Goal: Task Accomplishment & Management: Manage account settings

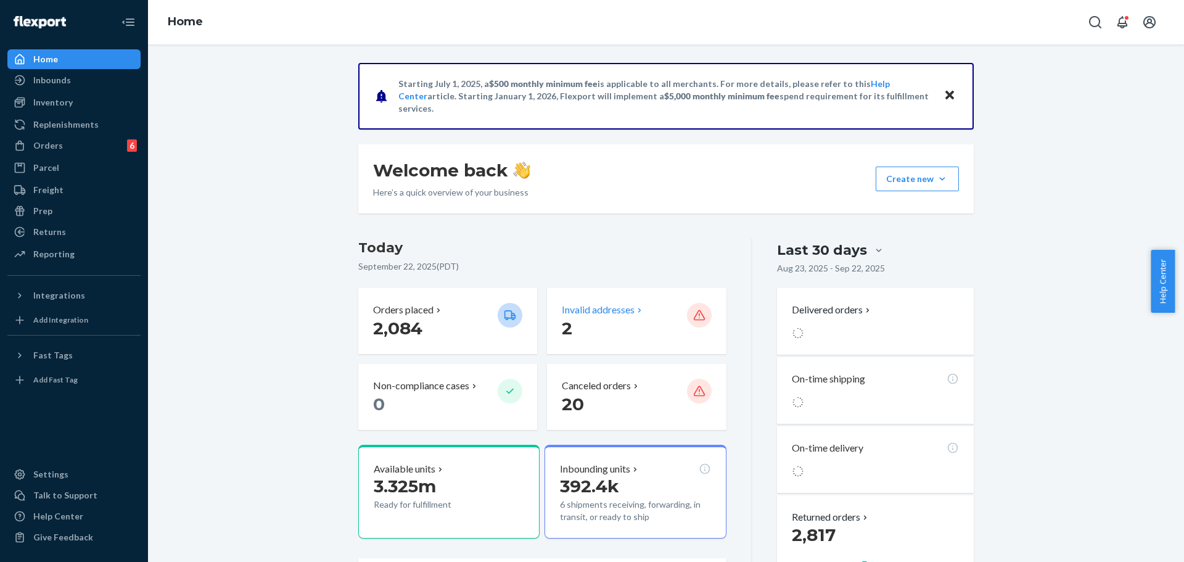
click at [620, 343] on div "Invalid addresses 2" at bounding box center [636, 321] width 179 height 66
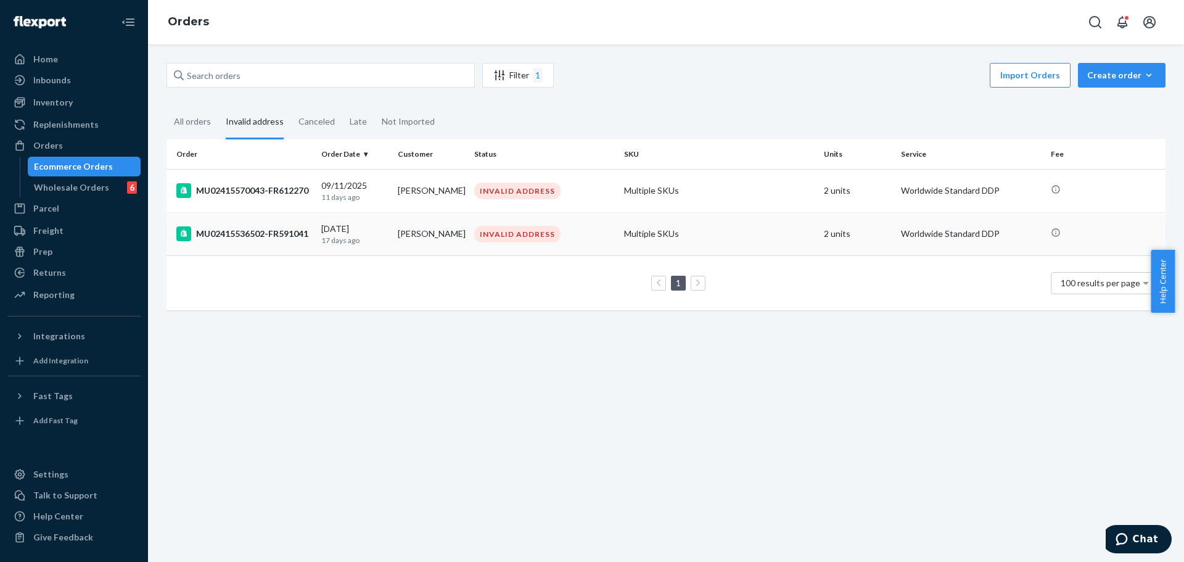
click at [404, 244] on td "Jimmie Jobe" at bounding box center [431, 233] width 76 height 43
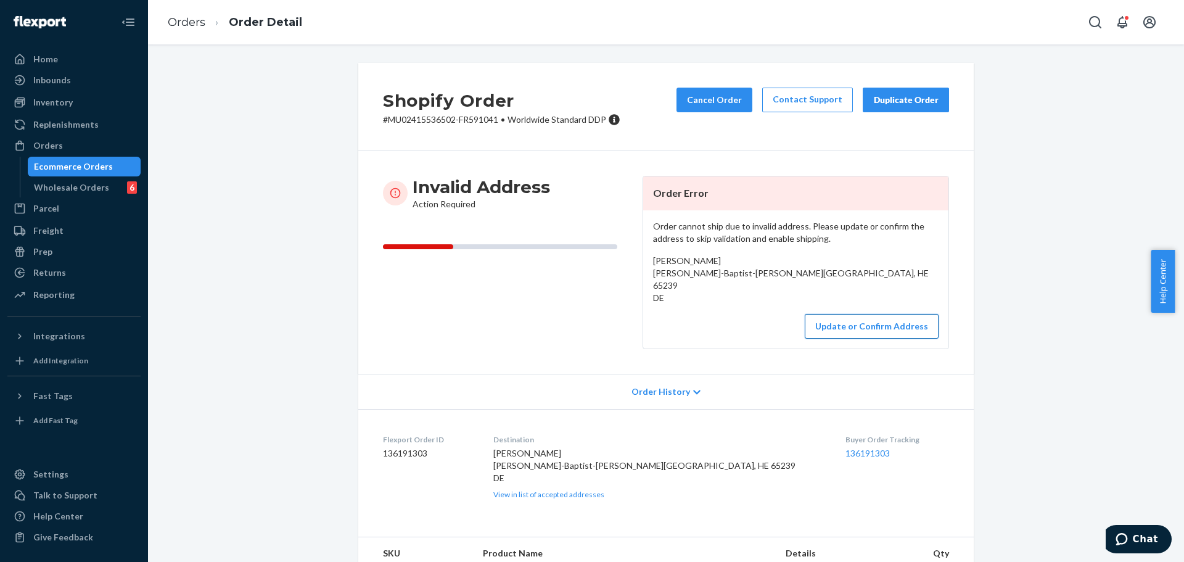
click at [859, 327] on button "Update or Confirm Address" at bounding box center [871, 326] width 134 height 25
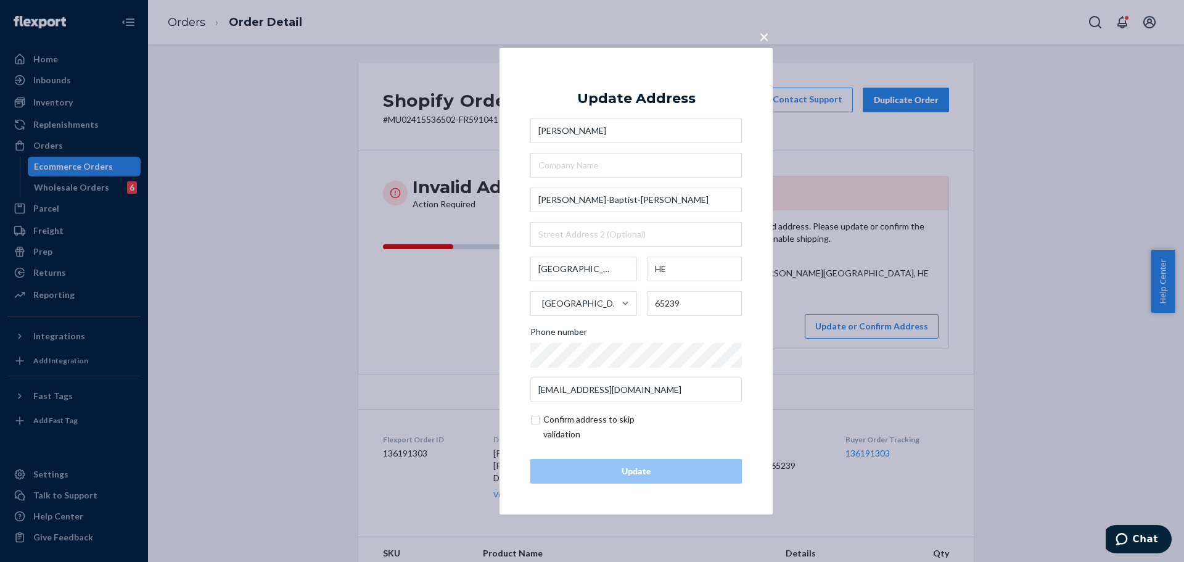
click at [594, 429] on input "checkbox" at bounding box center [601, 427] width 143 height 30
checkbox input "true"
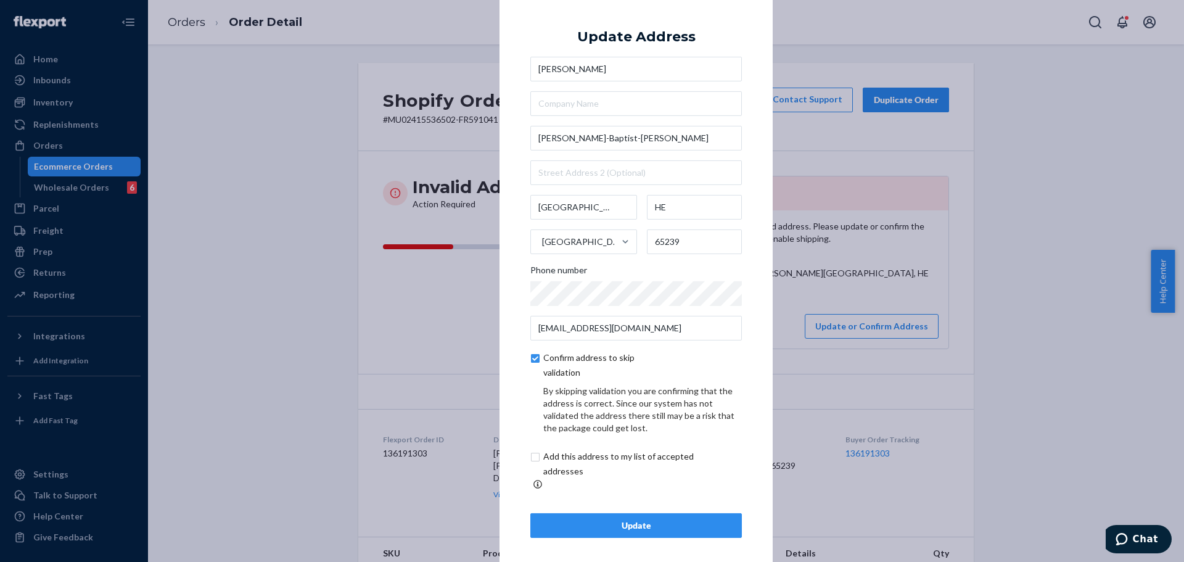
scroll to position [4, 0]
click at [617, 462] on input "checkbox" at bounding box center [632, 463] width 205 height 30
checkbox input "true"
click at [663, 524] on button "Update" at bounding box center [635, 524] width 211 height 25
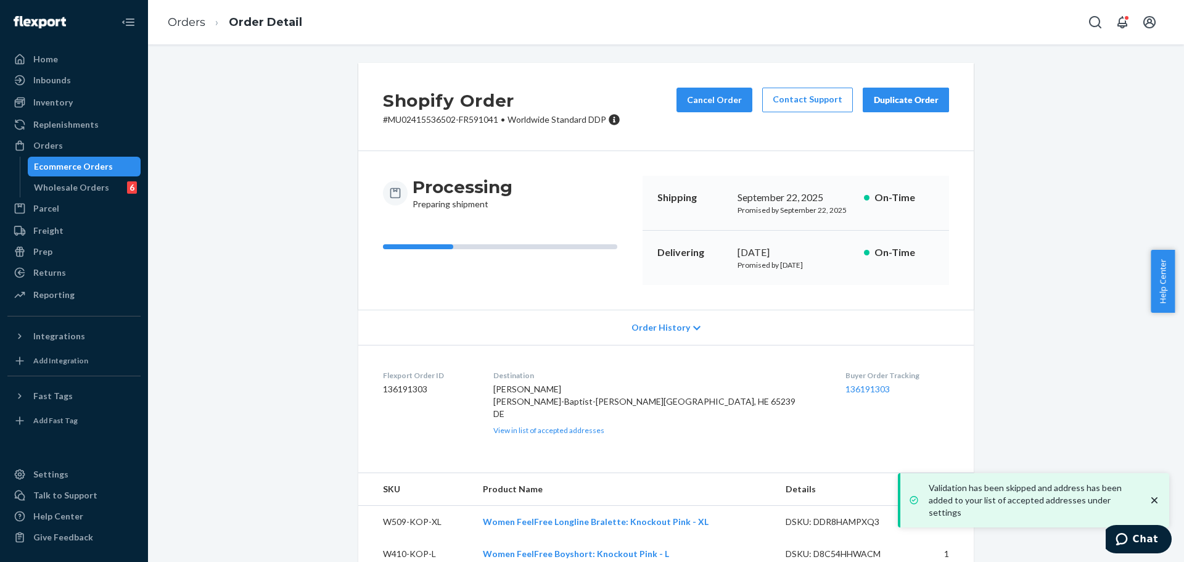
drag, startPoint x: 92, startPoint y: 165, endPoint x: 156, endPoint y: 171, distance: 63.7
click at [92, 165] on div "Ecommerce Orders" at bounding box center [73, 166] width 79 height 12
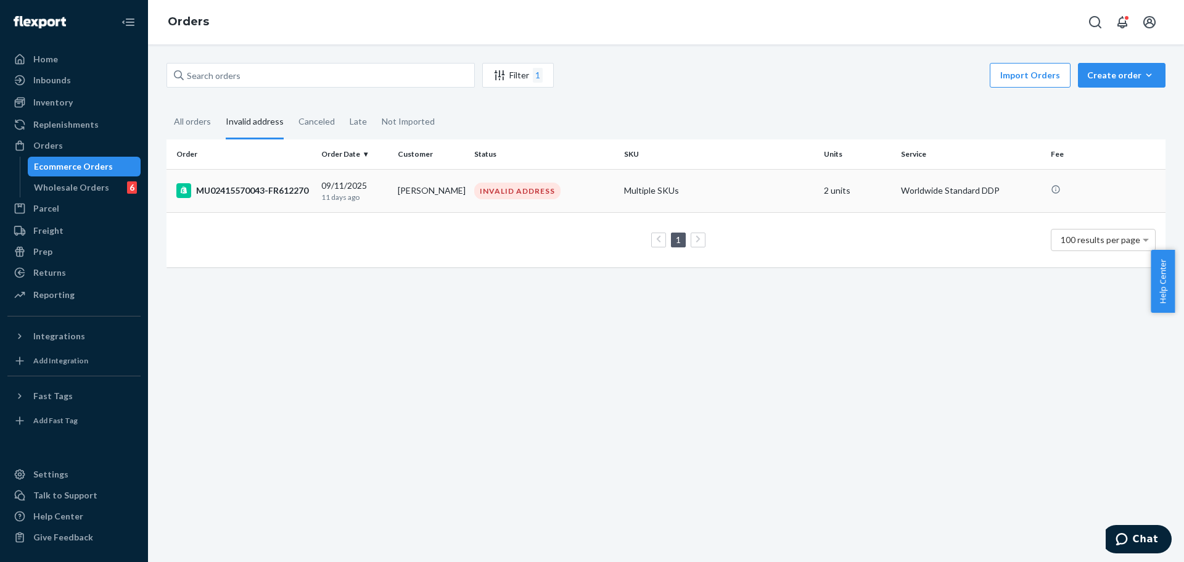
click at [310, 202] on td "MU02415570043-FR612270" at bounding box center [241, 190] width 150 height 43
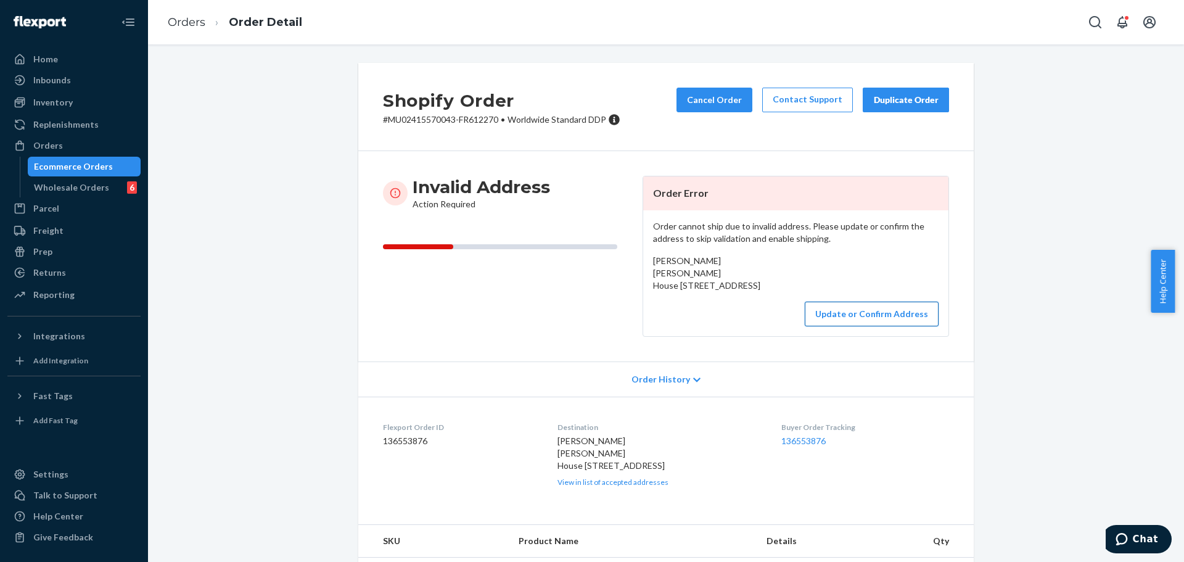
click at [835, 326] on button "Update or Confirm Address" at bounding box center [871, 313] width 134 height 25
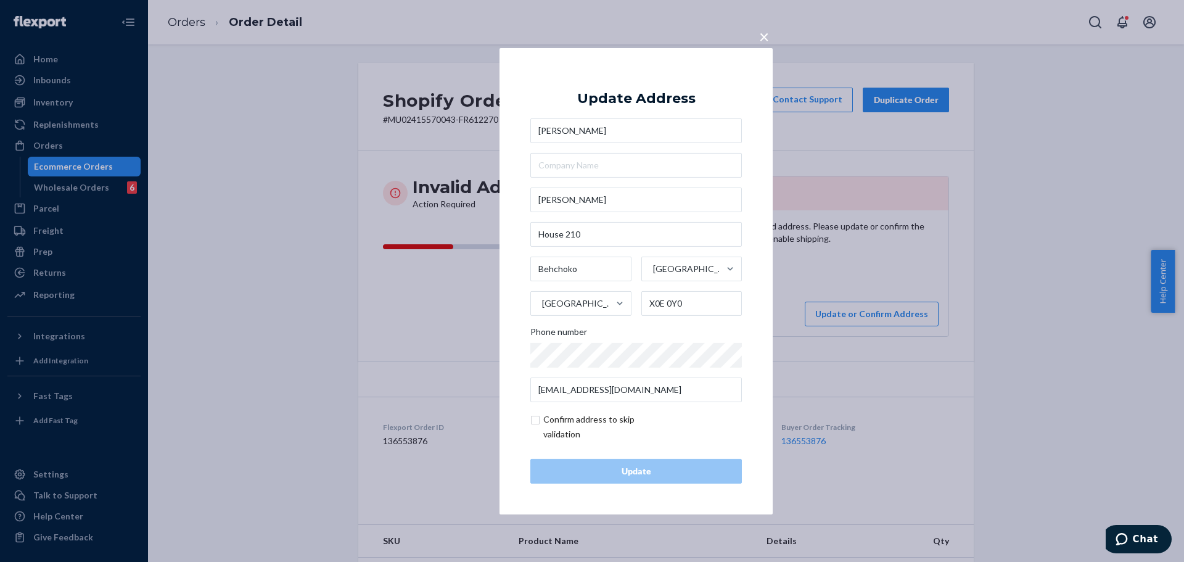
click at [631, 425] on input "checkbox" at bounding box center [601, 427] width 143 height 30
checkbox input "true"
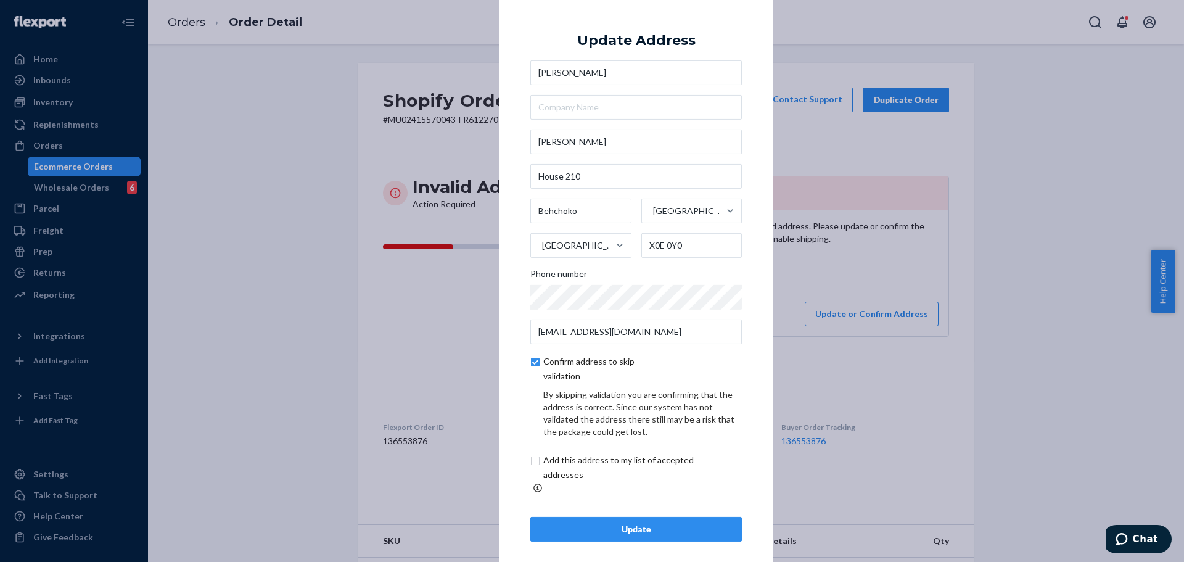
click at [625, 477] on input "checkbox" at bounding box center [632, 467] width 205 height 30
checkbox input "true"
click at [640, 523] on div "Update" at bounding box center [636, 529] width 190 height 12
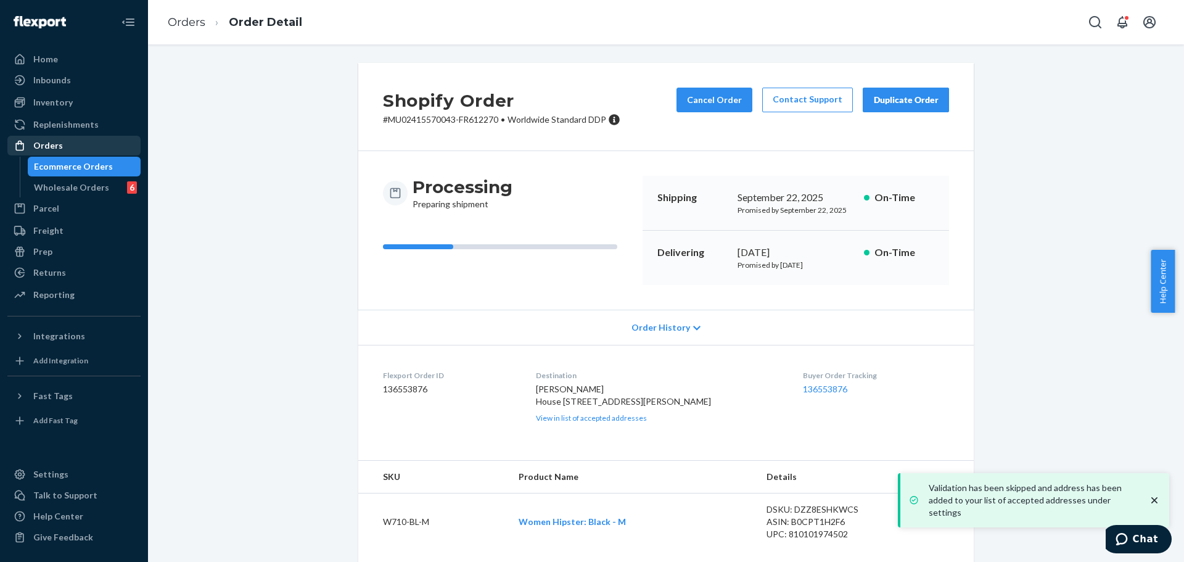
click at [59, 151] on div "Orders" at bounding box center [48, 145] width 30 height 12
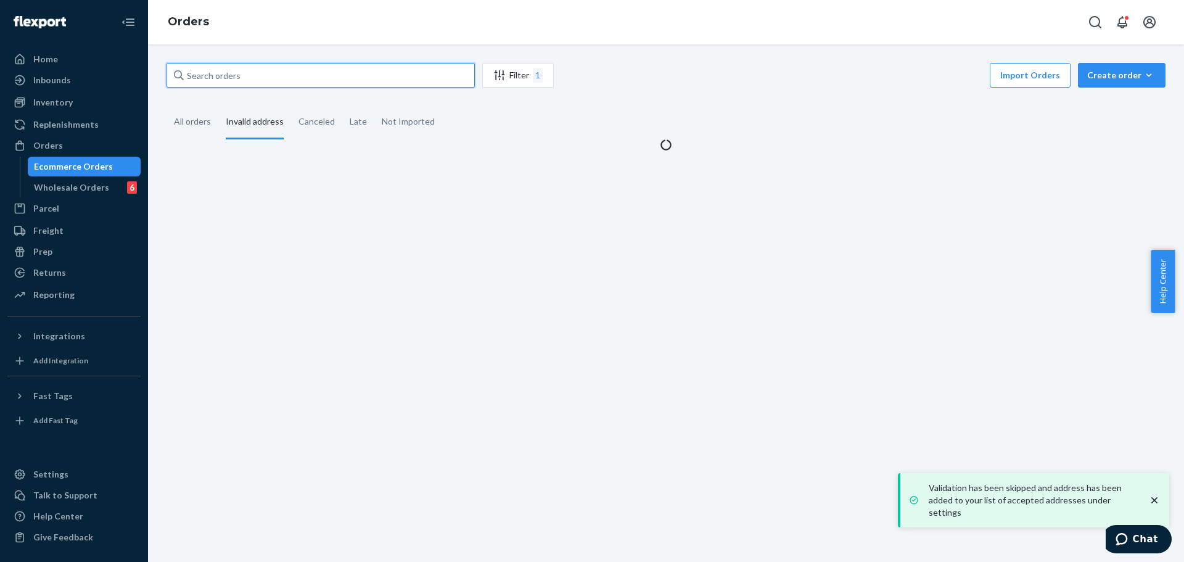
click at [367, 74] on input "text" at bounding box center [320, 75] width 308 height 25
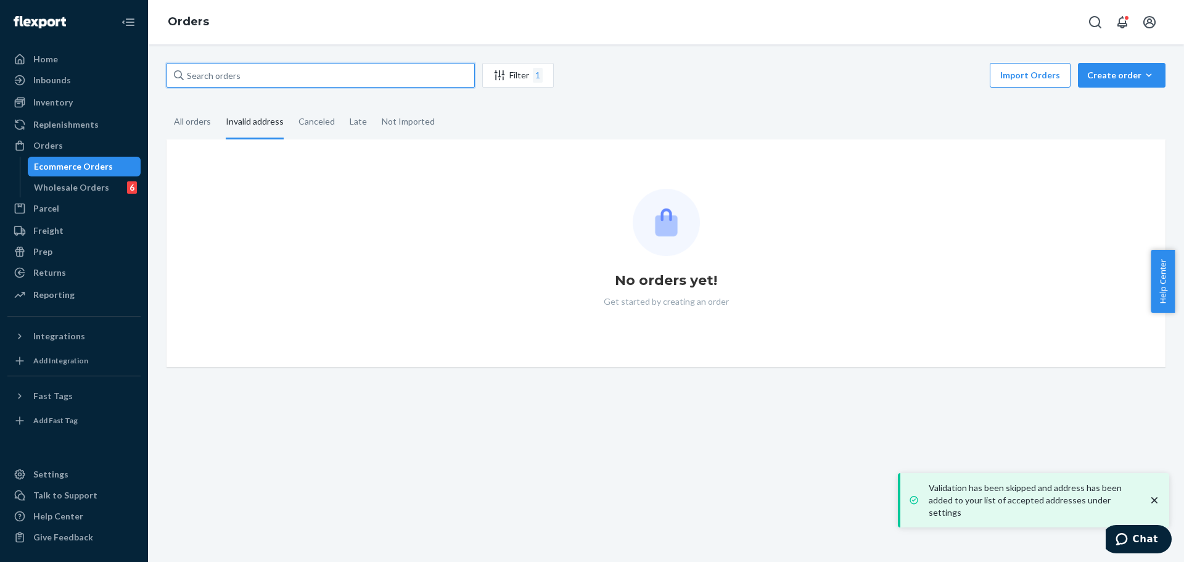
paste input "MU02415549569"
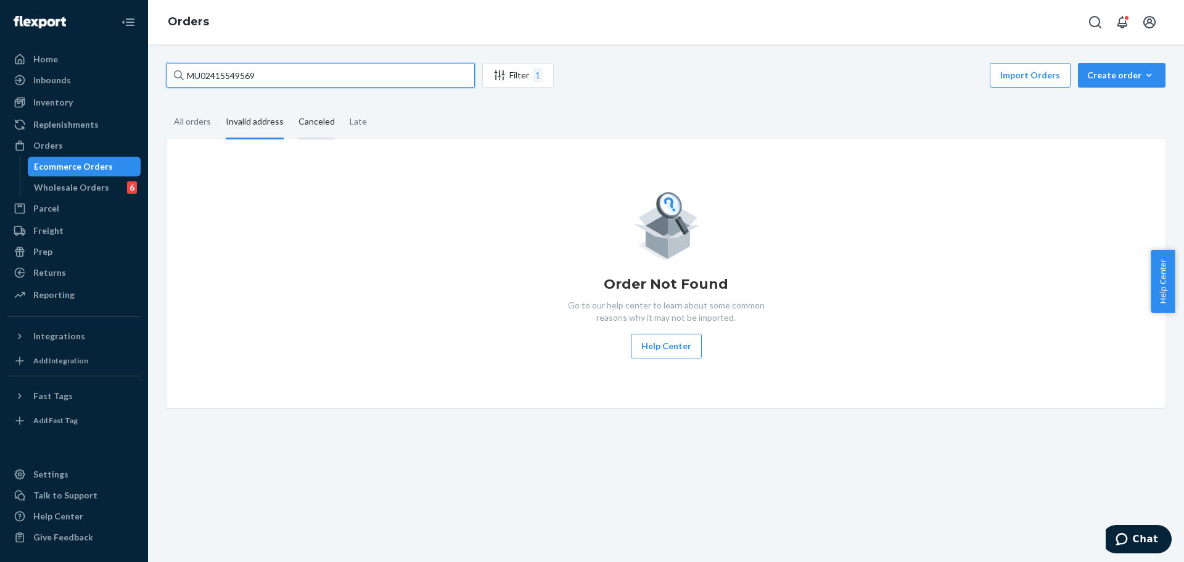
type input "MU02415549569"
click at [313, 117] on div "Canceled" at bounding box center [316, 122] width 36 height 34
click at [291, 105] on input "Canceled" at bounding box center [291, 105] width 0 height 0
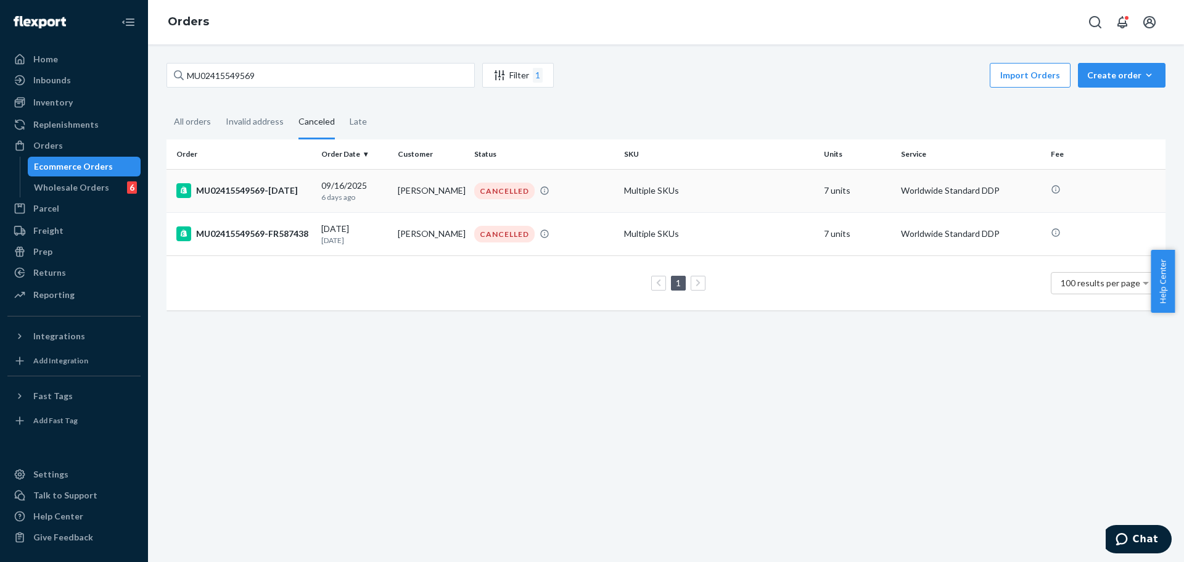
click at [301, 198] on td "MU02415549569-FR630311" at bounding box center [241, 190] width 150 height 43
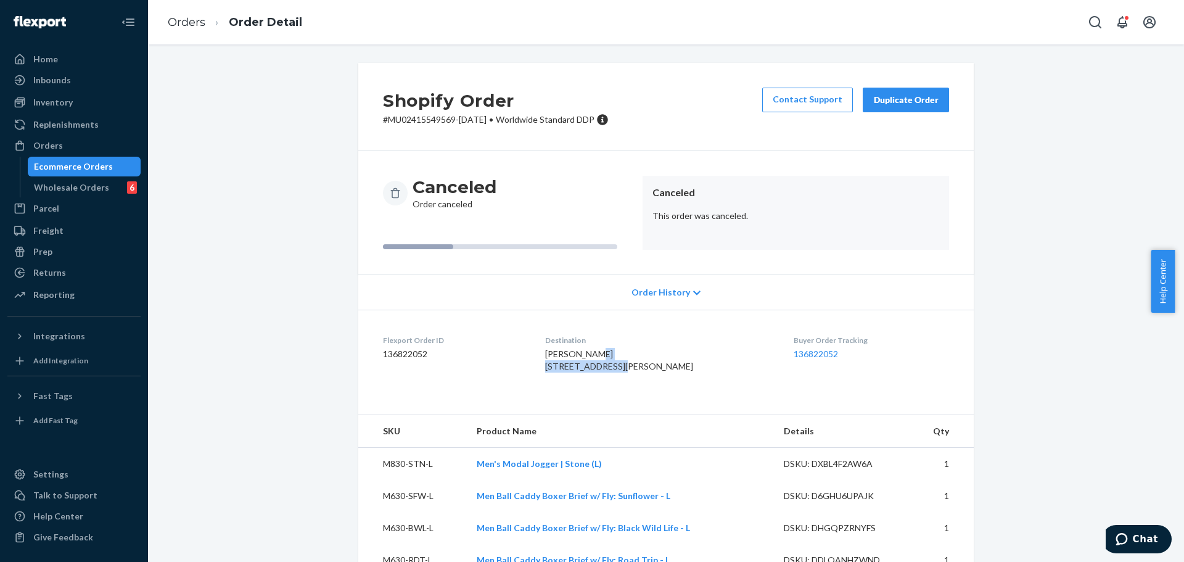
drag, startPoint x: 555, startPoint y: 369, endPoint x: 647, endPoint y: 366, distance: 91.9
click at [647, 366] on div "Josh Aebig 2/F, 307 Sha Kok Mei Sai Kung New Territories, NT 000000 HK" at bounding box center [659, 360] width 229 height 25
copy span "2/F, 307 Sha [PERSON_NAME]"
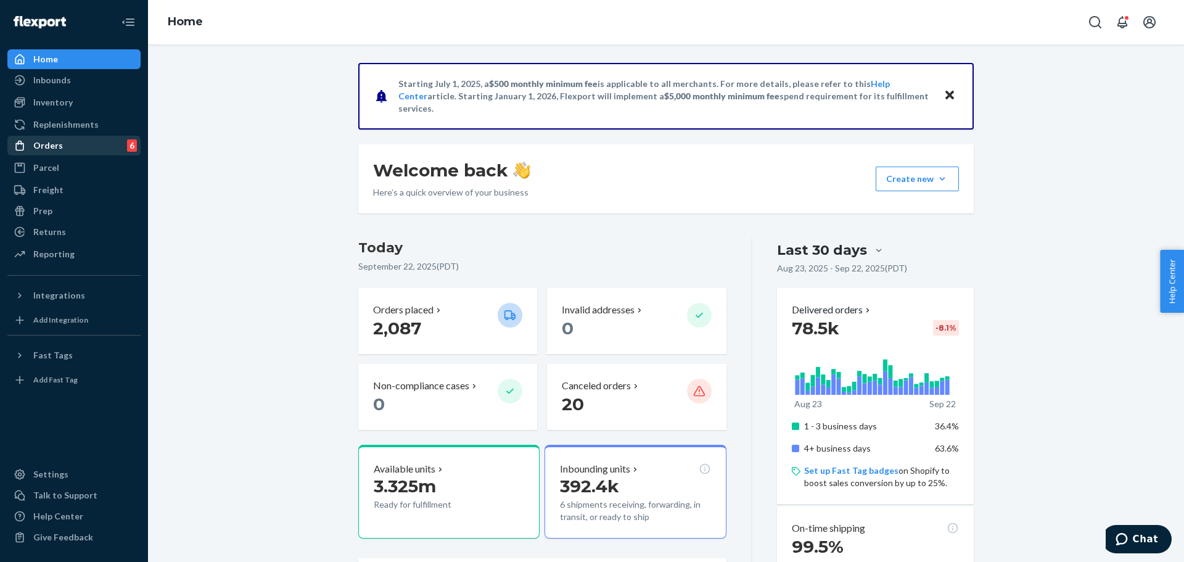
click at [91, 150] on div "Orders 6" at bounding box center [74, 145] width 131 height 17
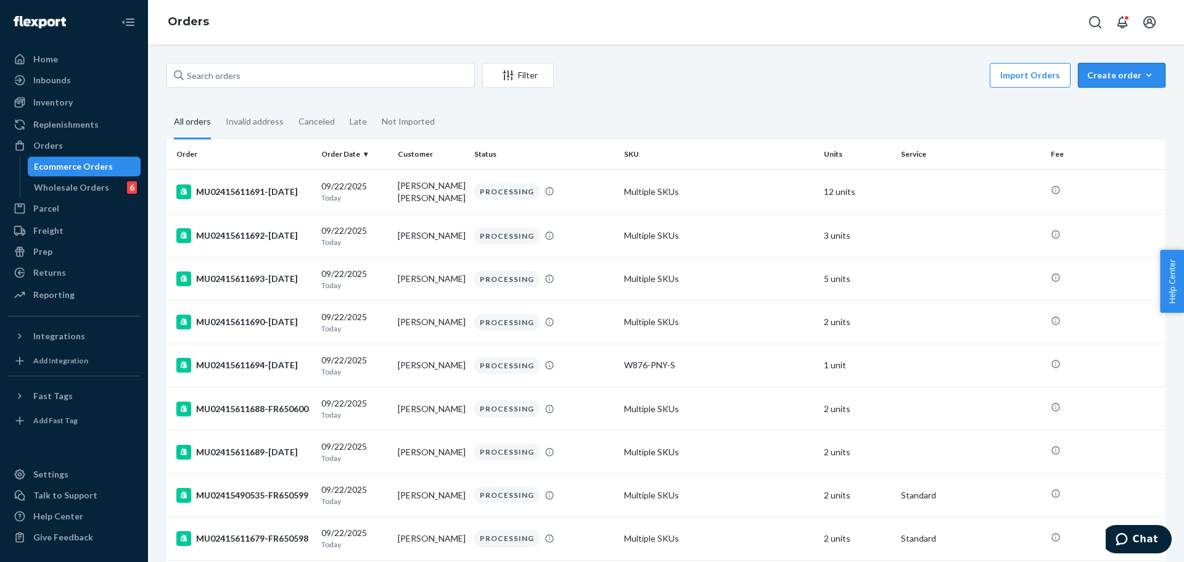
click at [1095, 80] on div "Create order" at bounding box center [1121, 75] width 69 height 12
click at [1102, 102] on span "Ecommerce order" at bounding box center [1128, 104] width 76 height 9
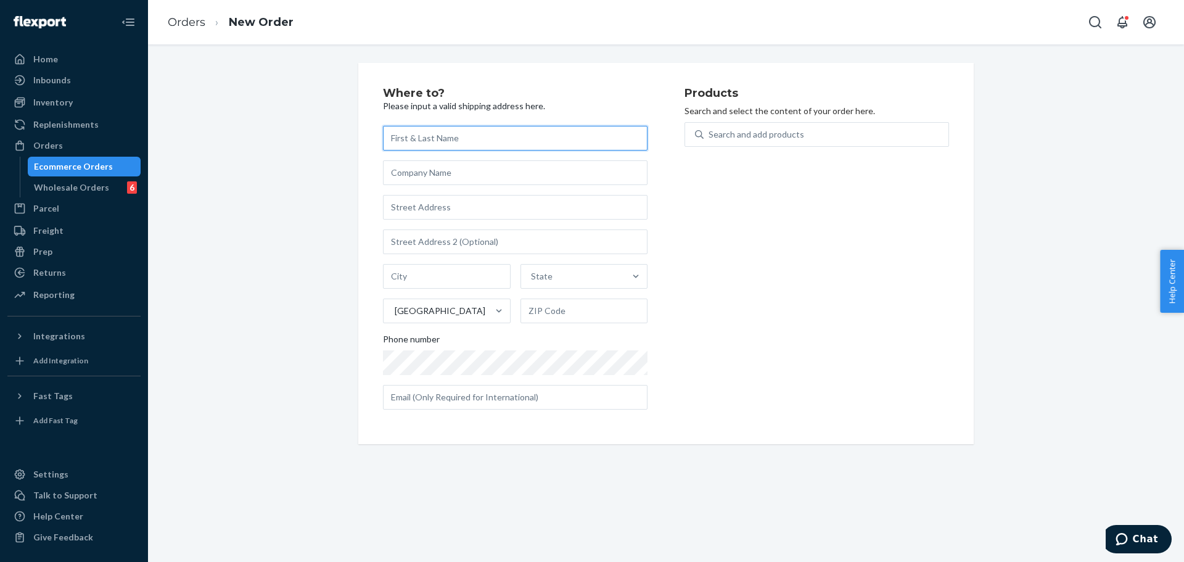
click at [506, 140] on input "text" at bounding box center [515, 138] width 264 height 25
paste input "[PERSON_NAME]"
type input "[PERSON_NAME]"
click at [549, 210] on input "text" at bounding box center [515, 207] width 264 height 25
paste input "2/F, 307 Sha [PERSON_NAME]"
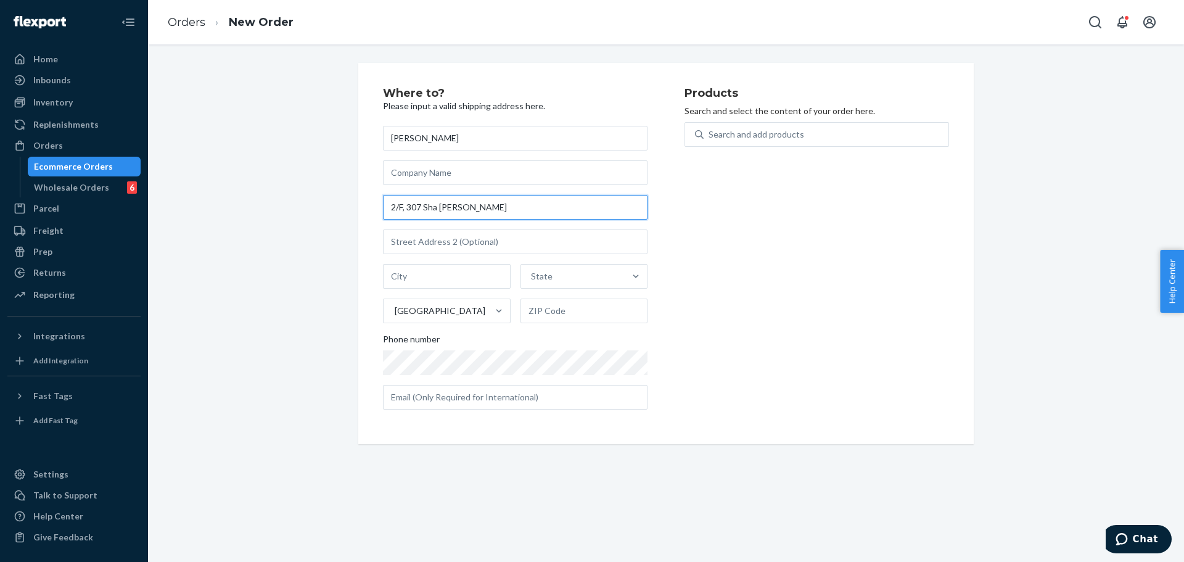
click at [401, 208] on input "2/F, 307 Sha [PERSON_NAME]" at bounding box center [515, 207] width 264 height 25
click at [501, 218] on input "307 Sha [PERSON_NAME]" at bounding box center [515, 207] width 264 height 25
type input "307 Sha [PERSON_NAME]"
type input "[GEOGRAPHIC_DATA]"
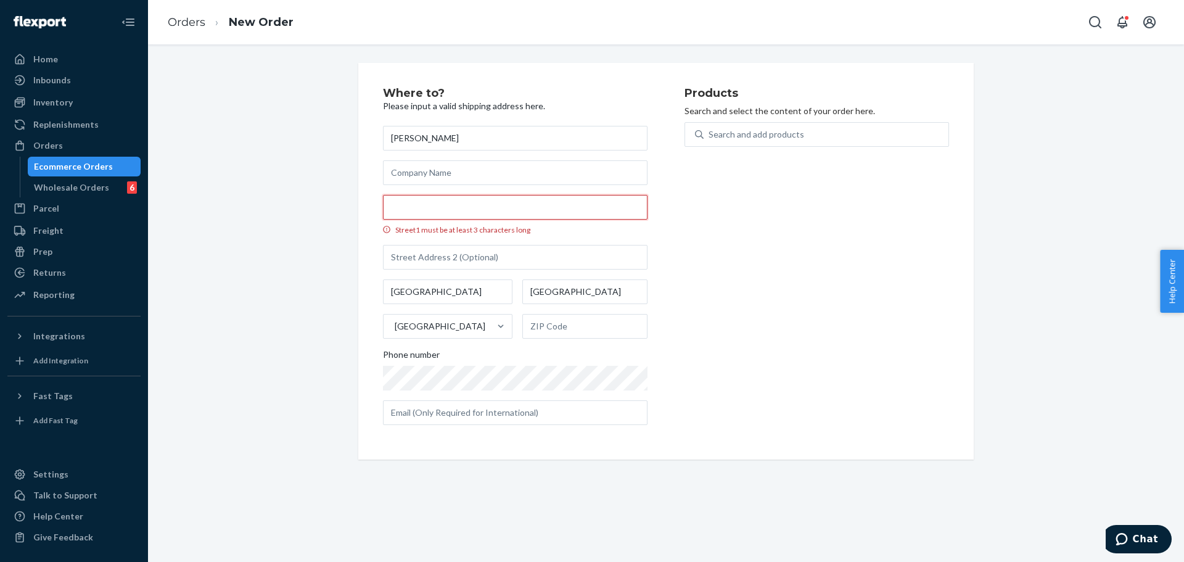
click at [538, 209] on input "Street1 must be at least 3 characters long" at bounding box center [515, 207] width 264 height 25
paste input "307 Sha [PERSON_NAME]"
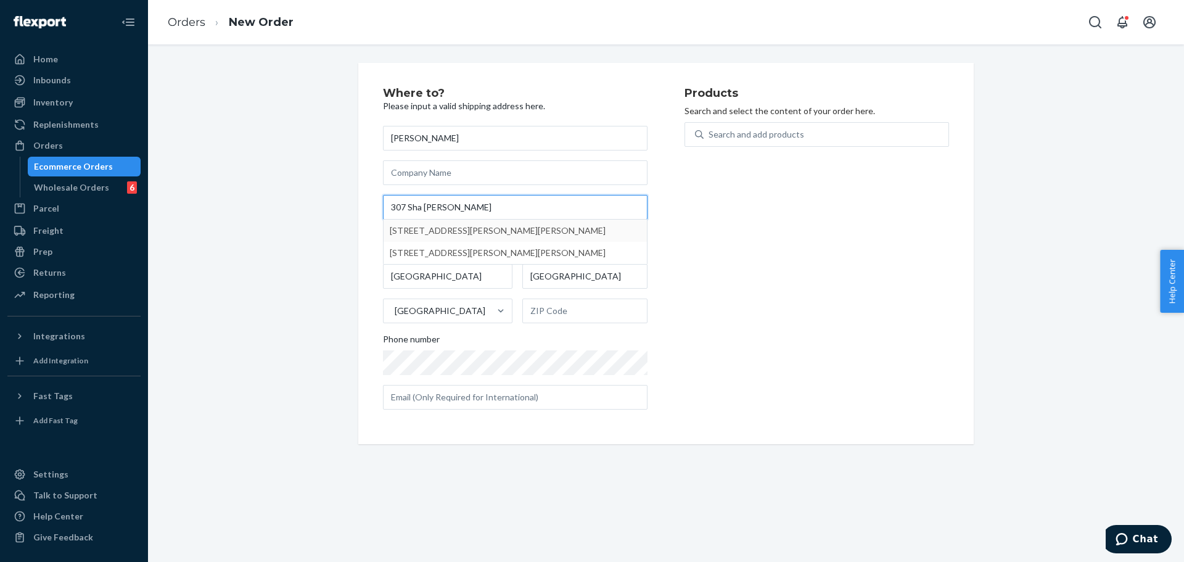
type input "307 Sha [PERSON_NAME]"
click at [684, 236] on div "Products Search and select the content of your order here. Search and add produ…" at bounding box center [816, 254] width 264 height 332
click at [555, 236] on input "text" at bounding box center [515, 241] width 264 height 25
type input "2F"
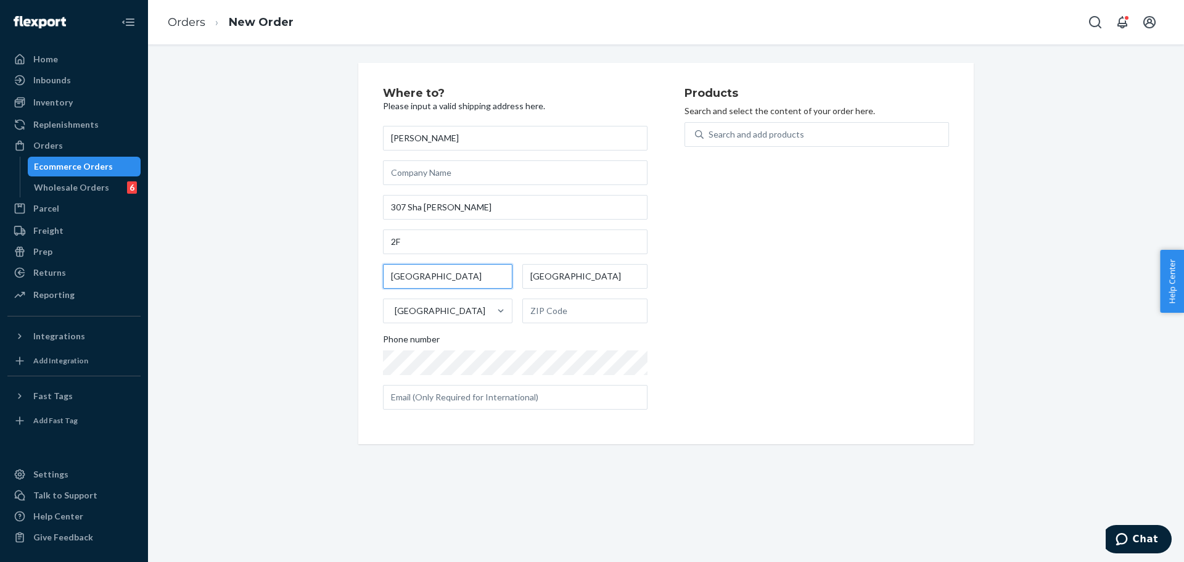
click at [471, 275] on input "[GEOGRAPHIC_DATA]" at bounding box center [447, 276] width 129 height 25
click at [569, 274] on input "[GEOGRAPHIC_DATA]" at bounding box center [584, 276] width 125 height 25
click at [477, 284] on input "[GEOGRAPHIC_DATA]" at bounding box center [447, 276] width 129 height 25
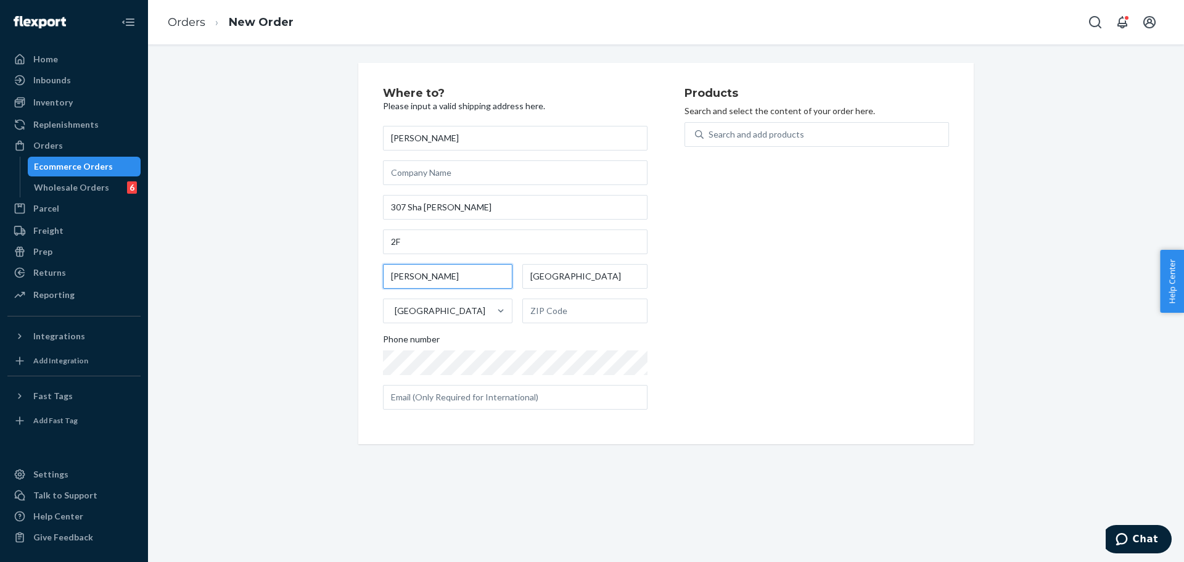
type input "[PERSON_NAME]"
click at [557, 309] on input "text" at bounding box center [584, 310] width 125 height 25
paste input "000000"
type input "000000"
click at [728, 298] on div "Products Search and select the content of your order here. Search and add produ…" at bounding box center [816, 254] width 264 height 332
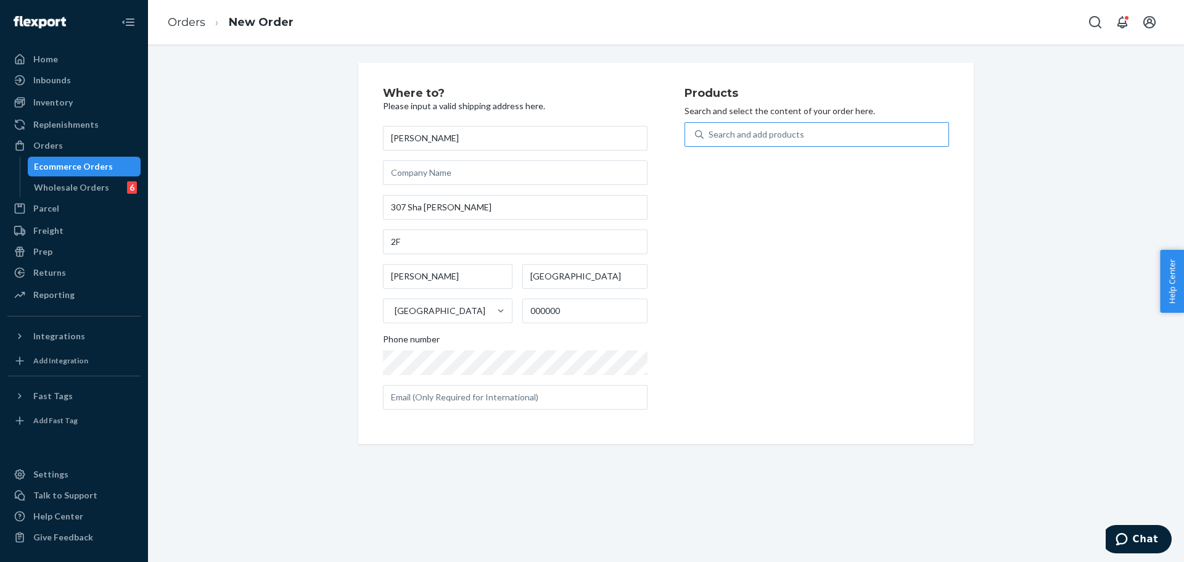
click at [748, 136] on div "Search and add products" at bounding box center [756, 134] width 96 height 12
click at [710, 136] on input "Search and add products" at bounding box center [708, 134] width 1 height 12
click at [657, 128] on div "Where to? Please input a valid shipping address here. [PERSON_NAME] [STREET_ADD…" at bounding box center [533, 254] width 301 height 332
drag, startPoint x: 718, startPoint y: 192, endPoint x: 661, endPoint y: 193, distance: 56.1
click at [718, 193] on div "Products Search and select the content of your order here. Search and add produ…" at bounding box center [816, 254] width 264 height 332
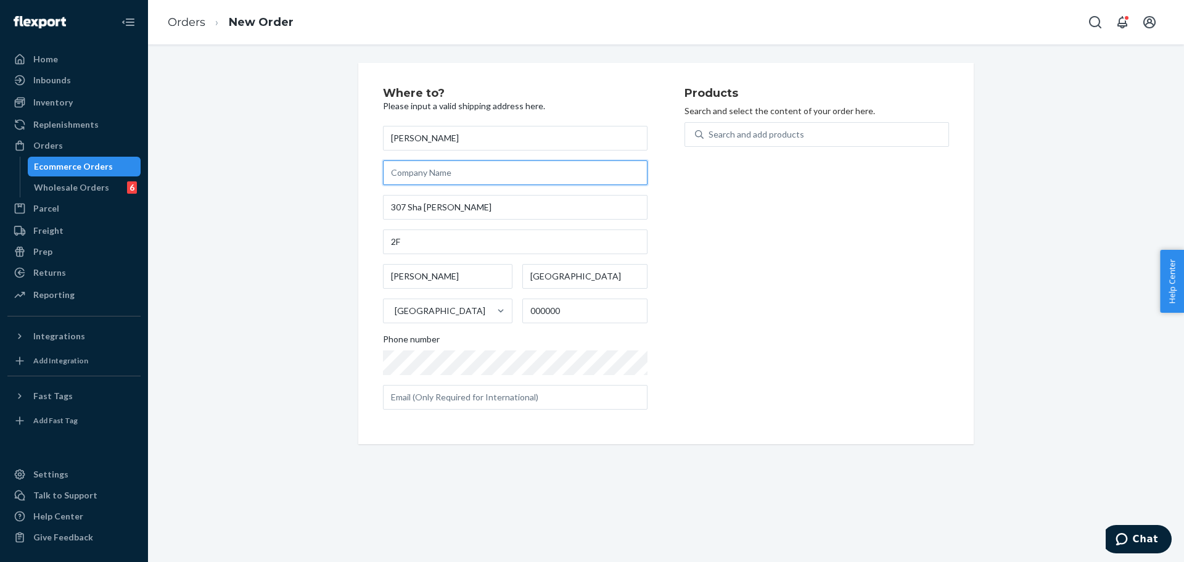
click at [605, 177] on input "text" at bounding box center [515, 172] width 264 height 25
click at [739, 132] on div "Search and add products" at bounding box center [756, 134] width 96 height 12
click at [710, 132] on input "Search and add products" at bounding box center [708, 134] width 1 height 12
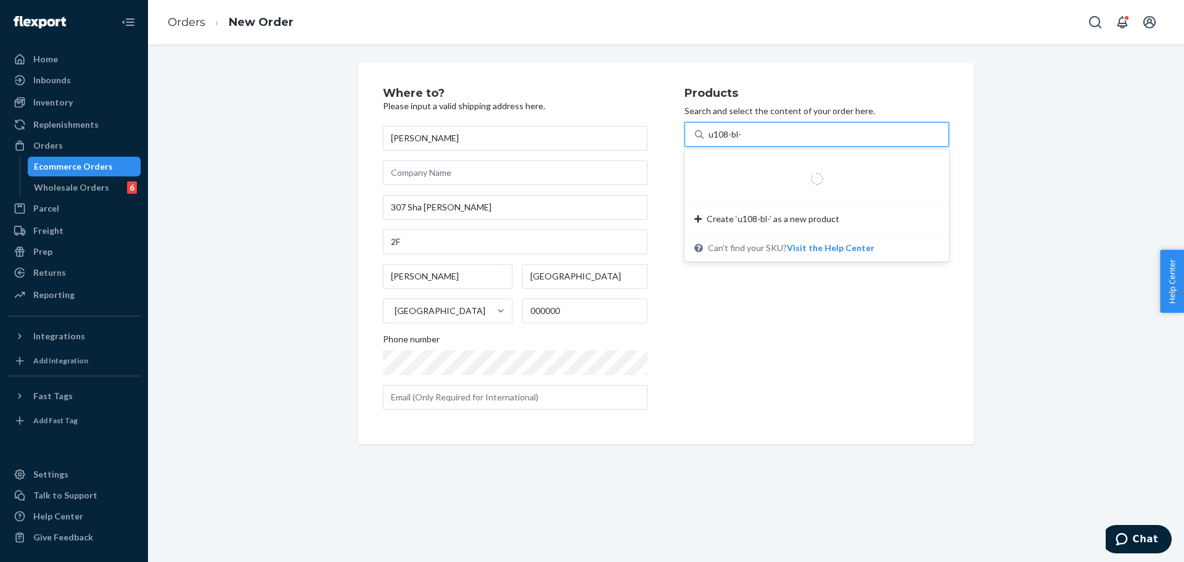
type input "u108-bl-m"
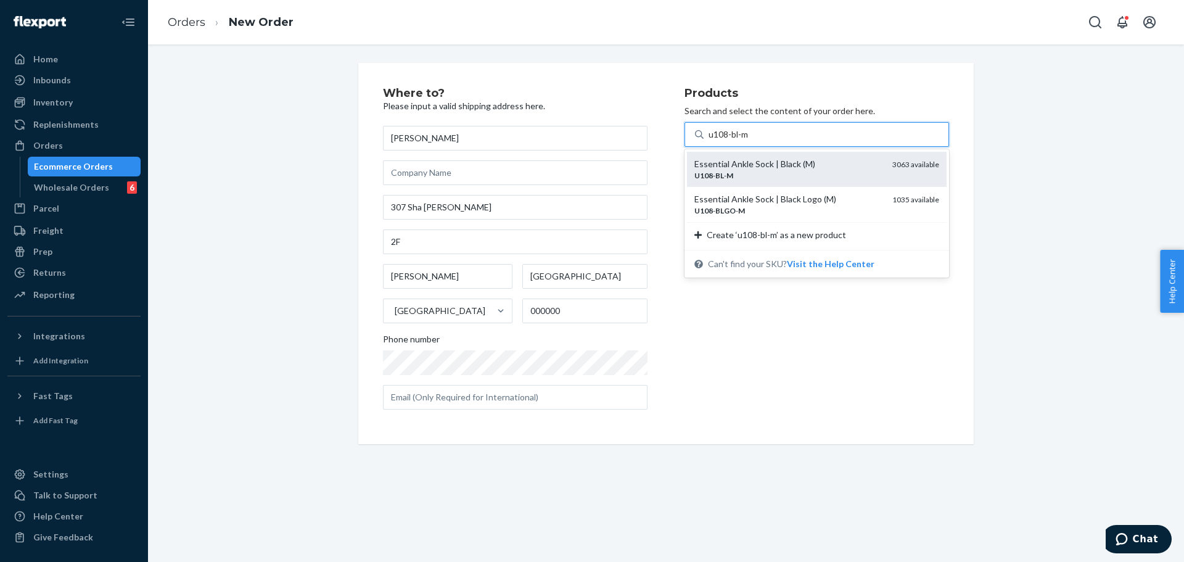
click at [742, 171] on div "U108 - BL - M" at bounding box center [788, 175] width 188 height 10
click at [742, 141] on input "u108-bl-m" at bounding box center [728, 134] width 41 height 12
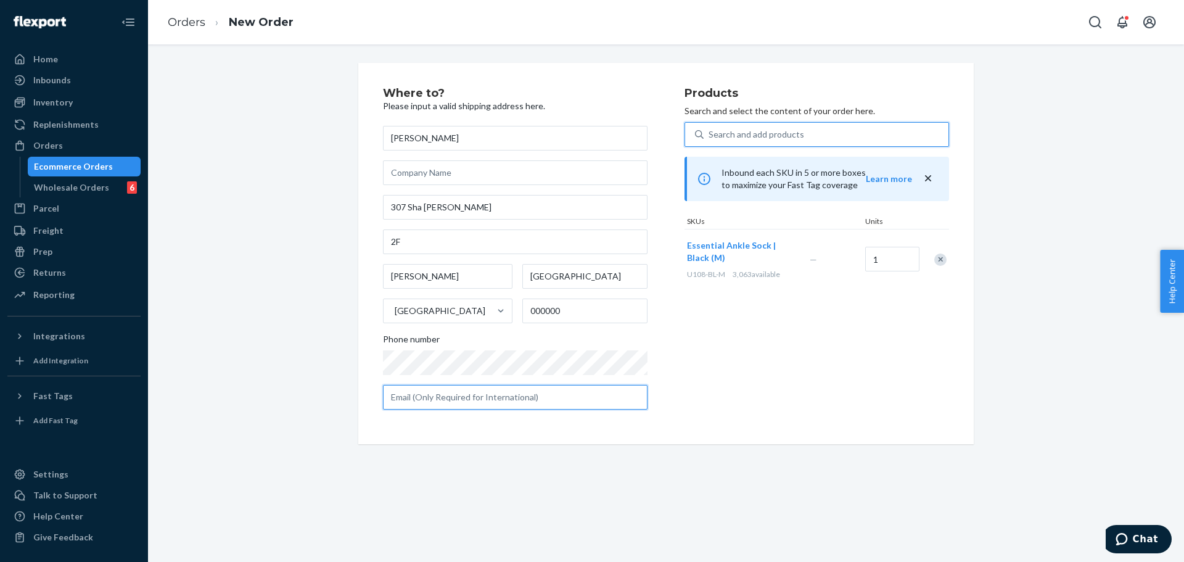
drag, startPoint x: 473, startPoint y: 399, endPoint x: 544, endPoint y: 396, distance: 70.9
click at [473, 399] on input "text" at bounding box center [515, 397] width 264 height 25
paste input "[EMAIL_ADDRESS][DOMAIN_NAME]"
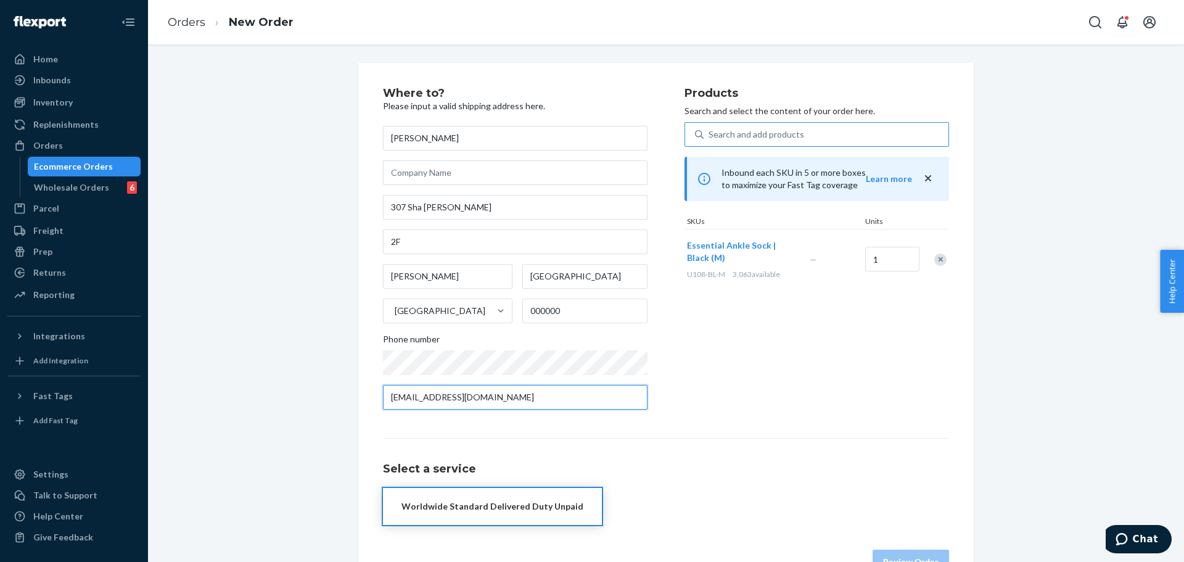
type input "[EMAIL_ADDRESS][DOMAIN_NAME]"
click at [684, 354] on div "Products Search and select the content of your order here. Search and add produ…" at bounding box center [816, 254] width 264 height 332
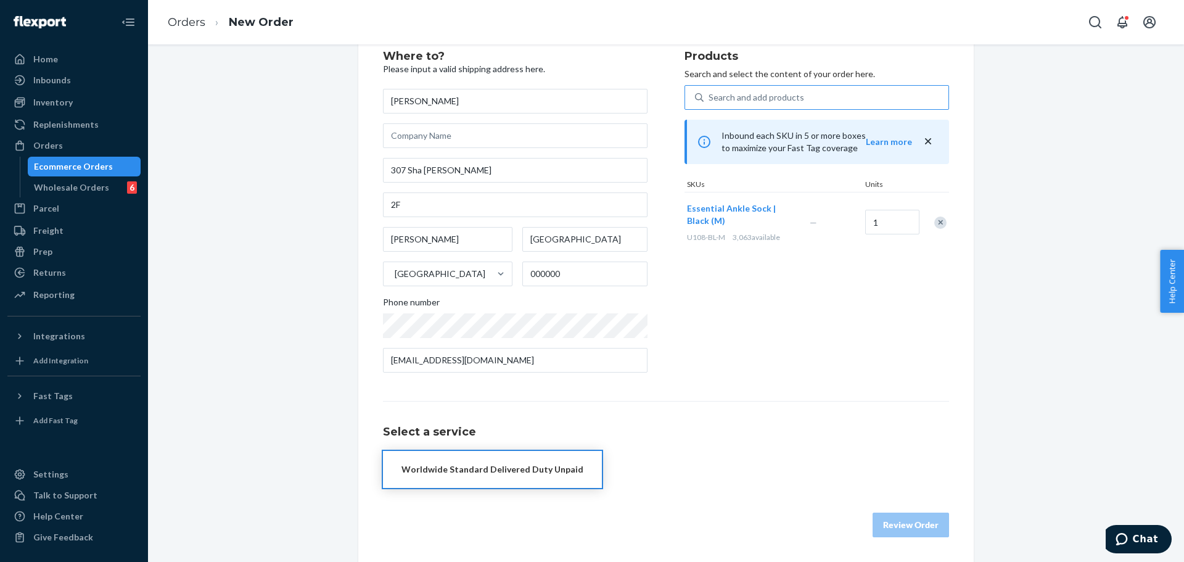
click at [542, 464] on div "Worldwide Standard Delivered Duty Unpaid" at bounding box center [492, 469] width 182 height 12
click at [922, 520] on button "Review Order" at bounding box center [910, 524] width 76 height 25
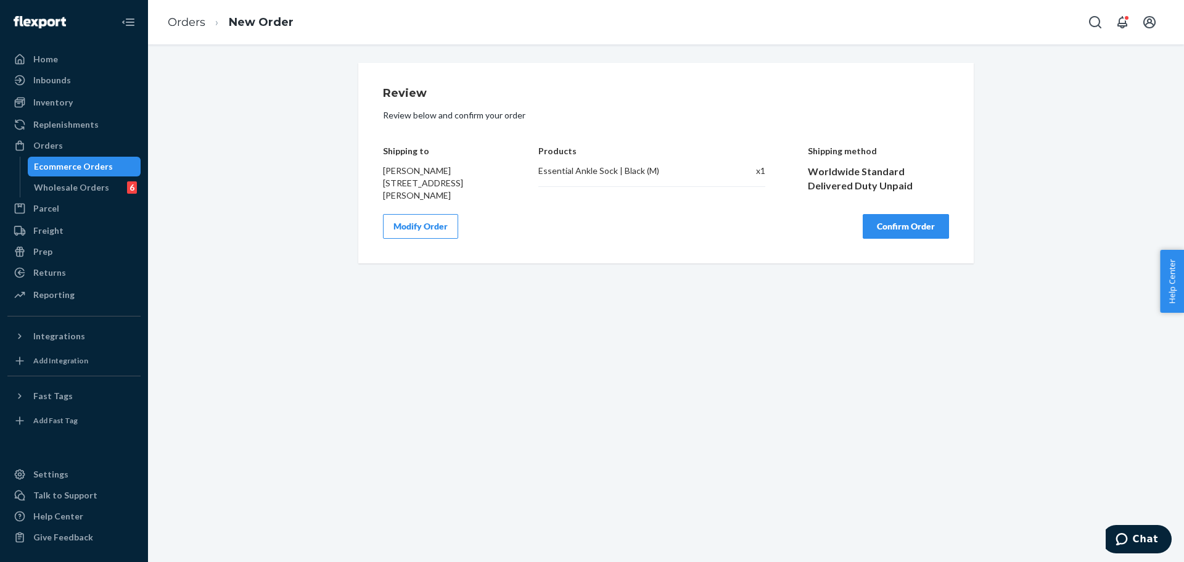
click at [928, 239] on button "Confirm Order" at bounding box center [905, 226] width 86 height 25
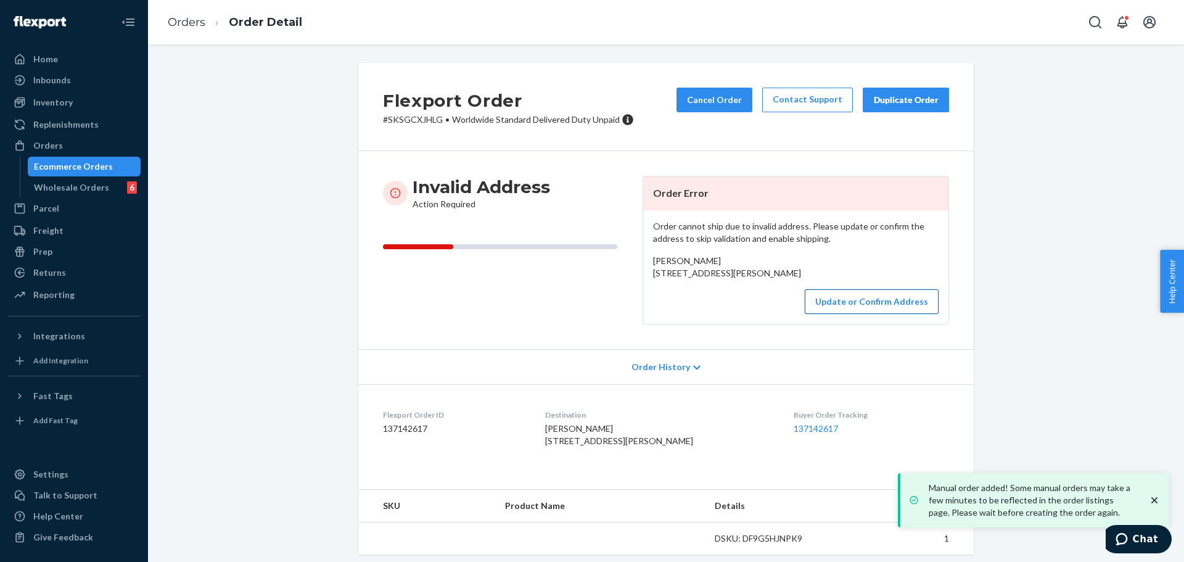
click at [864, 314] on button "Update or Confirm Address" at bounding box center [871, 301] width 134 height 25
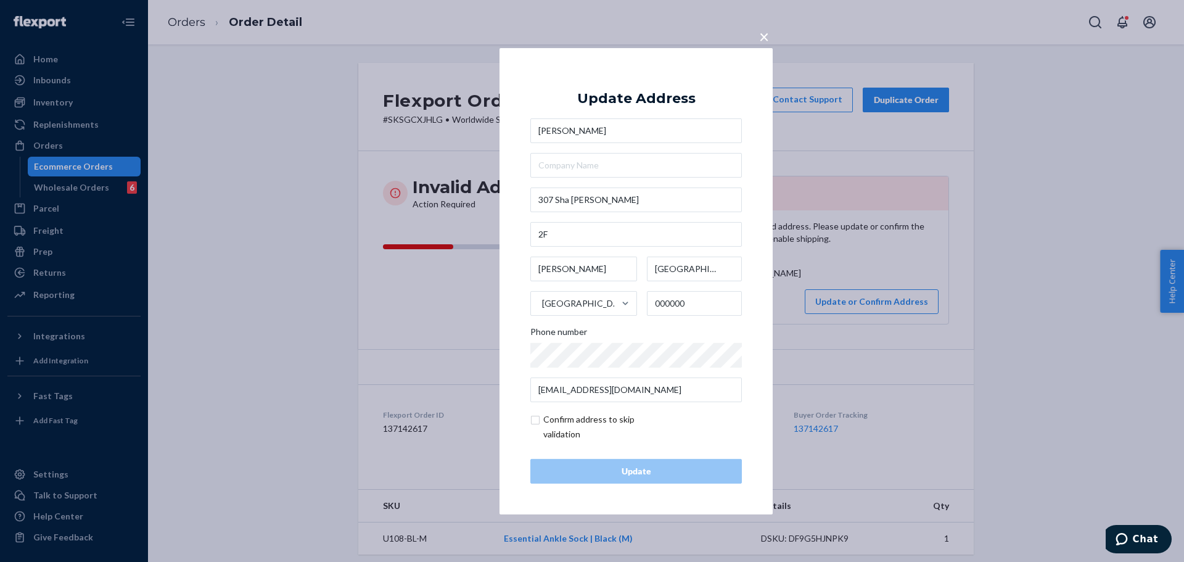
click at [581, 417] on input "checkbox" at bounding box center [601, 427] width 143 height 30
checkbox input "true"
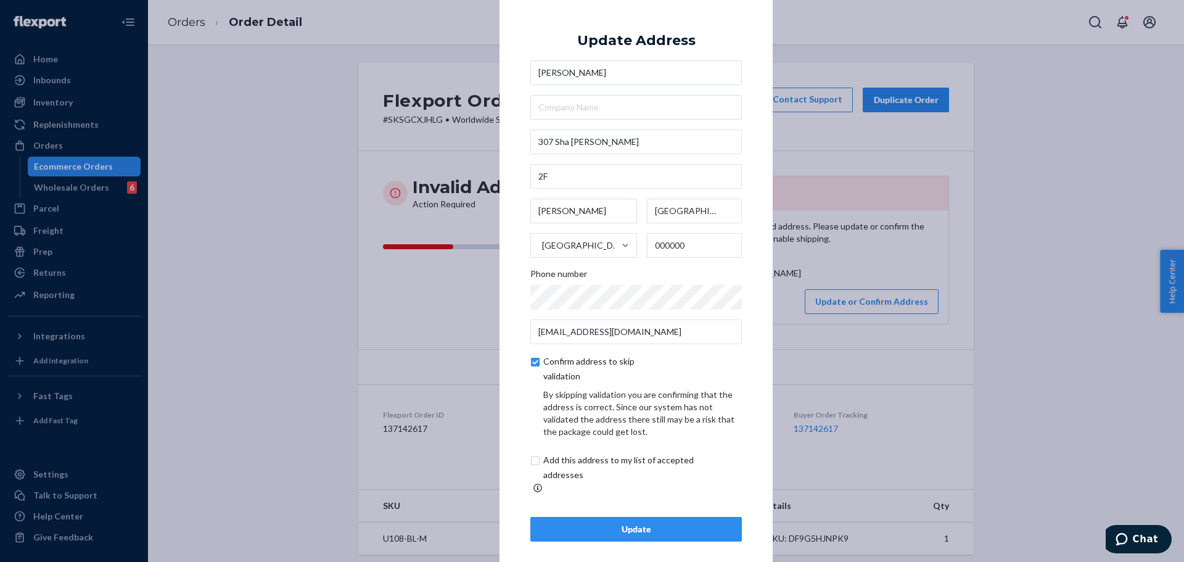
click at [608, 465] on input "checkbox" at bounding box center [632, 467] width 205 height 30
checkbox input "true"
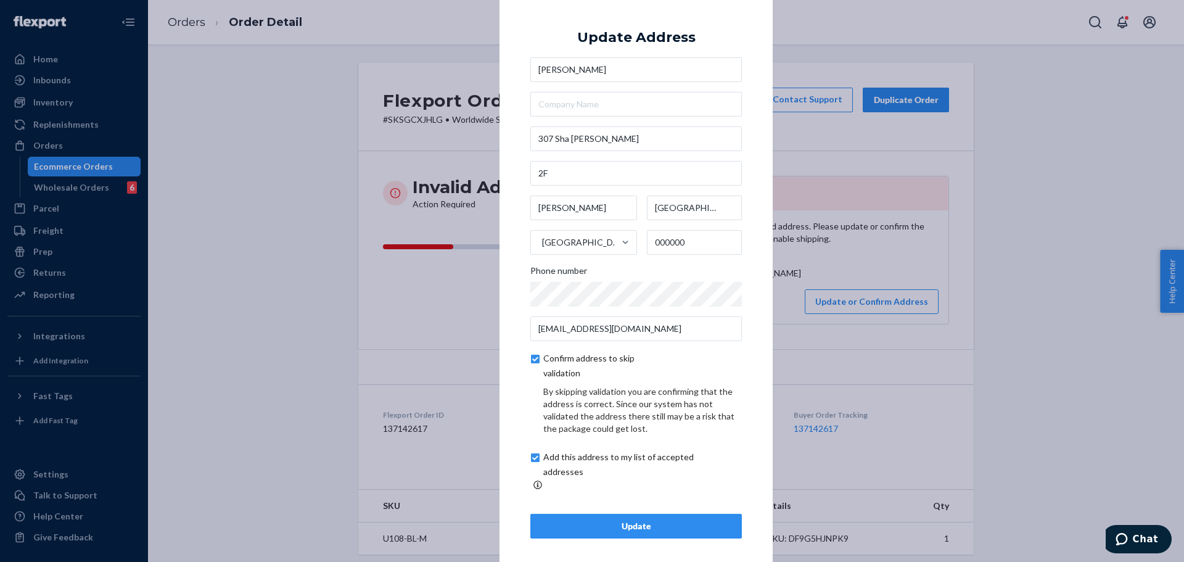
scroll to position [4, 0]
click at [637, 518] on div "Update" at bounding box center [636, 524] width 190 height 12
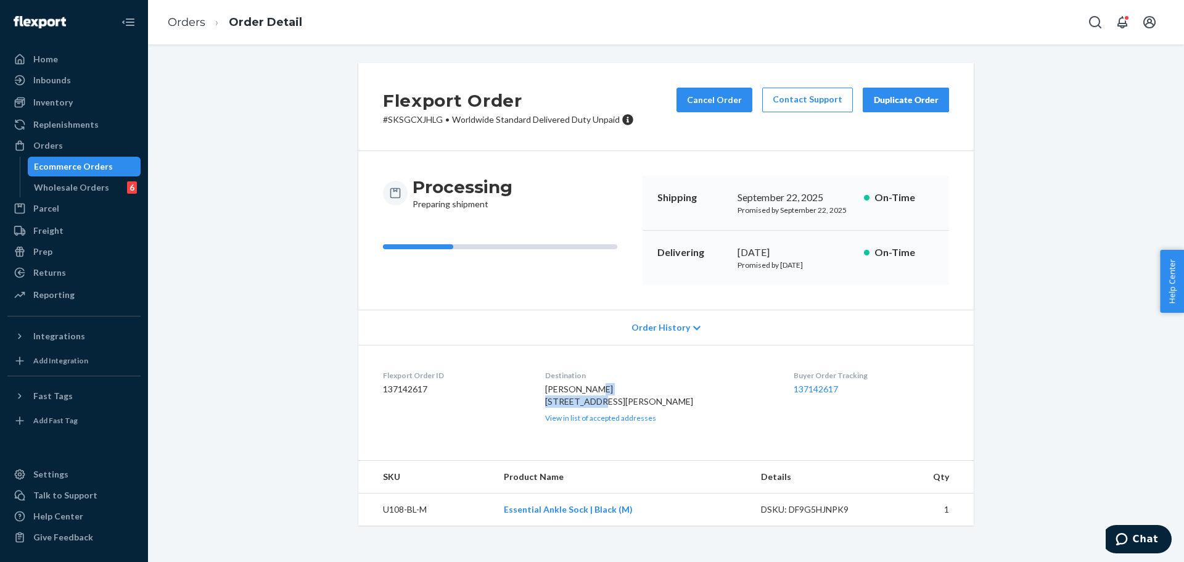
drag, startPoint x: 548, startPoint y: 403, endPoint x: 617, endPoint y: 403, distance: 69.0
click at [617, 403] on div "[PERSON_NAME] [STREET_ADDRESS][PERSON_NAME] HK View in list of accepted address…" at bounding box center [659, 403] width 229 height 40
copy span "307 Sha [PERSON_NAME]"
click at [552, 406] on span "[PERSON_NAME] [STREET_ADDRESS][PERSON_NAME]" at bounding box center [619, 394] width 148 height 23
click at [541, 411] on dl "Flexport Order ID 137142617 Destination [PERSON_NAME] [STREET_ADDRESS][PERSON_N…" at bounding box center [665, 396] width 615 height 103
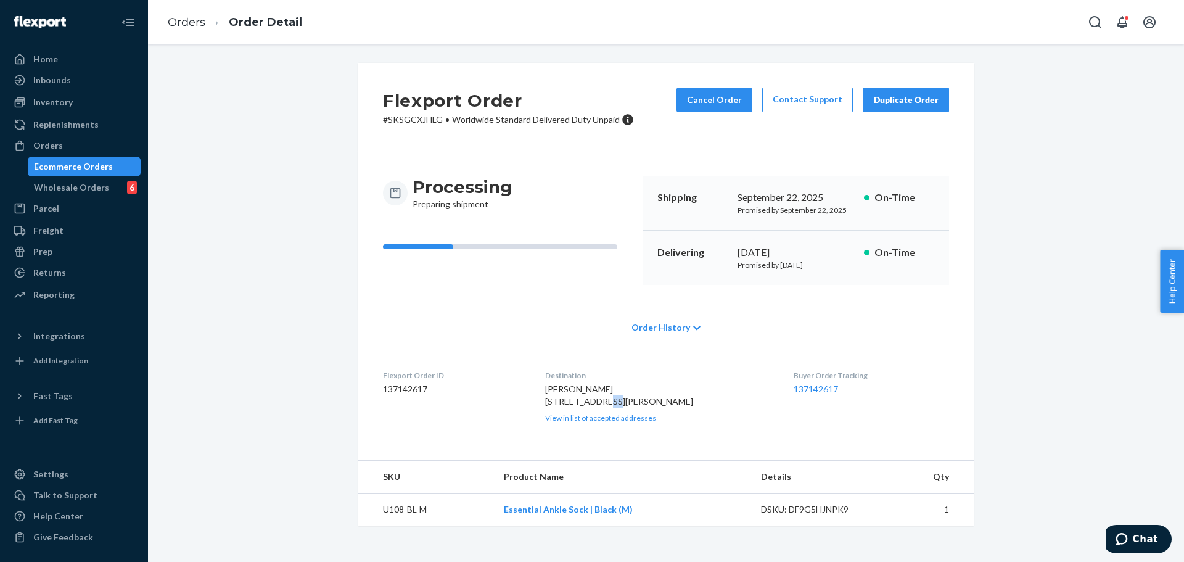
copy span "2F"
drag, startPoint x: 547, startPoint y: 428, endPoint x: 578, endPoint y: 428, distance: 30.8
click at [578, 406] on span "[PERSON_NAME] [STREET_ADDRESS][PERSON_NAME]" at bounding box center [619, 394] width 148 height 23
copy span "[PERSON_NAME]"
drag, startPoint x: 581, startPoint y: 427, endPoint x: 624, endPoint y: 427, distance: 43.2
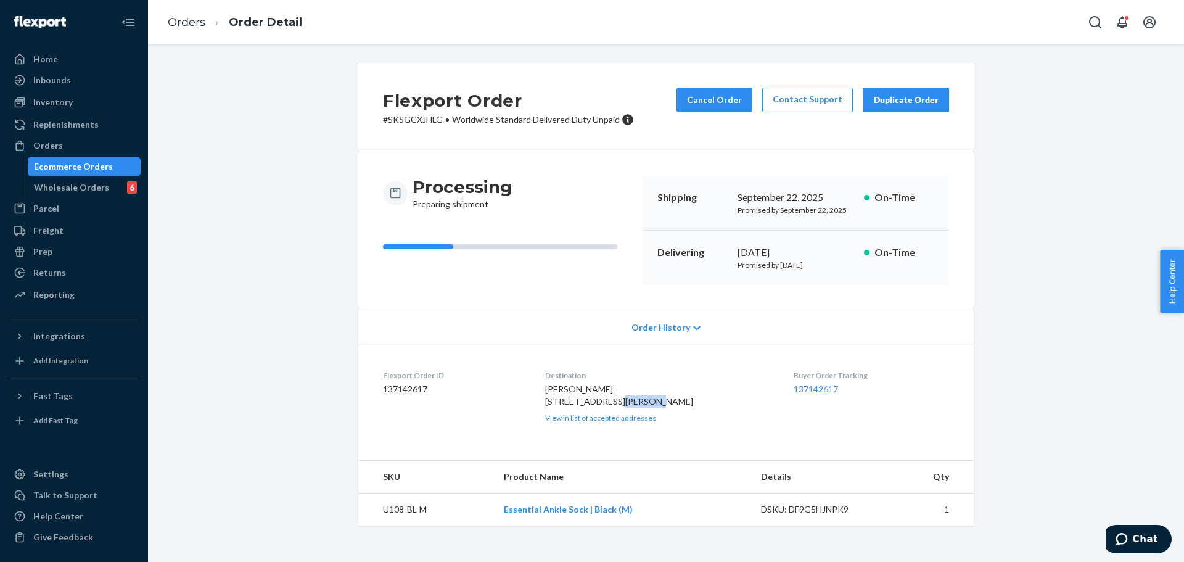
click at [624, 406] on span "[PERSON_NAME] [STREET_ADDRESS][PERSON_NAME]" at bounding box center [619, 394] width 148 height 23
click at [612, 406] on span "[PERSON_NAME] [STREET_ADDRESS][PERSON_NAME]" at bounding box center [619, 394] width 148 height 23
click at [587, 415] on div "[PERSON_NAME] [STREET_ADDRESS][PERSON_NAME] HK View in list of accepted address…" at bounding box center [659, 403] width 229 height 40
drag, startPoint x: 588, startPoint y: 426, endPoint x: 631, endPoint y: 428, distance: 42.6
click at [642, 406] on span "[PERSON_NAME] [STREET_ADDRESS][PERSON_NAME]" at bounding box center [619, 394] width 148 height 23
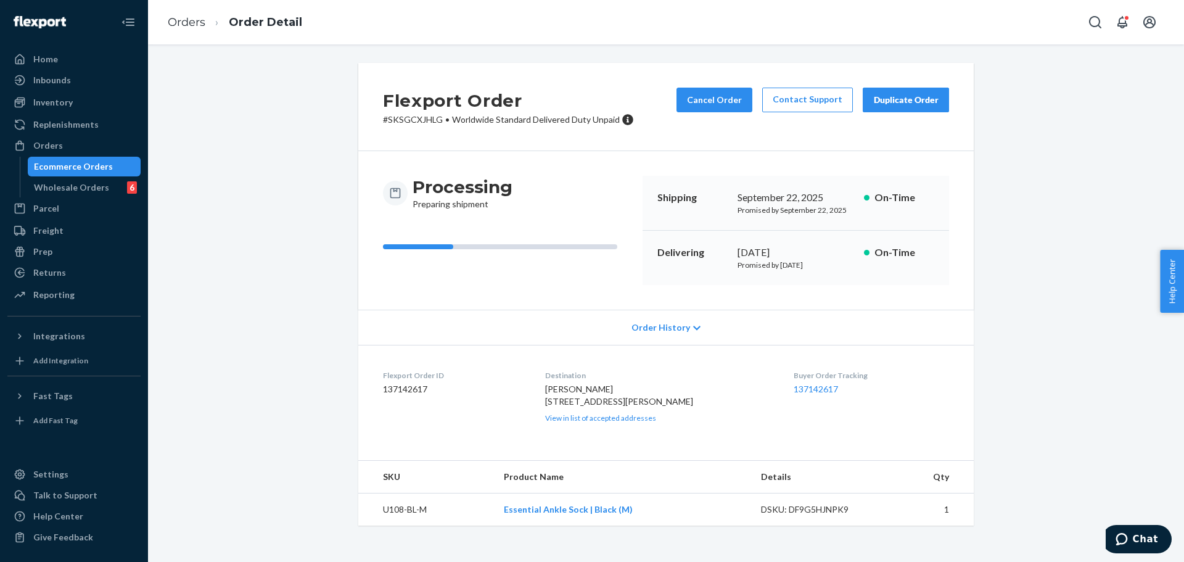
copy span "[GEOGRAPHIC_DATA]"
click at [653, 406] on span "[PERSON_NAME] [STREET_ADDRESS][PERSON_NAME]" at bounding box center [619, 394] width 148 height 23
copy span "000000"
click at [558, 406] on span "[PERSON_NAME] [STREET_ADDRESS][PERSON_NAME]" at bounding box center [619, 394] width 148 height 23
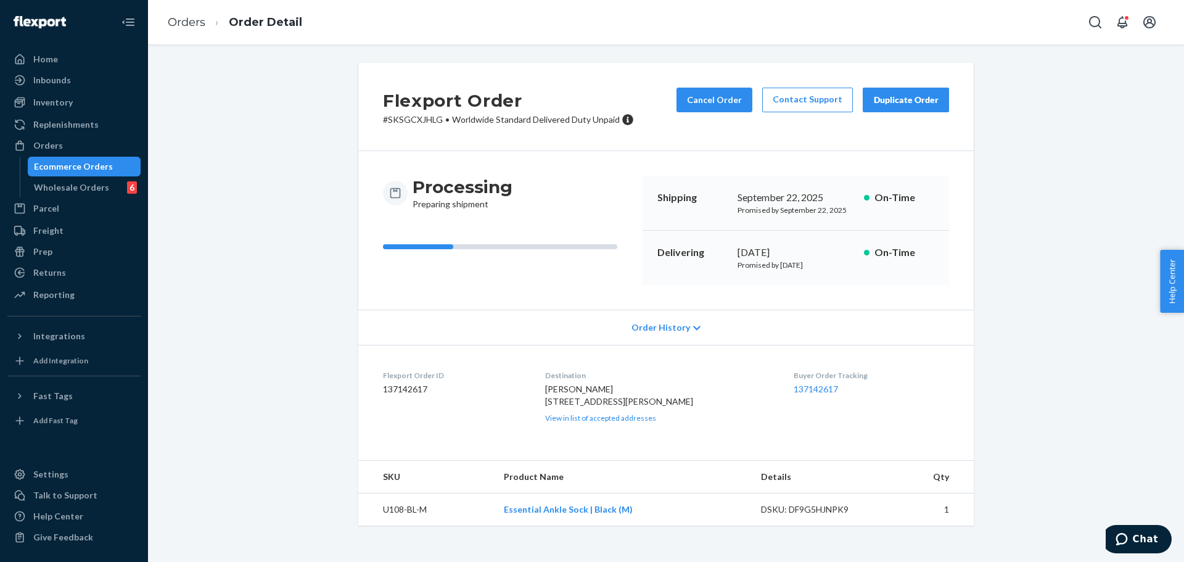
drag, startPoint x: 560, startPoint y: 438, endPoint x: 543, endPoint y: 438, distance: 16.6
click at [543, 438] on dl "Flexport Order ID 137142617 Destination [PERSON_NAME] [STREET_ADDRESS][PERSON_N…" at bounding box center [665, 396] width 615 height 103
copy span "HK"
click at [706, 102] on button "Cancel Order" at bounding box center [714, 100] width 76 height 25
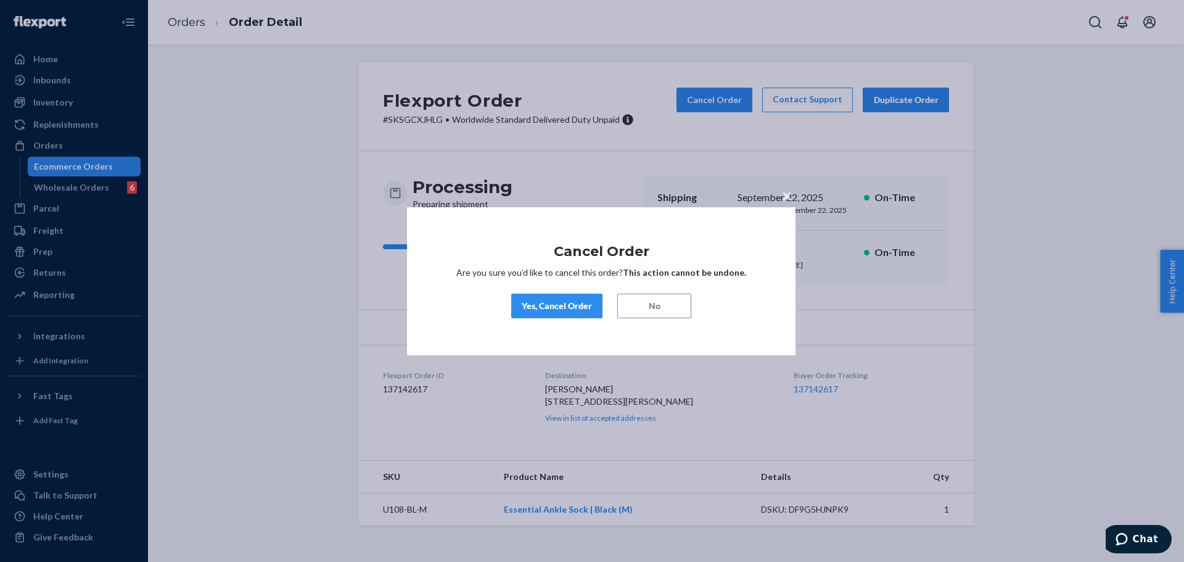
click at [587, 297] on button "Yes, Cancel Order" at bounding box center [556, 305] width 91 height 25
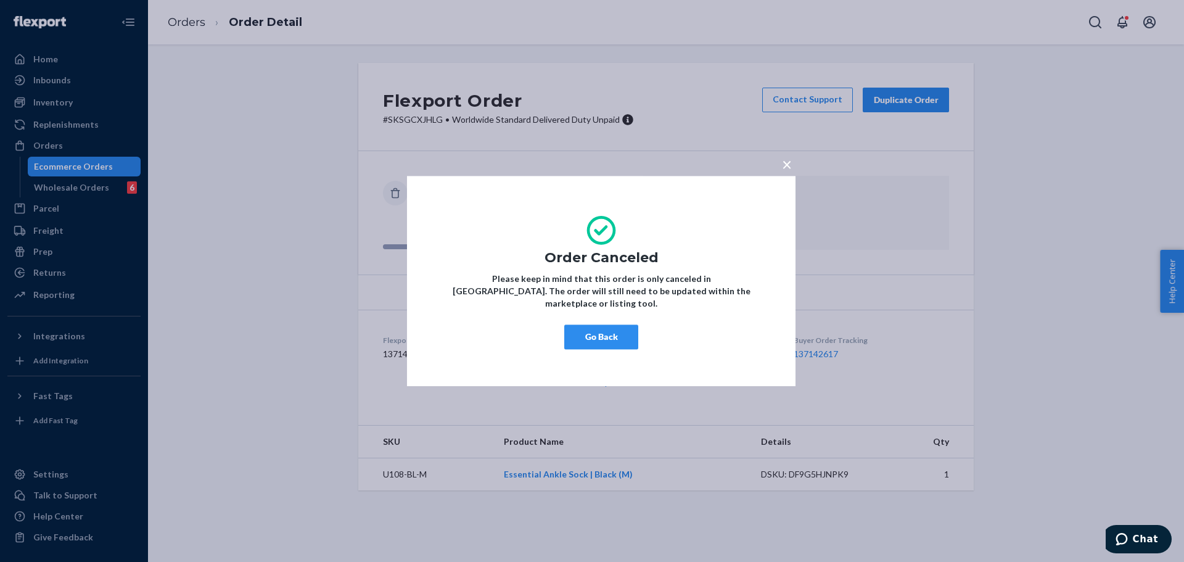
drag, startPoint x: 602, startPoint y: 327, endPoint x: 729, endPoint y: 331, distance: 127.7
click at [608, 326] on button "Go Back" at bounding box center [601, 336] width 74 height 25
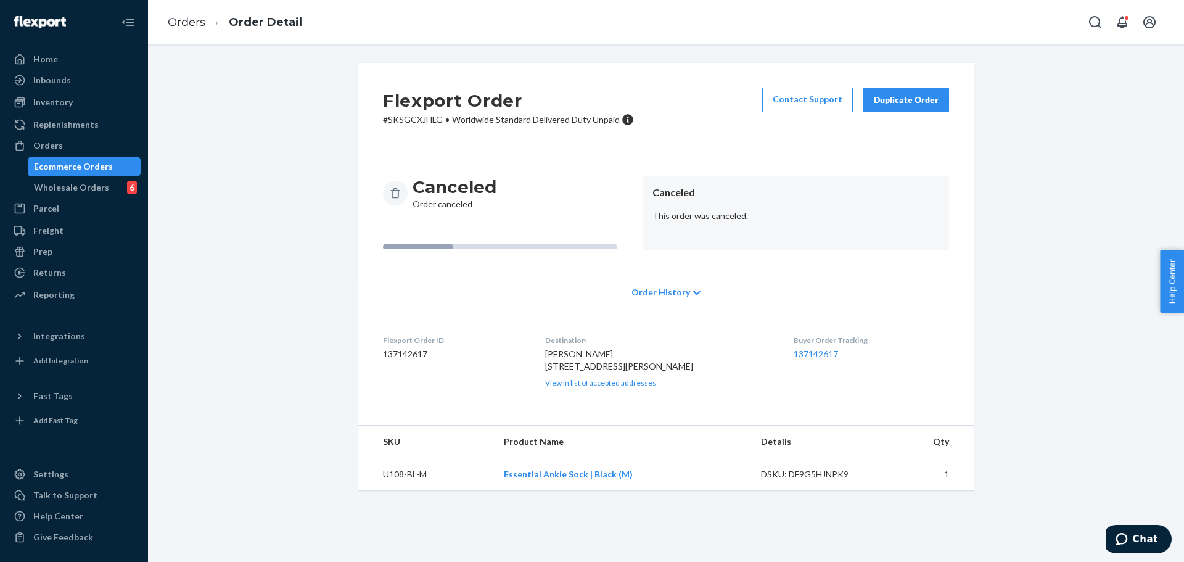
click at [891, 98] on div "Duplicate Order" at bounding box center [905, 100] width 65 height 12
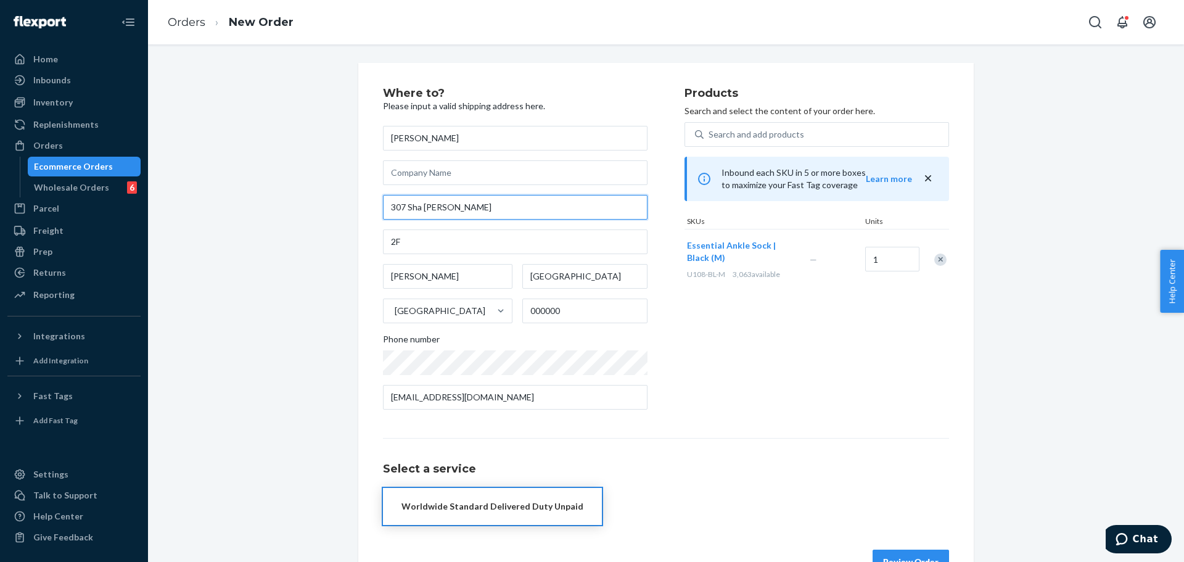
click at [512, 212] on input "307 Sha [PERSON_NAME]" at bounding box center [515, 207] width 264 height 25
paste input "[GEOGRAPHIC_DATA]"
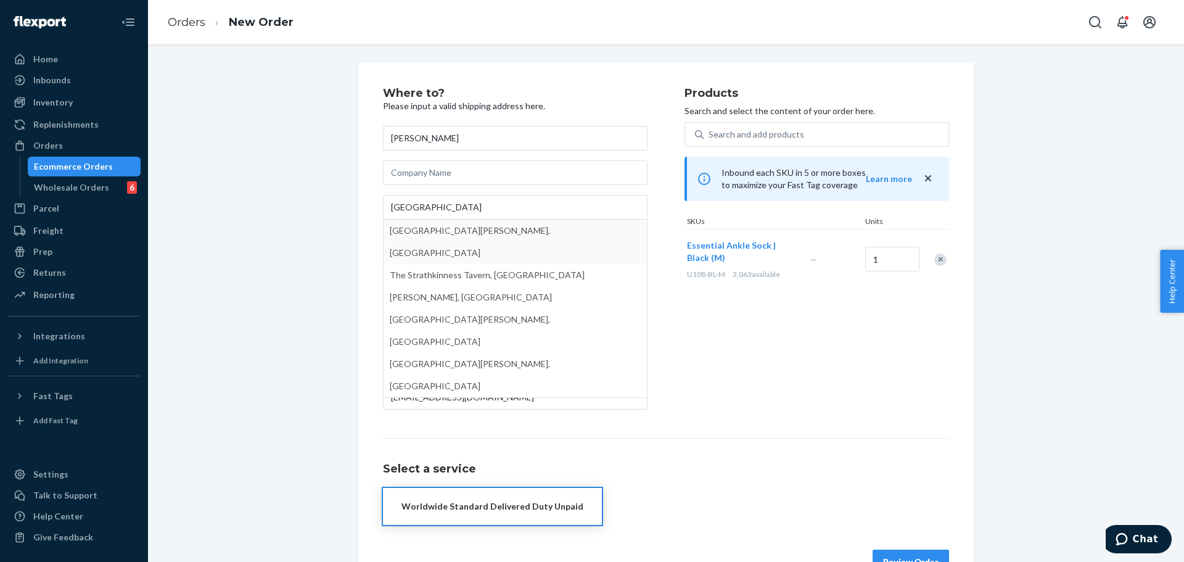
type input "High Rd"
type input "Strathkinness"
type input "[GEOGRAPHIC_DATA]"
type input "KY16"
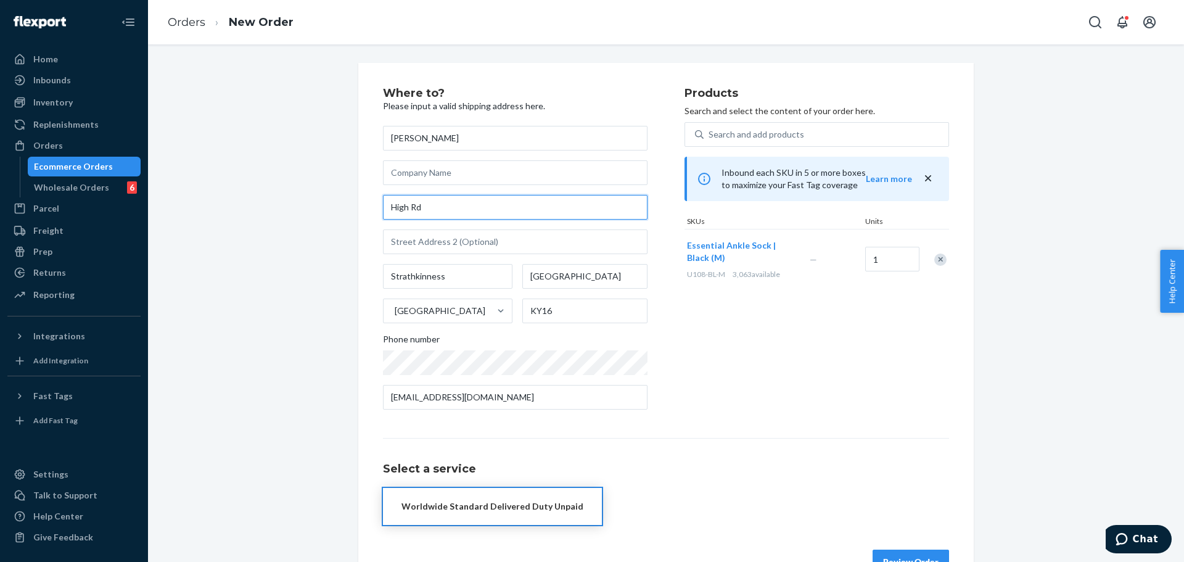
click at [530, 212] on input "High Rd" at bounding box center [515, 207] width 264 height 25
paste input "[GEOGRAPHIC_DATA][STREET_ADDRESS][PERSON_NAME]"
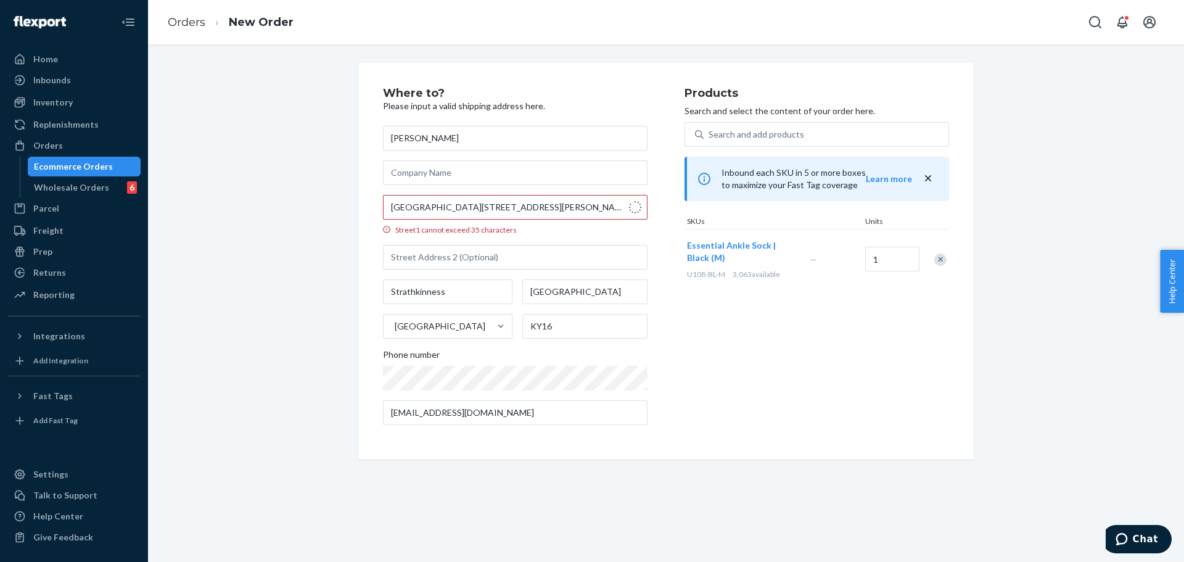
type input "Strathkinness High Rd"
type input "St [PERSON_NAME]"
type input "KY16 9UB"
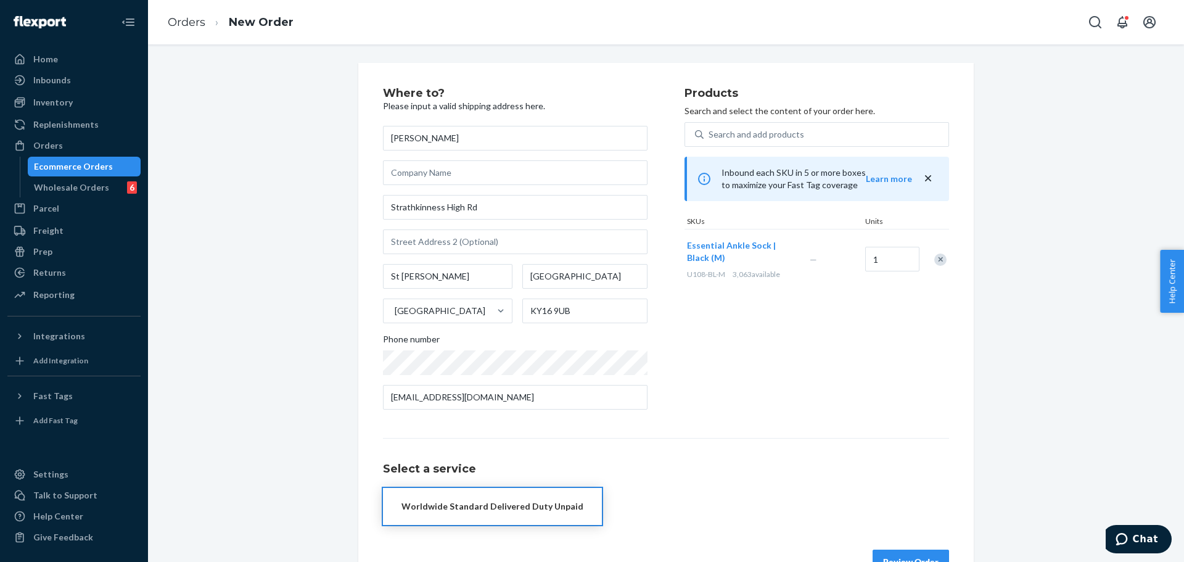
click at [337, 180] on div "Where to? Please input a valid shipping address here. [PERSON_NAME] [STREET_ADD…" at bounding box center [665, 331] width 1017 height 536
click at [516, 245] on input "text" at bounding box center [515, 241] width 264 height 25
paste input "CH0305"
type input "CH0305"
click at [825, 397] on div "Products Search and select the content of your order here. Search and add produ…" at bounding box center [816, 254] width 264 height 332
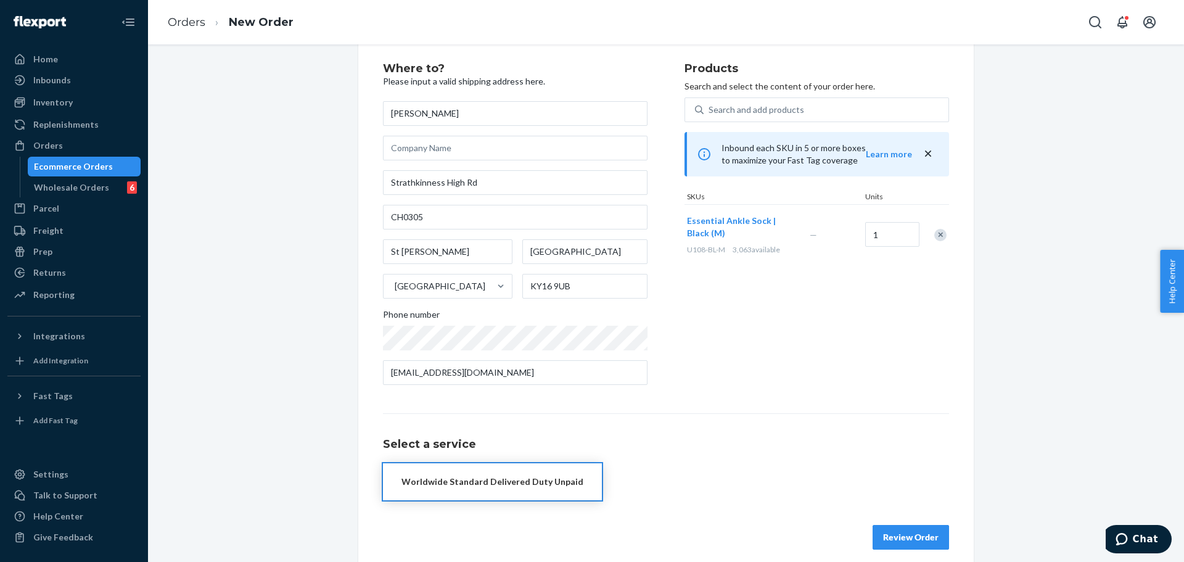
scroll to position [37, 0]
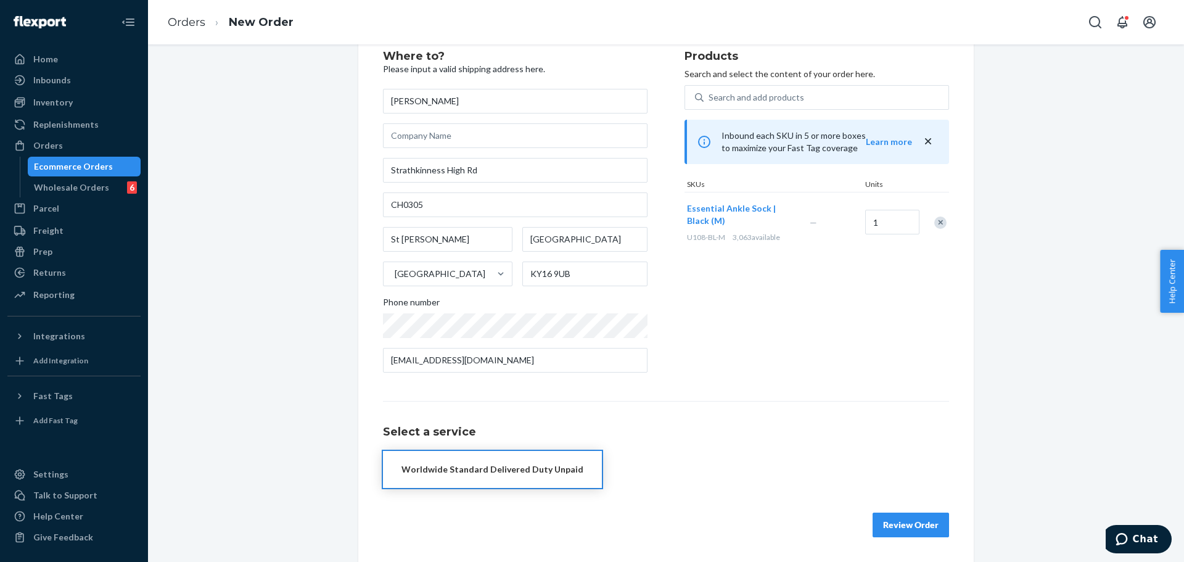
drag, startPoint x: 543, startPoint y: 465, endPoint x: 658, endPoint y: 448, distance: 116.6
click at [545, 466] on div "Worldwide Standard Delivered Duty Unpaid" at bounding box center [492, 469] width 182 height 12
click at [913, 526] on button "Review Order" at bounding box center [910, 524] width 76 height 25
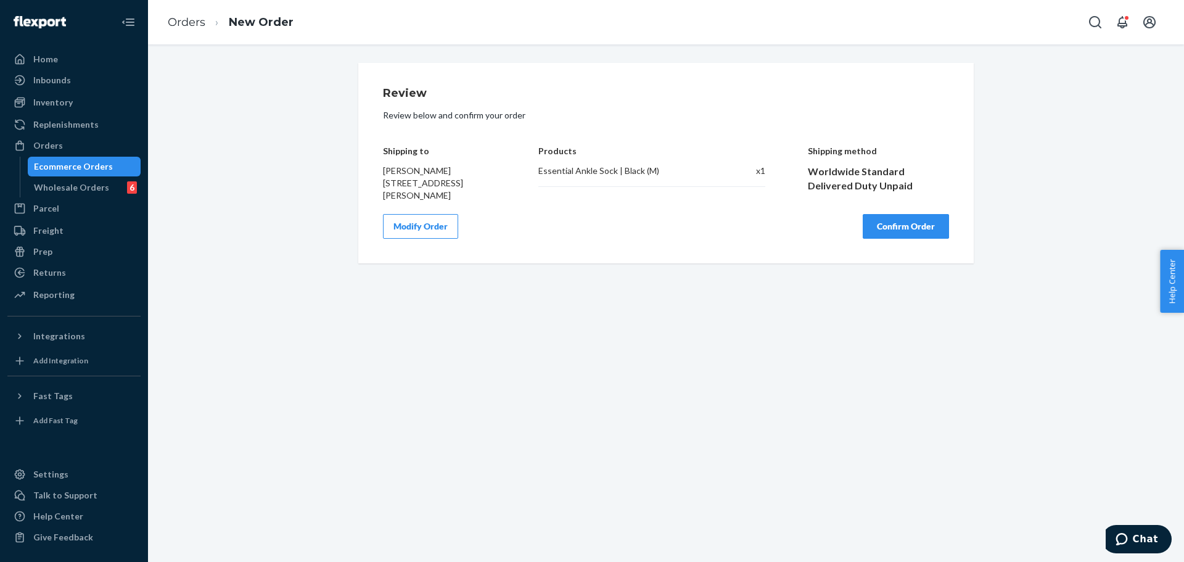
click at [926, 239] on button "Confirm Order" at bounding box center [905, 226] width 86 height 25
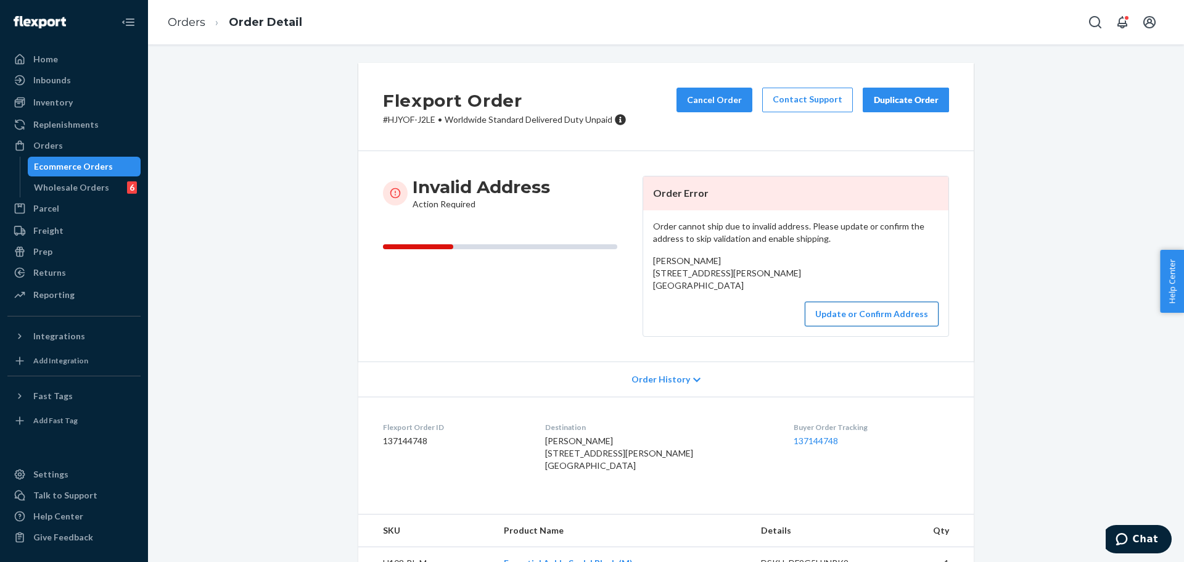
click at [864, 326] on button "Update or Confirm Address" at bounding box center [871, 313] width 134 height 25
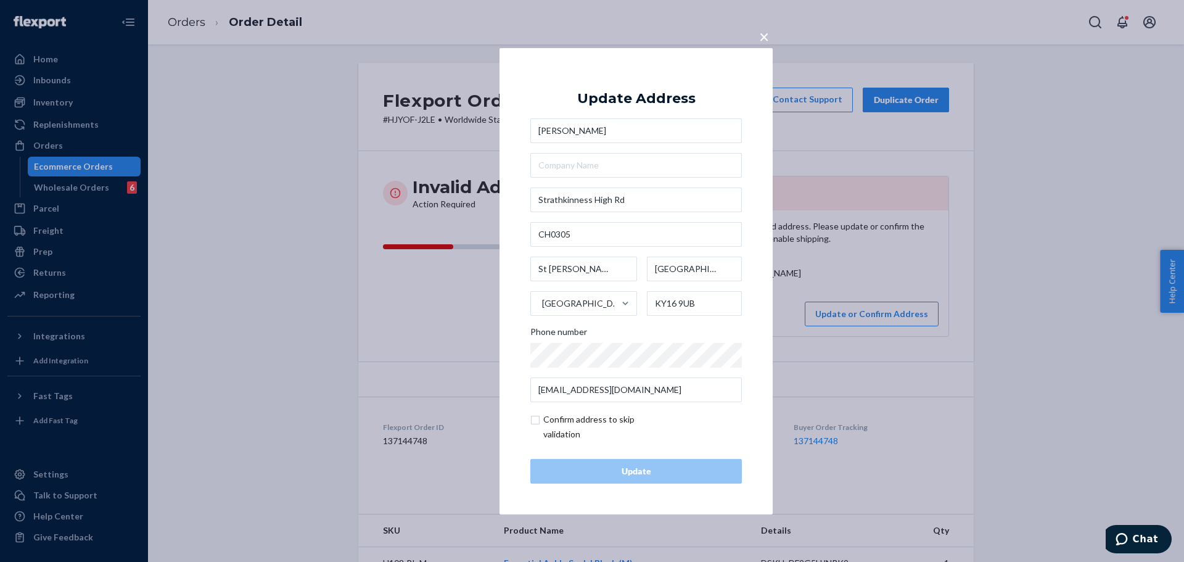
click at [647, 438] on input "checkbox" at bounding box center [601, 427] width 143 height 30
checkbox input "true"
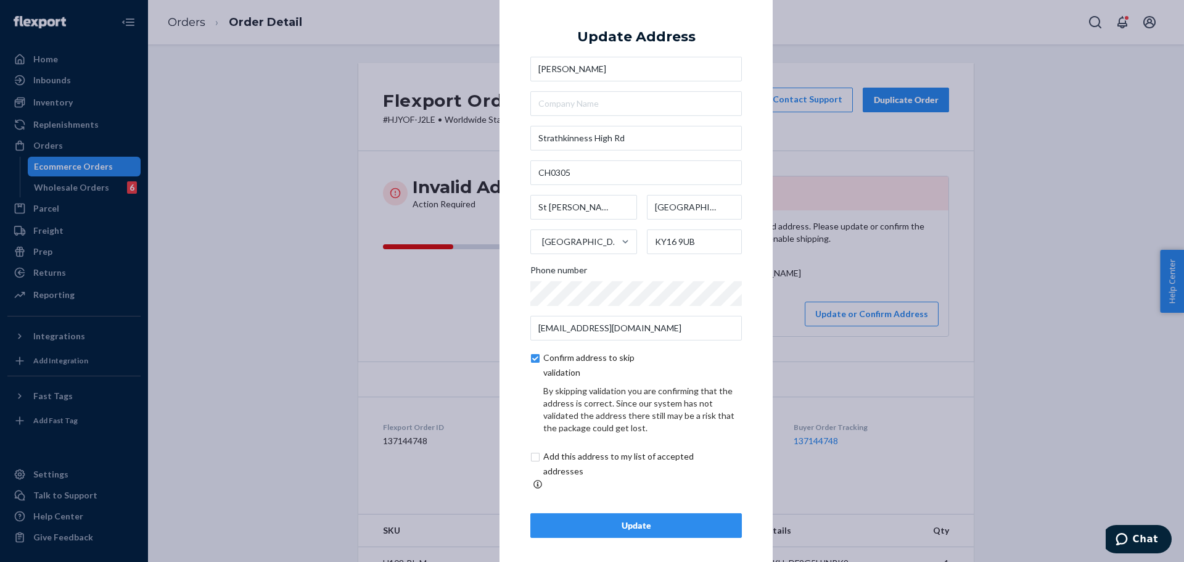
scroll to position [4, 0]
click at [676, 464] on input "checkbox" at bounding box center [632, 463] width 205 height 30
checkbox input "true"
click at [696, 512] on button "Update" at bounding box center [635, 524] width 211 height 25
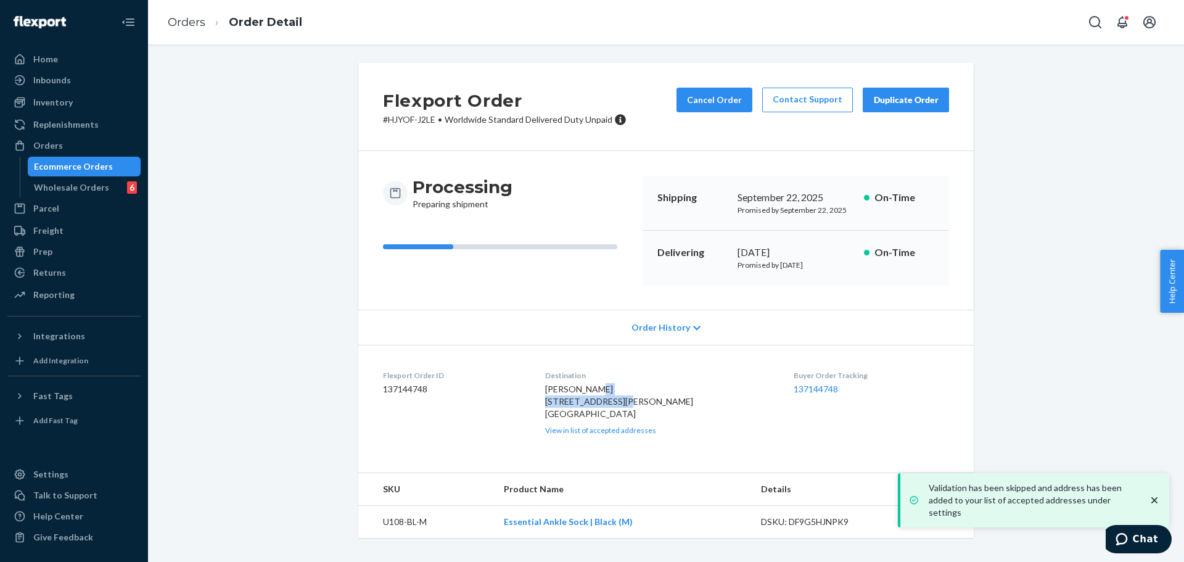
drag, startPoint x: 549, startPoint y: 399, endPoint x: 636, endPoint y: 399, distance: 86.9
click at [636, 399] on div "[PERSON_NAME] Strathkinness [GEOGRAPHIC_DATA][STREET_ADDRESS][PERSON_NAME] GB V…" at bounding box center [659, 409] width 229 height 52
copy span "Strathkinness High Rd"
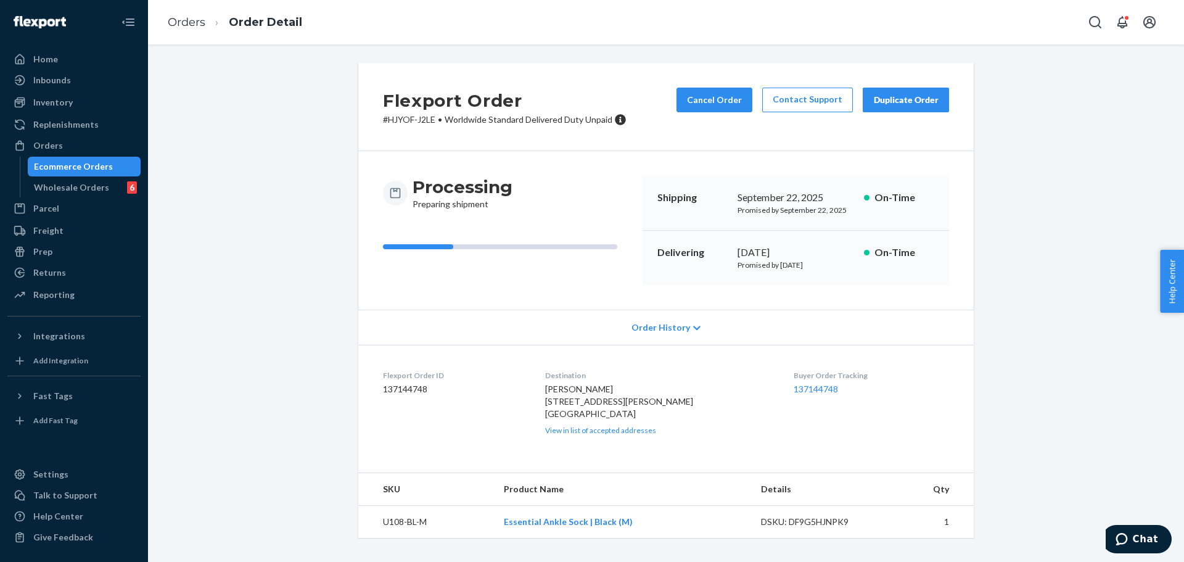
click at [559, 411] on span "[PERSON_NAME] [STREET_ADDRESS][PERSON_NAME] [GEOGRAPHIC_DATA]" at bounding box center [619, 400] width 148 height 35
copy span "CH0305"
drag, startPoint x: 550, startPoint y: 425, endPoint x: 591, endPoint y: 425, distance: 40.1
click at [591, 419] on span "[PERSON_NAME] [STREET_ADDRESS][PERSON_NAME] [GEOGRAPHIC_DATA]" at bounding box center [619, 400] width 148 height 35
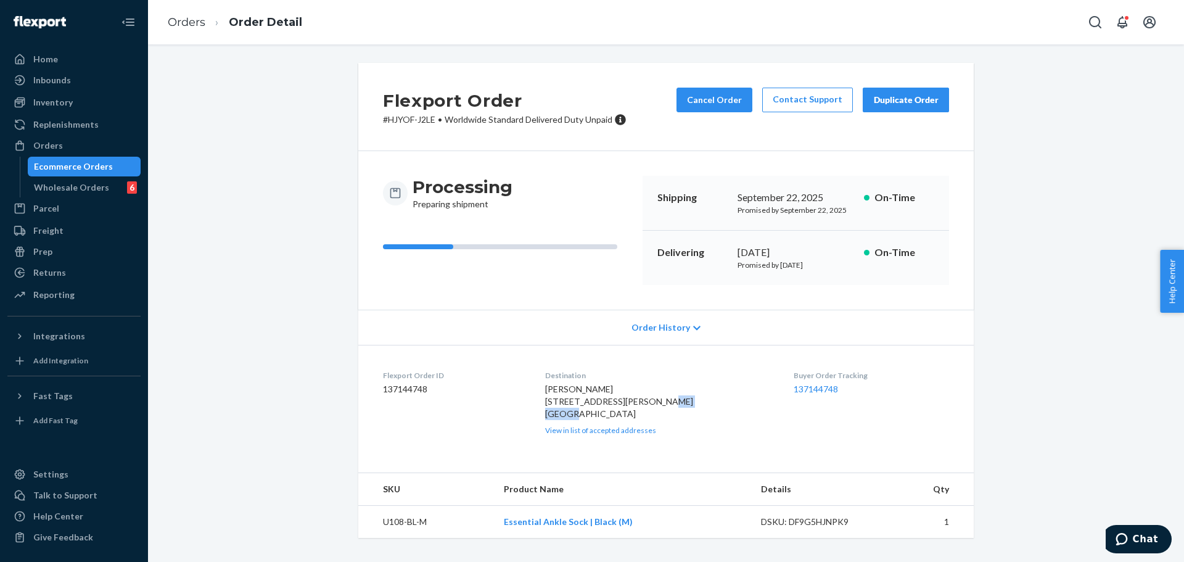
copy span "St [PERSON_NAME]"
click at [605, 419] on span "[PERSON_NAME] [STREET_ADDRESS][PERSON_NAME] [GEOGRAPHIC_DATA]" at bounding box center [619, 400] width 148 height 35
copy span "[GEOGRAPHIC_DATA]"
click at [636, 419] on span "[PERSON_NAME] [STREET_ADDRESS][PERSON_NAME] [GEOGRAPHIC_DATA]" at bounding box center [619, 400] width 148 height 35
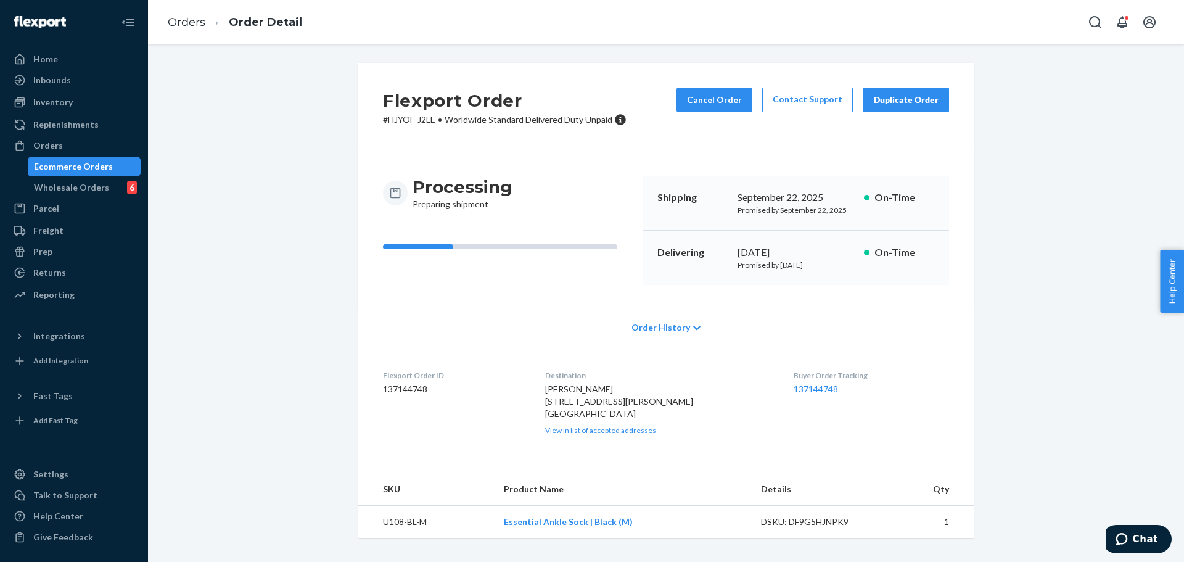
drag, startPoint x: 629, startPoint y: 425, endPoint x: 695, endPoint y: 423, distance: 66.0
click at [695, 423] on div "[PERSON_NAME] Strathkinness [GEOGRAPHIC_DATA][STREET_ADDRESS][PERSON_NAME] GB V…" at bounding box center [659, 409] width 229 height 52
click at [722, 96] on button "Cancel Order" at bounding box center [714, 100] width 76 height 25
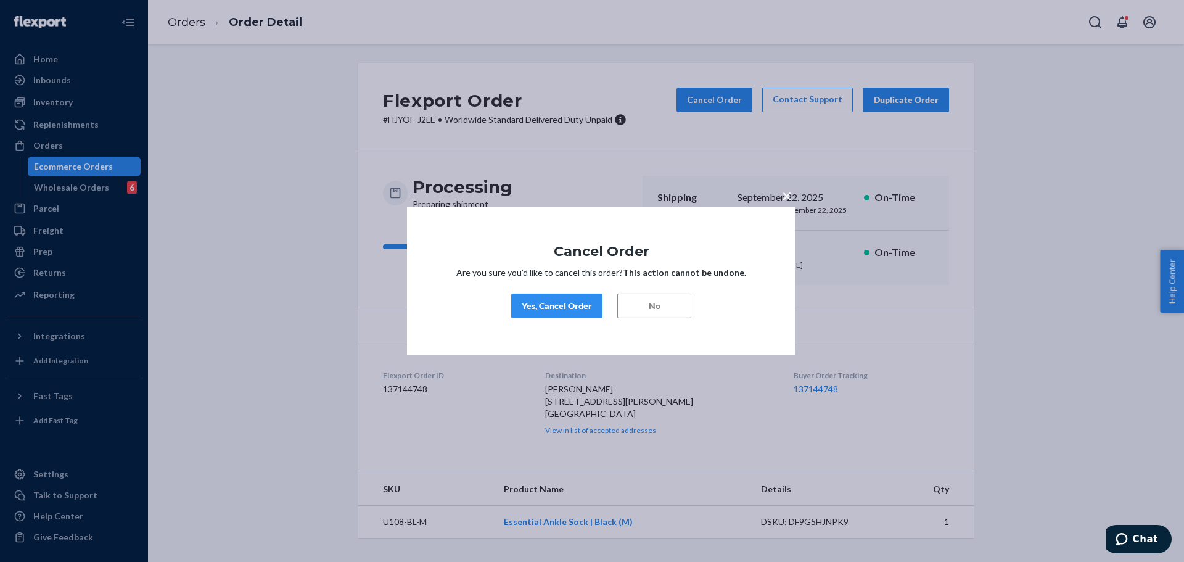
click at [583, 300] on div "Yes, Cancel Order" at bounding box center [557, 306] width 70 height 12
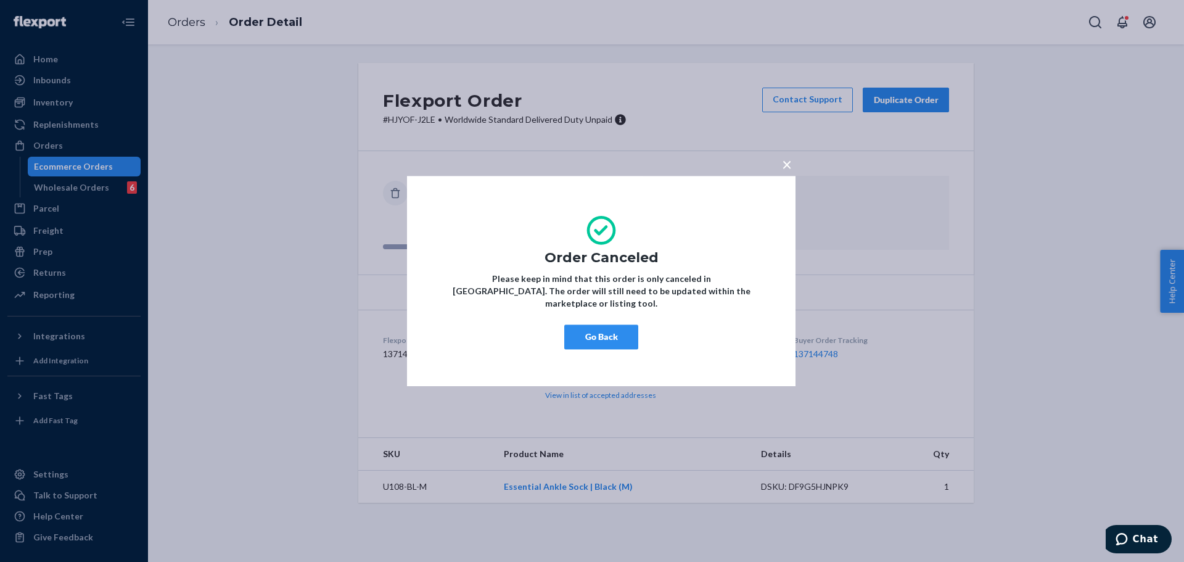
drag, startPoint x: 606, startPoint y: 326, endPoint x: 421, endPoint y: 112, distance: 283.2
click at [605, 325] on button "Go Back" at bounding box center [601, 336] width 74 height 25
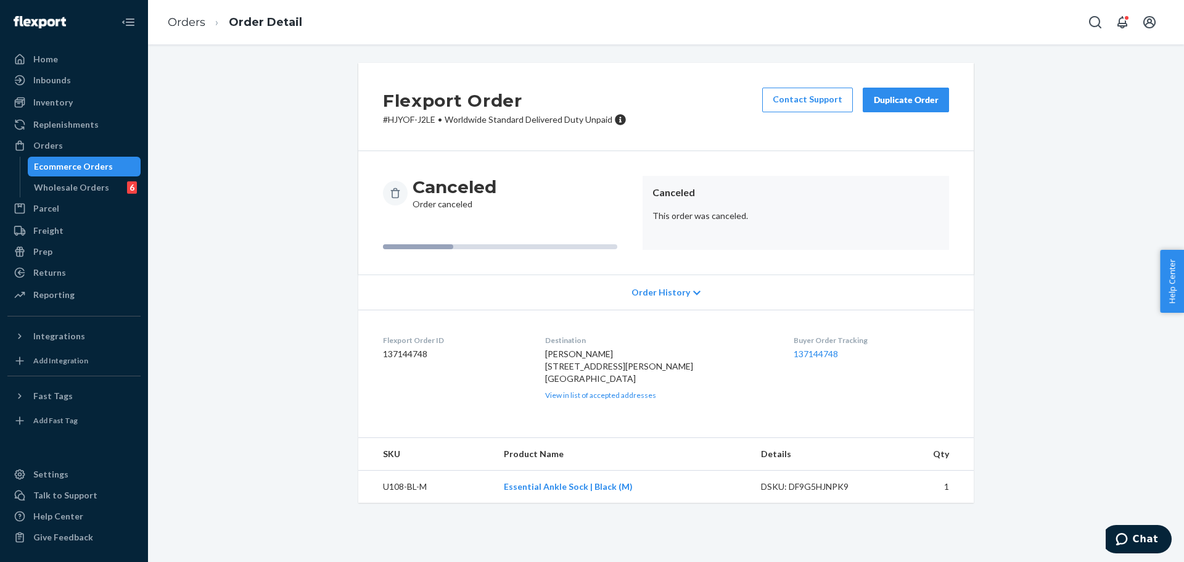
click at [886, 104] on div "Duplicate Order" at bounding box center [905, 100] width 65 height 12
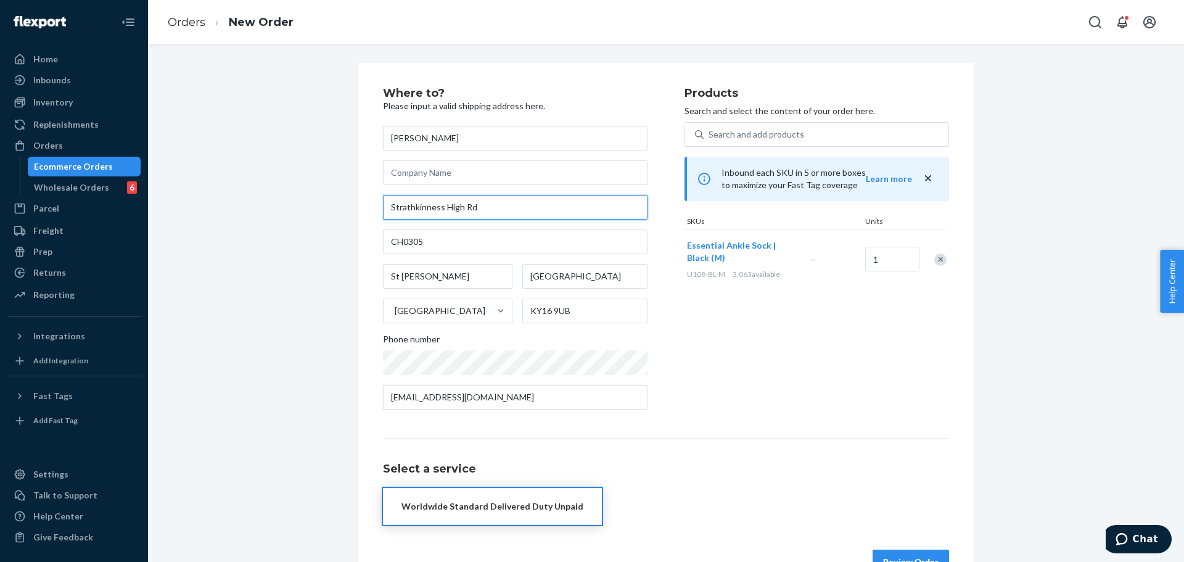
click at [515, 211] on input "Strathkinness High Rd" at bounding box center [515, 207] width 264 height 25
paste input "[PERSON_NAME][GEOGRAPHIC_DATA], Block 1"
click at [554, 216] on input "[PERSON_NAME][GEOGRAPHIC_DATA], Block 1" at bounding box center [515, 207] width 264 height 25
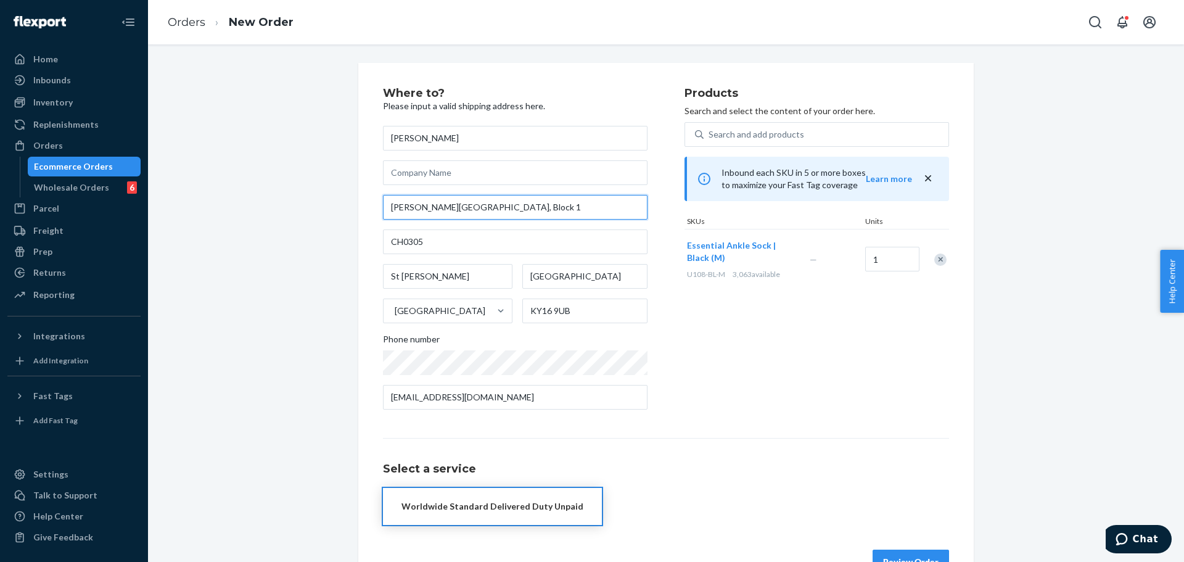
click at [554, 216] on input "[PERSON_NAME][GEOGRAPHIC_DATA], Block 1" at bounding box center [515, 207] width 264 height 25
paste input "Nisf [PERSON_NAME][GEOGRAPHIC_DATA]"
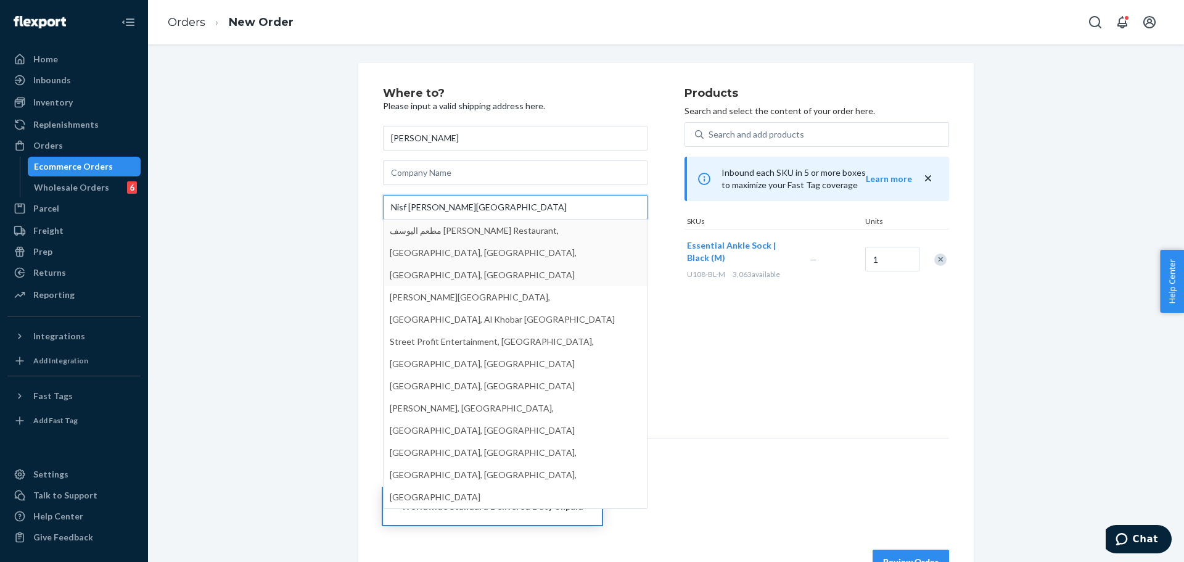
type input "Nisf [PERSON_NAME][GEOGRAPHIC_DATA]"
click at [788, 365] on div "Products Search and select the content of your order here. Search and add produ…" at bounding box center [816, 254] width 264 height 332
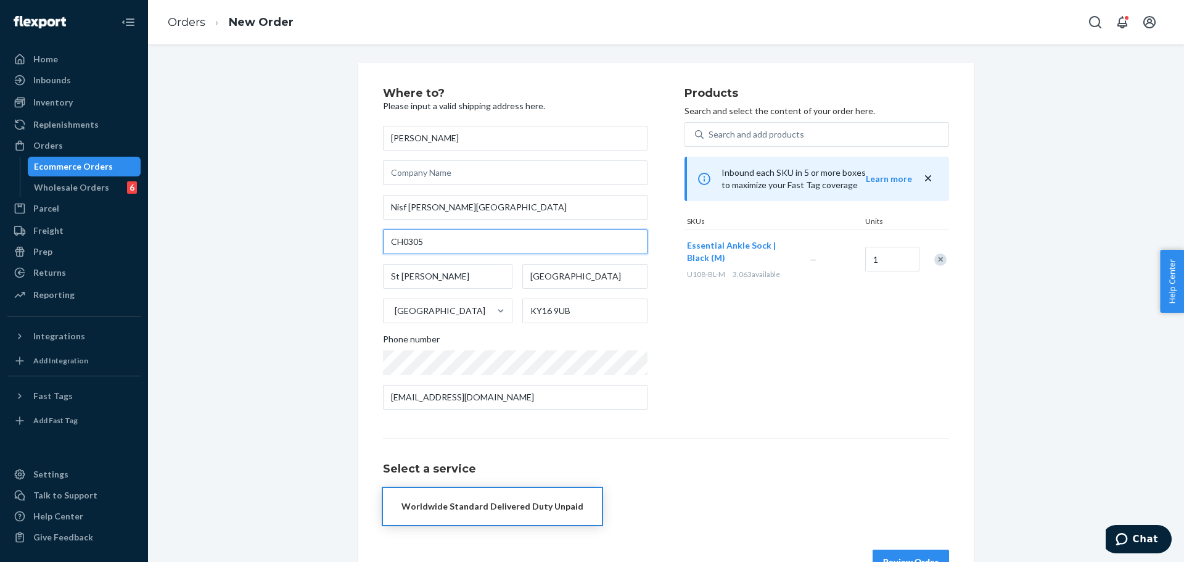
click at [486, 245] on input "CH0305" at bounding box center [515, 241] width 264 height 25
paste input "[PERSON_NAME][GEOGRAPHIC_DATA], Block 1"
paste input "House 60A"
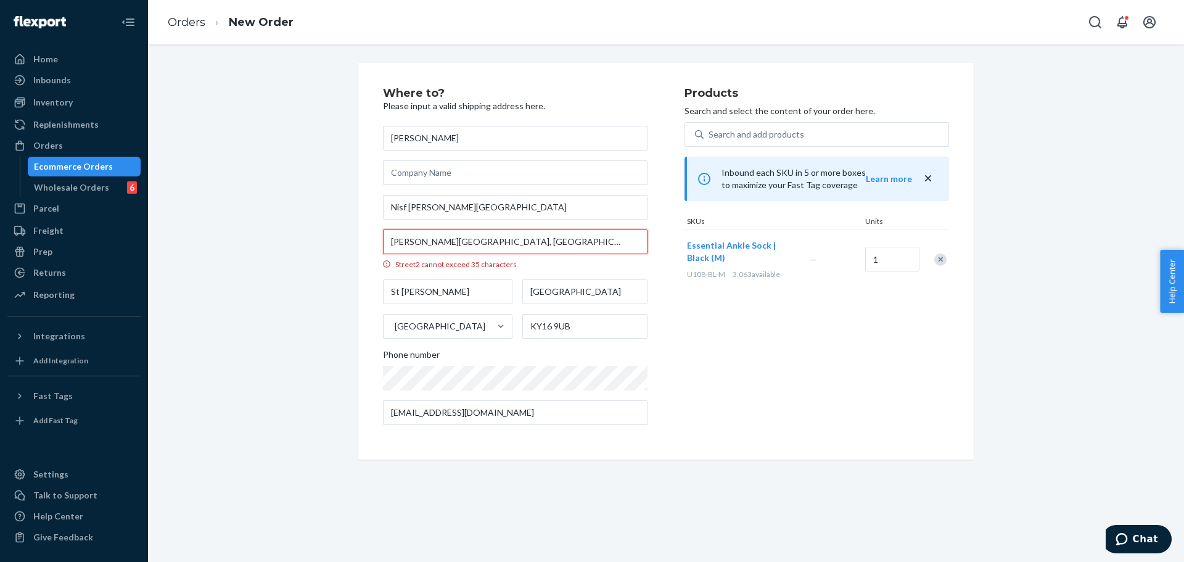
click at [486, 245] on input "[PERSON_NAME][GEOGRAPHIC_DATA], [GEOGRAPHIC_DATA] 60A" at bounding box center [515, 241] width 264 height 25
click at [807, 376] on div "Products Search and select the content of your order here. Search and add produ…" at bounding box center [816, 261] width 264 height 347
click at [507, 244] on input "[PERSON_NAME][GEOGRAPHIC_DATA], [GEOGRAPHIC_DATA] 60A" at bounding box center [515, 241] width 264 height 25
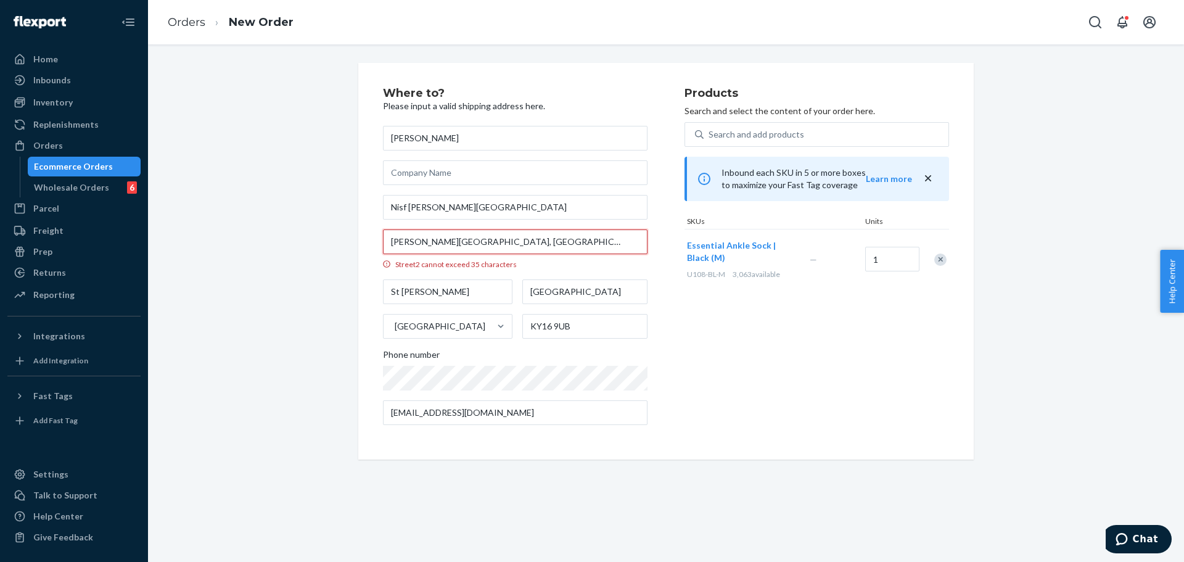
click at [507, 244] on input "[PERSON_NAME][GEOGRAPHIC_DATA], [GEOGRAPHIC_DATA] 60A" at bounding box center [515, 241] width 264 height 25
paste input "B1 H"
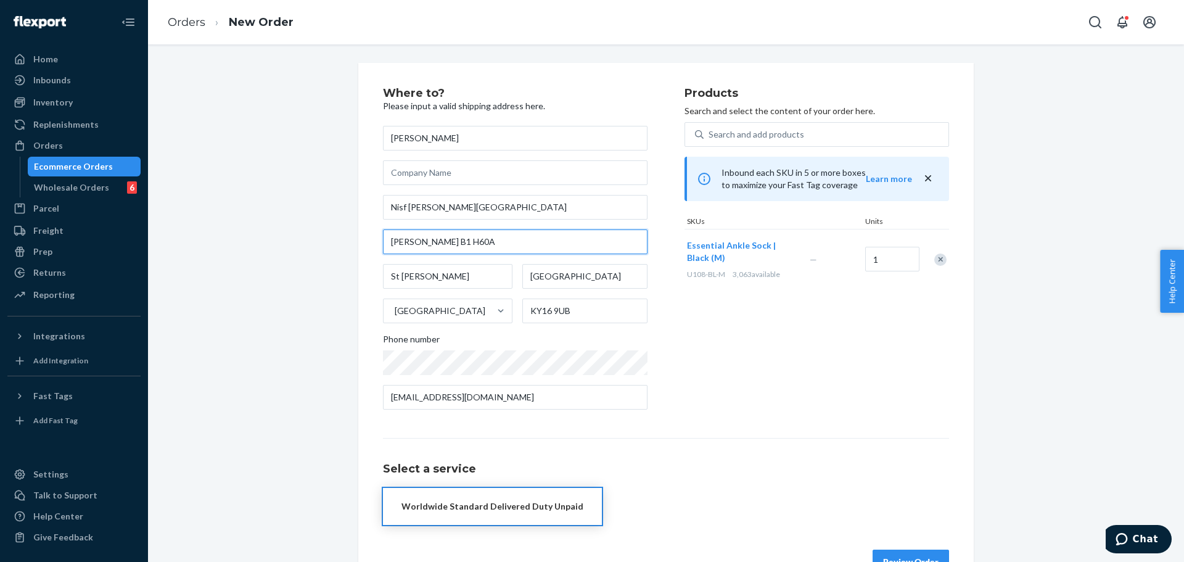
type input "[PERSON_NAME] B1 H60A"
click at [766, 350] on div "Products Search and select the content of your order here. Search and add produ…" at bounding box center [816, 254] width 264 height 332
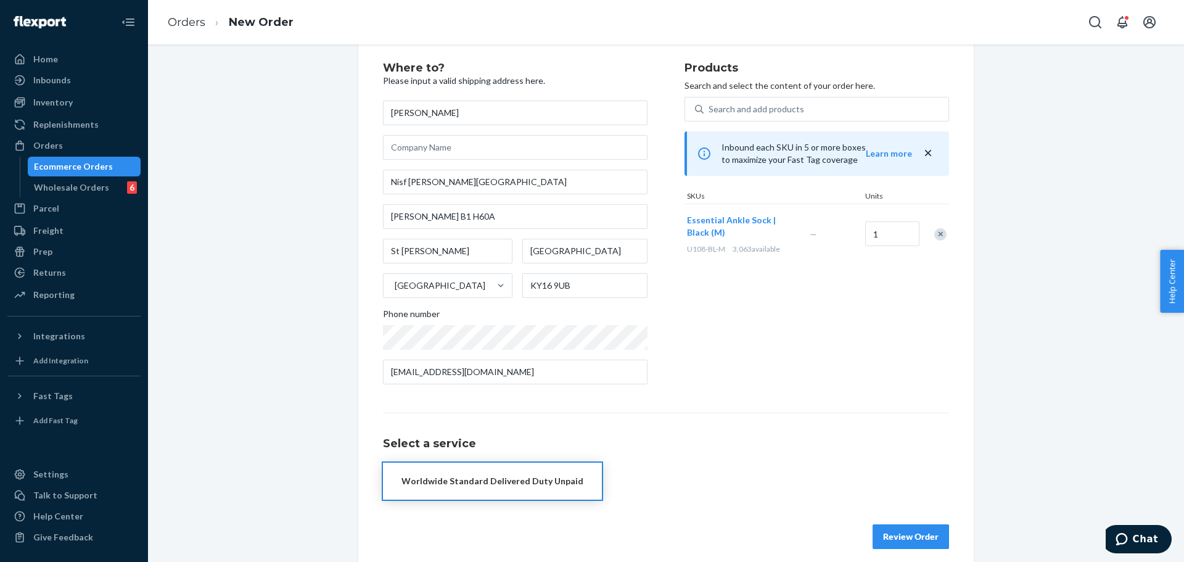
scroll to position [37, 0]
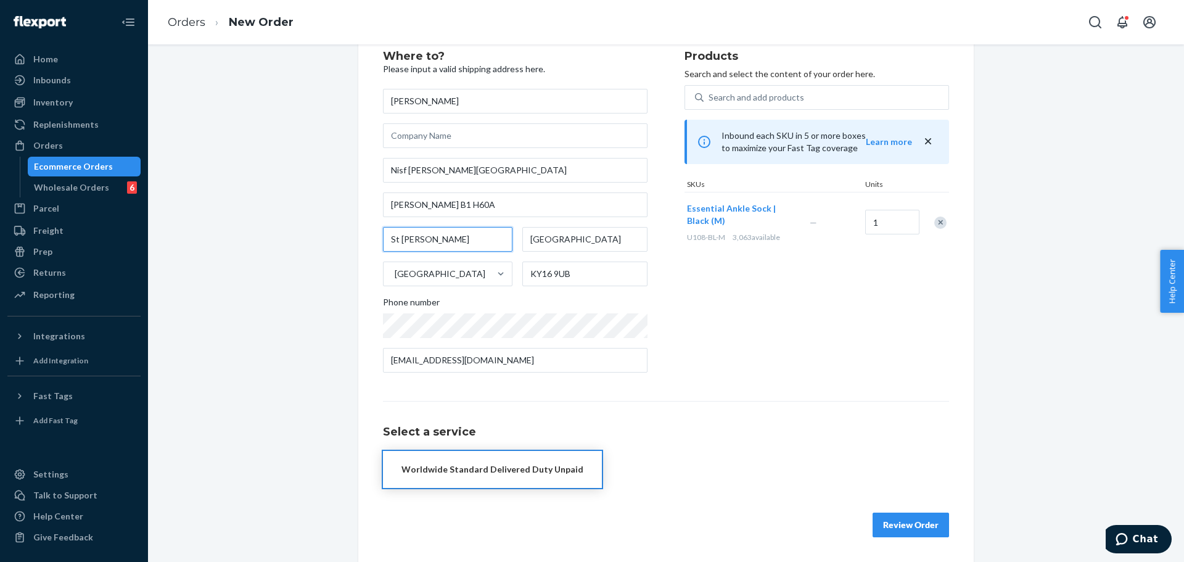
click at [494, 237] on input "St [PERSON_NAME]" at bounding box center [447, 239] width 129 height 25
paste input "[GEOGRAPHIC_DATA]"
click at [494, 237] on input "[GEOGRAPHIC_DATA]" at bounding box center [447, 239] width 129 height 25
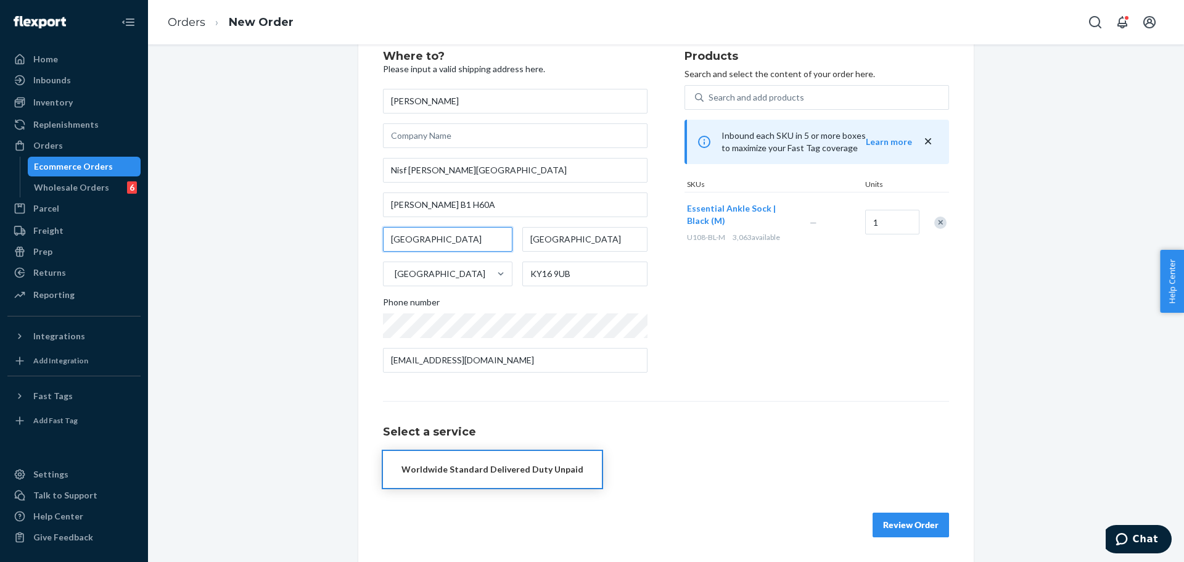
click at [494, 237] on input "[GEOGRAPHIC_DATA]" at bounding box center [447, 239] width 129 height 25
paste input "text"
type input "[GEOGRAPHIC_DATA]"
click at [585, 240] on input "[GEOGRAPHIC_DATA]" at bounding box center [584, 239] width 125 height 25
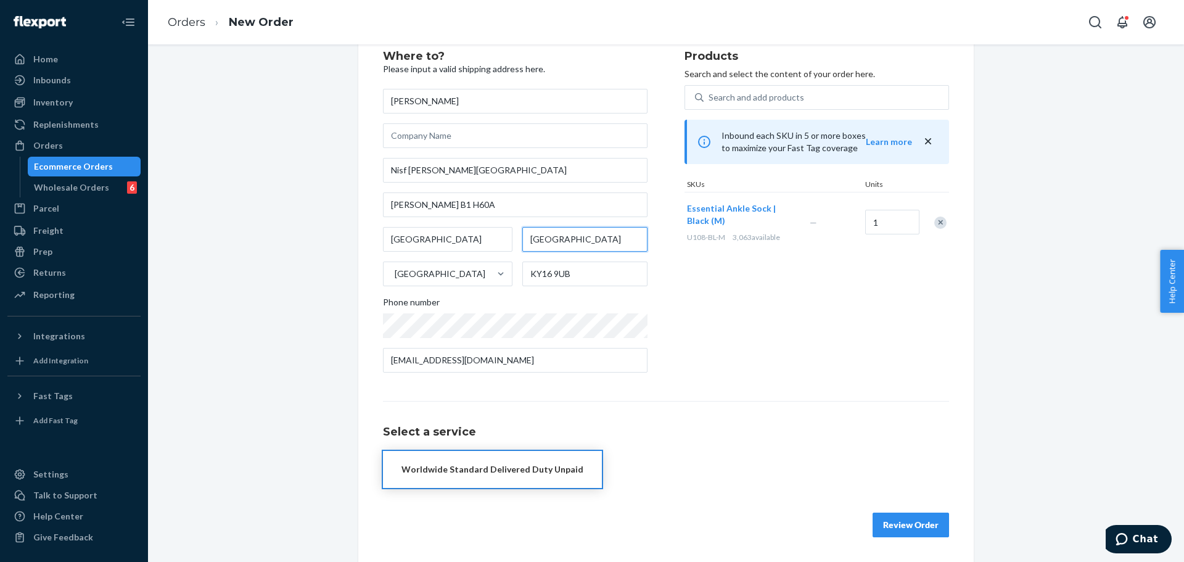
click at [585, 239] on input "[GEOGRAPHIC_DATA]" at bounding box center [584, 239] width 125 height 25
paste input "[GEOGRAPHIC_DATA]"
type input "[GEOGRAPHIC_DATA]"
click at [456, 283] on div "[GEOGRAPHIC_DATA]" at bounding box center [436, 273] width 106 height 25
click at [395, 280] on input "[GEOGRAPHIC_DATA]" at bounding box center [393, 274] width 1 height 12
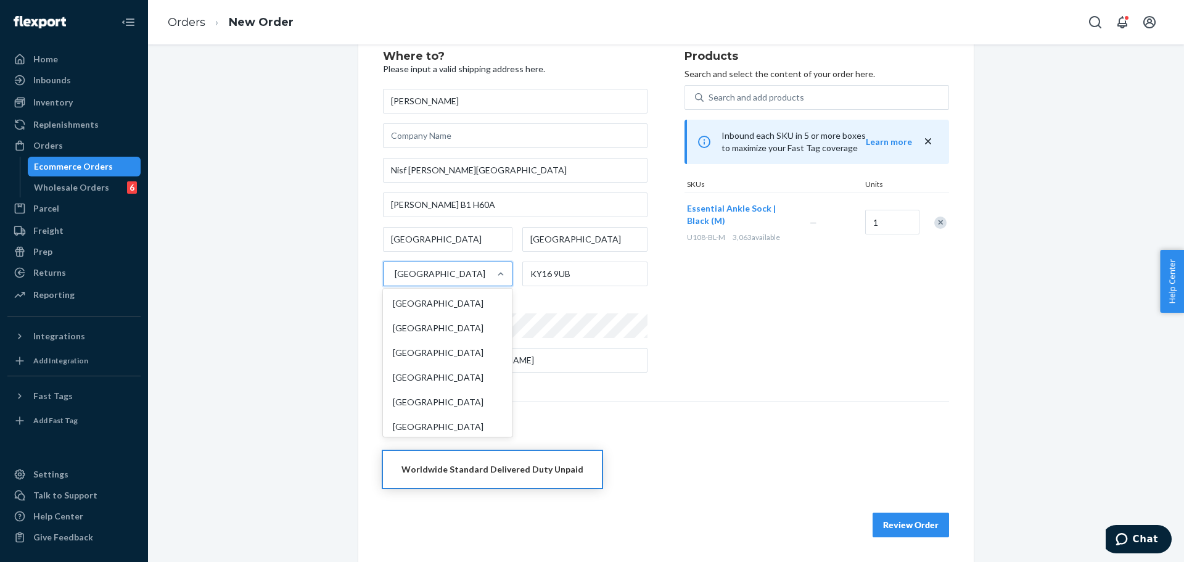
scroll to position [5645, 0]
click at [456, 283] on div "[GEOGRAPHIC_DATA]" at bounding box center [436, 273] width 106 height 25
click at [395, 280] on input "option [GEOGRAPHIC_DATA] focused, 228 of 241. 241 results available. Use Up and…" at bounding box center [393, 274] width 1 height 12
type input "kuwa"
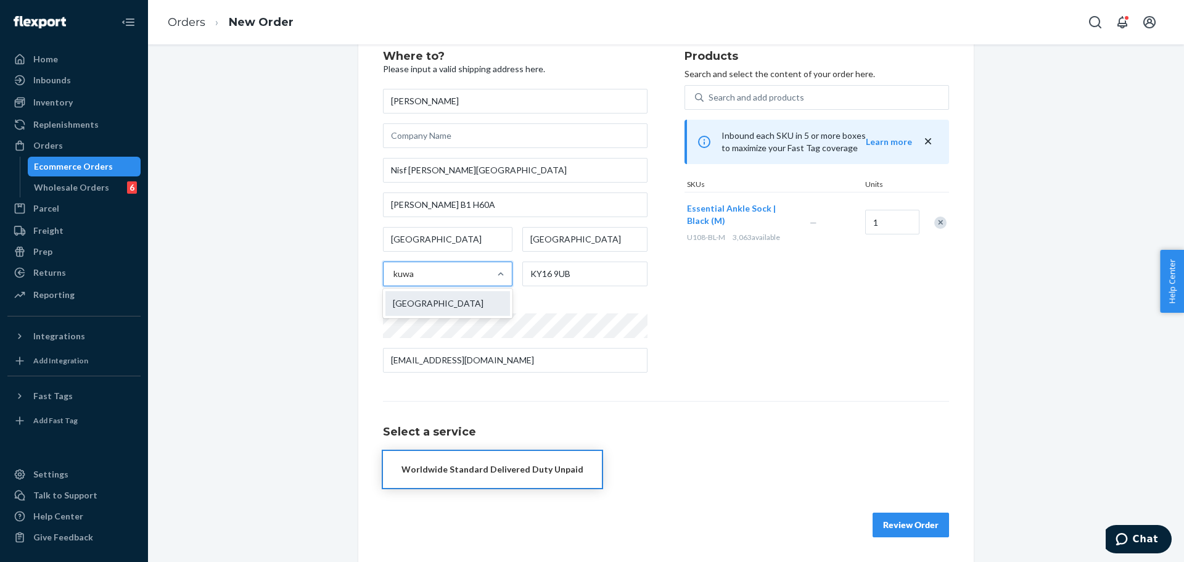
click at [458, 300] on div "[GEOGRAPHIC_DATA]" at bounding box center [447, 303] width 125 height 25
click at [415, 280] on input "kuwa" at bounding box center [404, 274] width 22 height 12
click at [616, 269] on input "KY16 9UB" at bounding box center [584, 273] width 125 height 25
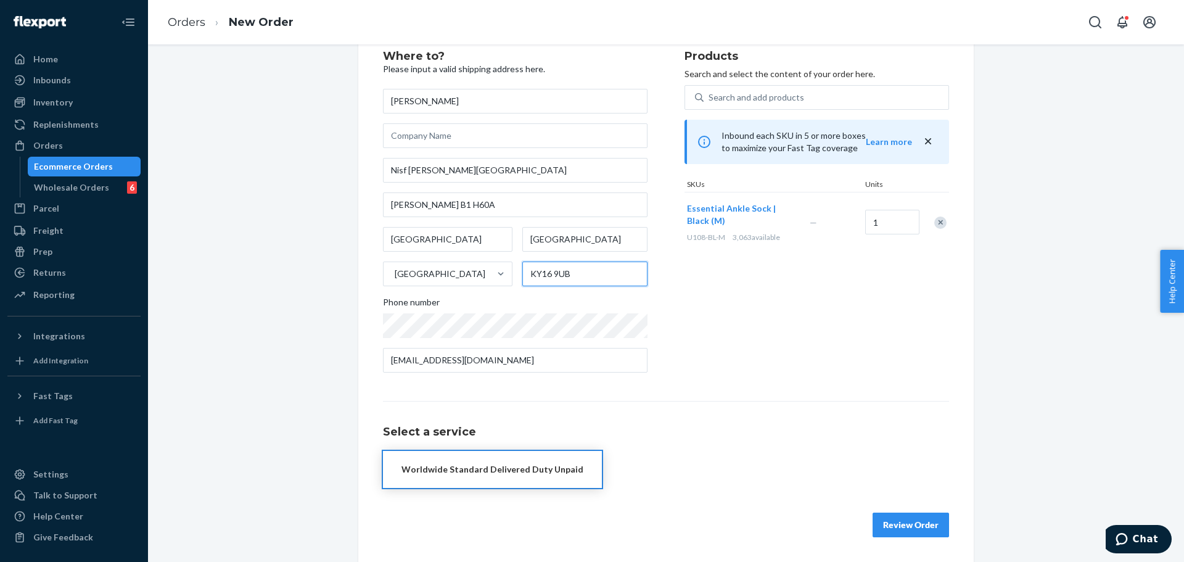
click at [616, 269] on input "KY16 9UB" at bounding box center [584, 273] width 125 height 25
click at [615, 269] on input "KY16 9UB" at bounding box center [584, 273] width 125 height 25
paste input "72101"
type input "72101"
click at [684, 269] on div "Products Search and select the content of your order here. Search and add produ…" at bounding box center [816, 217] width 264 height 332
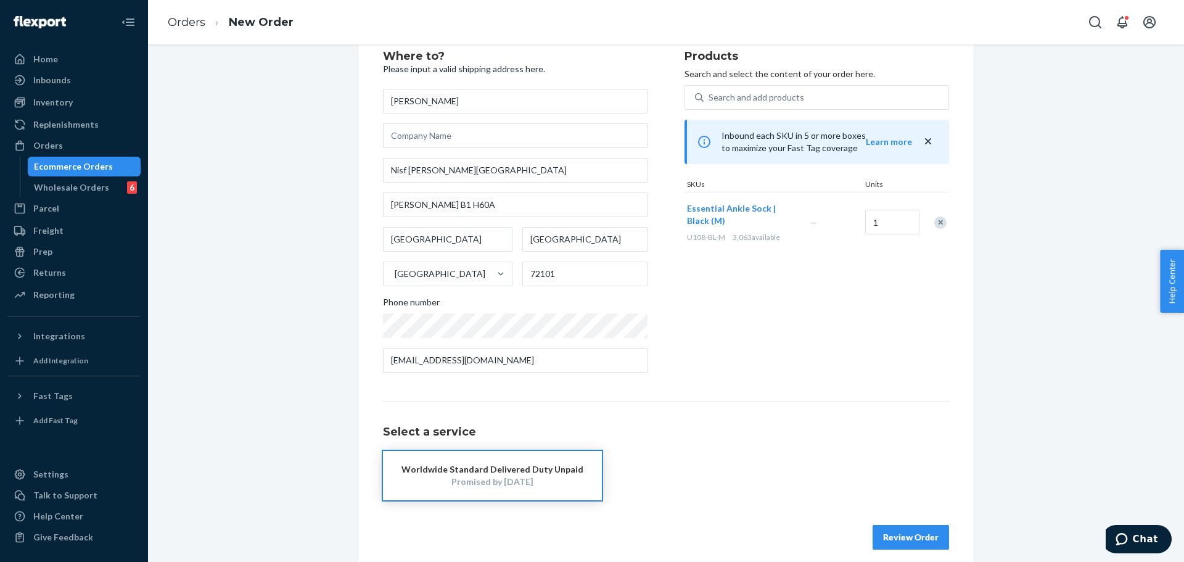
scroll to position [0, 0]
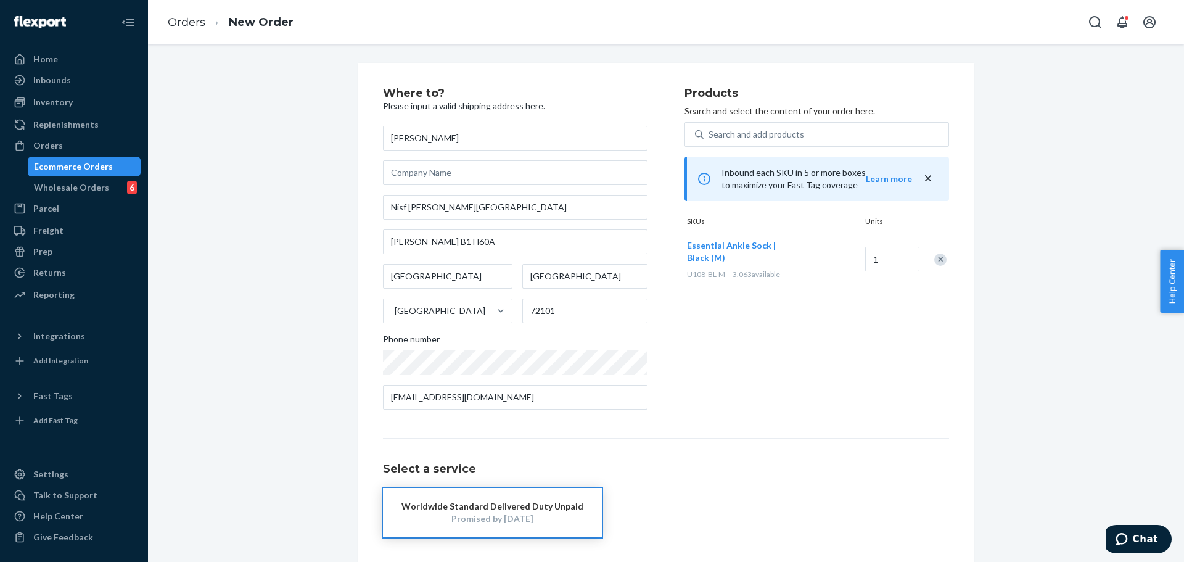
click at [793, 359] on div "Products Search and select the content of your order here. Search and add produ…" at bounding box center [816, 254] width 264 height 332
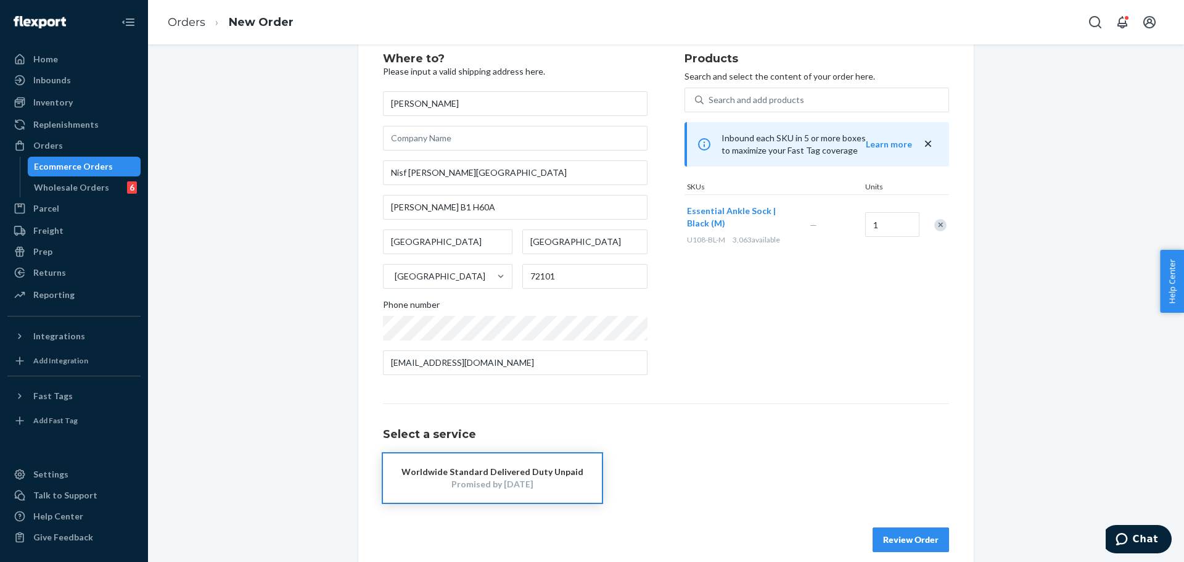
scroll to position [49, 0]
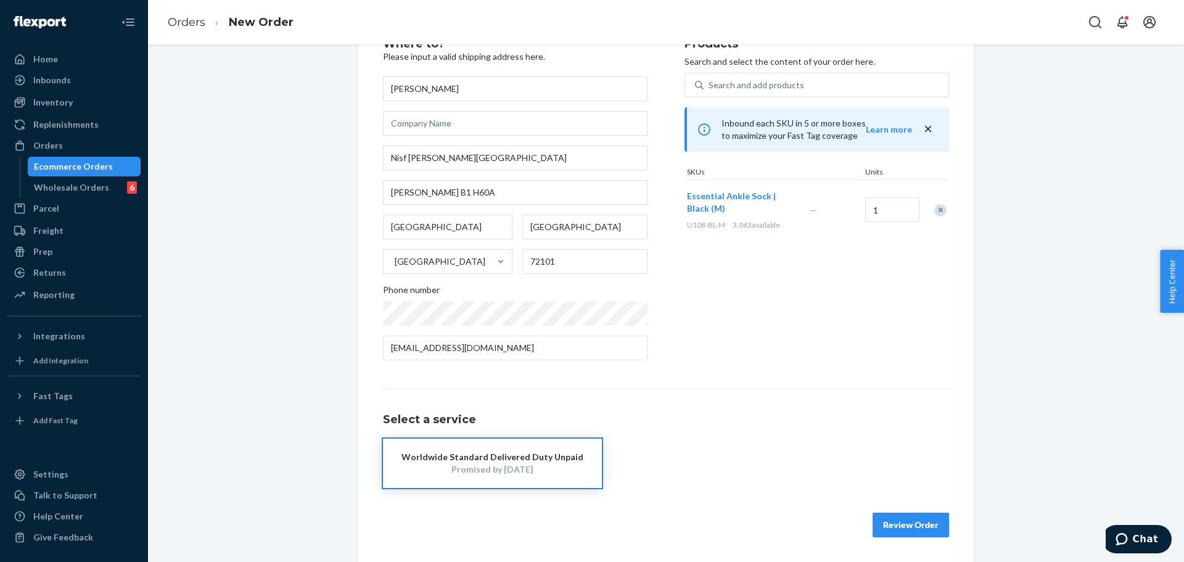
drag, startPoint x: 538, startPoint y: 476, endPoint x: 665, endPoint y: 399, distance: 147.7
click at [538, 475] on button "Worldwide Standard Delivered Duty Unpaid Promised by [DATE]" at bounding box center [492, 462] width 219 height 49
click at [896, 528] on button "Review Order" at bounding box center [910, 524] width 76 height 25
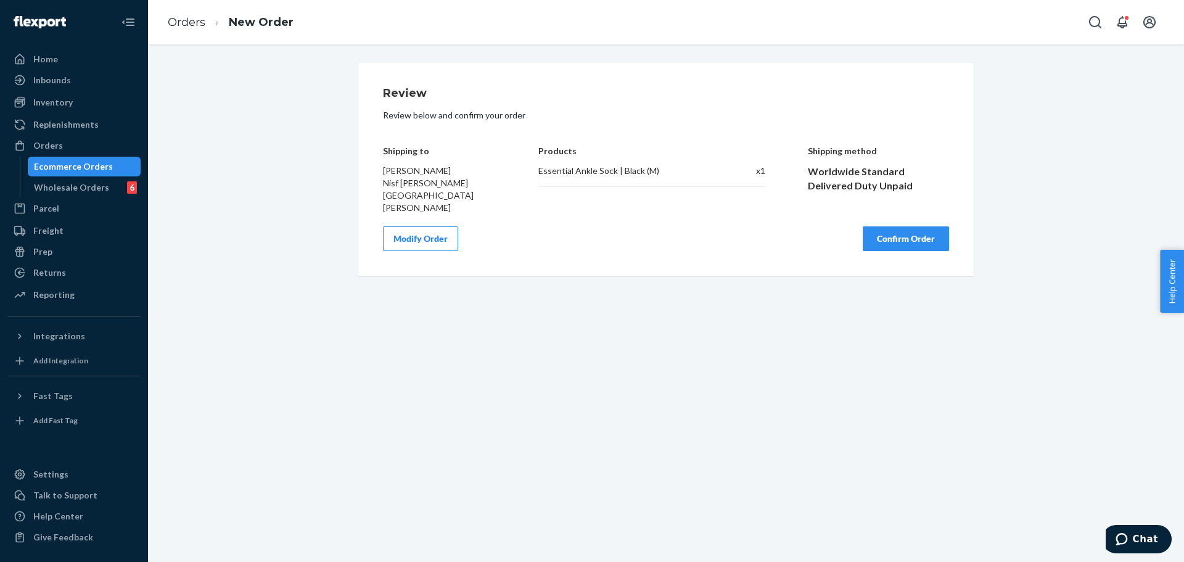
click at [906, 243] on button "Confirm Order" at bounding box center [905, 238] width 86 height 25
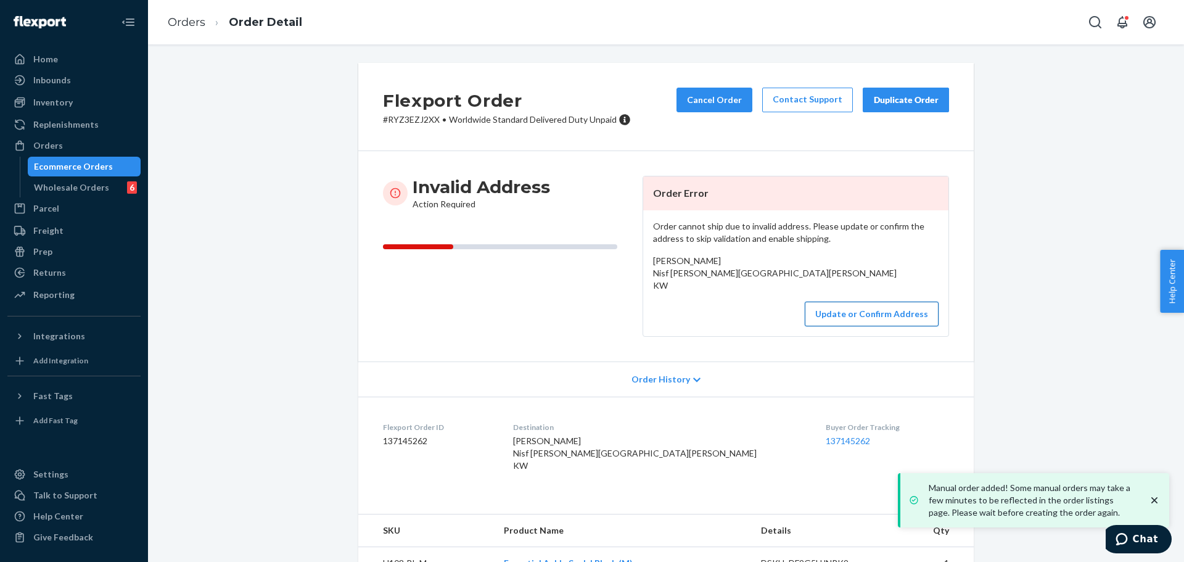
click at [893, 326] on button "Update or Confirm Address" at bounding box center [871, 313] width 134 height 25
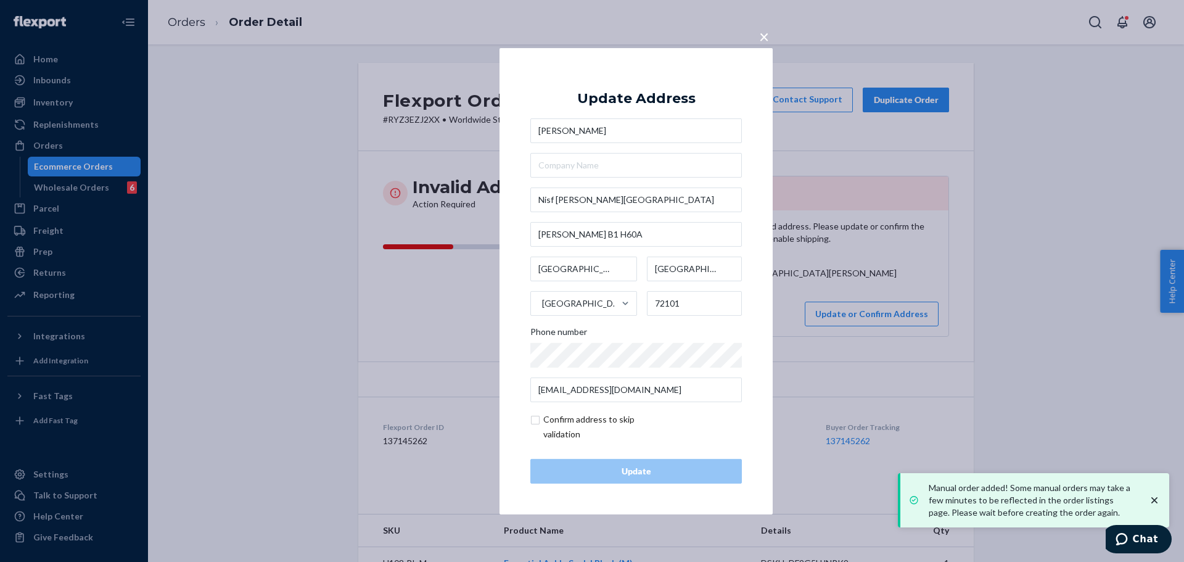
click at [583, 431] on input "checkbox" at bounding box center [601, 427] width 143 height 30
checkbox input "true"
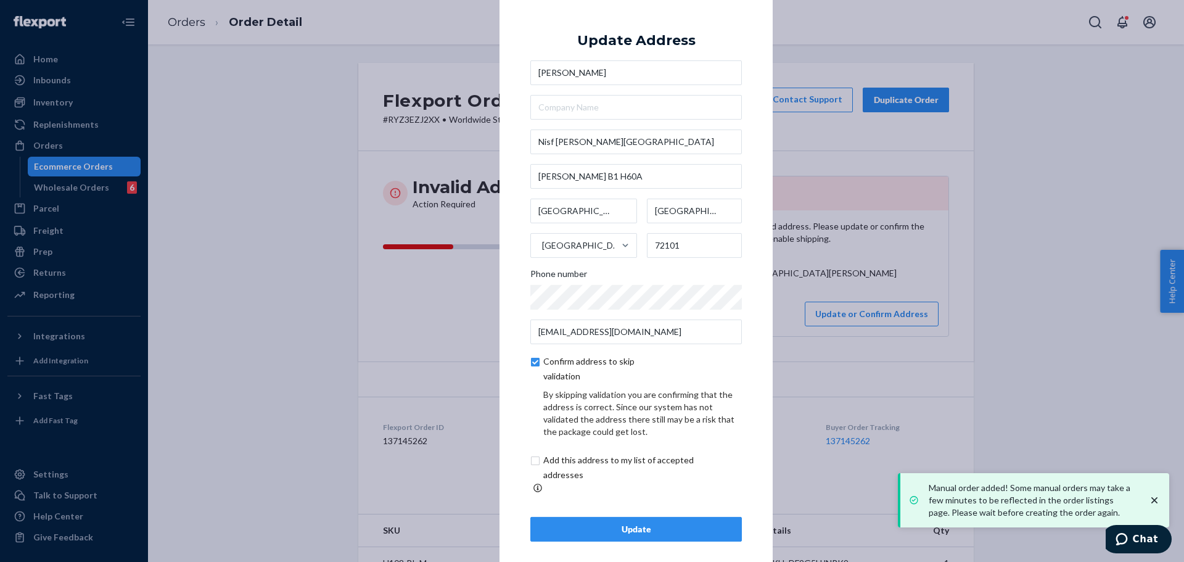
scroll to position [4, 0]
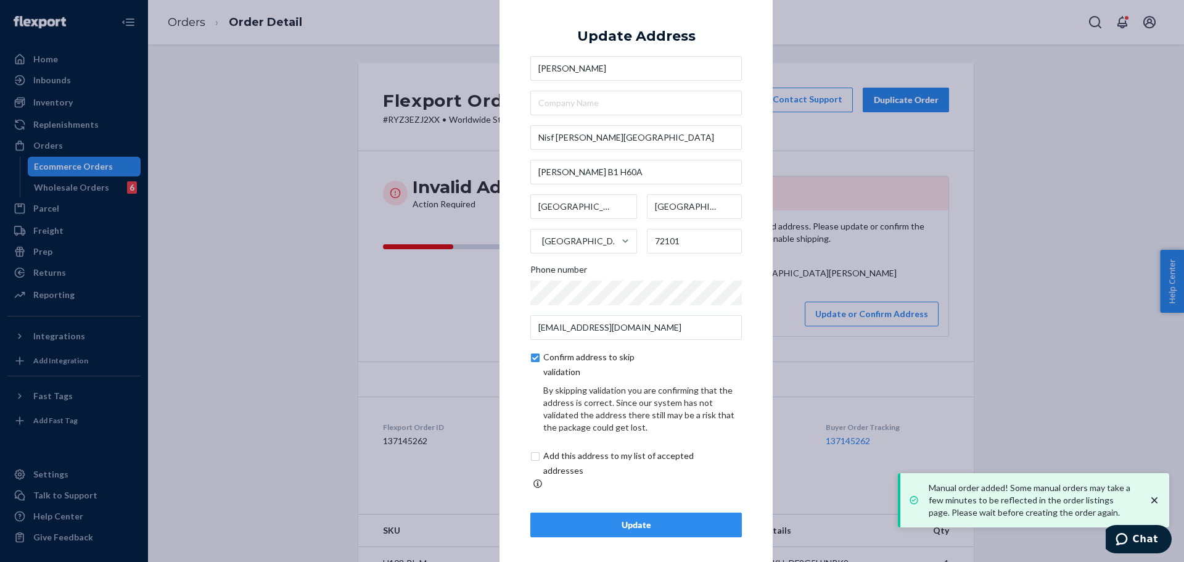
click at [608, 459] on input "checkbox" at bounding box center [632, 463] width 205 height 30
checkbox input "true"
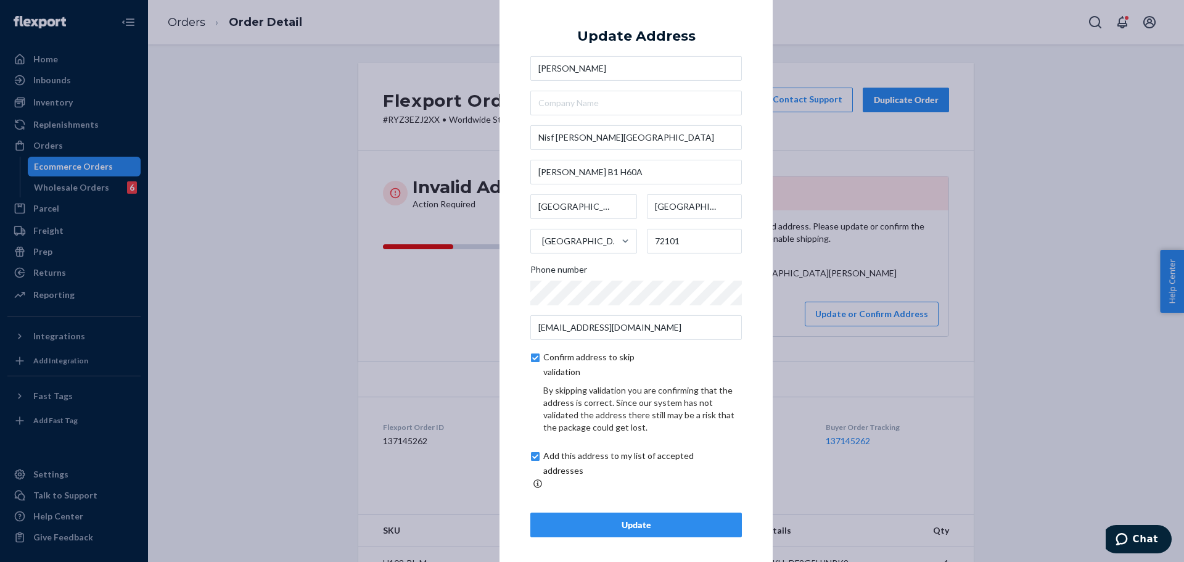
click at [679, 518] on div "Update" at bounding box center [636, 524] width 190 height 12
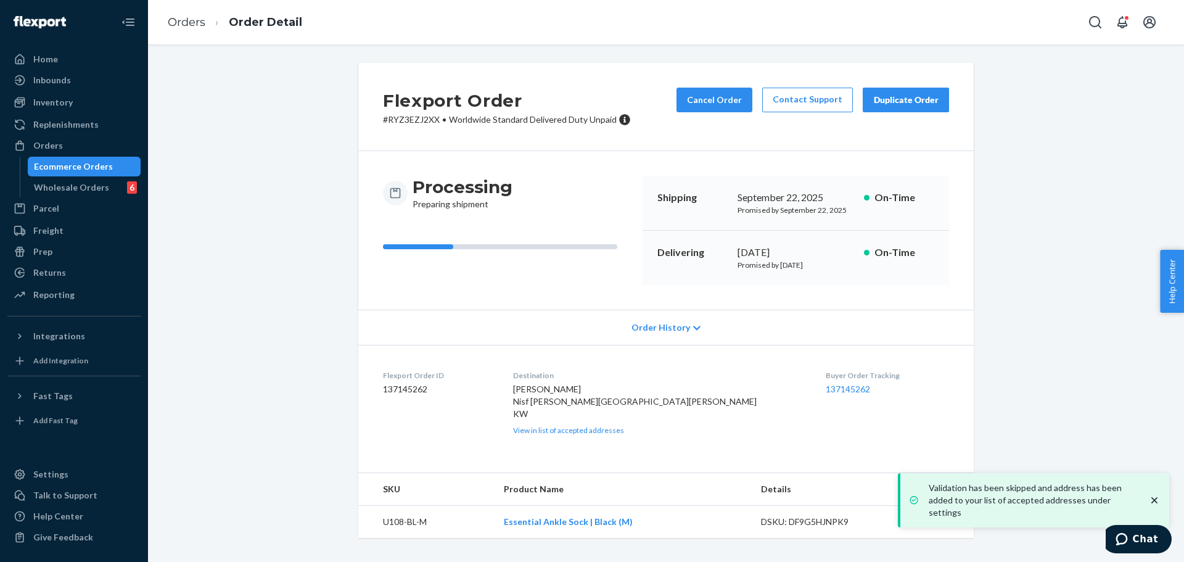
scroll to position [15, 0]
drag, startPoint x: 554, startPoint y: 385, endPoint x: 660, endPoint y: 385, distance: 106.0
click at [660, 385] on div "[PERSON_NAME] Nisf [PERSON_NAME][GEOGRAPHIC_DATA][PERSON_NAME] KW View in list …" at bounding box center [659, 409] width 293 height 52
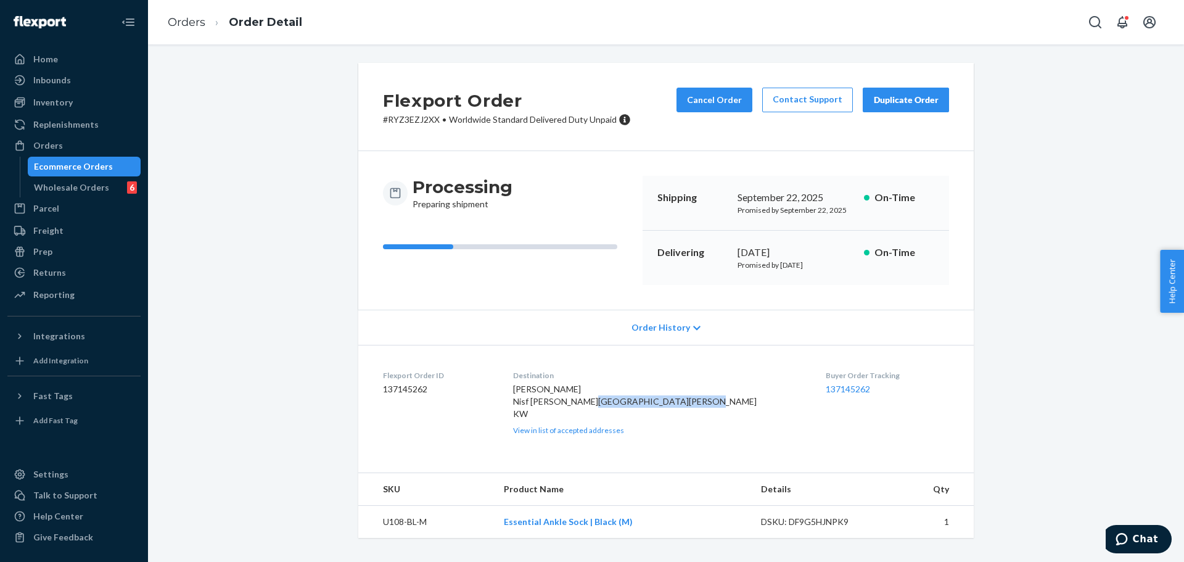
drag, startPoint x: 552, startPoint y: 396, endPoint x: 657, endPoint y: 396, distance: 104.8
click at [657, 396] on dl "Flexport Order ID 137145262 Destination [PERSON_NAME] Nisf [PERSON_NAME][GEOGRA…" at bounding box center [665, 402] width 615 height 115
click at [560, 406] on span "[PERSON_NAME] Nisf [PERSON_NAME][GEOGRAPHIC_DATA][PERSON_NAME] KW" at bounding box center [634, 400] width 243 height 35
click at [632, 407] on span "[PERSON_NAME] Nisf [PERSON_NAME][GEOGRAPHIC_DATA][PERSON_NAME] KW" at bounding box center [634, 400] width 243 height 35
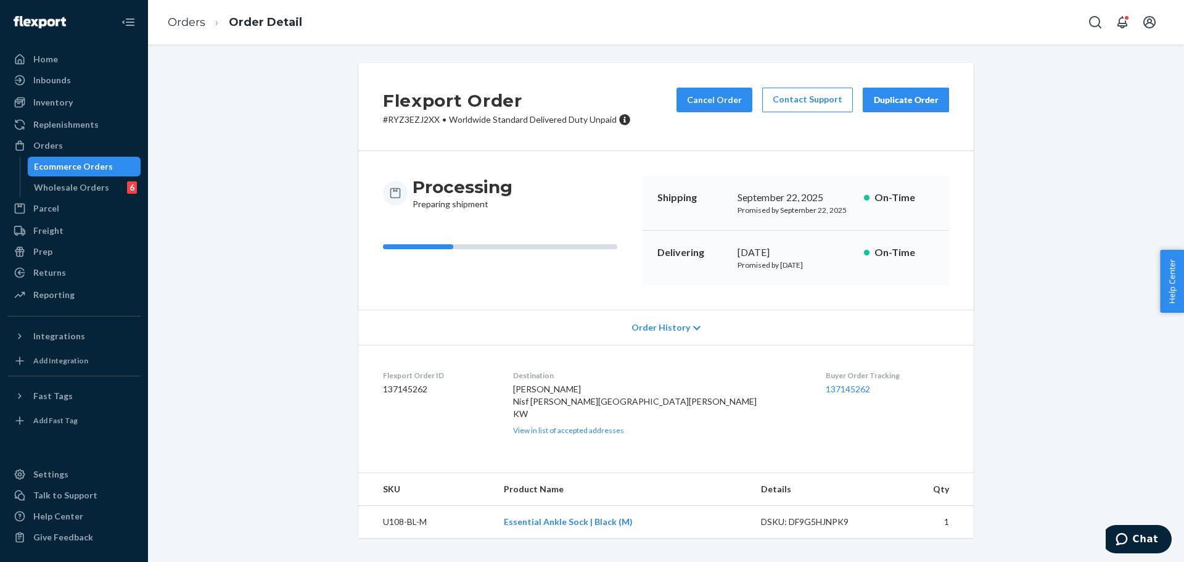
click at [631, 407] on span "[PERSON_NAME] Nisf [PERSON_NAME][GEOGRAPHIC_DATA][PERSON_NAME] KW" at bounding box center [634, 400] width 243 height 35
click at [562, 419] on span "[PERSON_NAME] Nisf [PERSON_NAME][GEOGRAPHIC_DATA][PERSON_NAME] KW" at bounding box center [634, 400] width 243 height 35
drag, startPoint x: 562, startPoint y: 422, endPoint x: 571, endPoint y: 422, distance: 9.2
click at [567, 419] on span "[PERSON_NAME] Nisf [PERSON_NAME][GEOGRAPHIC_DATA][PERSON_NAME] KW" at bounding box center [634, 400] width 243 height 35
click at [695, 88] on button "Cancel Order" at bounding box center [714, 100] width 76 height 25
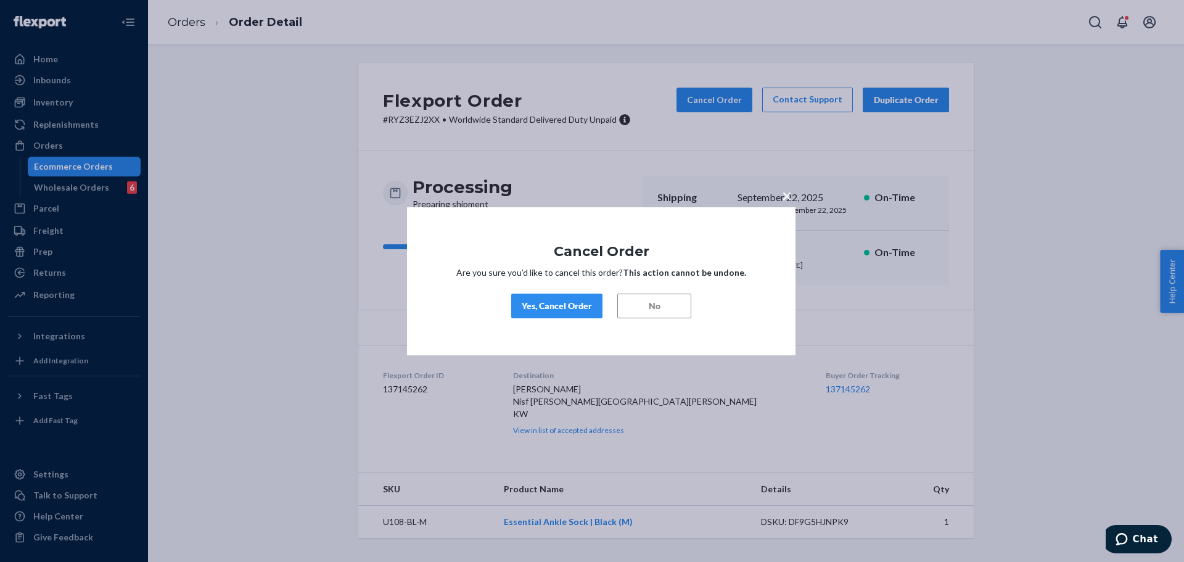
click at [581, 305] on div "Yes, Cancel Order" at bounding box center [557, 306] width 70 height 12
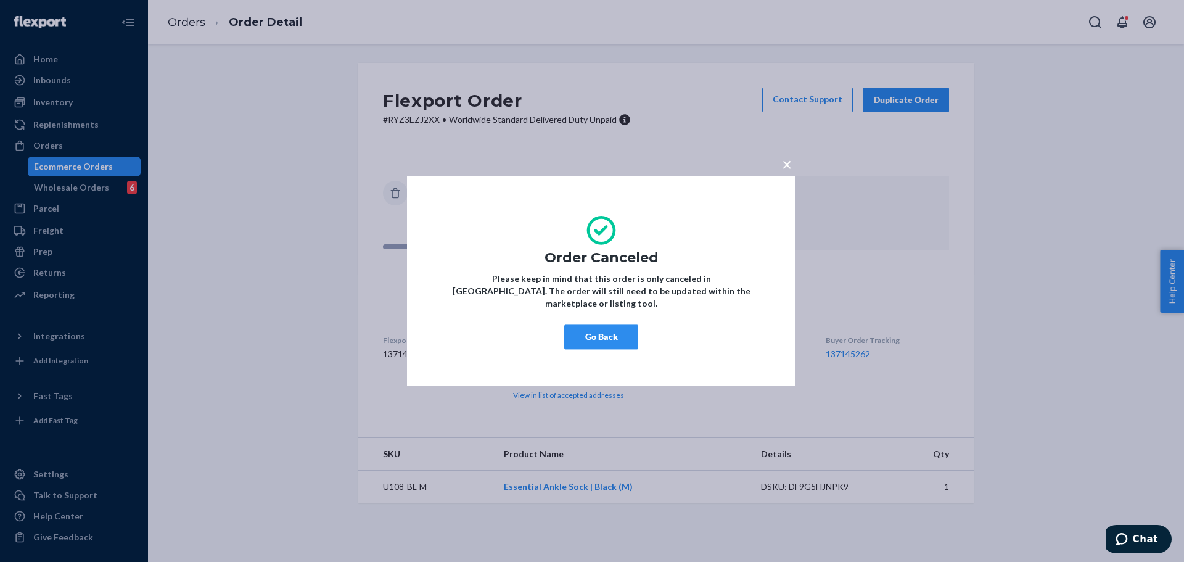
scroll to position [0, 0]
drag, startPoint x: 623, startPoint y: 334, endPoint x: 658, endPoint y: 306, distance: 44.3
click at [623, 333] on button "Go Back" at bounding box center [601, 336] width 74 height 25
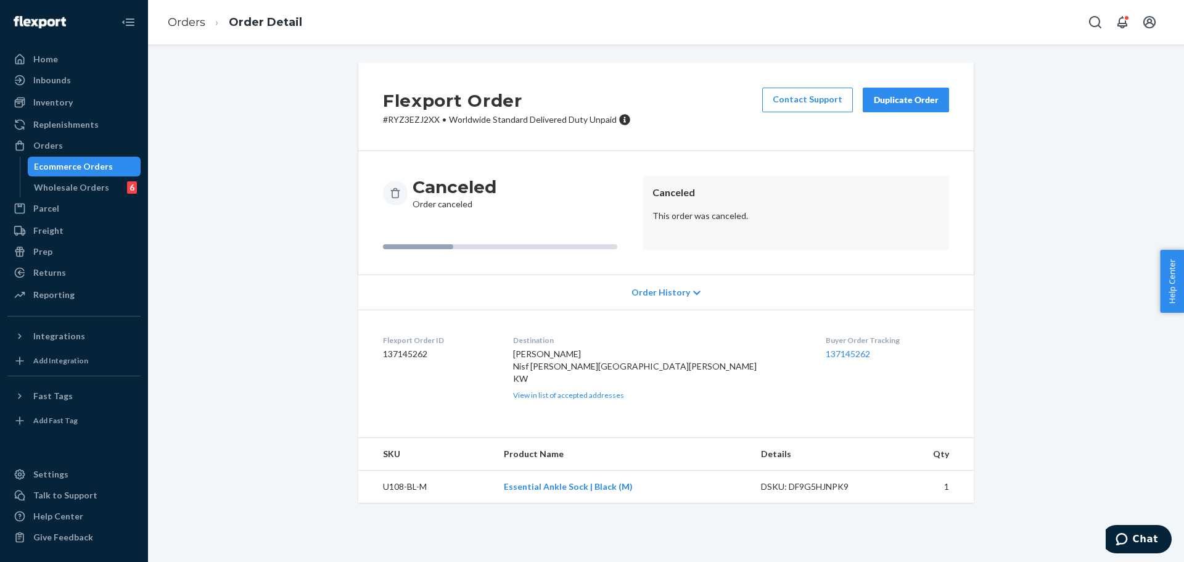
click at [882, 106] on button "Duplicate Order" at bounding box center [905, 100] width 86 height 25
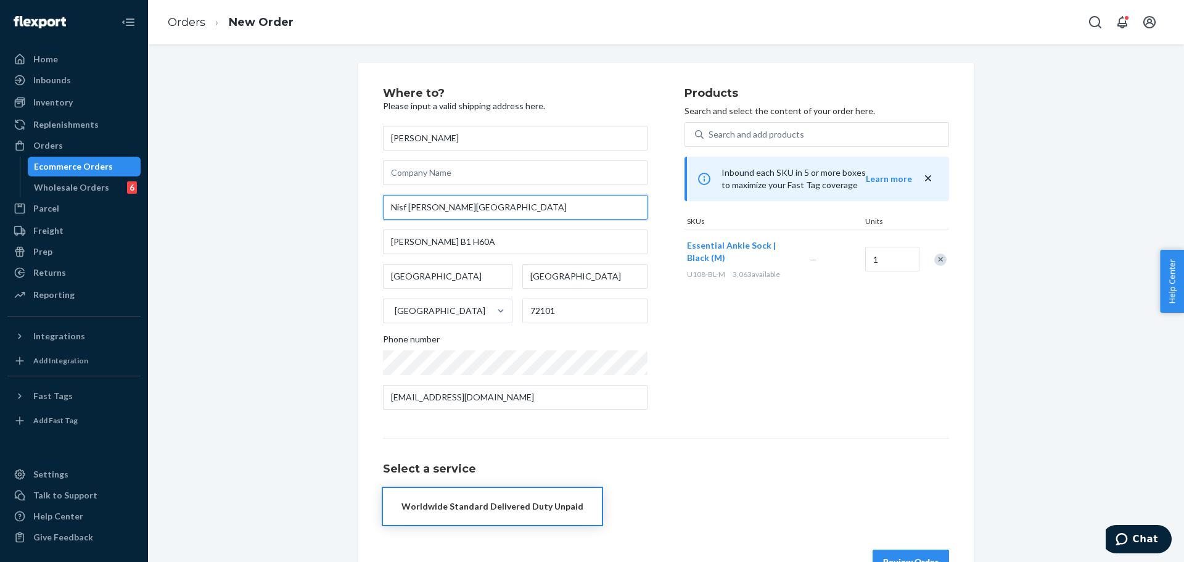
click at [605, 215] on input "Nisf [PERSON_NAME][GEOGRAPHIC_DATA]" at bounding box center [515, 207] width 264 height 25
paste input "[STREET_ADDRESS]"
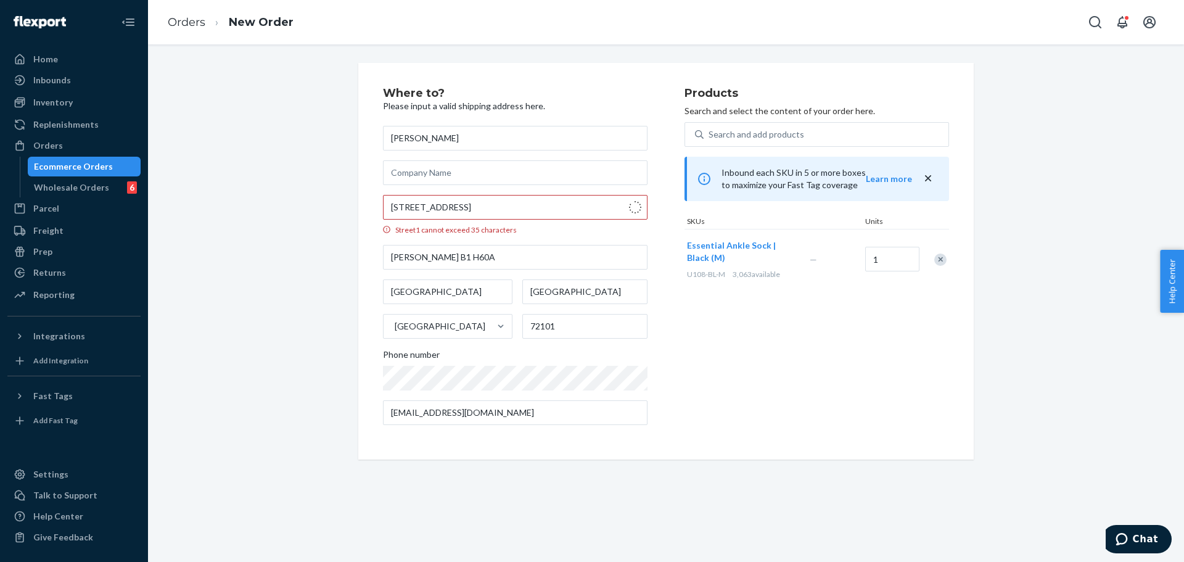
type input "[STREET_ADDRESS]"
type input "Cobden"
type input "K0J 1K0"
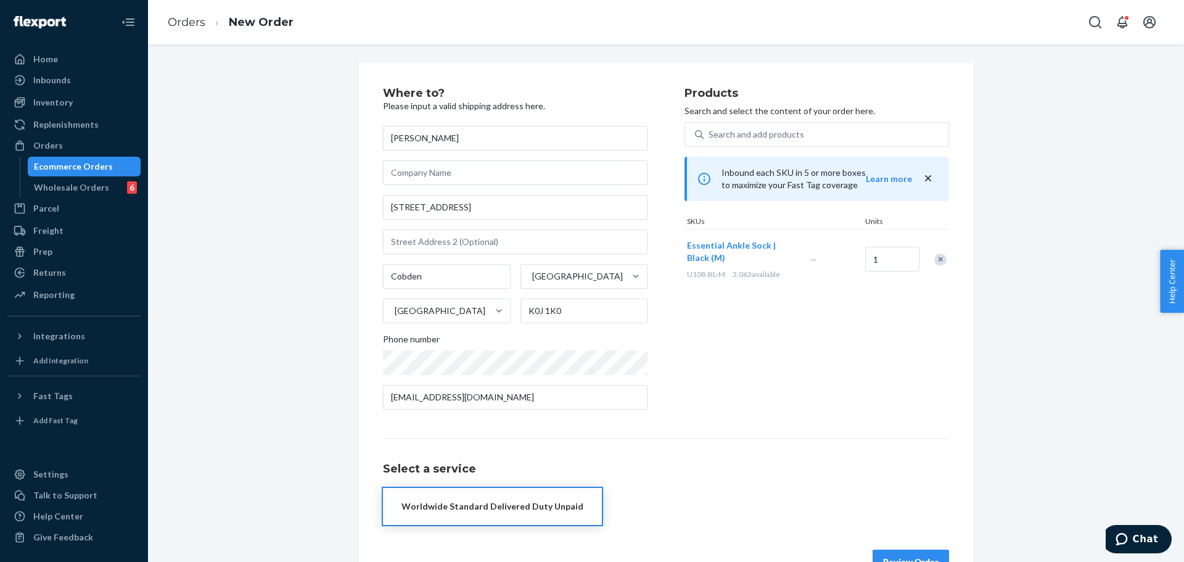
click at [692, 333] on div "Products Search and select the content of your order here. Search and add produ…" at bounding box center [816, 254] width 264 height 332
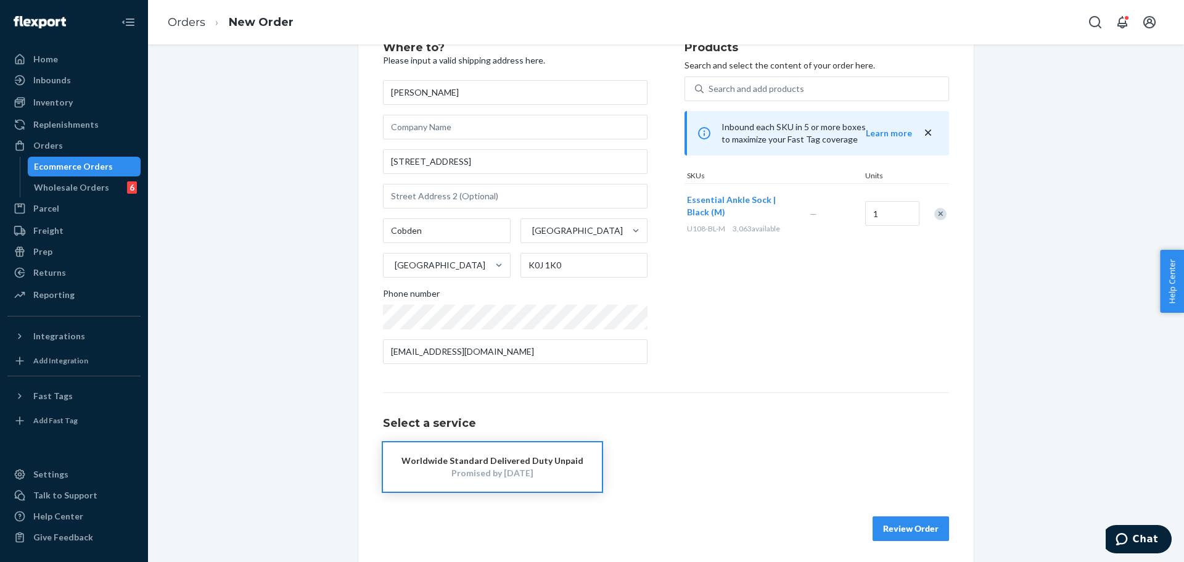
scroll to position [49, 0]
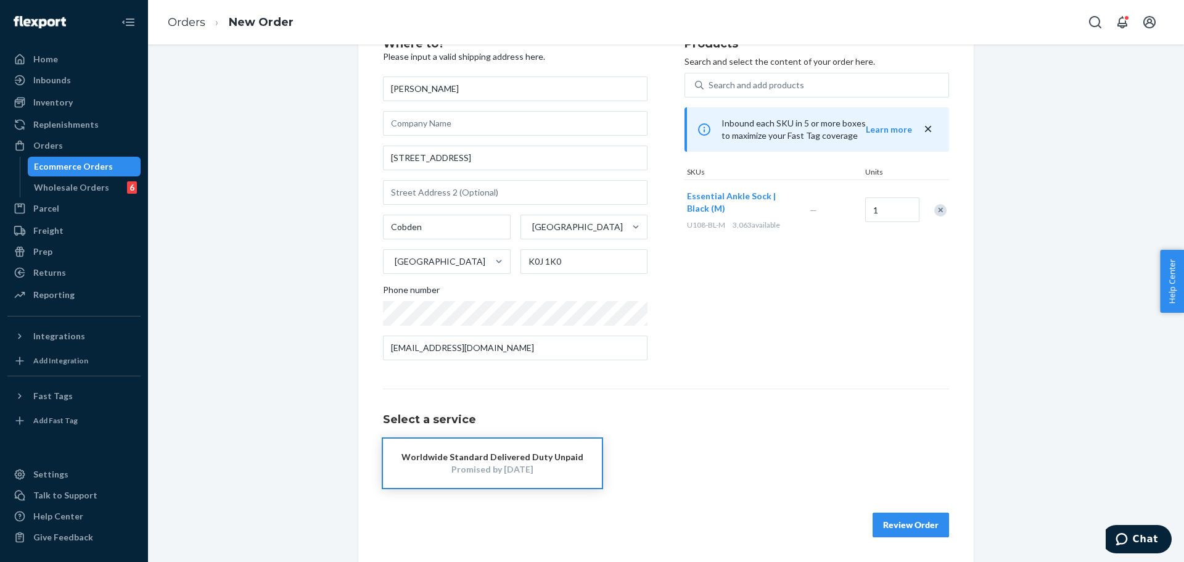
click at [684, 298] on div "Products Search and select the content of your order here. Search and add produ…" at bounding box center [816, 204] width 264 height 332
click at [564, 190] on input "text" at bounding box center [515, 192] width 264 height 25
click at [685, 271] on div "Products Search and select the content of your order here. Search and add produ…" at bounding box center [816, 204] width 264 height 332
click at [519, 353] on input "[EMAIL_ADDRESS][DOMAIN_NAME]" at bounding box center [515, 347] width 264 height 25
click at [740, 339] on div "Products Search and select the content of your order here. Search and add produ…" at bounding box center [816, 204] width 264 height 332
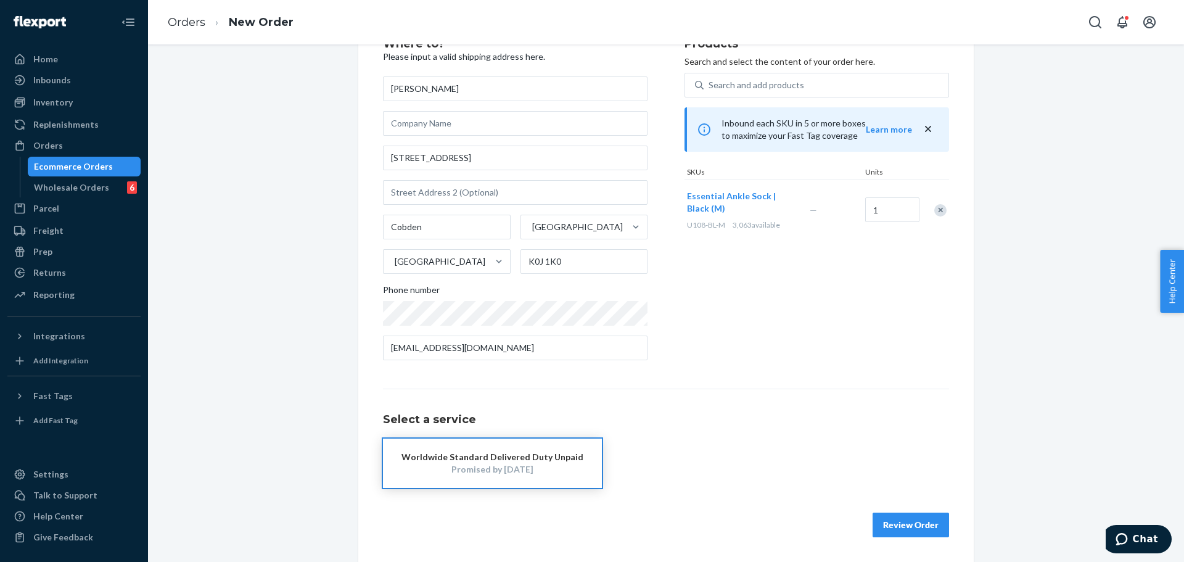
drag, startPoint x: 526, startPoint y: 450, endPoint x: 556, endPoint y: 452, distance: 29.6
click at [526, 451] on div "Worldwide Standard Delivered Duty Unpaid" at bounding box center [492, 457] width 182 height 12
click at [906, 525] on button "Review Order" at bounding box center [910, 524] width 76 height 25
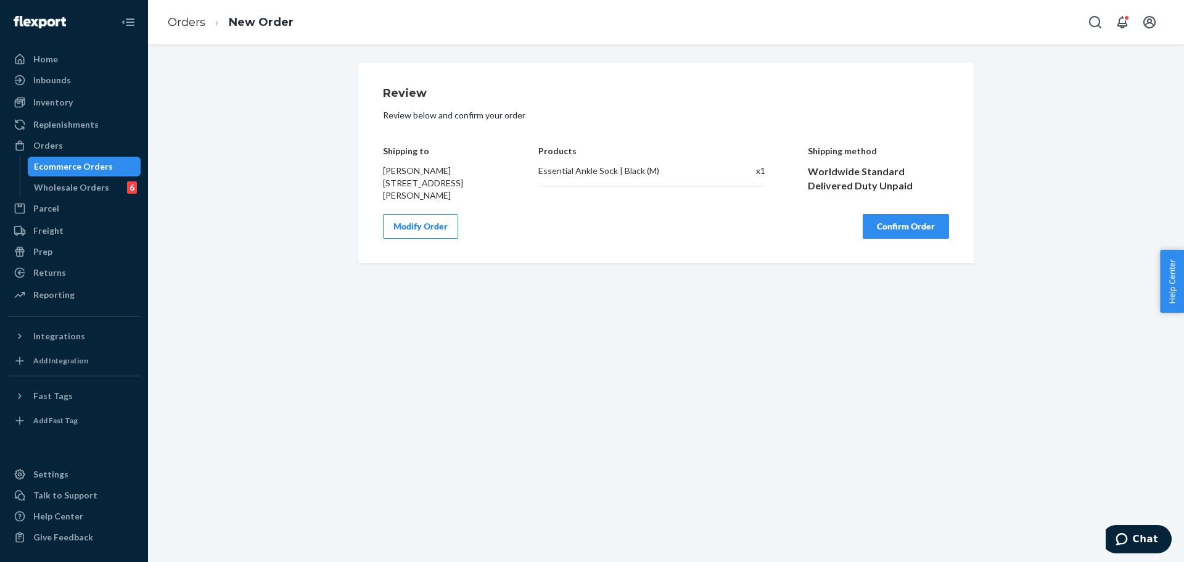
click at [894, 224] on button "Confirm Order" at bounding box center [905, 226] width 86 height 25
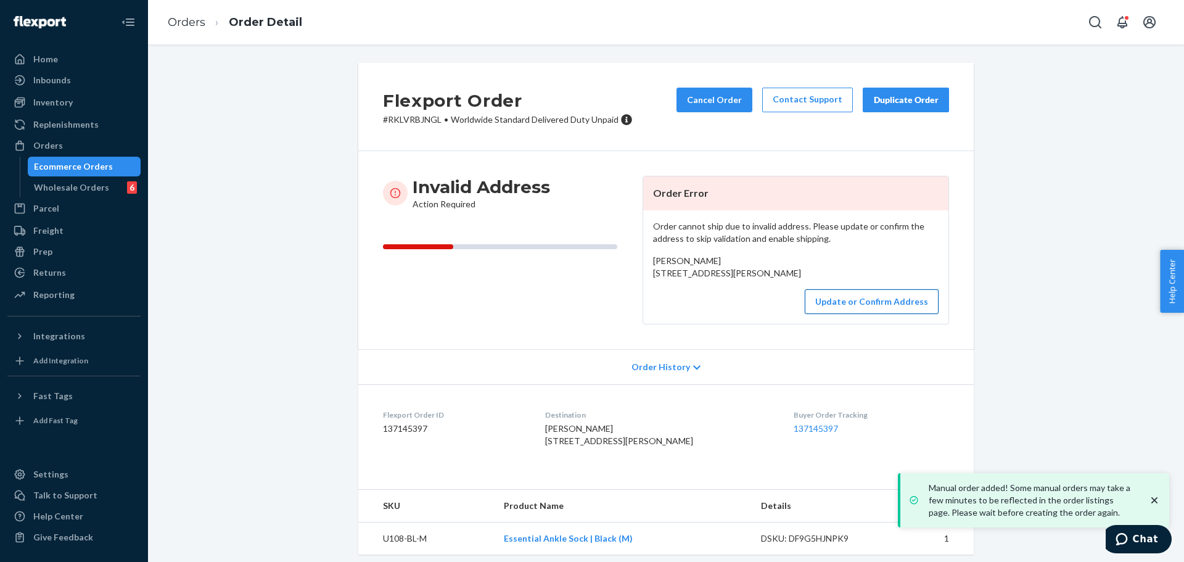
click at [842, 314] on button "Update or Confirm Address" at bounding box center [871, 301] width 134 height 25
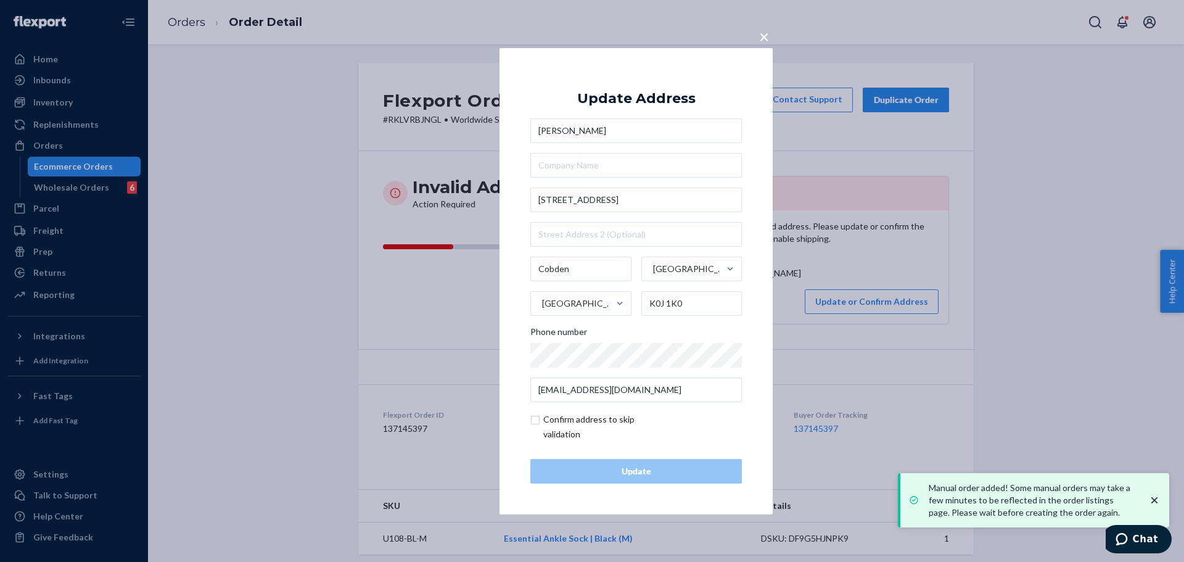
click at [600, 425] on input "checkbox" at bounding box center [601, 427] width 143 height 30
checkbox input "true"
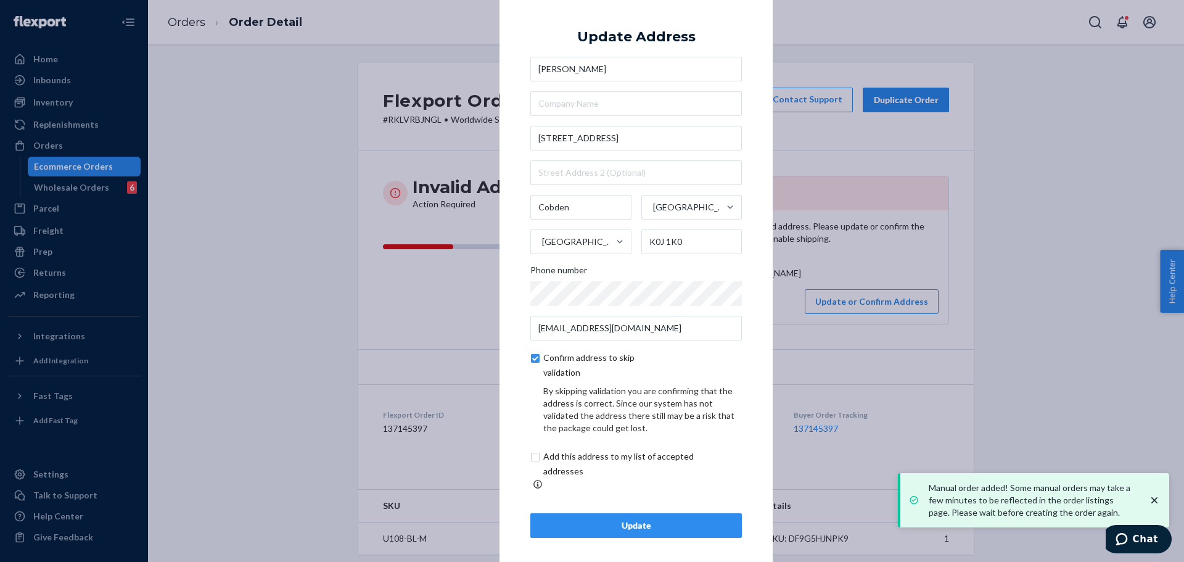
scroll to position [4, 0]
drag, startPoint x: 644, startPoint y: 483, endPoint x: 636, endPoint y: 467, distance: 17.9
click at [644, 478] on input "checkbox" at bounding box center [632, 463] width 205 height 30
checkbox input "true"
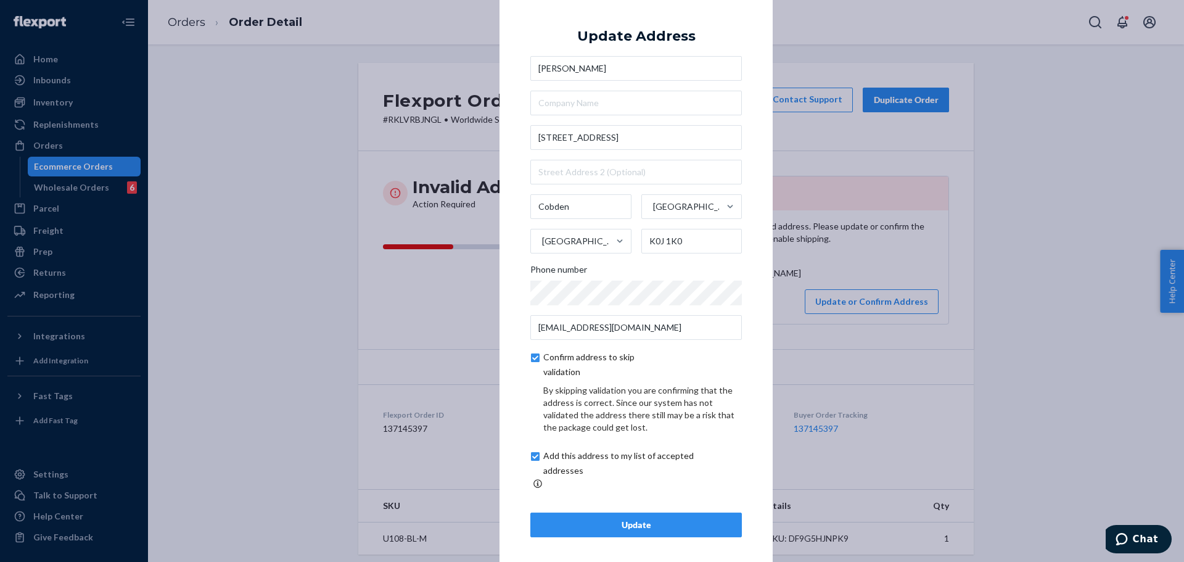
click at [663, 518] on div "Update" at bounding box center [636, 524] width 190 height 12
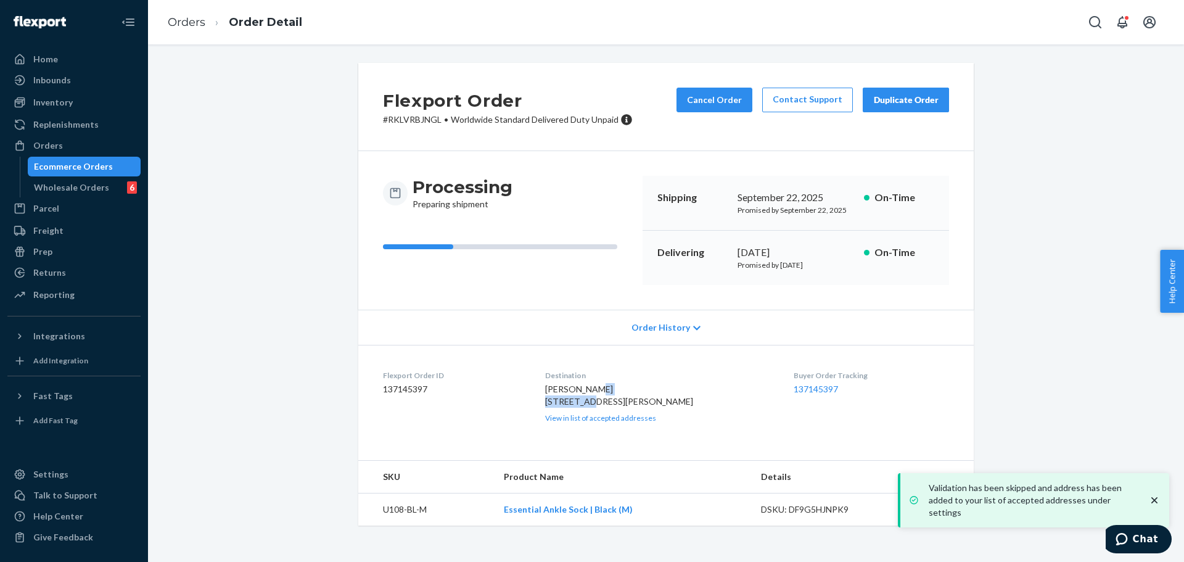
drag, startPoint x: 554, startPoint y: 403, endPoint x: 605, endPoint y: 403, distance: 51.8
click at [605, 403] on span "[PERSON_NAME] [STREET_ADDRESS][PERSON_NAME]" at bounding box center [619, 394] width 148 height 23
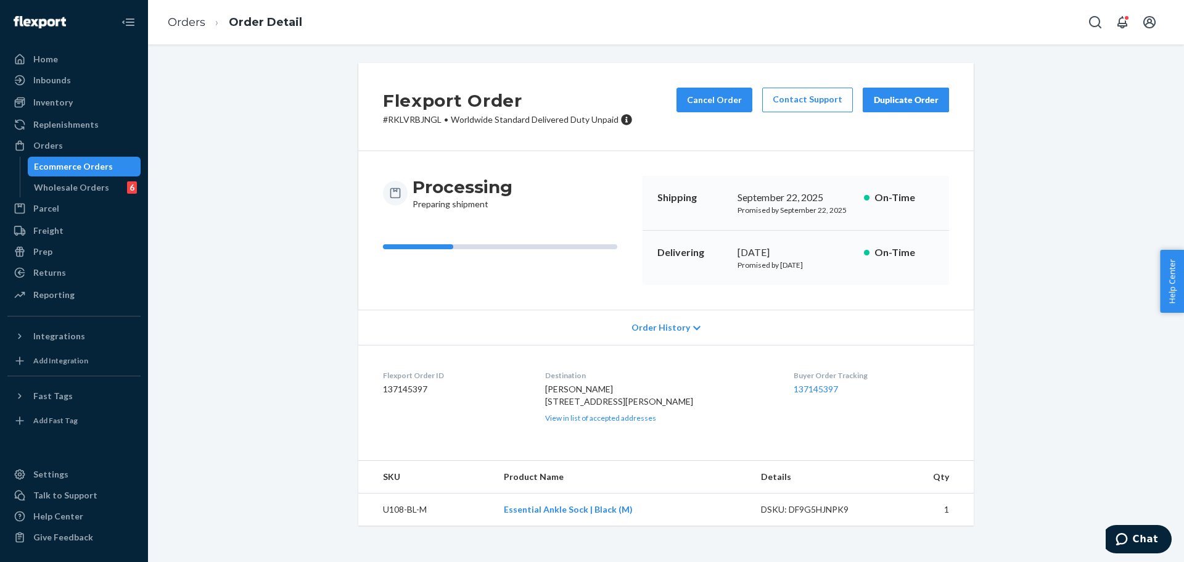
click at [561, 406] on span "[PERSON_NAME] [STREET_ADDRESS][PERSON_NAME]" at bounding box center [619, 394] width 148 height 23
drag, startPoint x: 603, startPoint y: 414, endPoint x: 644, endPoint y: 414, distance: 40.7
click at [644, 414] on div "[PERSON_NAME] [STREET_ADDRESS][PERSON_NAME] CA View in list of accepted address…" at bounding box center [659, 403] width 229 height 40
click at [726, 113] on div "Cancel Order Contact Support Duplicate Order" at bounding box center [812, 107] width 282 height 38
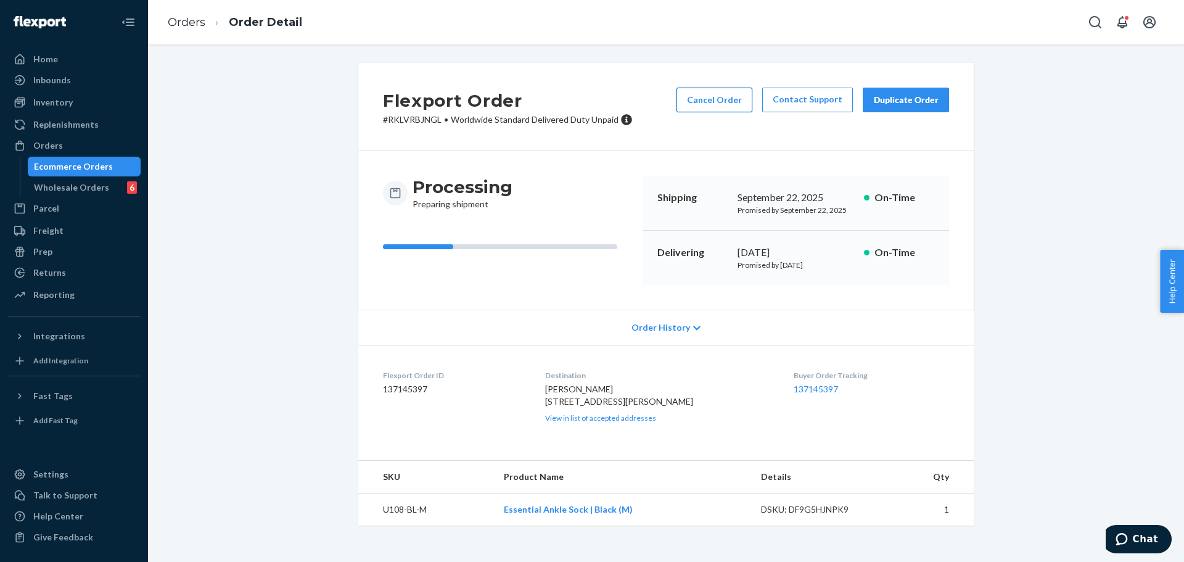
click at [727, 107] on button "Cancel Order" at bounding box center [714, 100] width 76 height 25
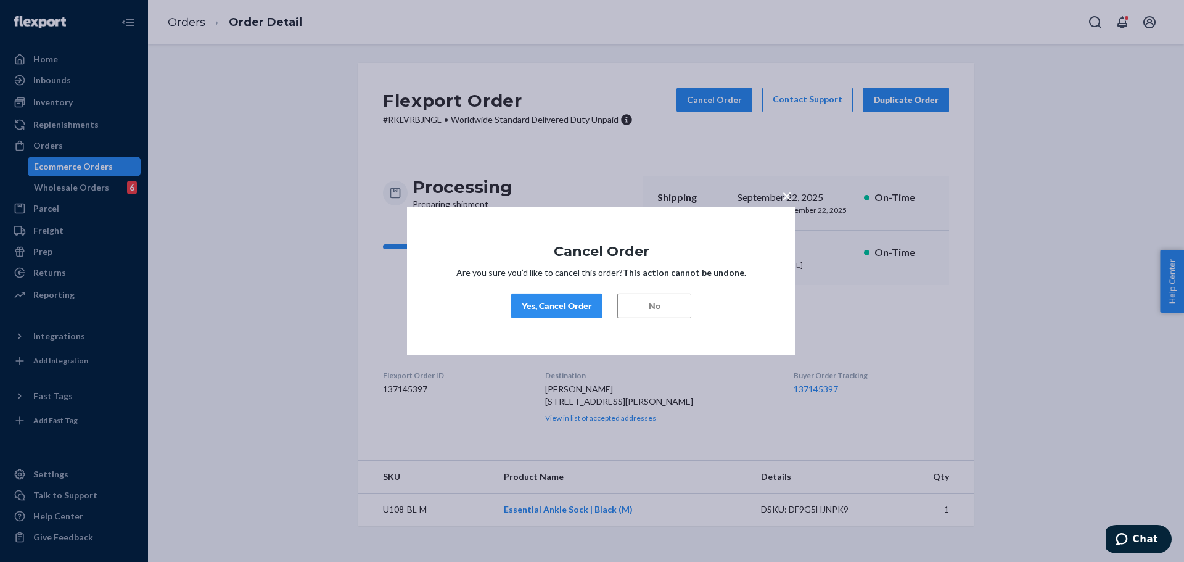
click at [575, 317] on button "Yes, Cancel Order" at bounding box center [556, 305] width 91 height 25
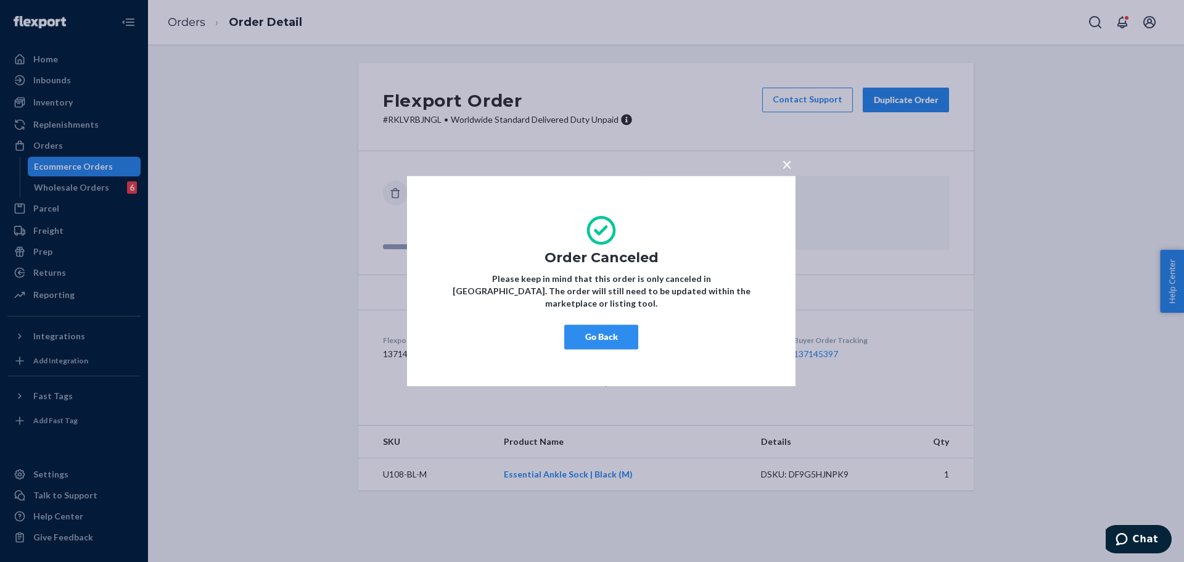
drag, startPoint x: 610, startPoint y: 325, endPoint x: 896, endPoint y: 156, distance: 332.5
click at [615, 327] on button "Go Back" at bounding box center [601, 336] width 74 height 25
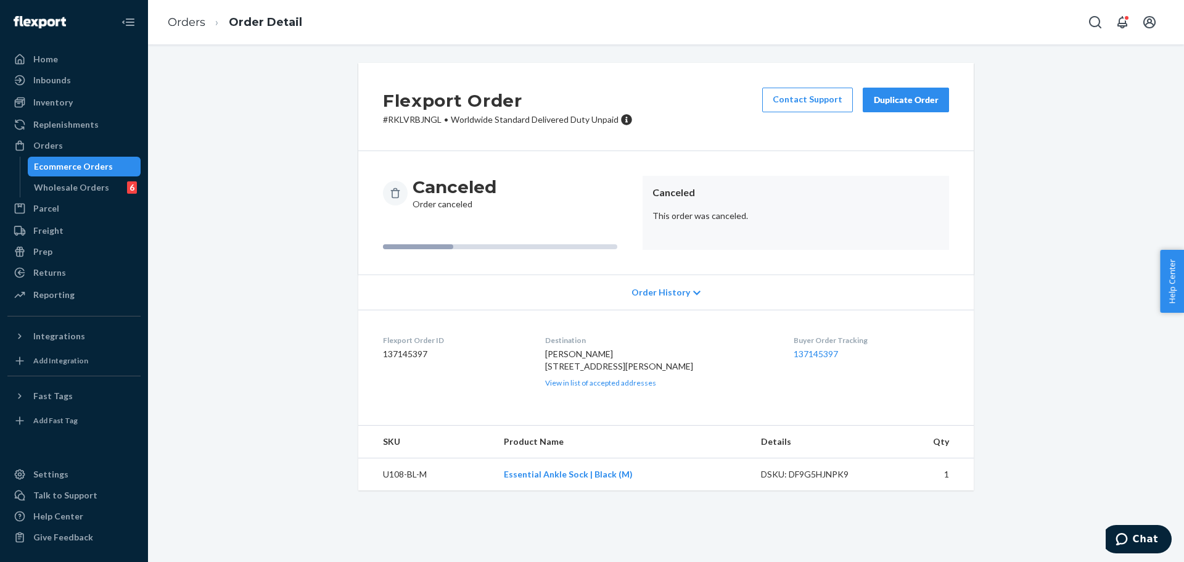
click at [900, 99] on div "Duplicate Order" at bounding box center [905, 100] width 65 height 12
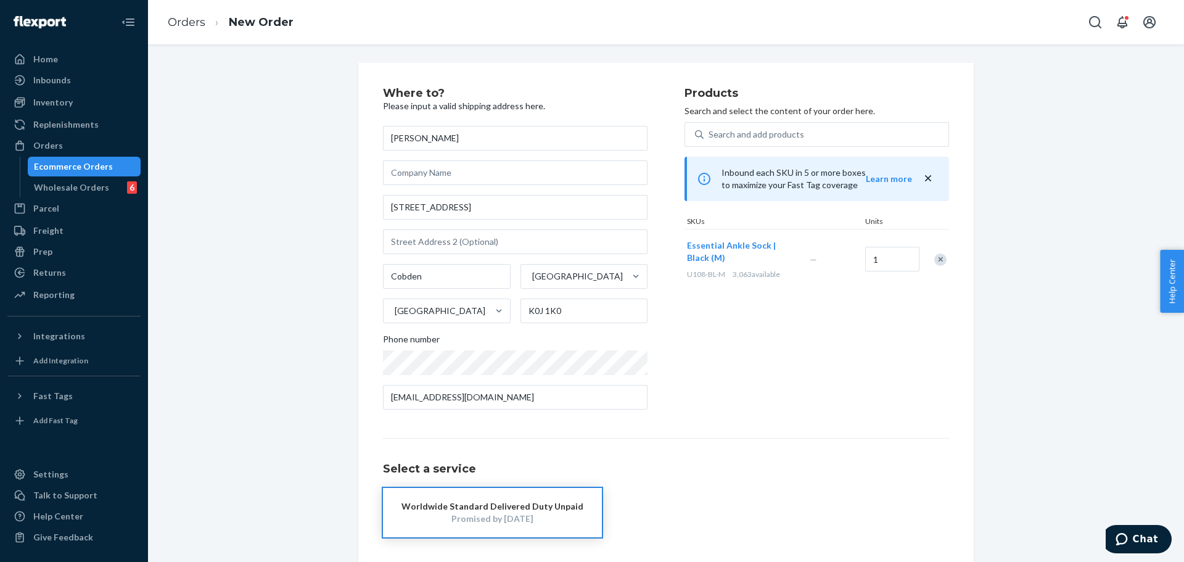
click at [571, 220] on div "[PERSON_NAME] [STREET_ADDRESS][PERSON_NAME] Phone number [EMAIL_ADDRESS][DOMAIN…" at bounding box center [515, 268] width 264 height 284
click at [569, 209] on input "[STREET_ADDRESS]" at bounding box center [515, 207] width 264 height 25
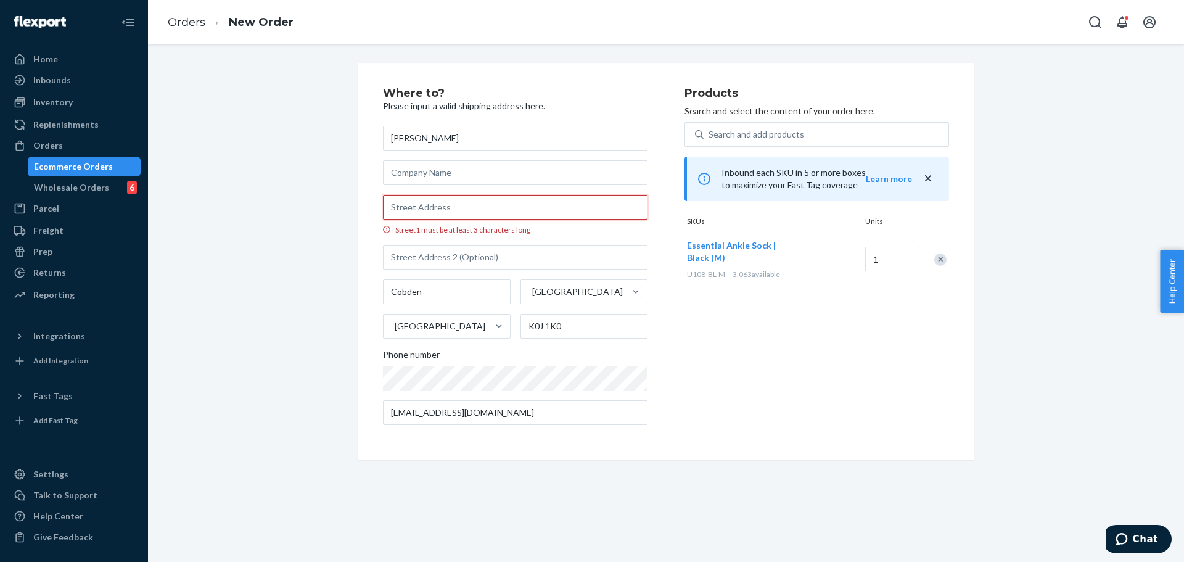
paste input "[STREET_ADDRESS]"
type input "[STREET_ADDRESS]"
click at [583, 202] on input "[STREET_ADDRESS]" at bounding box center [515, 207] width 264 height 25
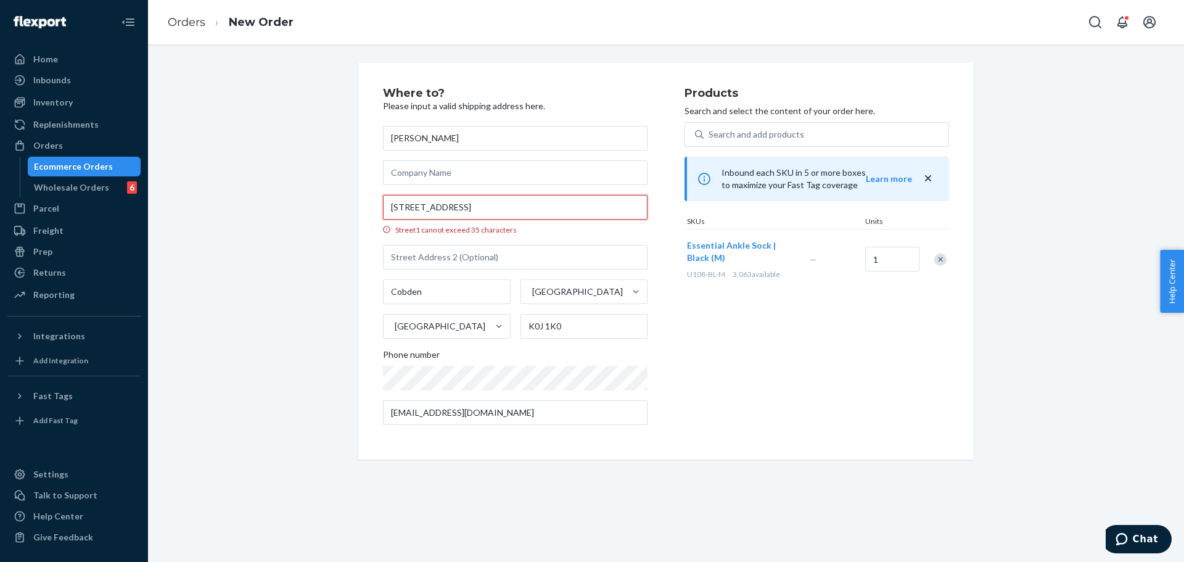
drag, startPoint x: 583, startPoint y: 202, endPoint x: 591, endPoint y: 202, distance: 8.7
click at [585, 202] on input "[STREET_ADDRESS]" at bounding box center [515, 207] width 264 height 25
click at [757, 361] on div "Products Search and select the content of your order here. Search and add produ…" at bounding box center [816, 261] width 264 height 347
click at [546, 207] on input "Street1 must be at least 3 characters long" at bounding box center [515, 207] width 264 height 25
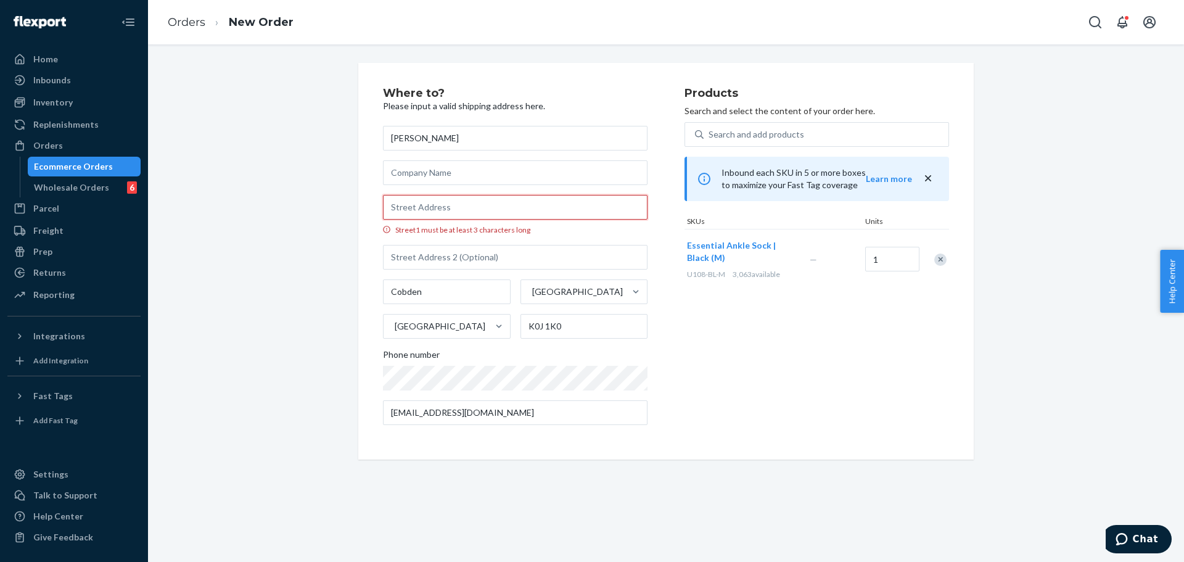
paste input "[STREET_ADDRESS]"
drag, startPoint x: 621, startPoint y: 208, endPoint x: 544, endPoint y: 208, distance: 76.4
click at [544, 208] on input "[STREET_ADDRESS]" at bounding box center [515, 207] width 264 height 25
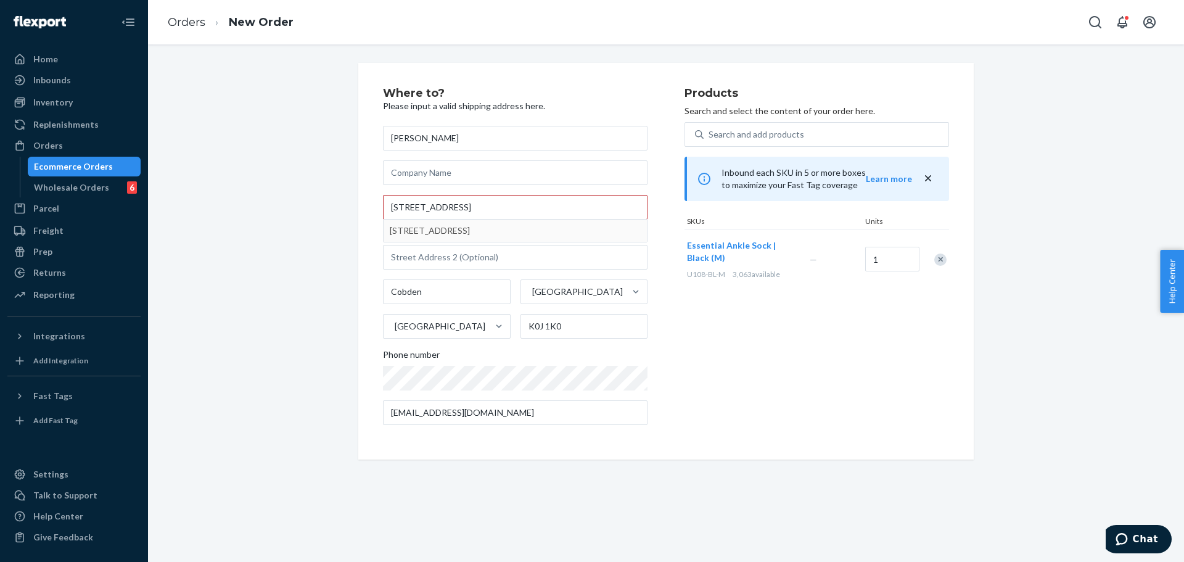
type input "E [GEOGRAPHIC_DATA]"
type input "Queen Creek"
type input "85142"
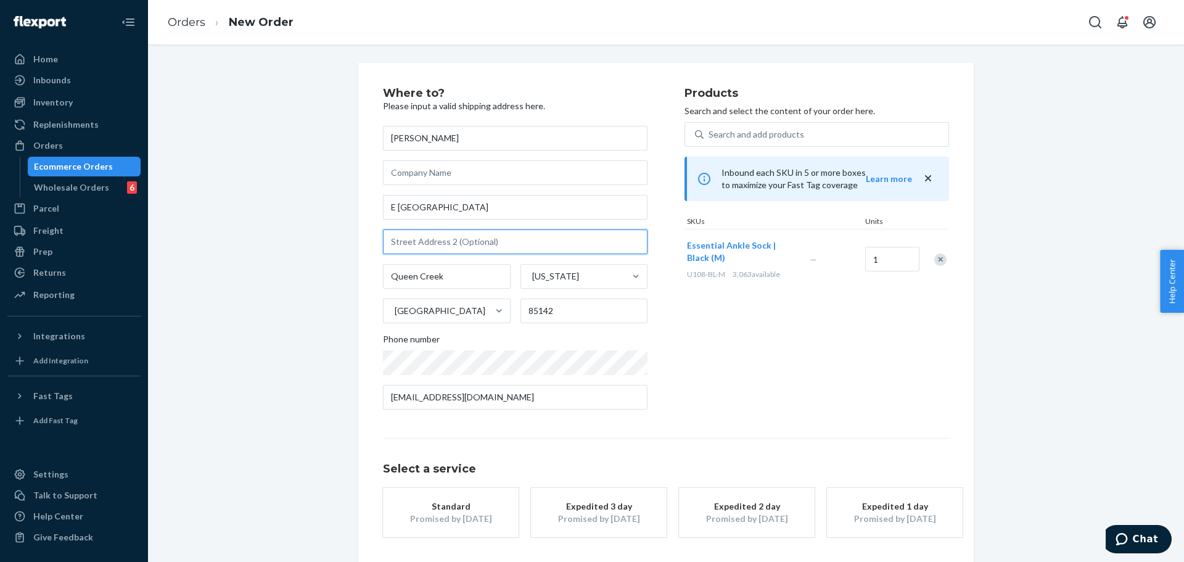
click at [510, 241] on input "text" at bounding box center [515, 241] width 264 height 25
paste input "640"
type input "640"
click at [546, 211] on input "E [GEOGRAPHIC_DATA]" at bounding box center [515, 207] width 264 height 25
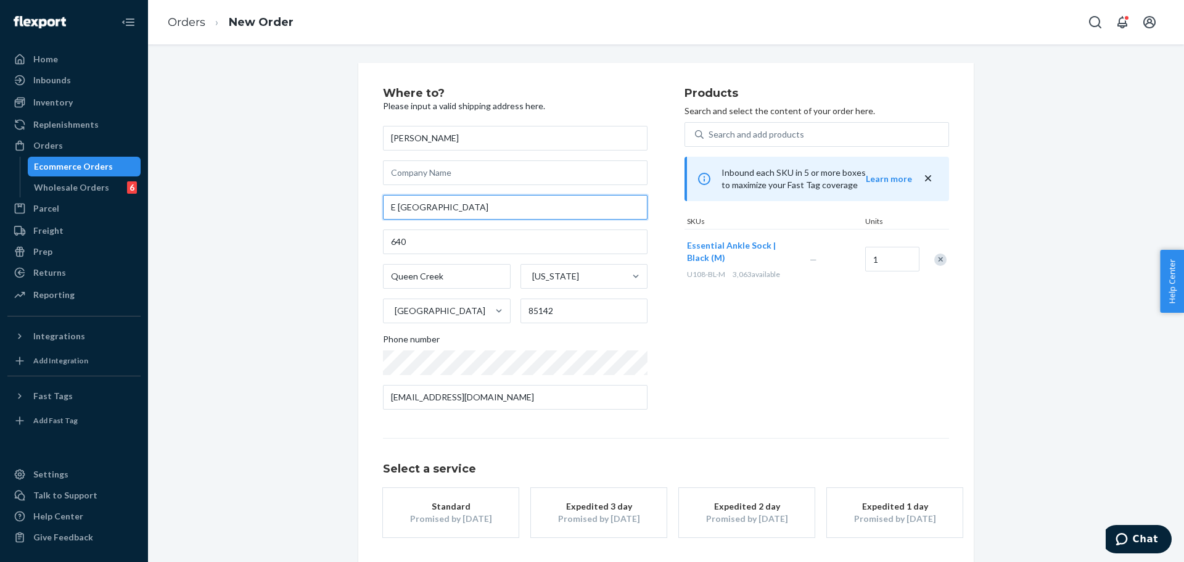
click at [546, 211] on input "E [GEOGRAPHIC_DATA]" at bounding box center [515, 207] width 264 height 25
paste input "7111"
type input "[STREET_ADDRESS]"
drag, startPoint x: 732, startPoint y: 331, endPoint x: 552, endPoint y: 121, distance: 276.3
click at [732, 331] on div "Products Search and select the content of your order here. Search and add produ…" at bounding box center [816, 254] width 264 height 332
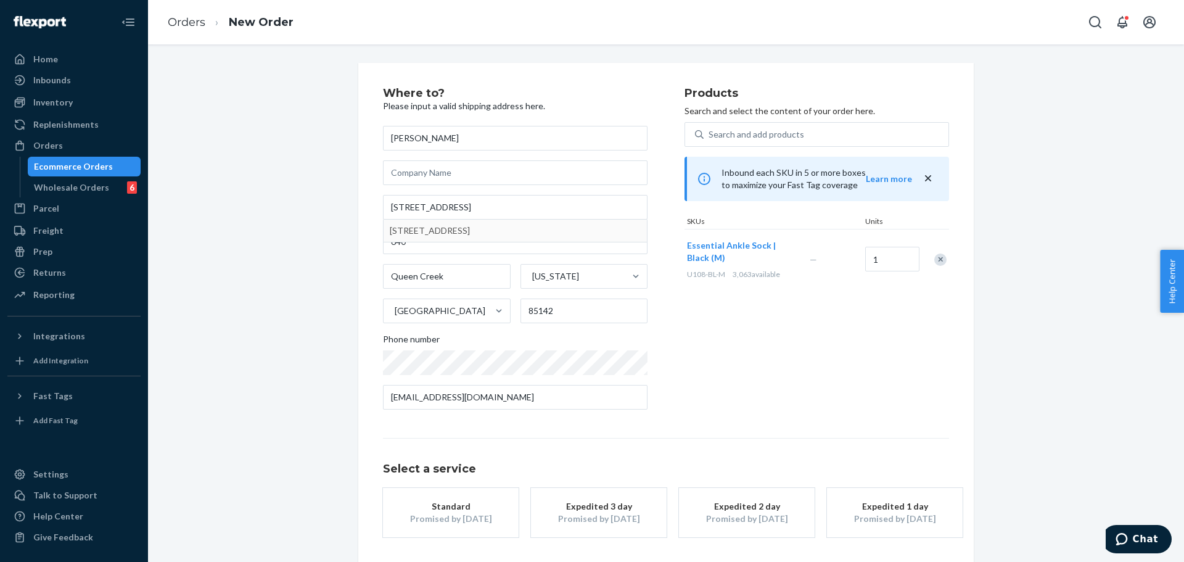
click at [737, 348] on div "Products Search and select the content of your order here. Search and add produ…" at bounding box center [816, 254] width 264 height 332
click at [651, 302] on div "Where to? Please input a valid shipping address here. [PERSON_NAME] [STREET_ADD…" at bounding box center [533, 254] width 301 height 332
click at [358, 236] on div "Where to? Please input a valid shipping address here. [PERSON_NAME] [STREET_ADD…" at bounding box center [665, 337] width 615 height 548
click at [520, 205] on input "[STREET_ADDRESS]" at bounding box center [515, 207] width 264 height 25
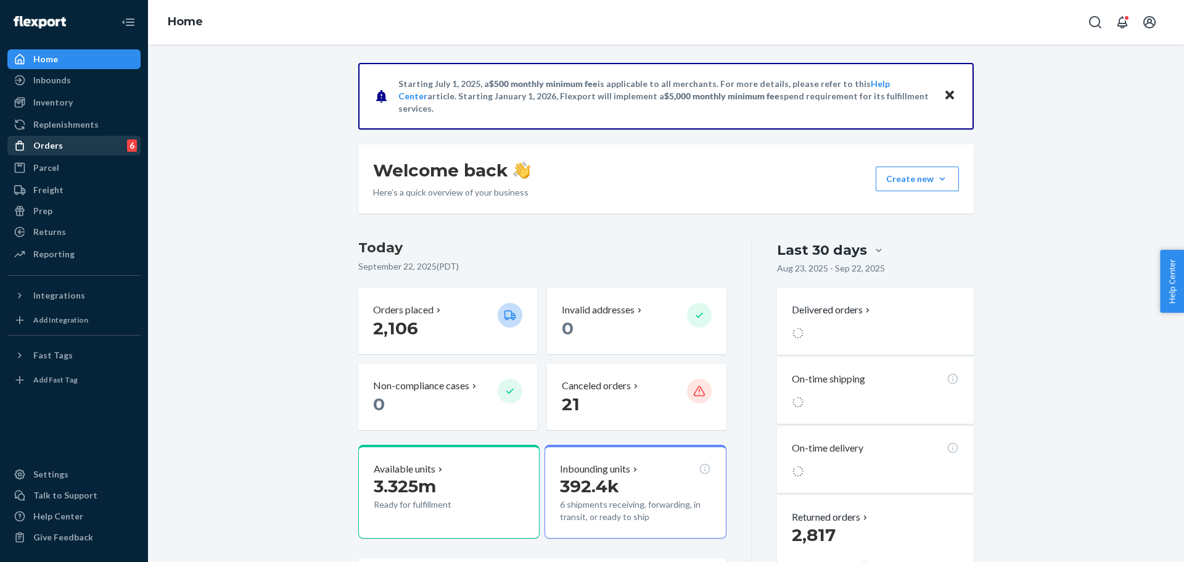
click at [89, 145] on div "Orders 6" at bounding box center [74, 145] width 131 height 17
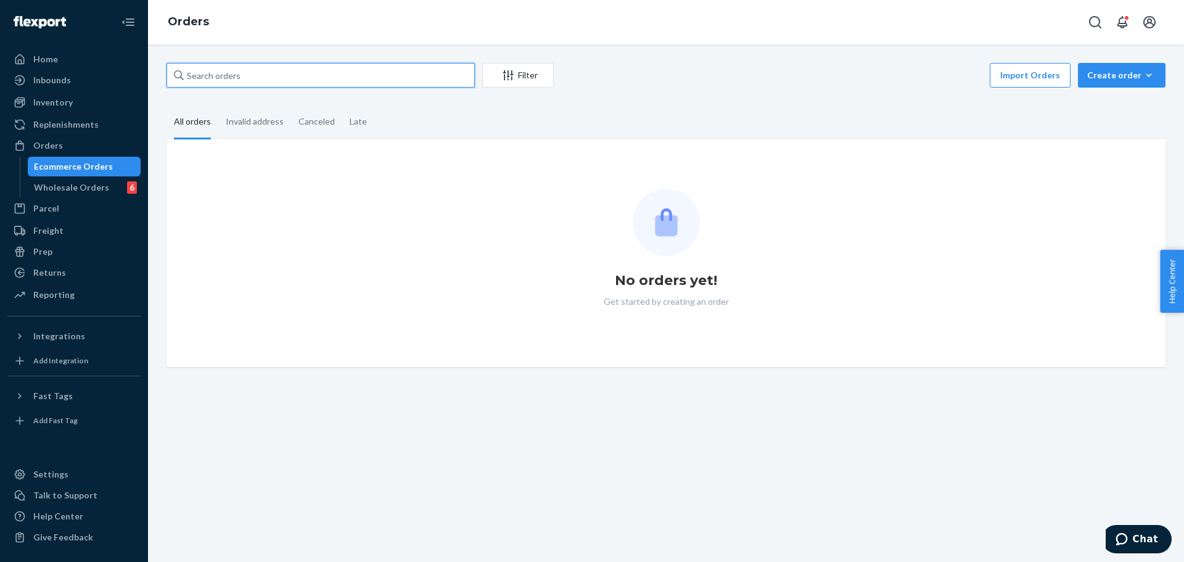
click at [273, 81] on input "text" at bounding box center [320, 75] width 308 height 25
paste input "MU02415424474"
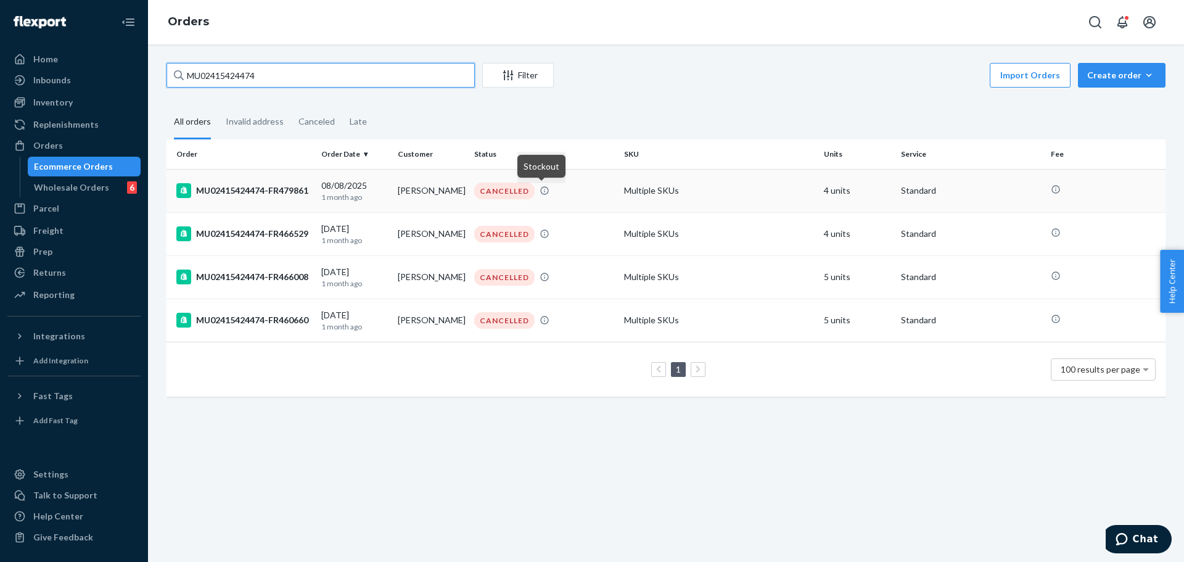
type input "MU02415424474"
click at [560, 192] on div "CANCELLED" at bounding box center [544, 190] width 145 height 17
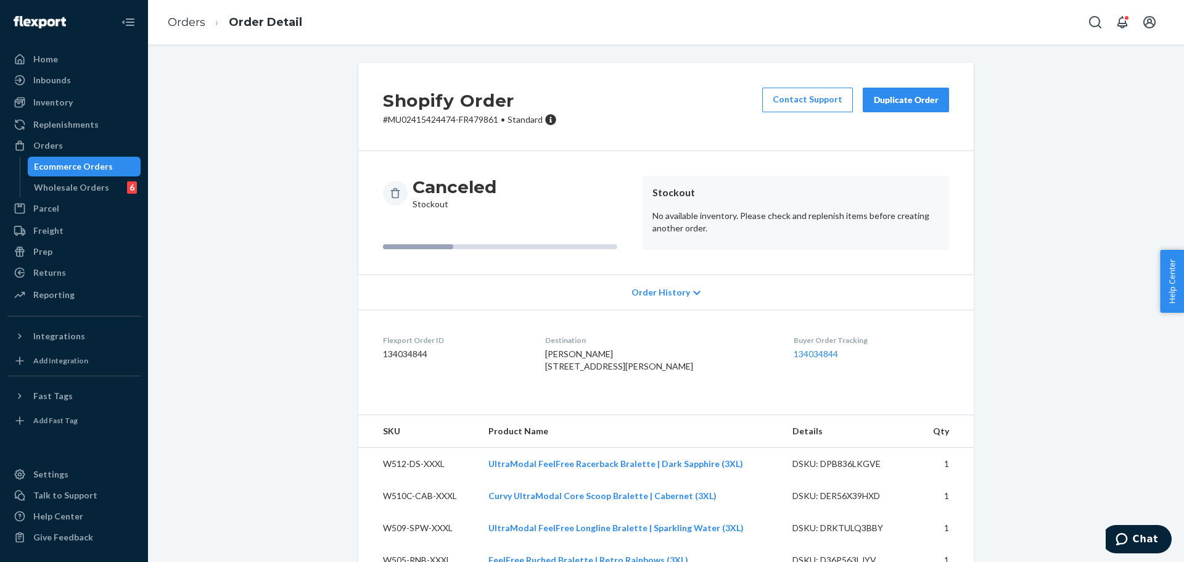
drag, startPoint x: 101, startPoint y: 165, endPoint x: 261, endPoint y: 170, distance: 160.4
click at [101, 165] on div "Ecommerce Orders" at bounding box center [73, 166] width 79 height 12
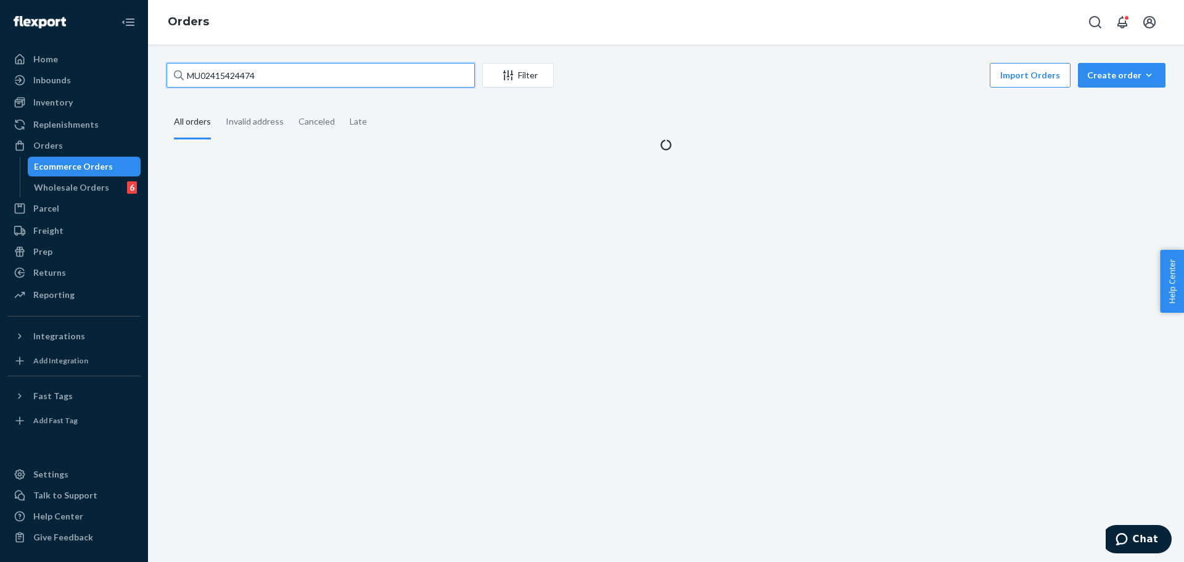
click at [352, 73] on input "MU02415424474" at bounding box center [320, 75] width 308 height 25
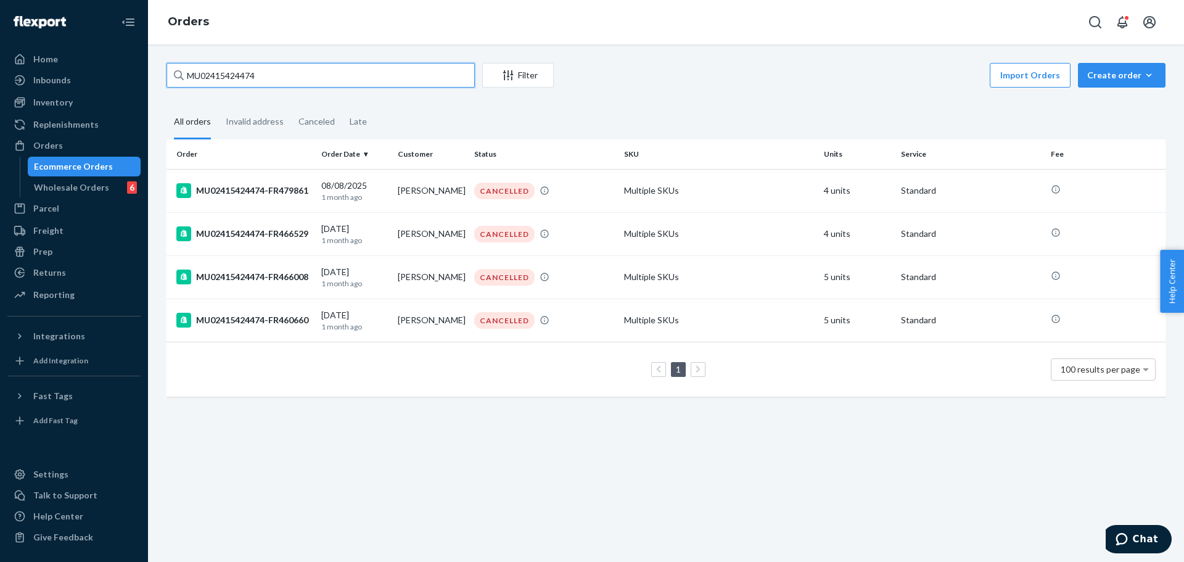
click at [352, 73] on input "MU02415424474" at bounding box center [320, 75] width 308 height 25
paste input "49242"
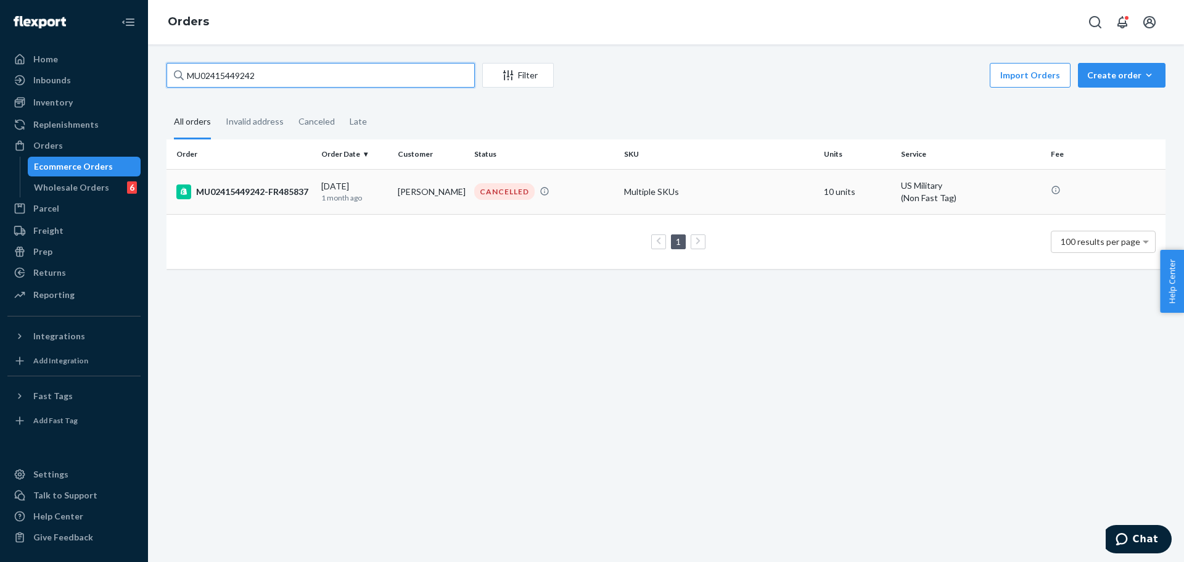
type input "MU02415449242"
click at [575, 190] on div "CANCELLED" at bounding box center [544, 191] width 145 height 17
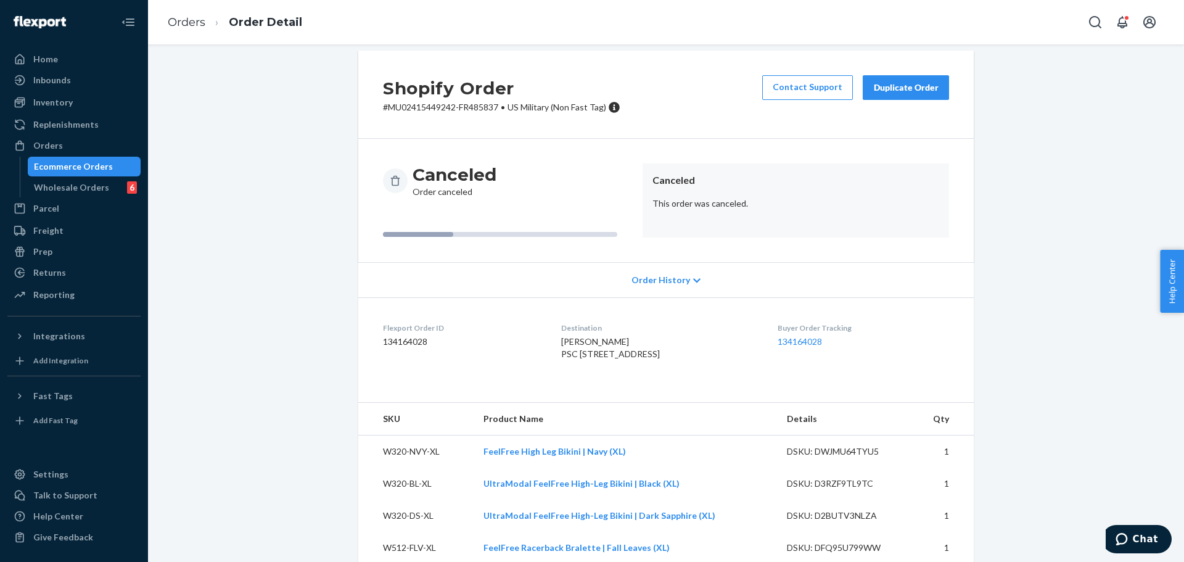
scroll to position [12, 0]
click at [99, 162] on div "Ecommerce Orders" at bounding box center [73, 166] width 79 height 12
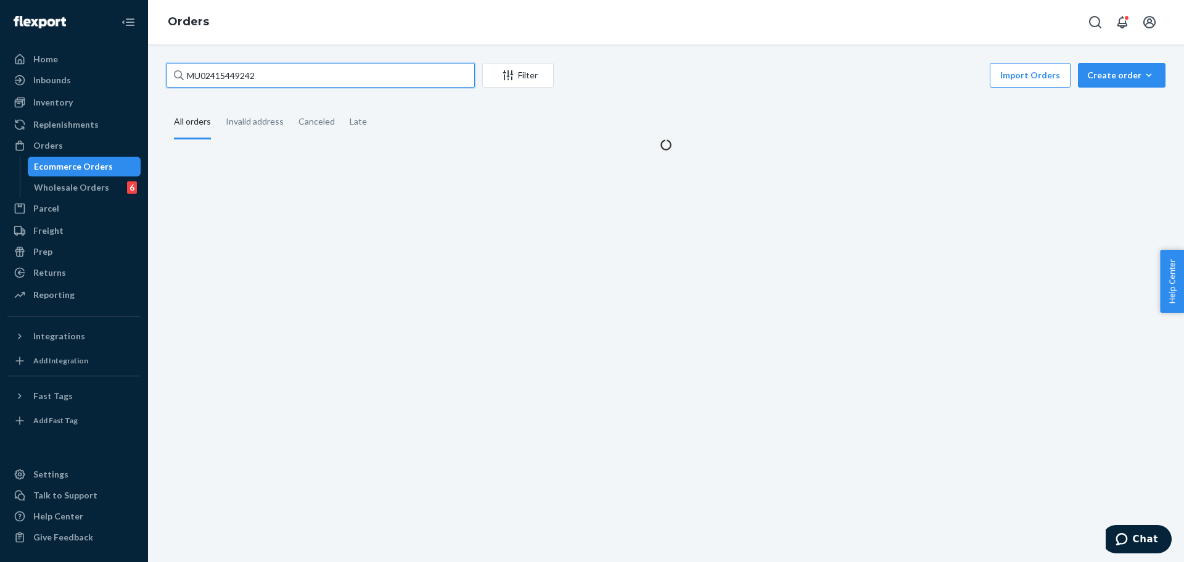
click at [303, 77] on input "MU02415449242" at bounding box center [320, 75] width 308 height 25
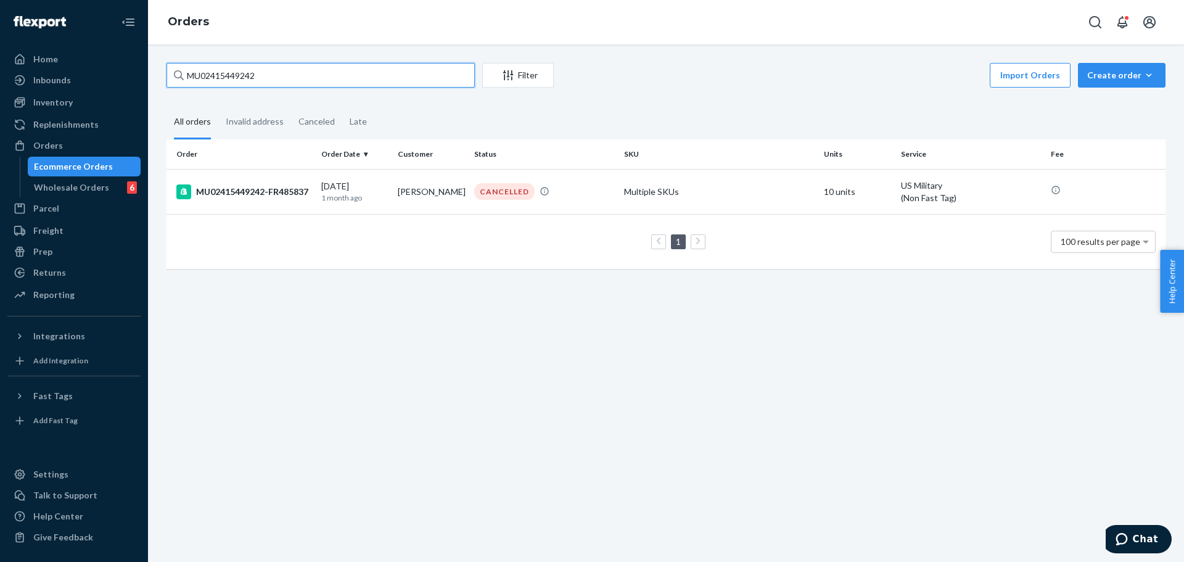
click at [303, 77] on input "MU02415449242" at bounding box center [320, 75] width 308 height 25
paste input "517524"
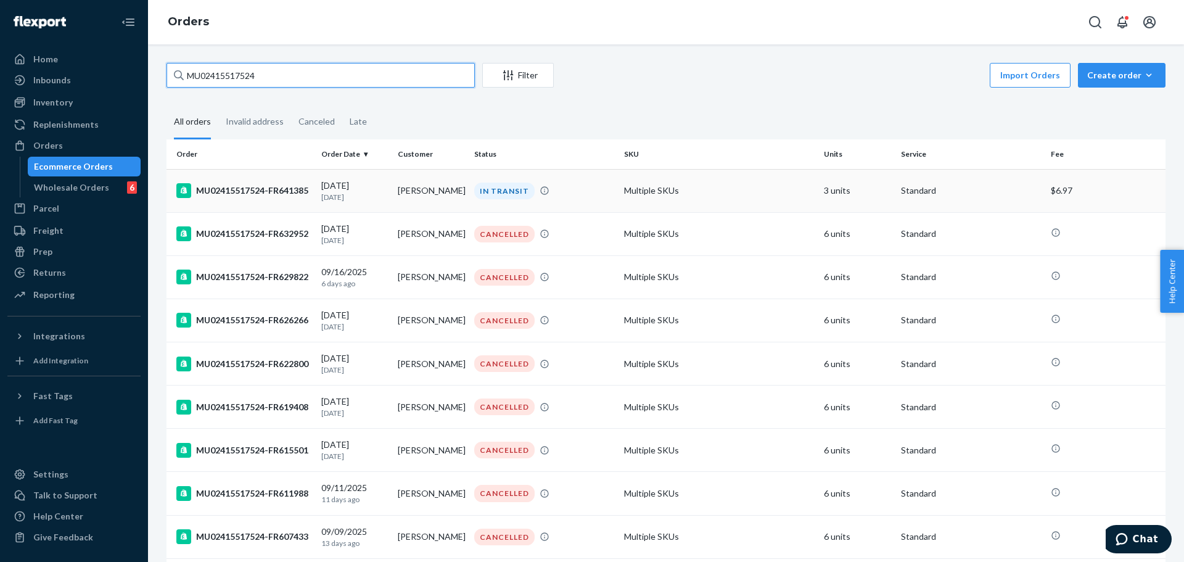
type input "MU02415517524"
click at [561, 186] on div "IN TRANSIT" at bounding box center [544, 190] width 145 height 17
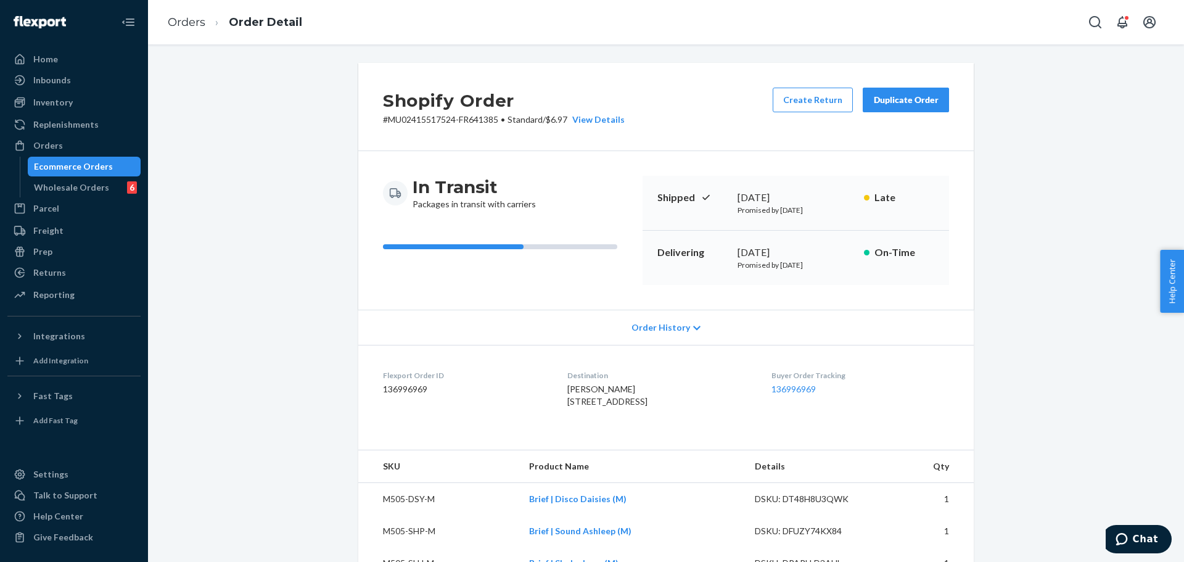
click at [654, 332] on span "Order History" at bounding box center [660, 327] width 59 height 12
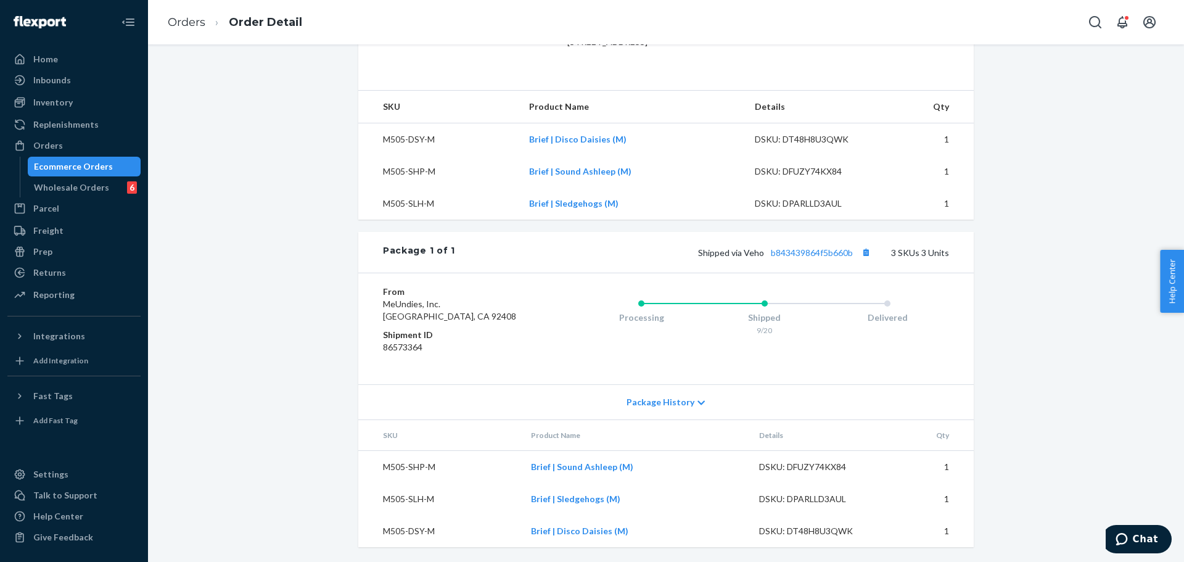
scroll to position [625, 0]
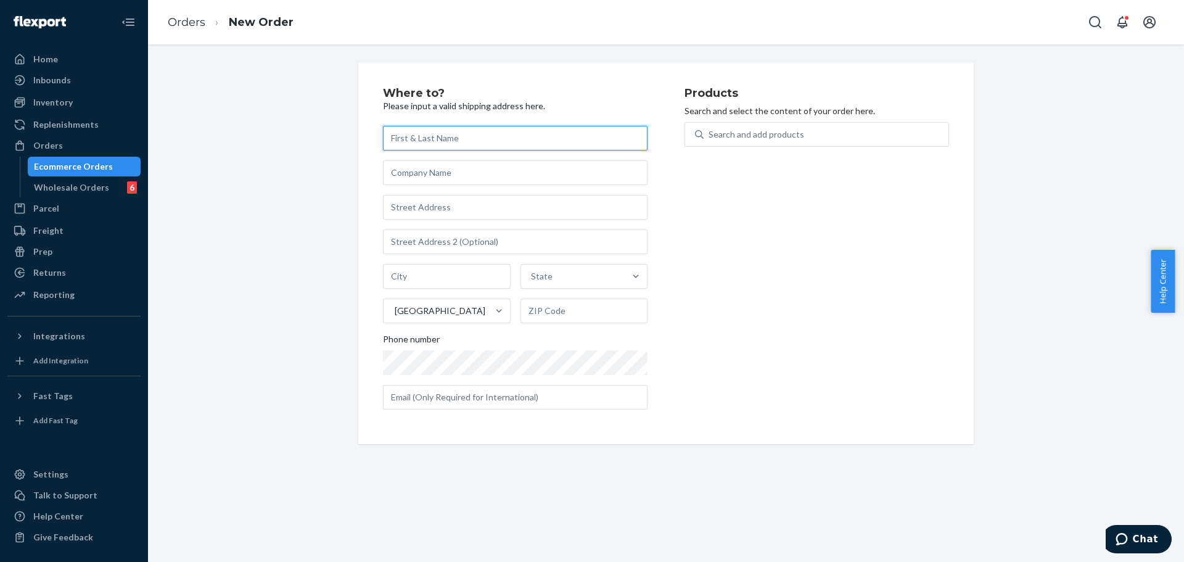
click at [514, 136] on input "text" at bounding box center [515, 138] width 264 height 25
paste input "DAVID GARMAN"
type input "DAVID GARMAN"
click at [750, 142] on div "Search and add products" at bounding box center [825, 134] width 245 height 22
click at [710, 141] on input "Search and add products" at bounding box center [708, 134] width 1 height 12
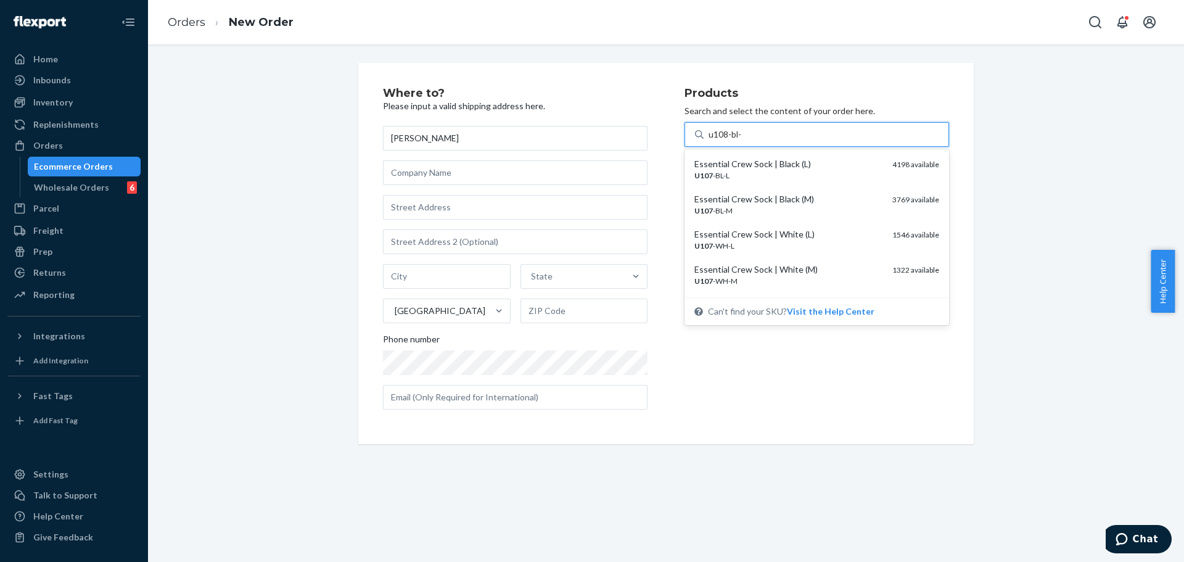
type input "u108-bl-m"
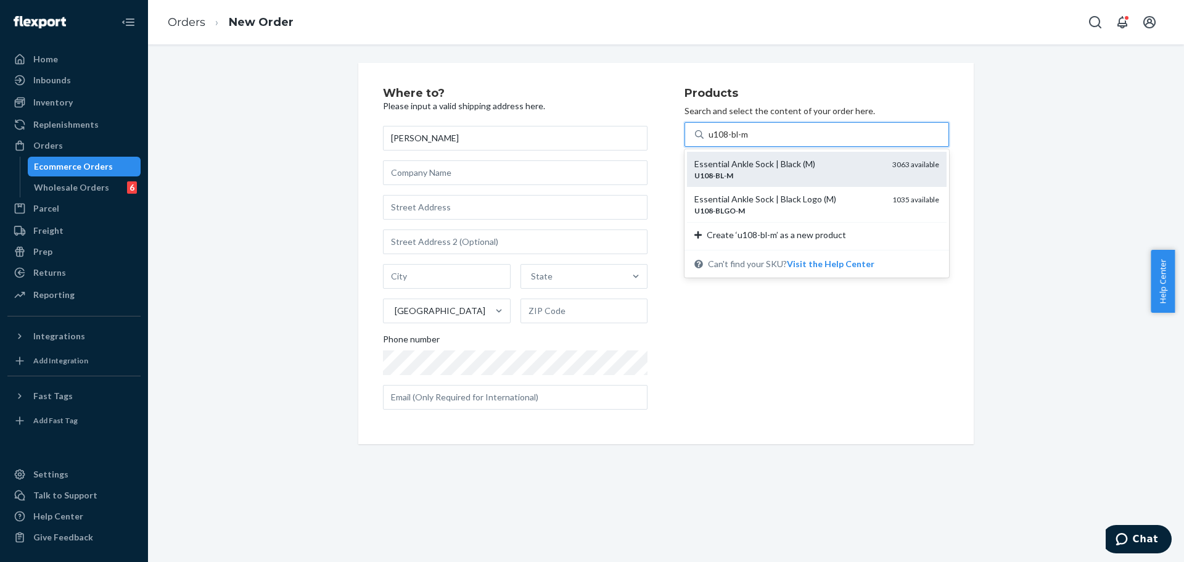
click at [813, 172] on div "U108 - BL - M" at bounding box center [788, 175] width 188 height 10
click at [750, 141] on input "u108-bl-m" at bounding box center [728, 134] width 41 height 12
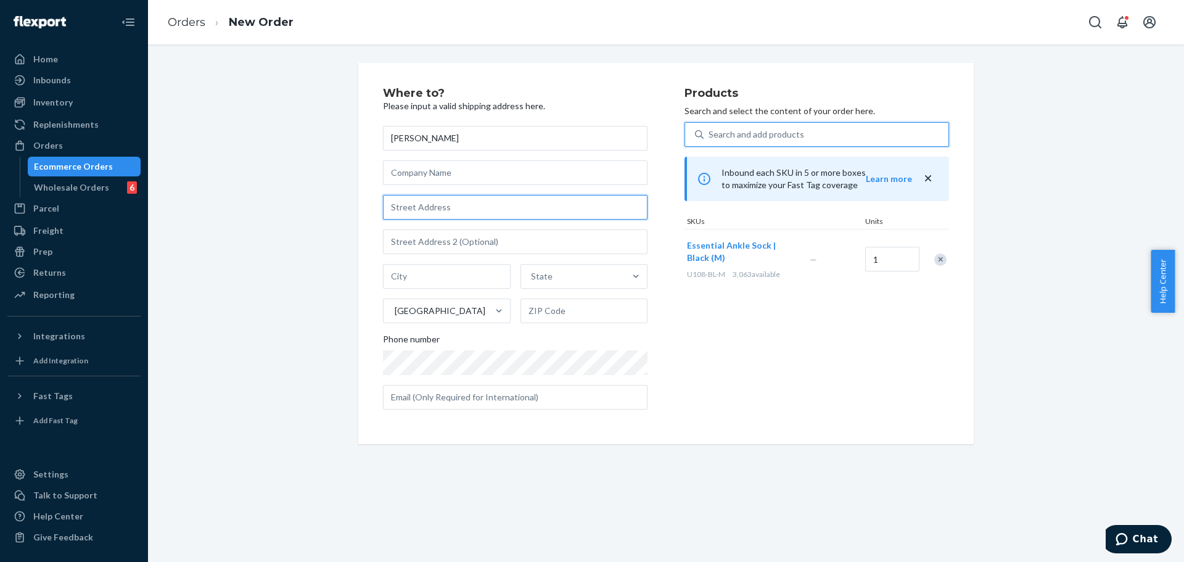
click at [494, 203] on input "text" at bounding box center [515, 207] width 264 height 25
paste input "[STREET_ADDRESS]"
type input "[STREET_ADDRESS]"
click at [547, 242] on input "text" at bounding box center [515, 241] width 264 height 25
paste input "640"
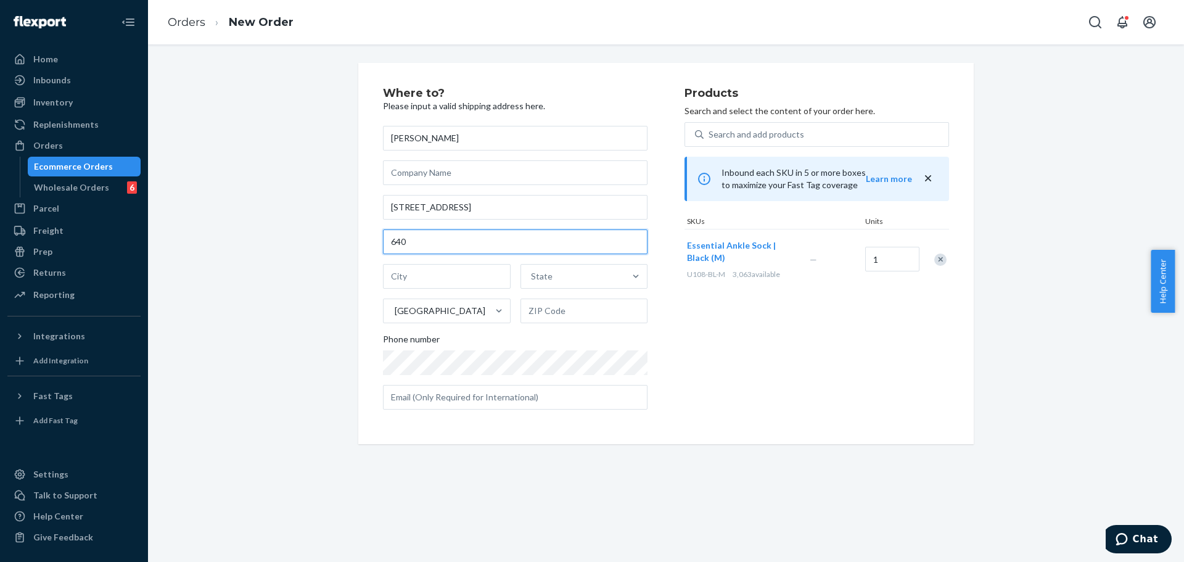
type input "640"
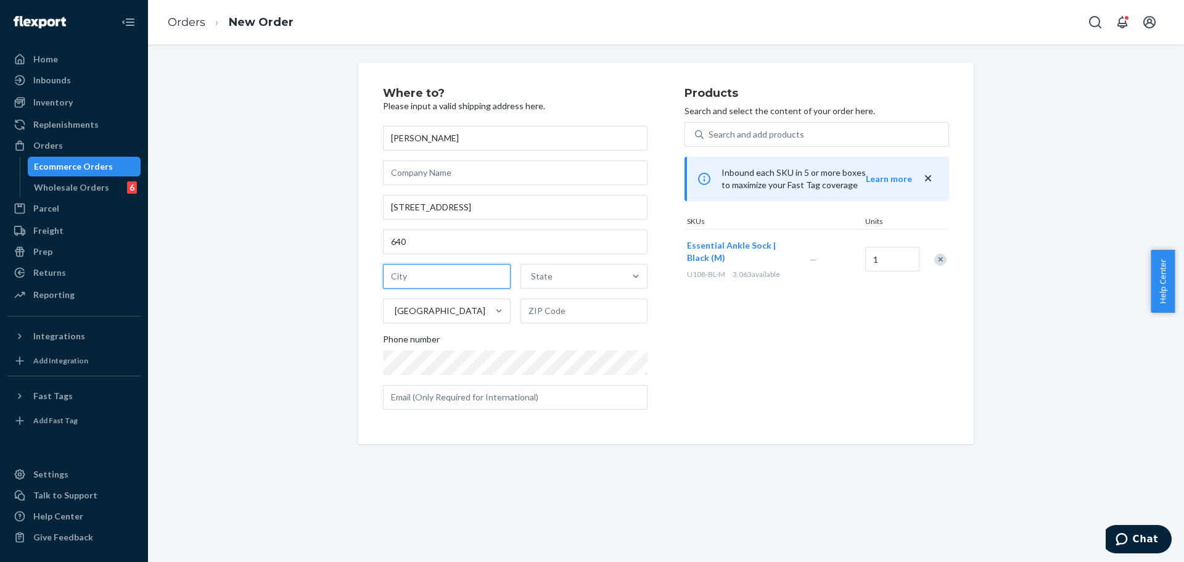
click at [461, 278] on input "text" at bounding box center [447, 276] width 128 height 25
paste input "Scottsdale"
type input "Scottsdale"
click at [564, 279] on div "State" at bounding box center [573, 276] width 104 height 25
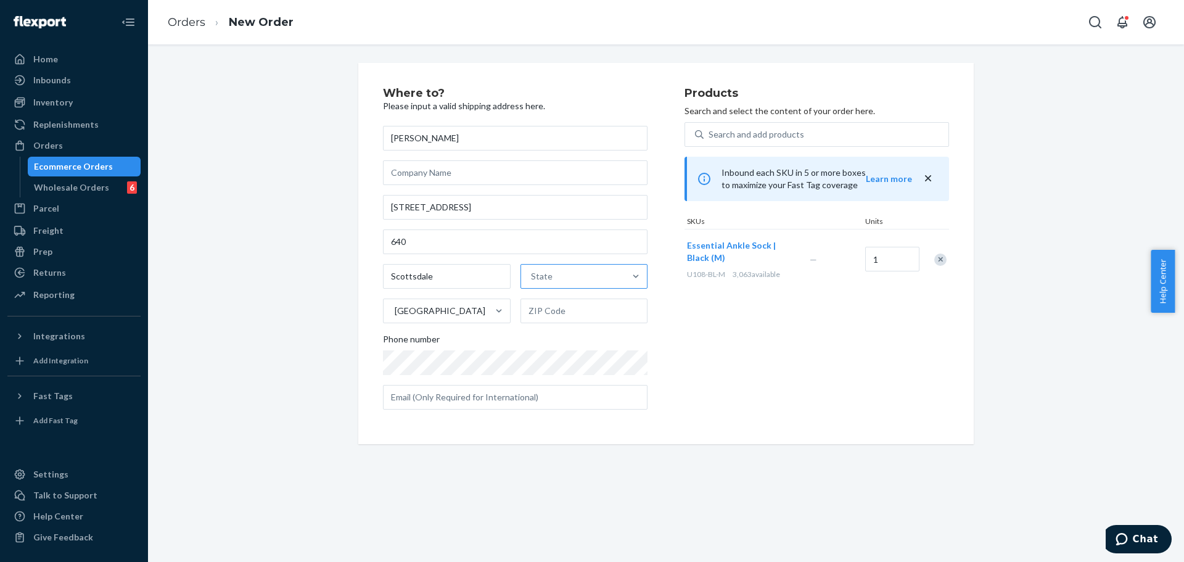
click at [532, 279] on input "State" at bounding box center [531, 276] width 1 height 12
click at [570, 373] on div "[US_STATE]" at bounding box center [584, 379] width 123 height 25
click at [532, 282] on input "option Arizona focused, 4 of 59. 59 results available. Use Up and Down to choos…" at bounding box center [531, 276] width 1 height 12
click at [557, 317] on input "text" at bounding box center [584, 310] width 128 height 25
paste input "85254"
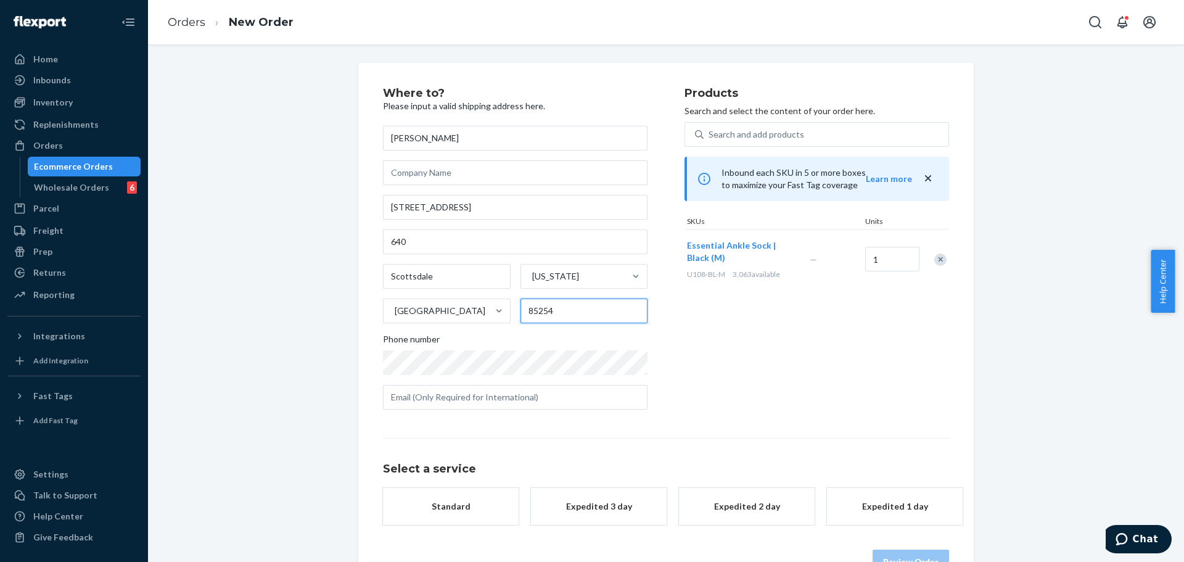
type input "85254"
click at [711, 302] on div "Products Search and select the content of your order here. Search and add produ…" at bounding box center [816, 254] width 264 height 332
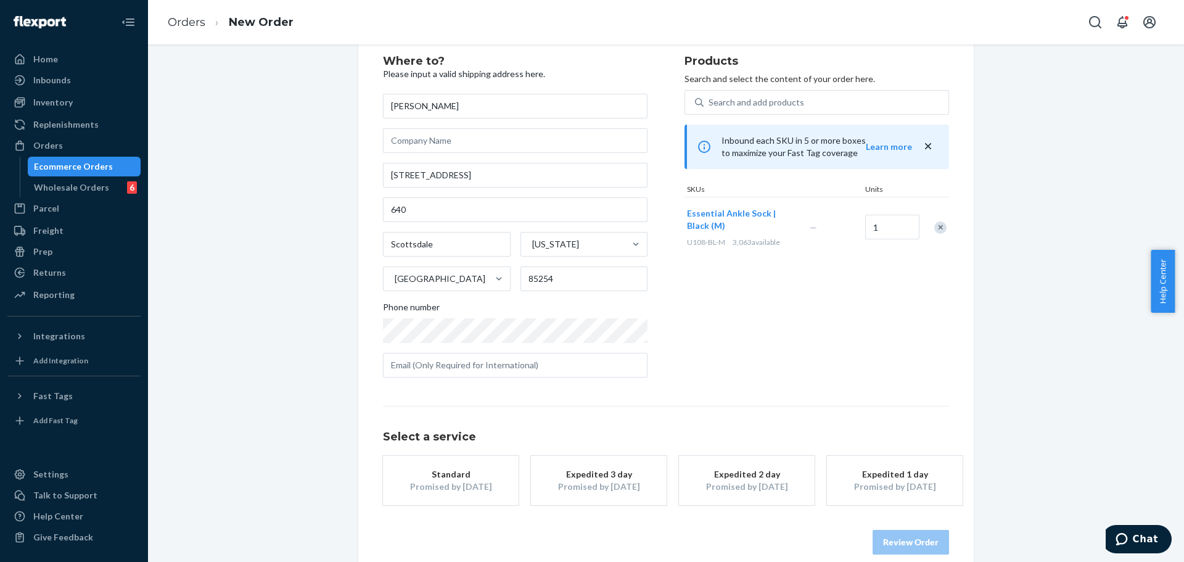
scroll to position [49, 0]
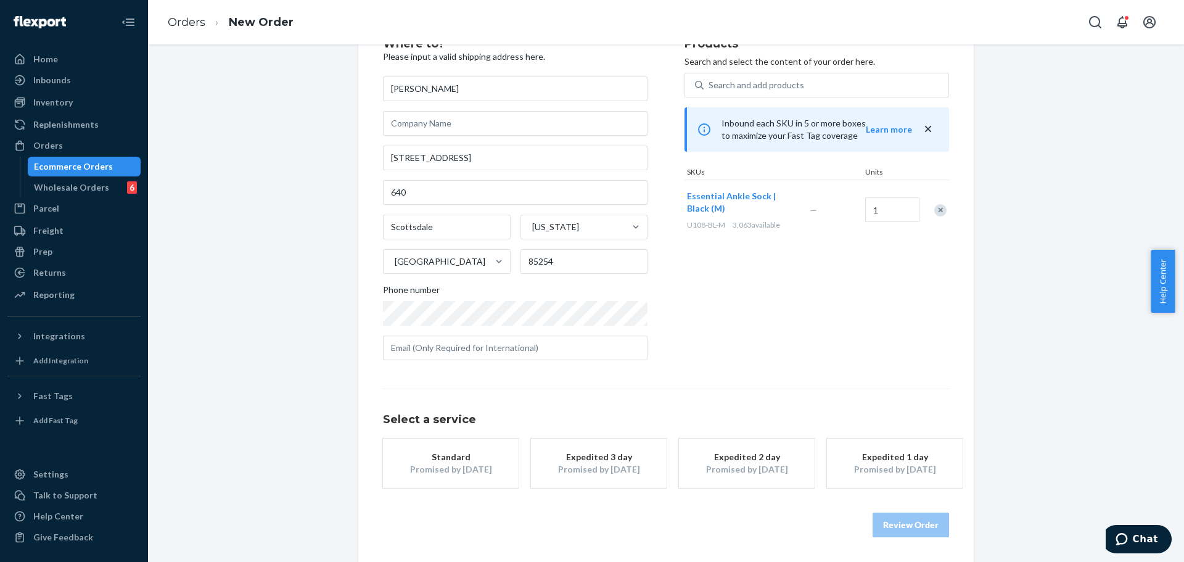
click at [481, 470] on div "Promised by [DATE]" at bounding box center [450, 469] width 99 height 12
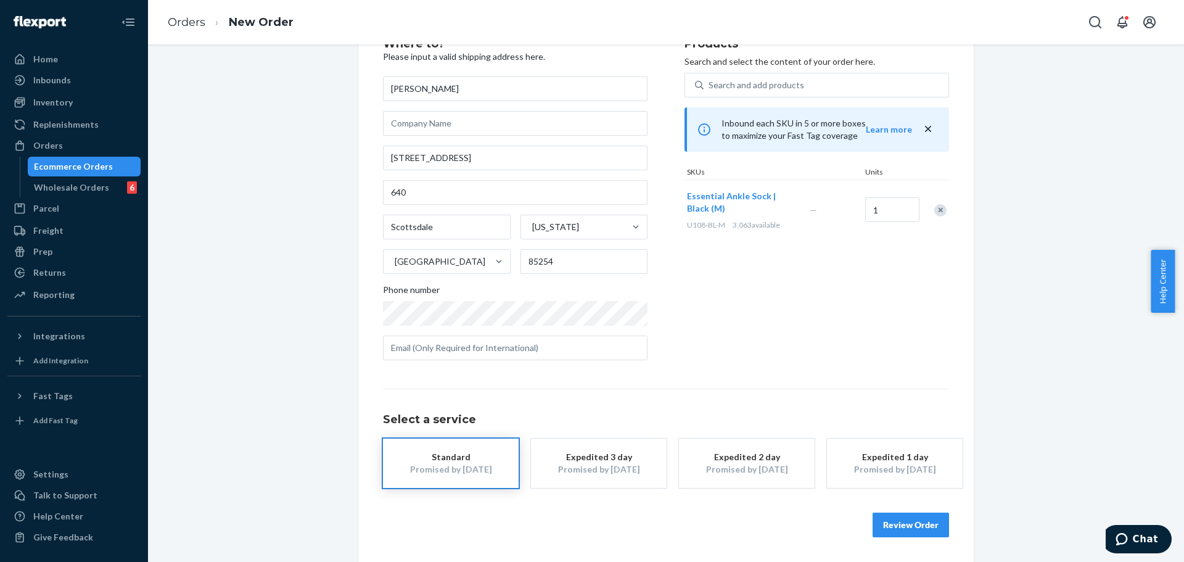
click at [724, 350] on div "Products Search and select the content of your order here. Search and add produ…" at bounding box center [816, 204] width 264 height 332
click at [898, 530] on button "Review Order" at bounding box center [910, 524] width 76 height 25
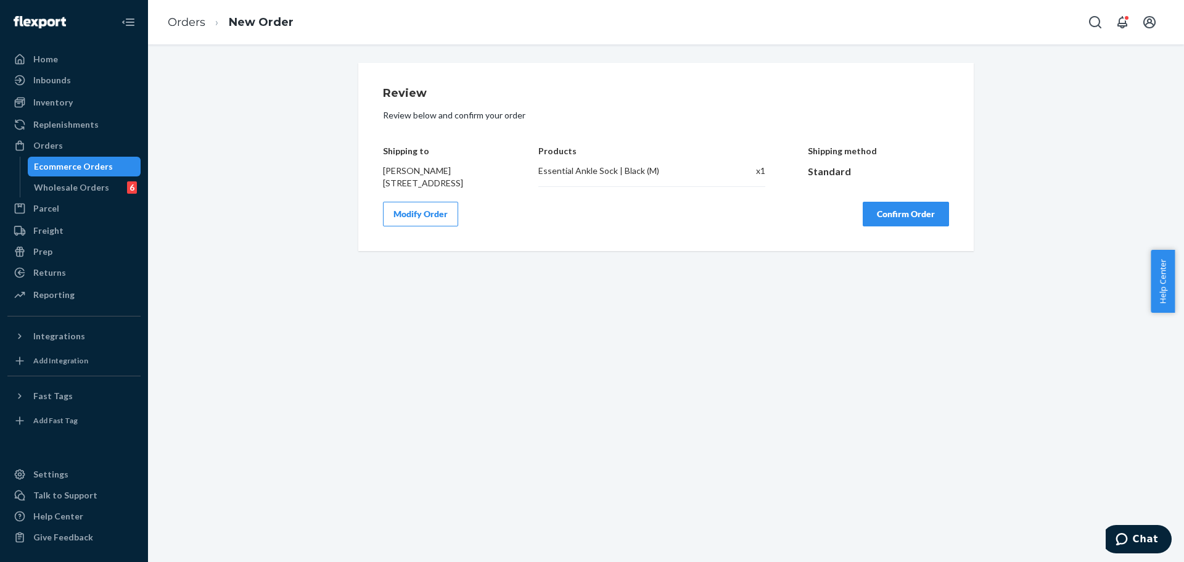
scroll to position [0, 0]
click at [922, 226] on button "Confirm Order" at bounding box center [905, 214] width 86 height 25
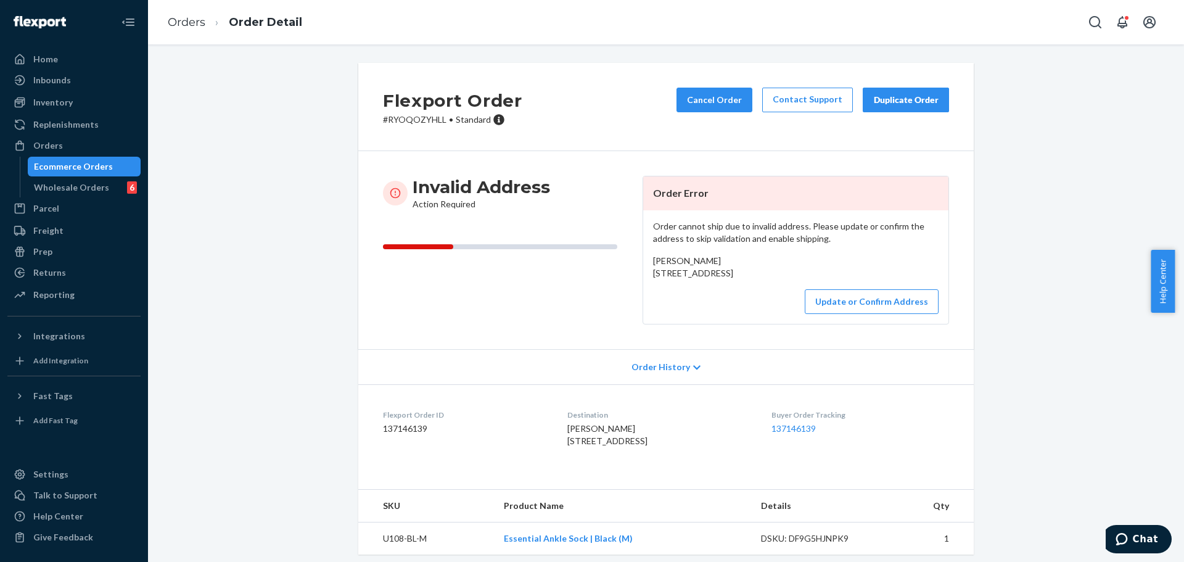
scroll to position [81, 0]
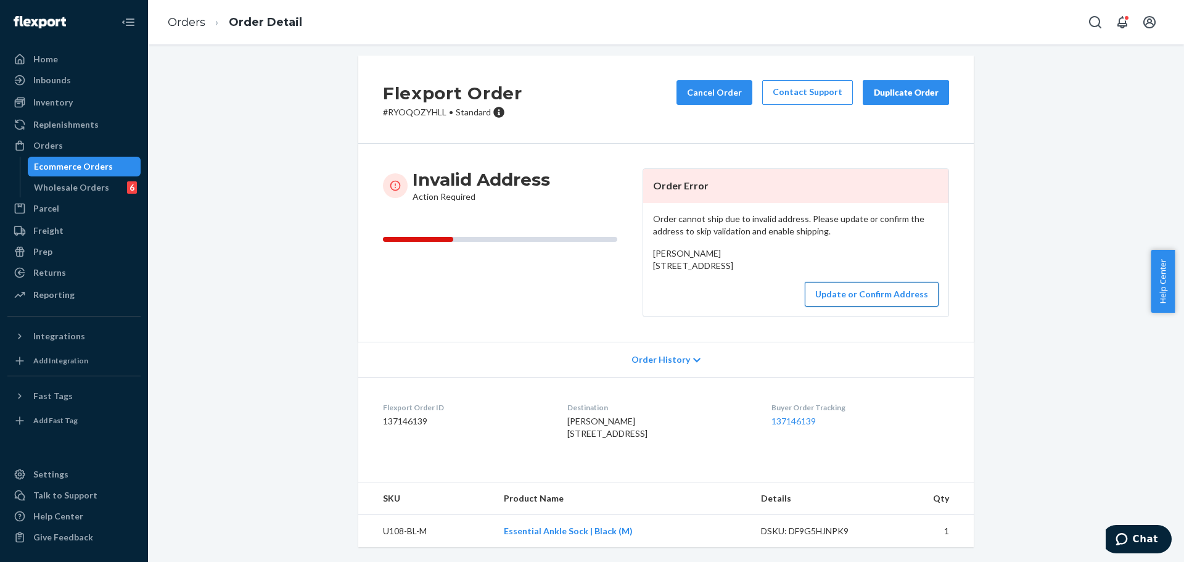
click at [892, 282] on button "Update or Confirm Address" at bounding box center [871, 294] width 134 height 25
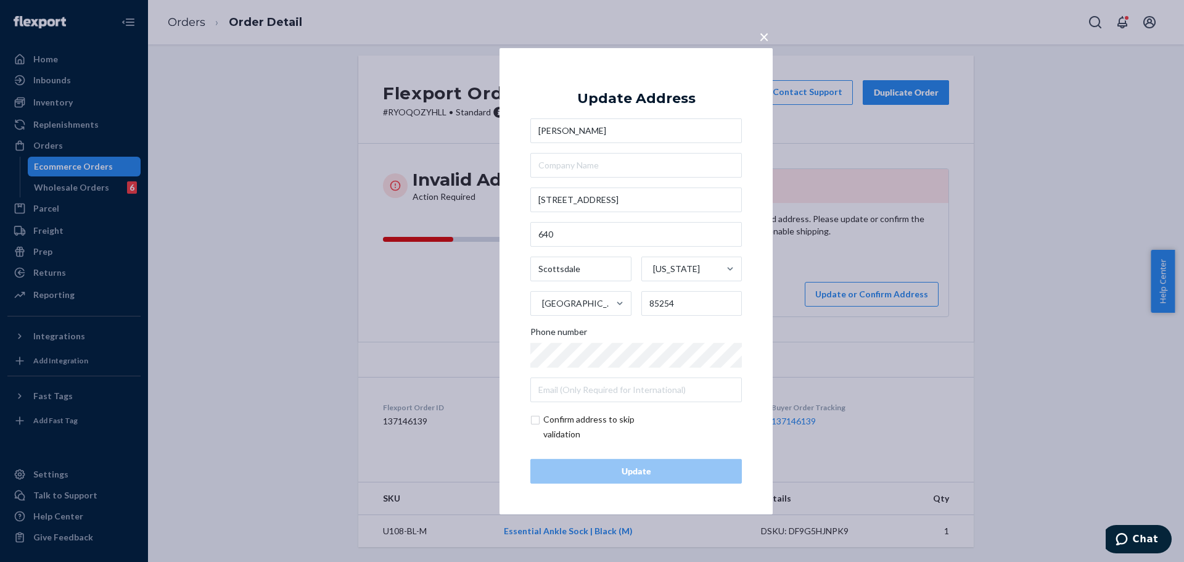
click at [560, 427] on input "checkbox" at bounding box center [601, 427] width 143 height 30
checkbox input "true"
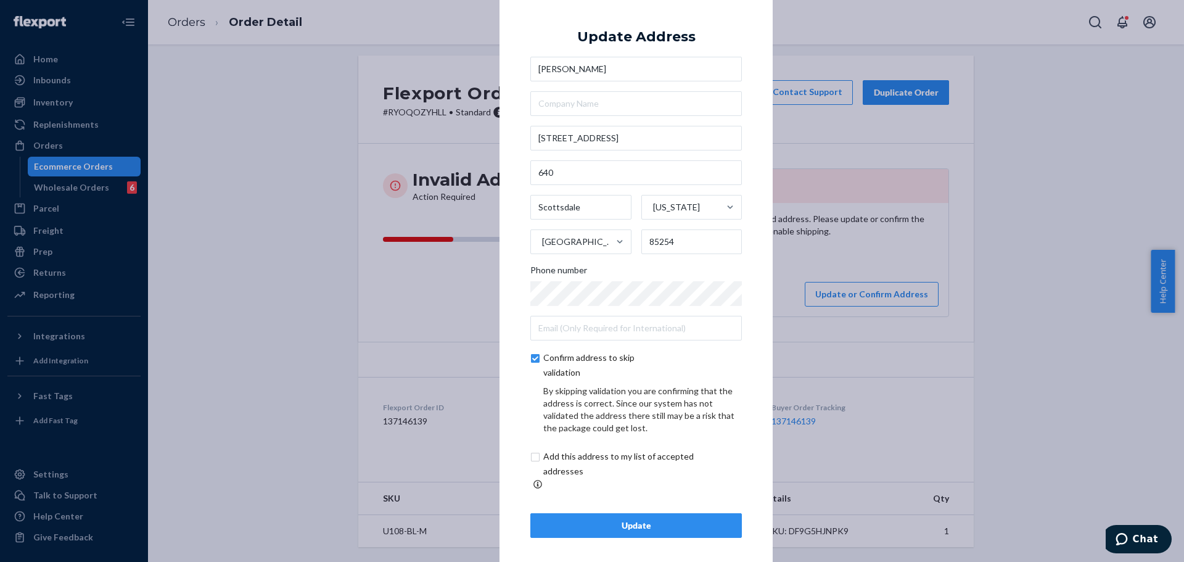
scroll to position [4, 0]
click at [597, 470] on input "checkbox" at bounding box center [632, 463] width 205 height 30
checkbox input "true"
click at [642, 521] on div "Update" at bounding box center [636, 524] width 190 height 12
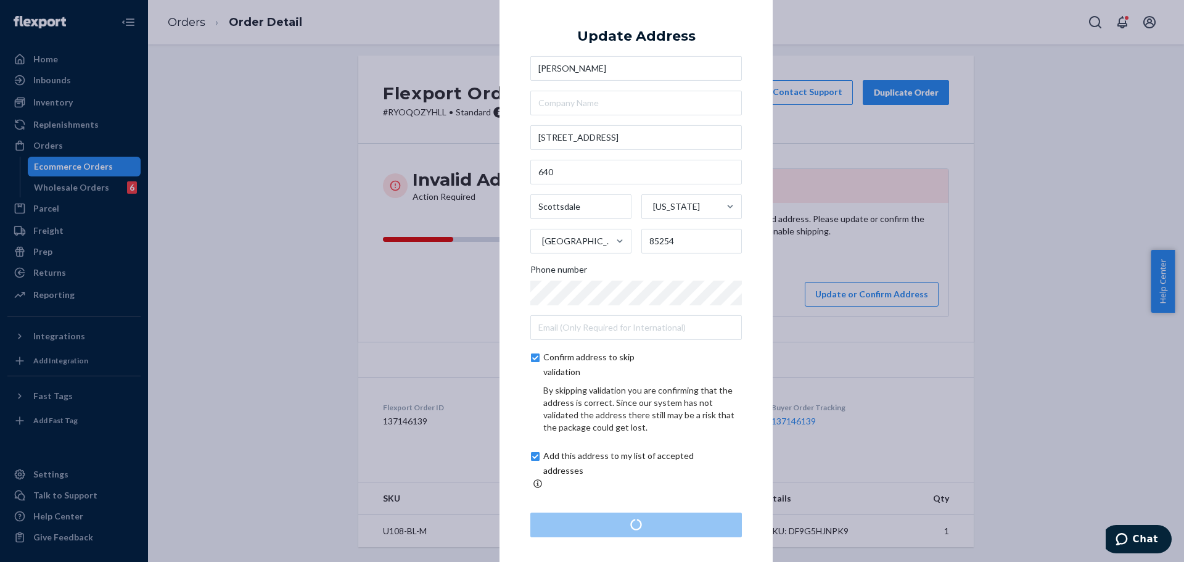
scroll to position [0, 0]
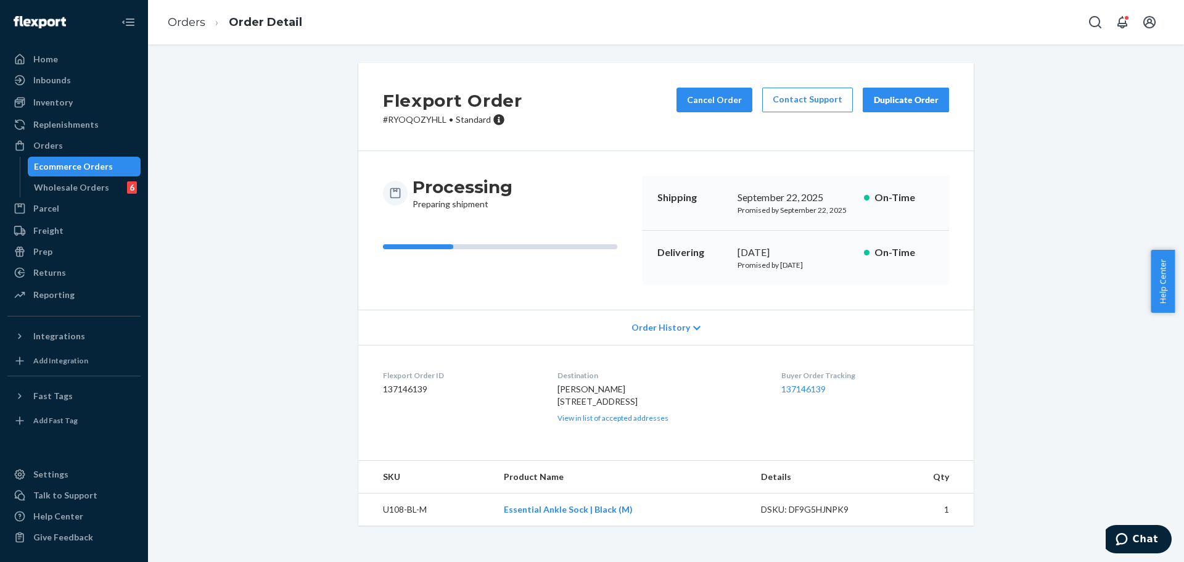
copy span "[STREET_ADDRESS]"
drag, startPoint x: 554, startPoint y: 401, endPoint x: 645, endPoint y: 405, distance: 91.9
click at [637, 405] on span "DAVID GARMAN 7111 E Tierra Grande Dr 640 Scottsdale, AZ 85254 US" at bounding box center [597, 394] width 80 height 23
click at [552, 409] on dl "Flexport Order ID 137146139 Destination DAVID GARMAN 7111 E Tierra Grande Dr 64…" at bounding box center [665, 396] width 615 height 103
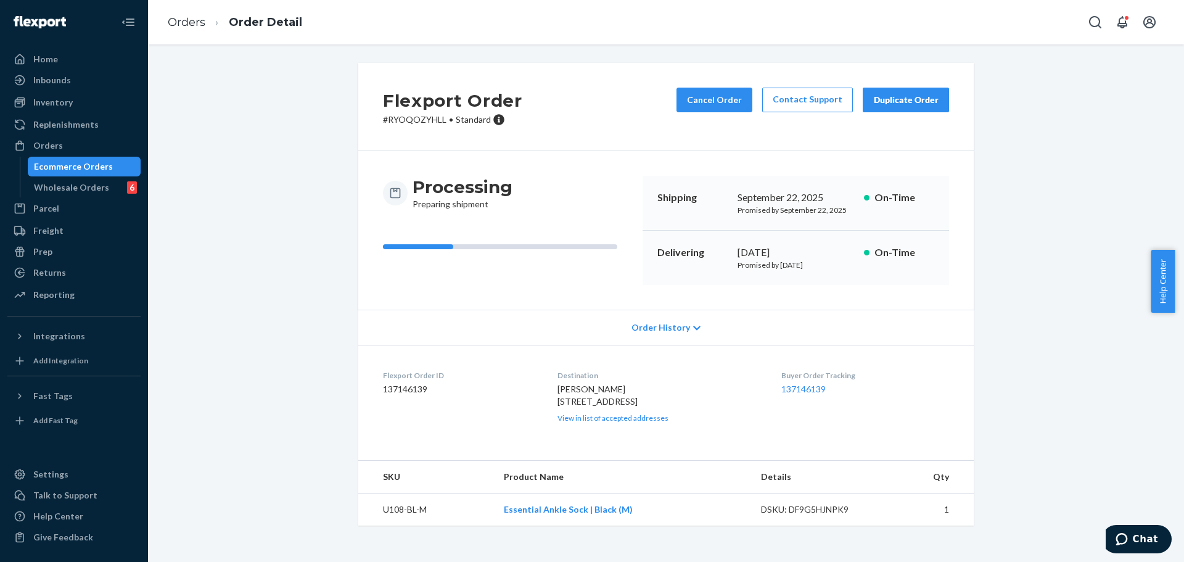
copy span "640"
click at [631, 406] on span "DAVID GARMAN 7111 E Tierra Grande Dr 640 Scottsdale, AZ 85254 US" at bounding box center [597, 394] width 80 height 23
copy span "85254"
click at [700, 95] on button "Cancel Order" at bounding box center [714, 100] width 76 height 25
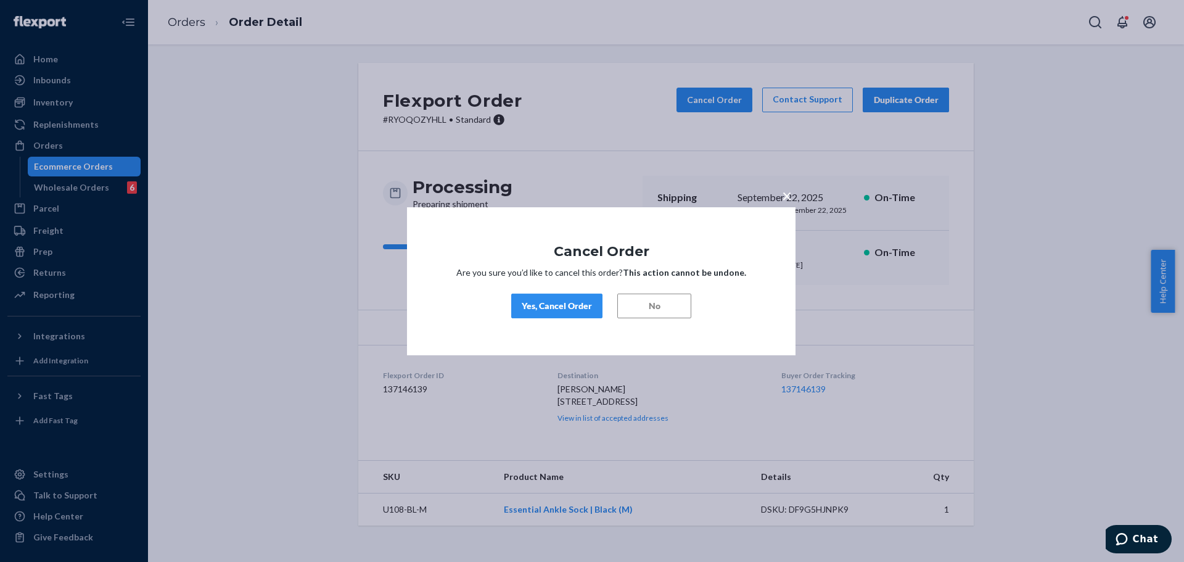
click at [555, 295] on button "Yes, Cancel Order" at bounding box center [556, 305] width 91 height 25
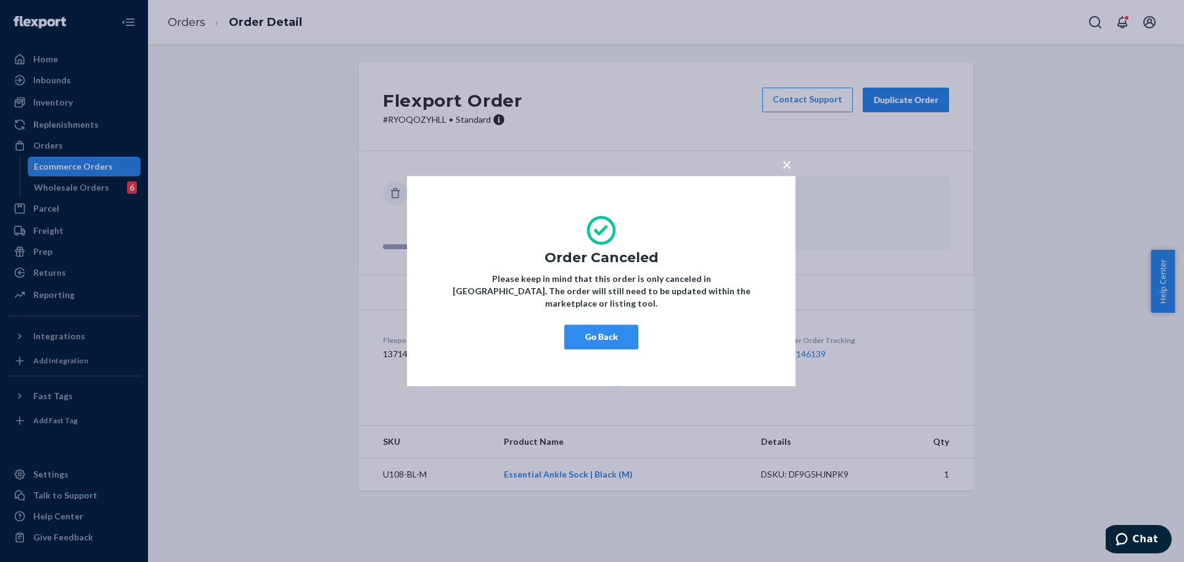
click at [624, 330] on button "Go Back" at bounding box center [601, 336] width 74 height 25
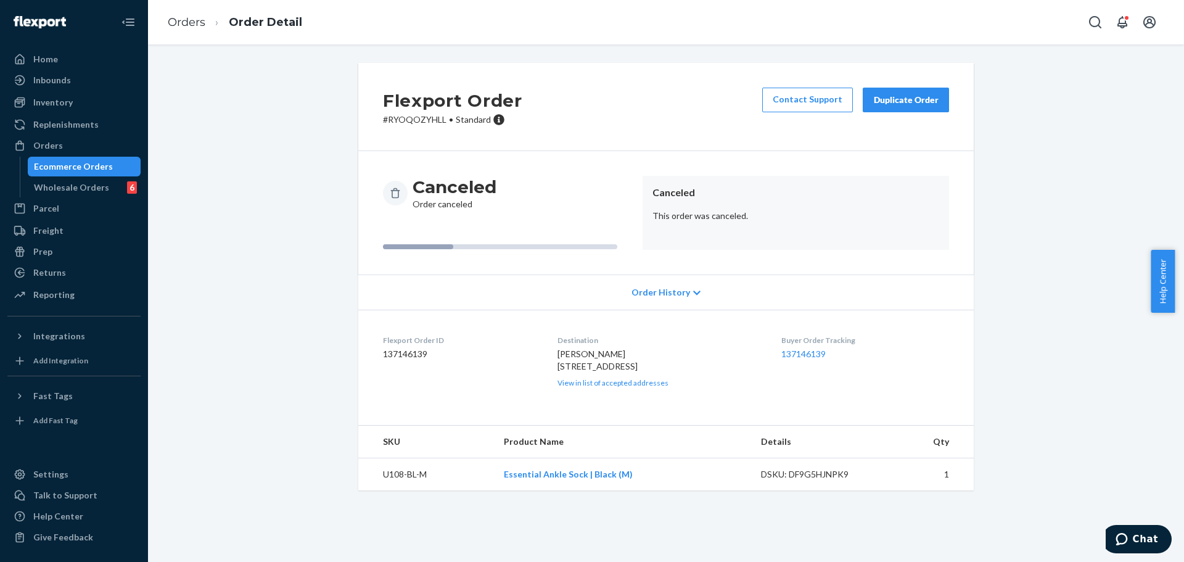
click at [886, 105] on div "Duplicate Order" at bounding box center [905, 100] width 65 height 12
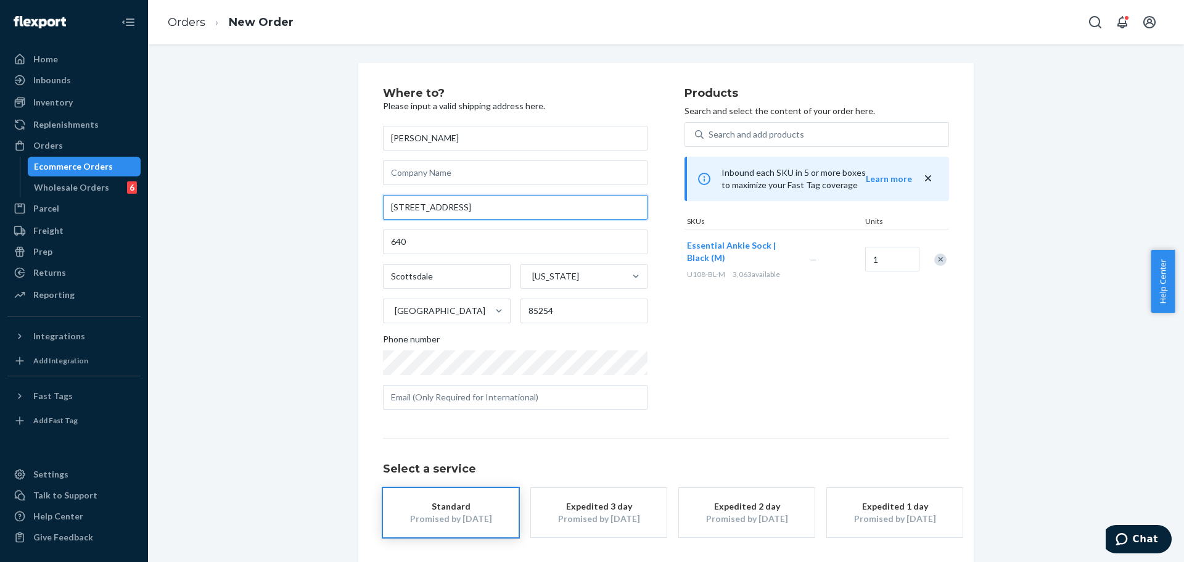
click at [608, 213] on input "[STREET_ADDRESS]" at bounding box center [515, 207] width 264 height 25
paste input "3250 Grayson Ct Las Vegas NV 89129 United States"
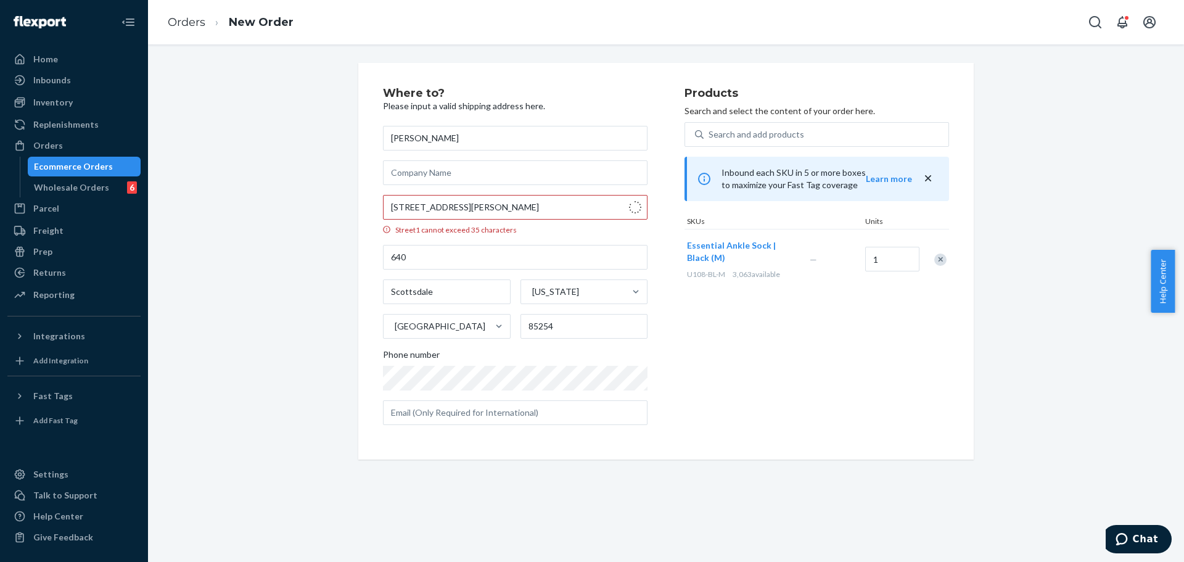
type input "3250 Grayson Lake Ct"
type input "Las Vegas"
type input "89129"
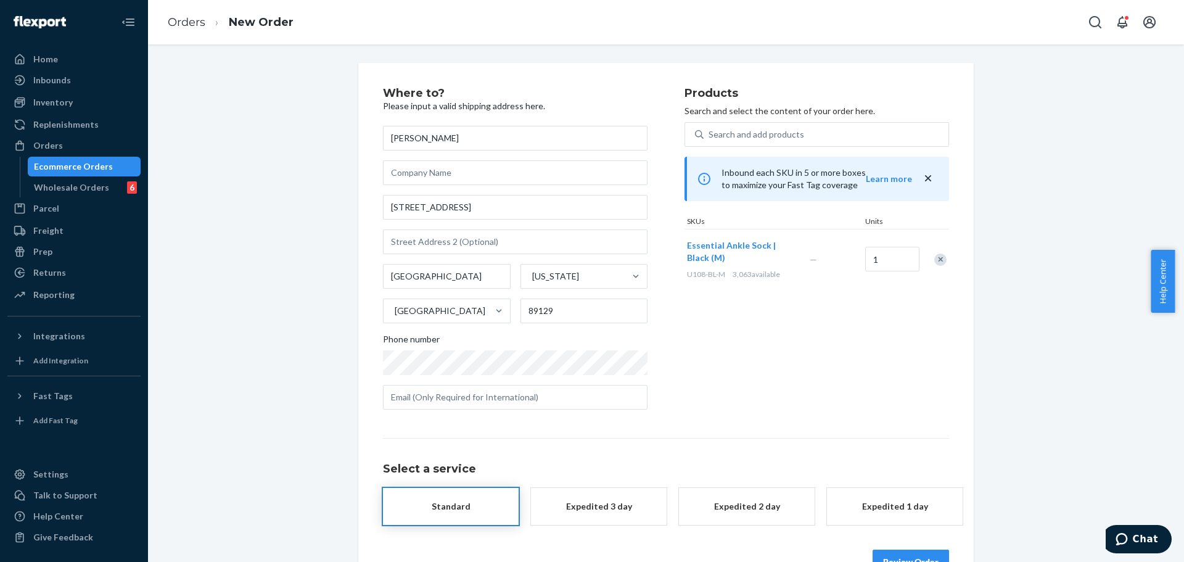
click at [697, 374] on div "Products Search and select the content of your order here. Search and add produ…" at bounding box center [816, 254] width 264 height 332
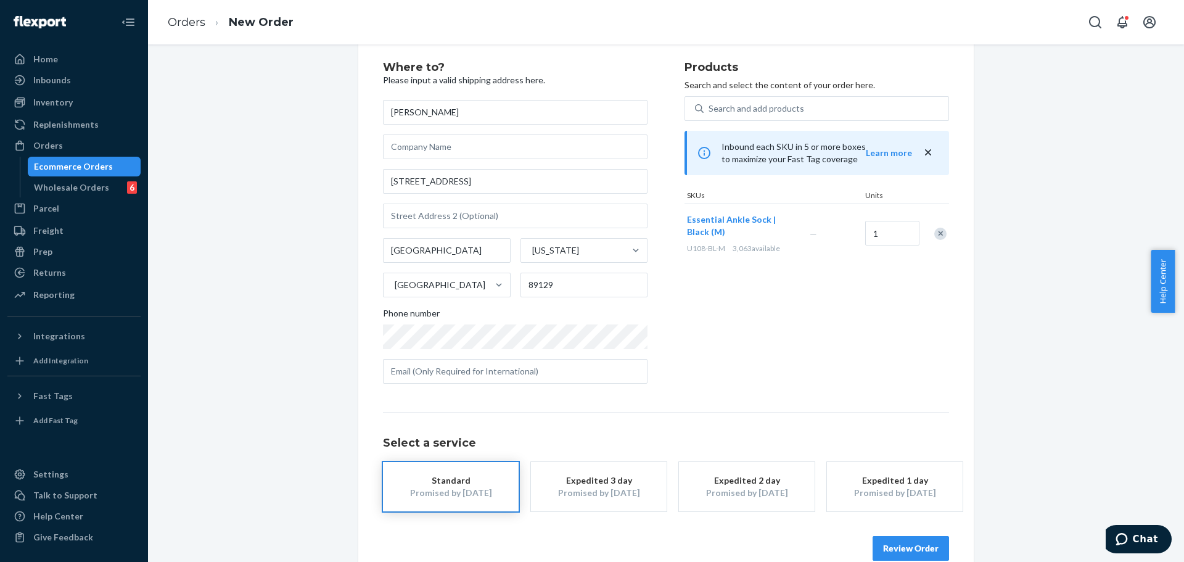
scroll to position [37, 0]
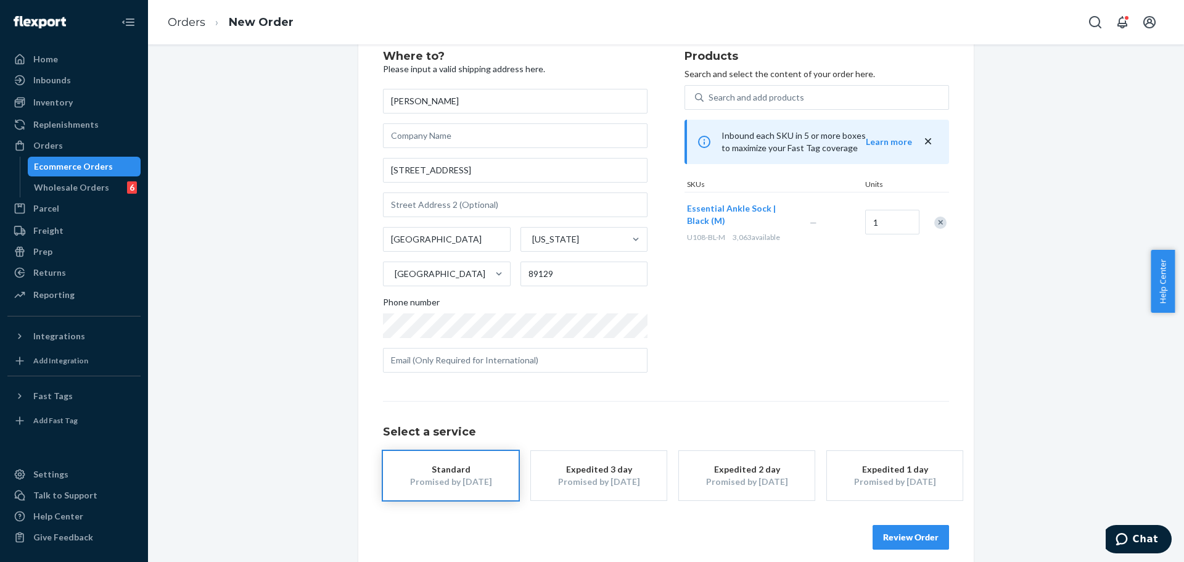
click at [483, 481] on div "Promised by [DATE]" at bounding box center [450, 481] width 99 height 12
click at [491, 493] on button "Standard Promised by Oct 1, 2025" at bounding box center [451, 475] width 136 height 49
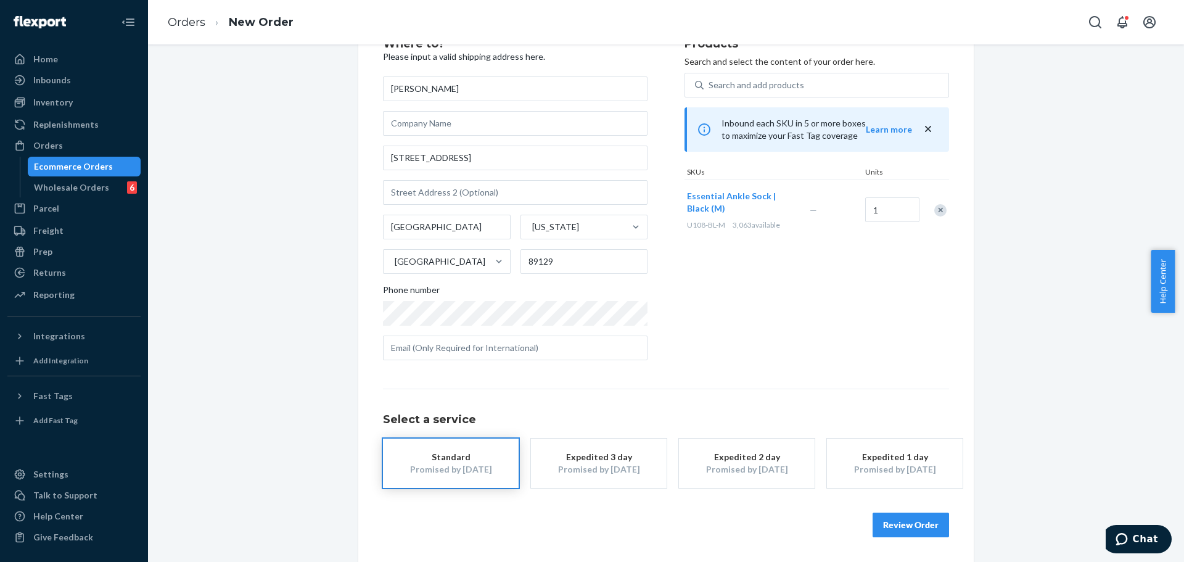
click at [931, 519] on button "Review Order" at bounding box center [910, 524] width 76 height 25
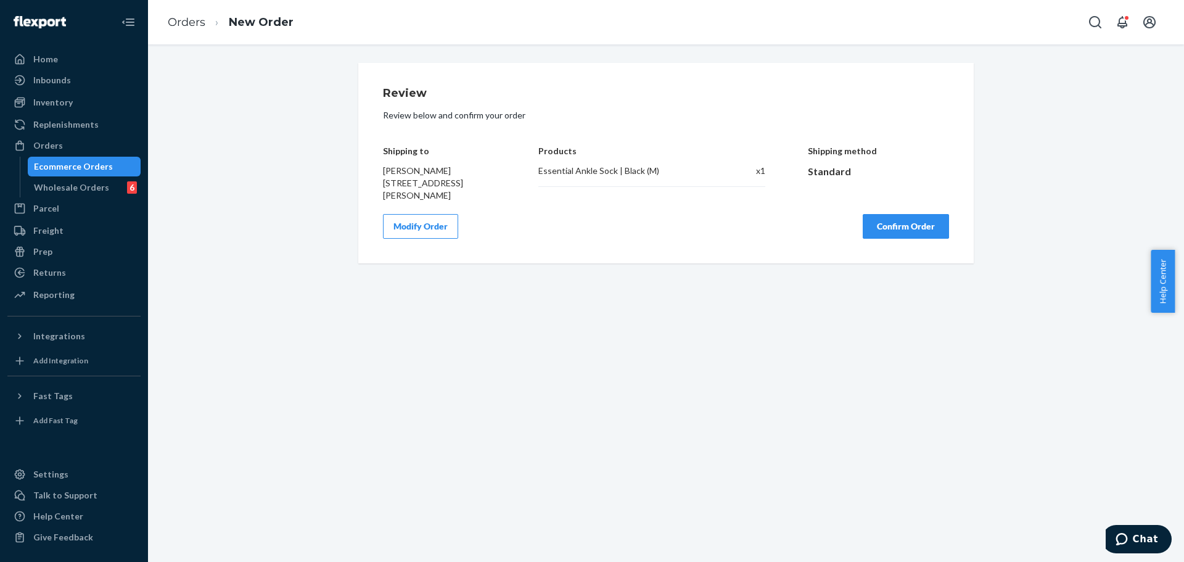
click at [920, 227] on button "Confirm Order" at bounding box center [905, 226] width 86 height 25
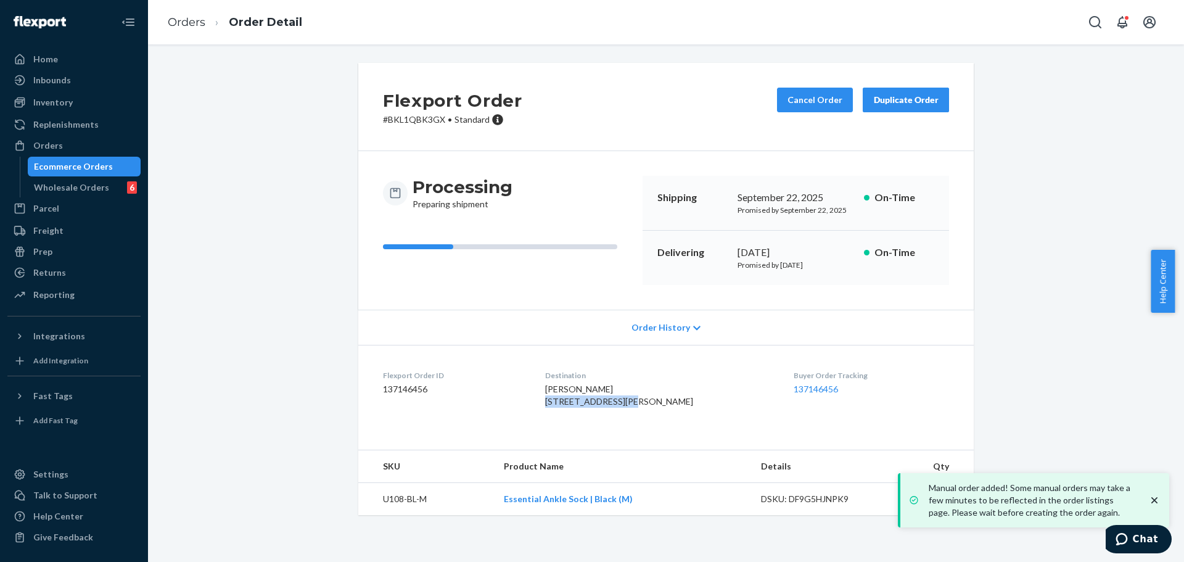
drag, startPoint x: 558, startPoint y: 401, endPoint x: 647, endPoint y: 405, distance: 88.8
click at [647, 405] on div "DAVID GARMAN 3250 Grayson Lake Ct Las Vegas, NV 89129-6614 US" at bounding box center [659, 395] width 229 height 25
click at [552, 406] on dl "Flexport Order ID 137146456 Destination DAVID GARMAN 3250 Grayson Lake Ct Las V…" at bounding box center [665, 391] width 615 height 92
drag, startPoint x: 557, startPoint y: 401, endPoint x: 652, endPoint y: 401, distance: 94.9
click at [652, 401] on div "DAVID GARMAN 3250 Grayson Lake Ct Las Vegas, NV 89129-6614 US" at bounding box center [659, 395] width 229 height 25
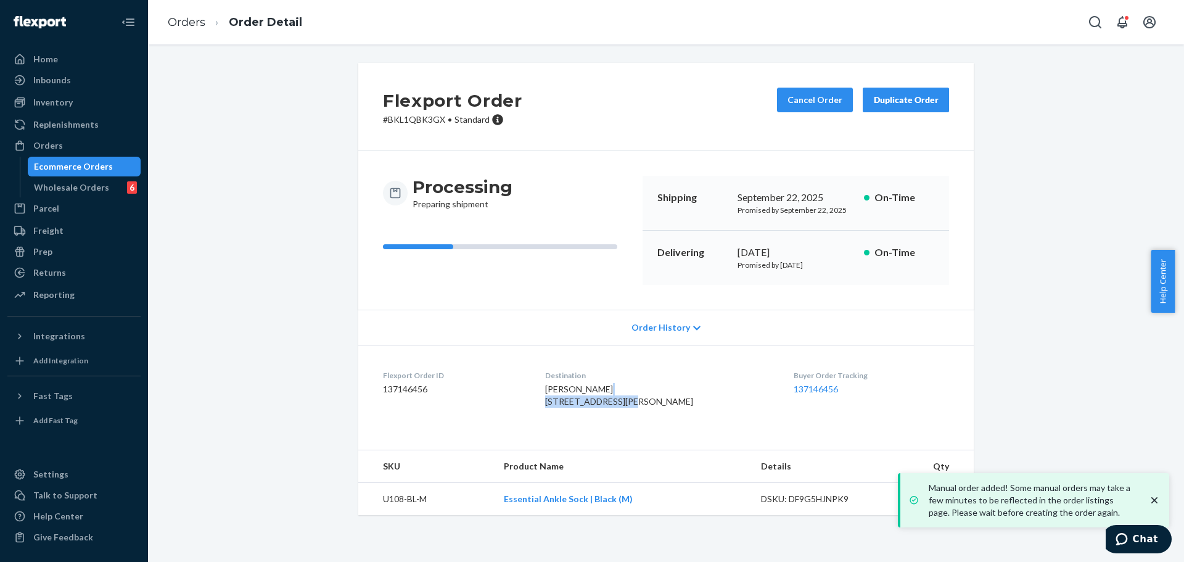
copy span "3250 Grayson Lake Ct"
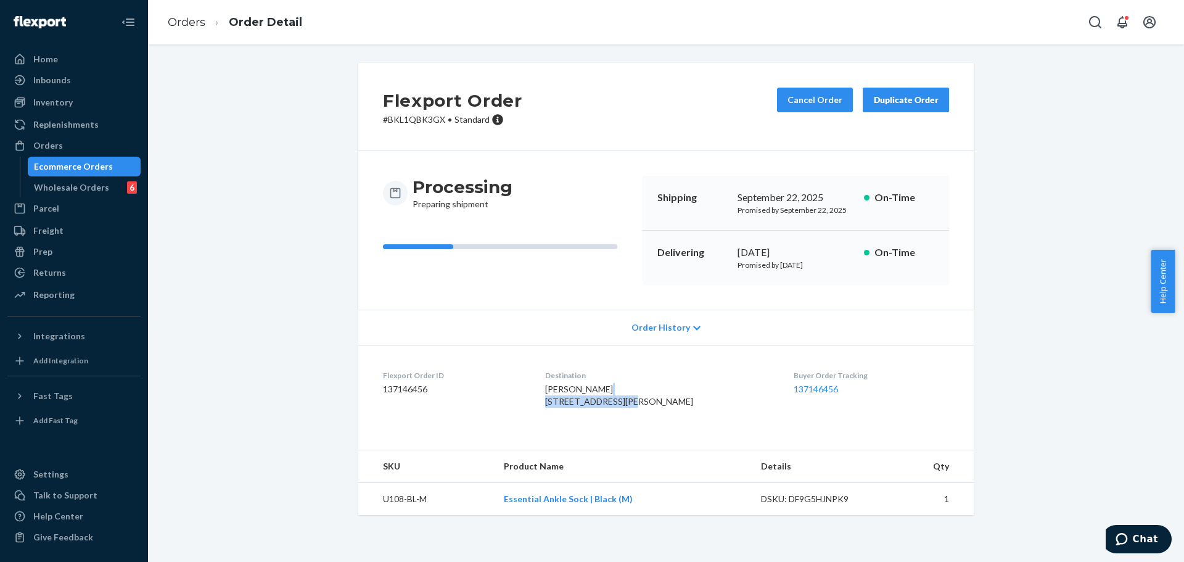
drag, startPoint x: 556, startPoint y: 412, endPoint x: 593, endPoint y: 411, distance: 37.0
click at [593, 406] on span "DAVID GARMAN 3250 Grayson Lake Ct Las Vegas, NV 89129-6614 US" at bounding box center [619, 394] width 148 height 23
copy span "Las Vegas,"
click at [583, 407] on div "DAVID GARMAN 3250 Grayson Lake Ct Las Vegas, NV 89129-6614 US" at bounding box center [659, 395] width 229 height 25
drag, startPoint x: 555, startPoint y: 415, endPoint x: 590, endPoint y: 415, distance: 34.5
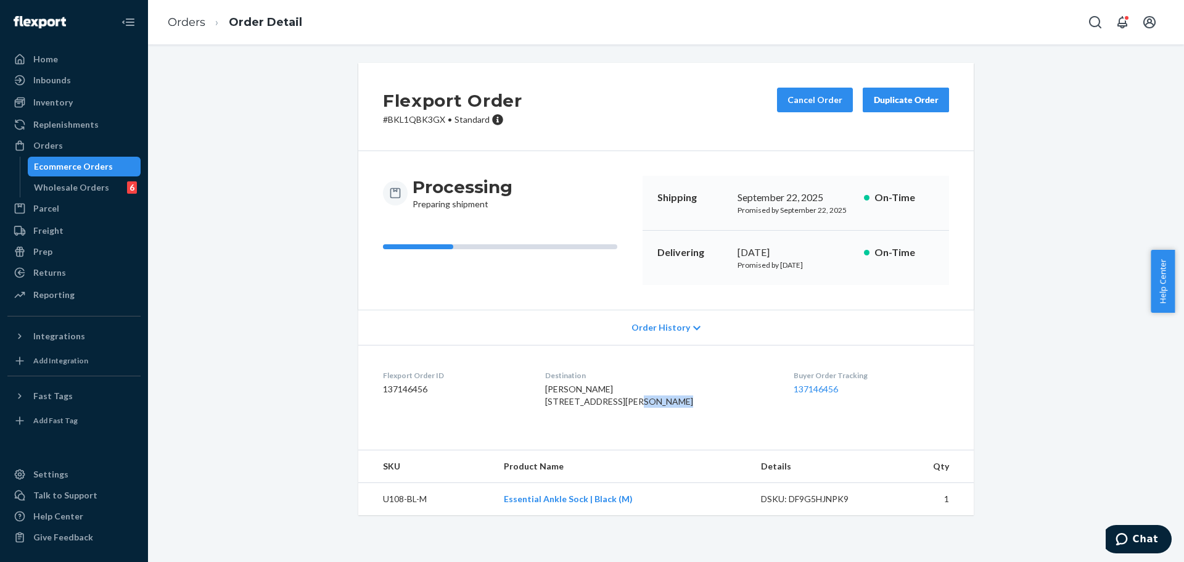
click at [590, 406] on span "DAVID GARMAN 3250 Grayson Lake Ct Las Vegas, NV 89129-6614 US" at bounding box center [619, 394] width 148 height 23
copy span "Las Vegas"
click at [622, 406] on span "DAVID GARMAN 3250 Grayson Lake Ct Las Vegas, NV 89129-6614 US" at bounding box center [619, 394] width 148 height 23
copy span "89129"
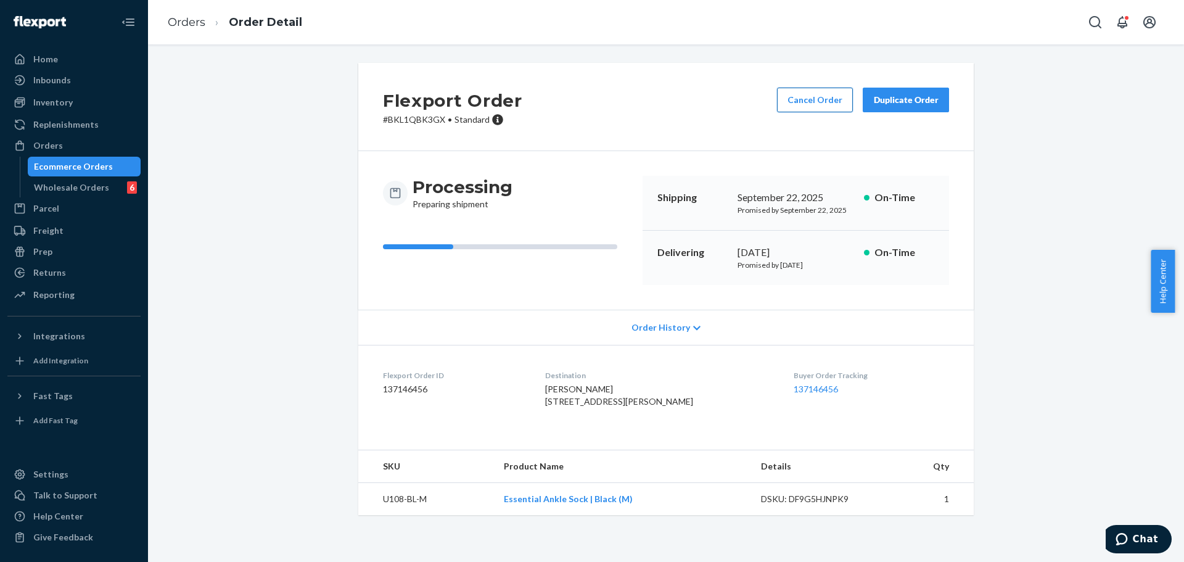
click at [786, 102] on button "Cancel Order" at bounding box center [815, 100] width 76 height 25
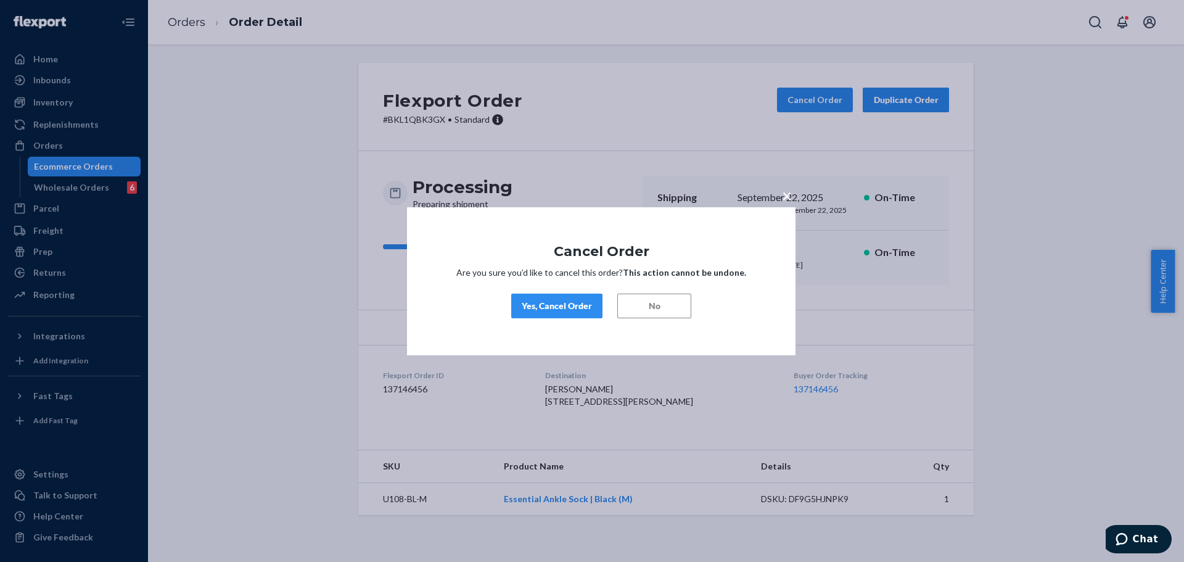
click at [575, 303] on div "Yes, Cancel Order" at bounding box center [557, 306] width 70 height 12
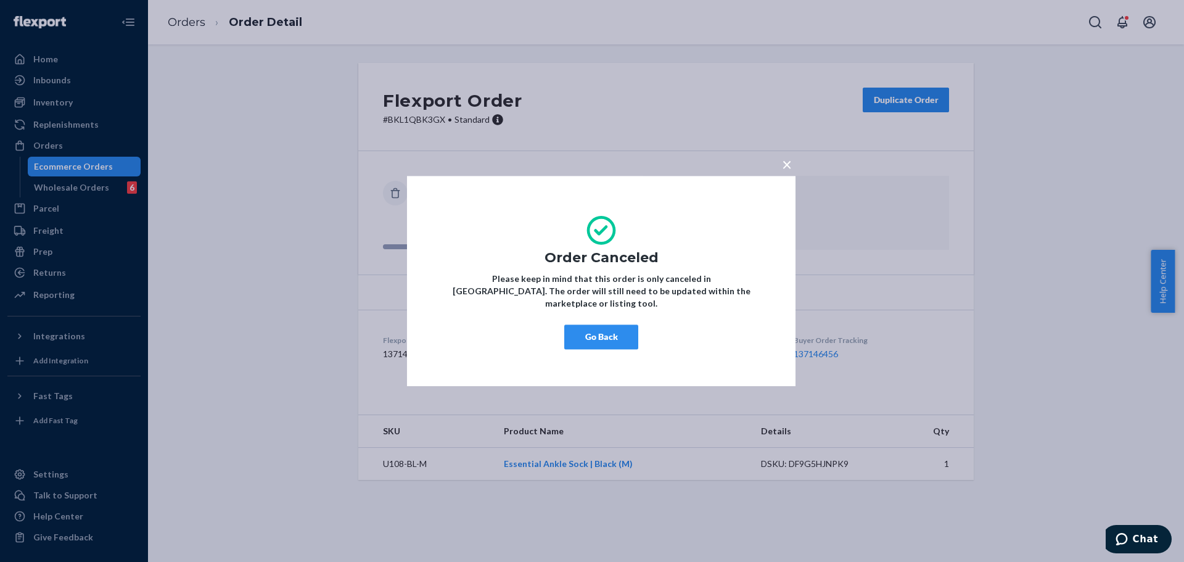
drag, startPoint x: 605, startPoint y: 332, endPoint x: 652, endPoint y: 324, distance: 46.8
click at [610, 332] on button "Go Back" at bounding box center [601, 336] width 74 height 25
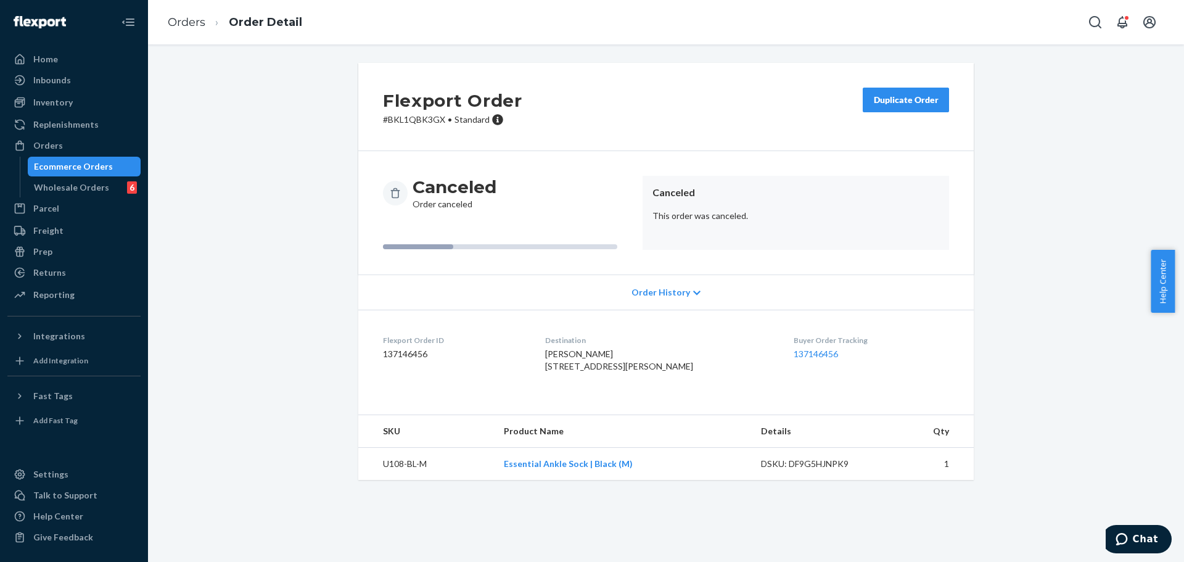
click at [929, 89] on button "Duplicate Order" at bounding box center [905, 100] width 86 height 25
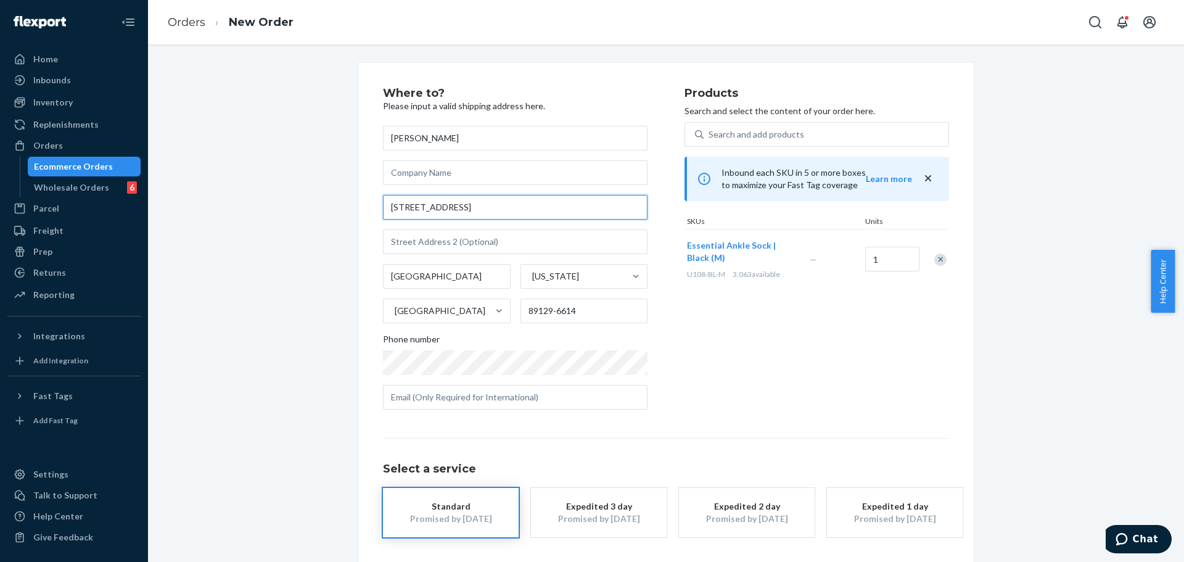
click at [599, 208] on input "3250 Grayson Lake Ct" at bounding box center [515, 207] width 264 height 25
paste input "109-34-126 ST South Ozone Park NY 11420 United States"
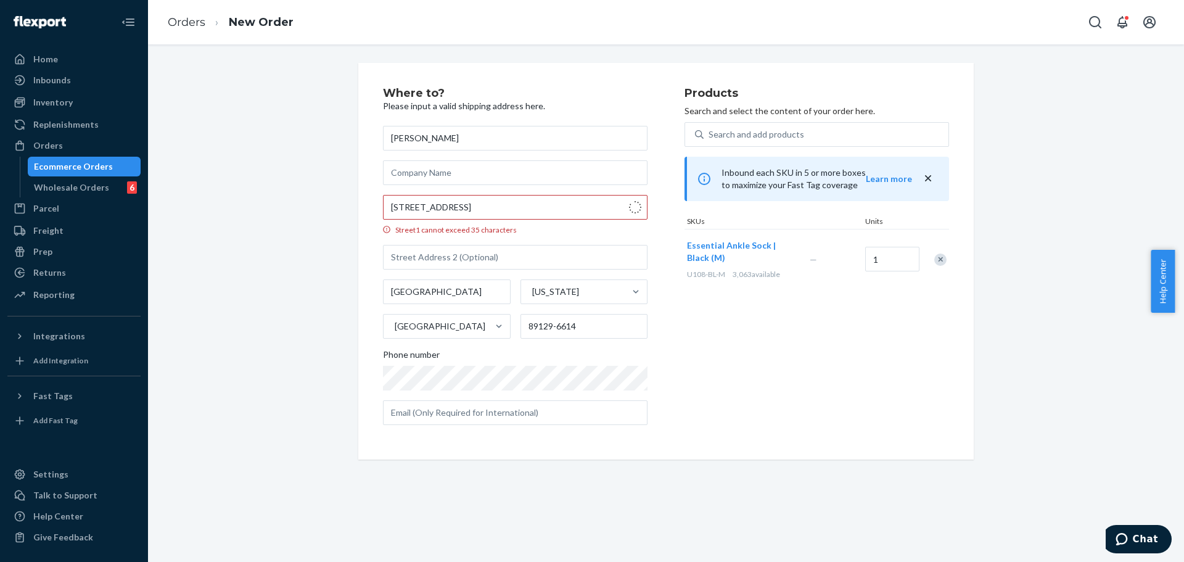
type input "109-34 126th St"
type input "Queens - New York"
type input "11420"
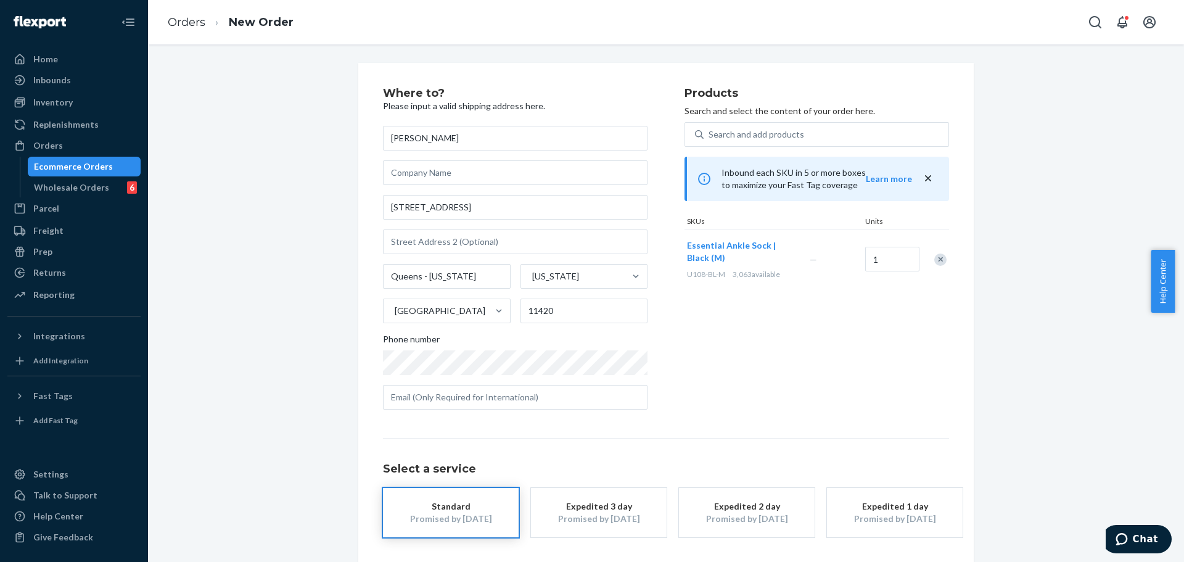
scroll to position [49, 0]
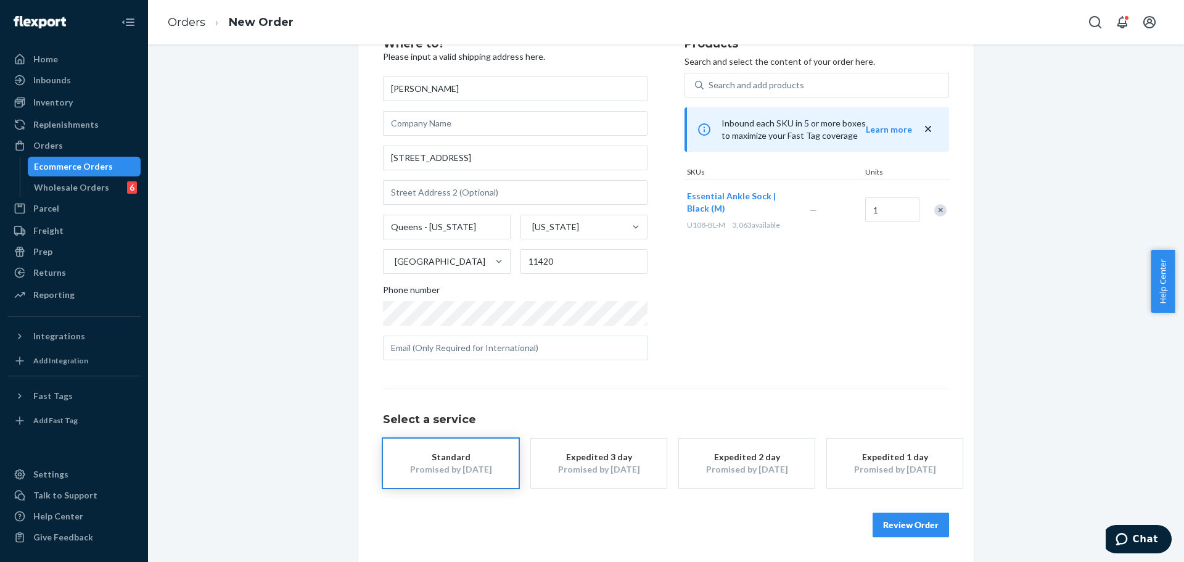
drag, startPoint x: 478, startPoint y: 459, endPoint x: 639, endPoint y: 438, distance: 161.6
click at [483, 459] on div "Standard" at bounding box center [450, 457] width 99 height 12
click at [894, 521] on button "Review Order" at bounding box center [910, 524] width 76 height 25
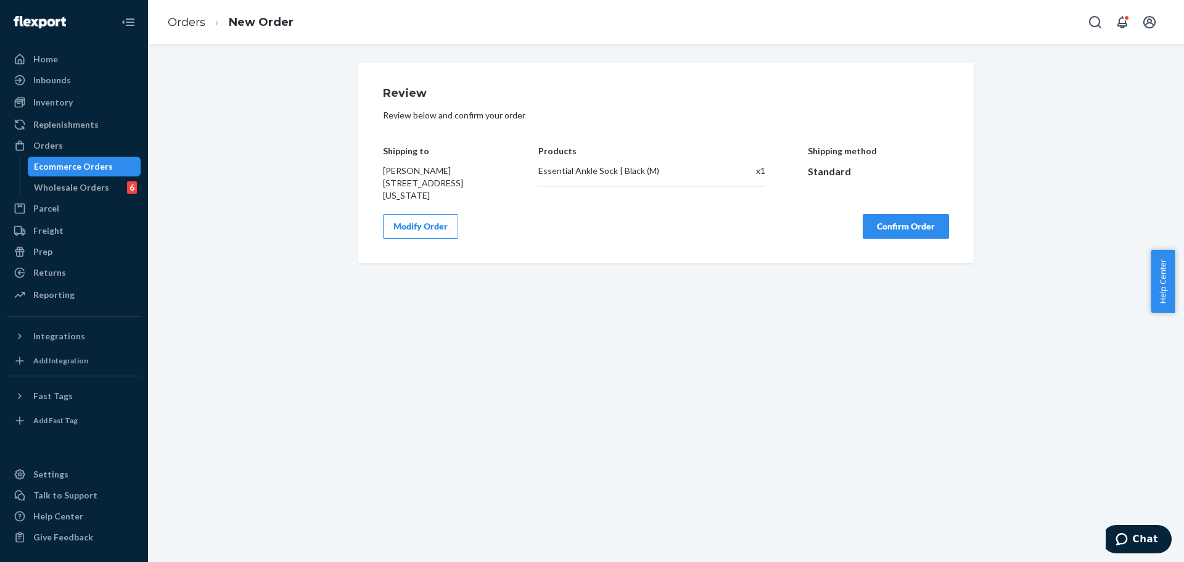
scroll to position [0, 0]
click at [907, 239] on button "Confirm Order" at bounding box center [905, 226] width 86 height 25
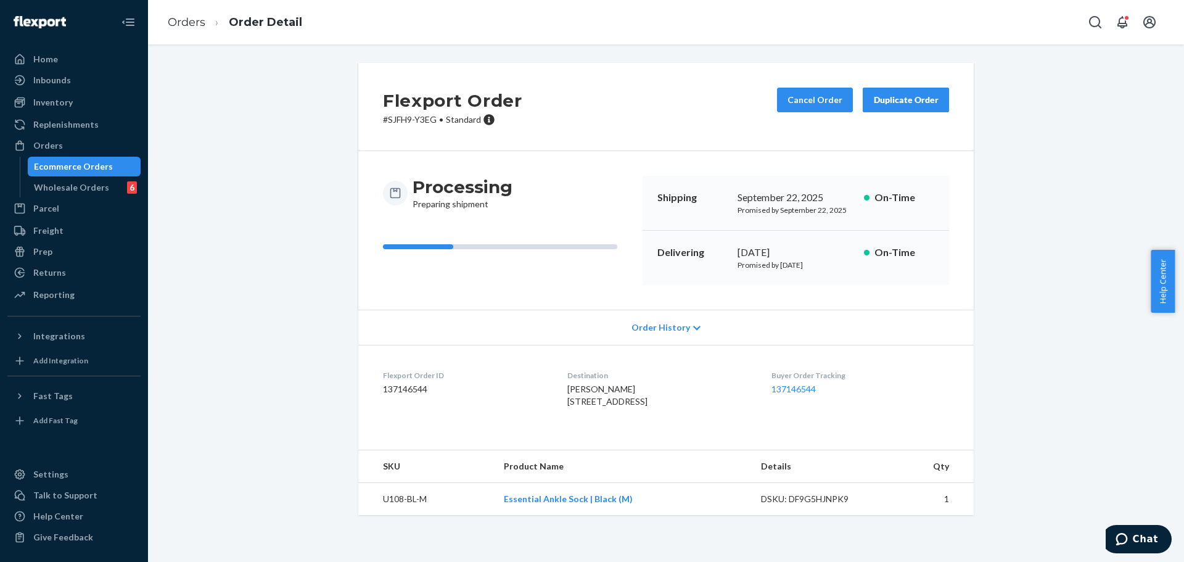
click at [653, 375] on dt "Destination" at bounding box center [659, 375] width 184 height 10
drag, startPoint x: 544, startPoint y: 403, endPoint x: 606, endPoint y: 401, distance: 61.7
click at [606, 401] on div "DAVID GARMAN 10934 126th St South Ozone Park, NY 11420-1517 US" at bounding box center [659, 395] width 184 height 25
copy span "10934 126th St"
drag, startPoint x: 544, startPoint y: 413, endPoint x: 613, endPoint y: 414, distance: 69.0
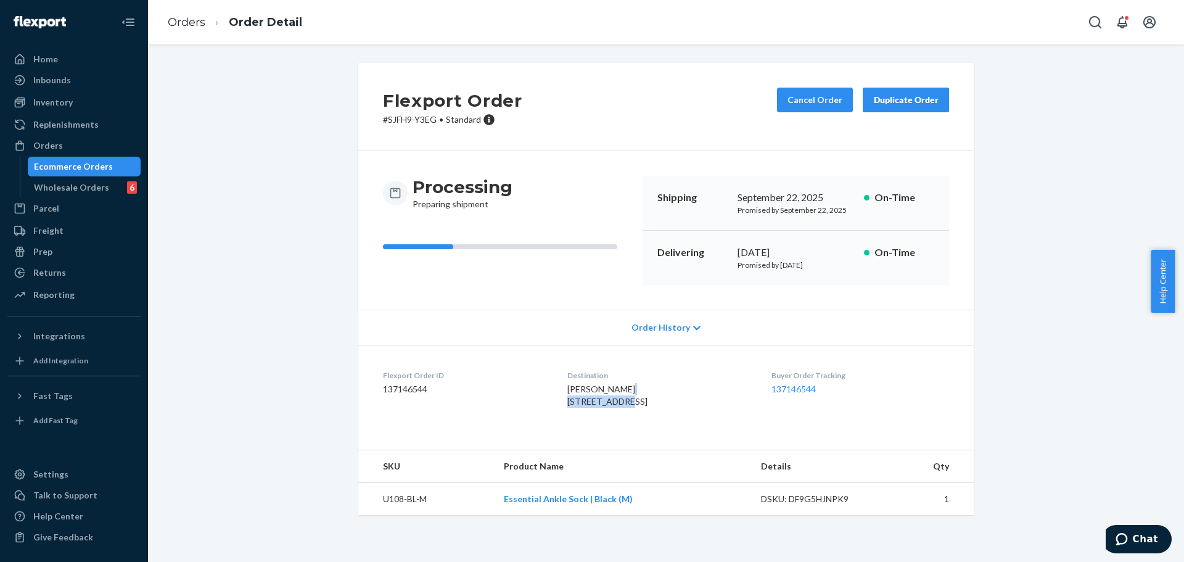
click at [613, 414] on dl "Flexport Order ID 137146544 Destination DAVID GARMAN 10934 126th St South Ozone…" at bounding box center [665, 391] width 615 height 92
copy span "South Ozone Park"
click at [642, 406] on span "DAVID GARMAN 10934 126th St South Ozone Park, NY 11420-1517 US" at bounding box center [607, 394] width 80 height 23
copy span "11420"
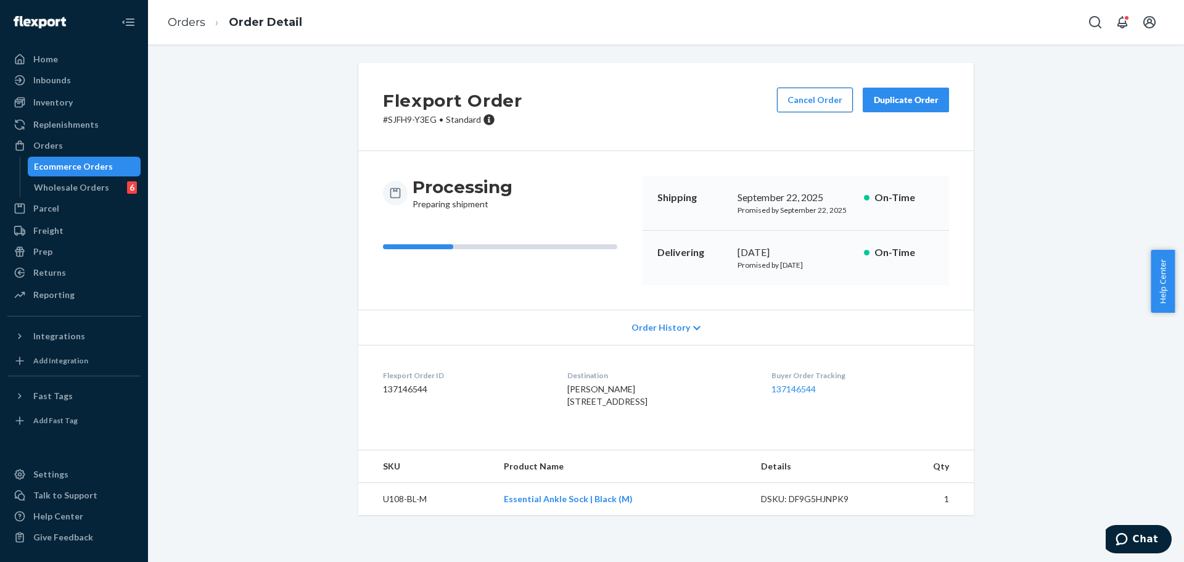
click at [822, 99] on button "Cancel Order" at bounding box center [815, 100] width 76 height 25
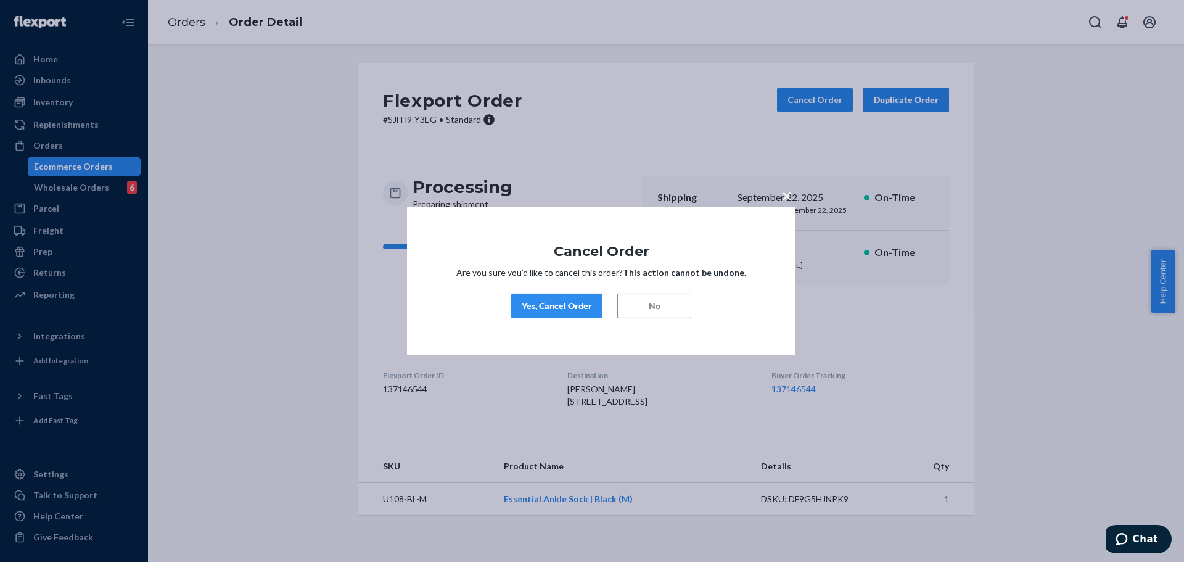
click at [579, 304] on div "Yes, Cancel Order" at bounding box center [557, 306] width 70 height 12
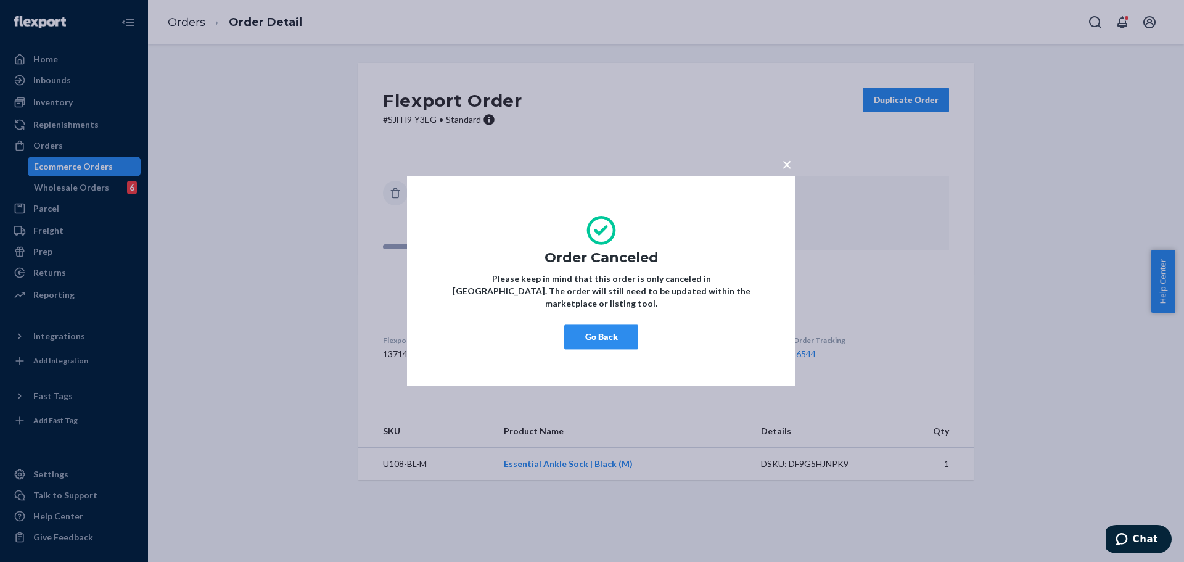
click at [599, 342] on button "Go Back" at bounding box center [601, 336] width 74 height 25
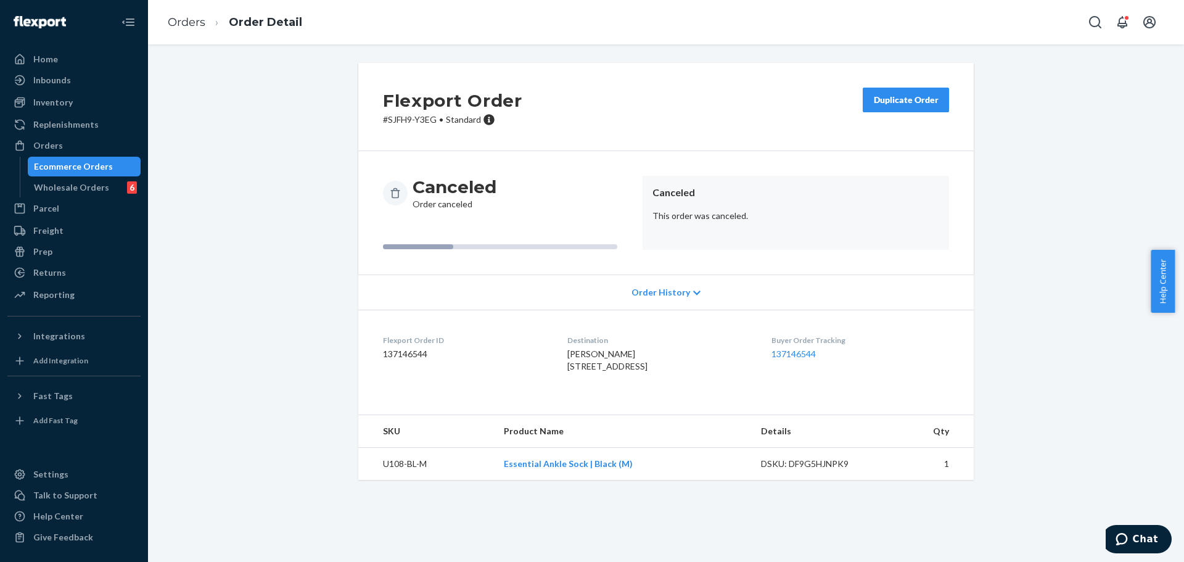
drag, startPoint x: 880, startPoint y: 102, endPoint x: 873, endPoint y: 113, distance: 12.8
click at [881, 102] on div "Duplicate Order" at bounding box center [905, 100] width 65 height 12
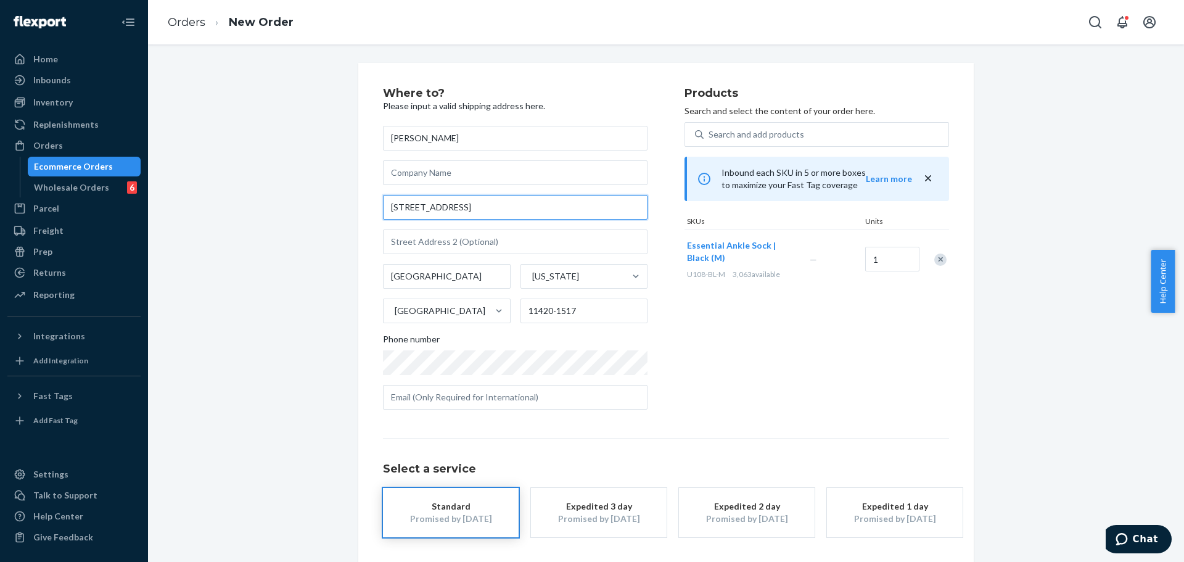
click at [520, 203] on input "10934 126th St" at bounding box center [515, 207] width 264 height 25
paste input "2885 HampshirevRd Cleveland Hts. OH 44118 United States"
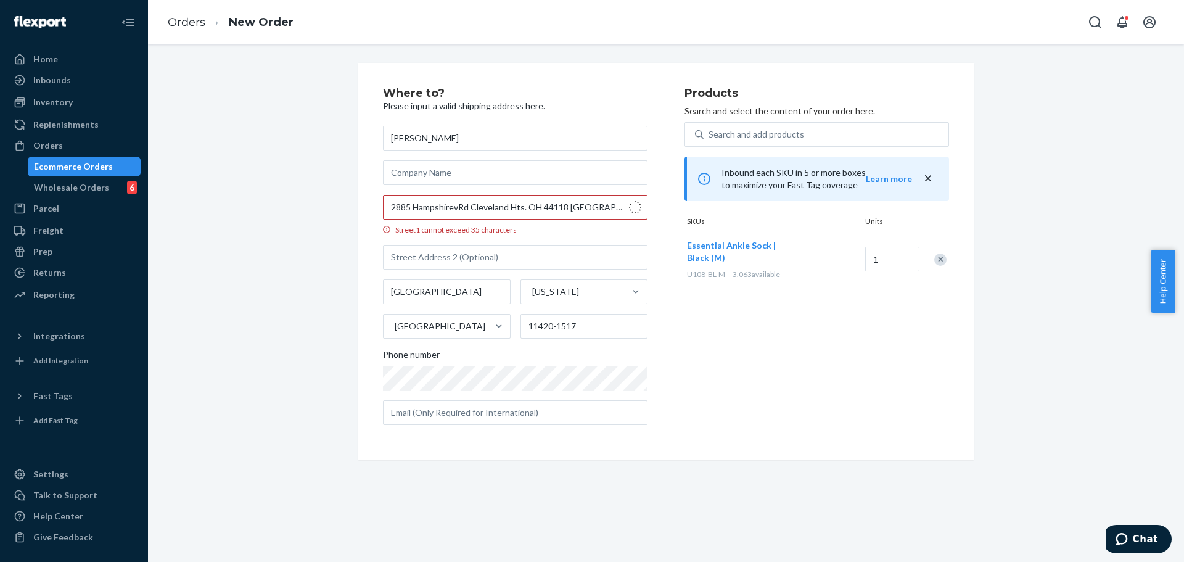
type input "2885 Hampshire Rd"
type input "Cleveland Heights"
type input "44118"
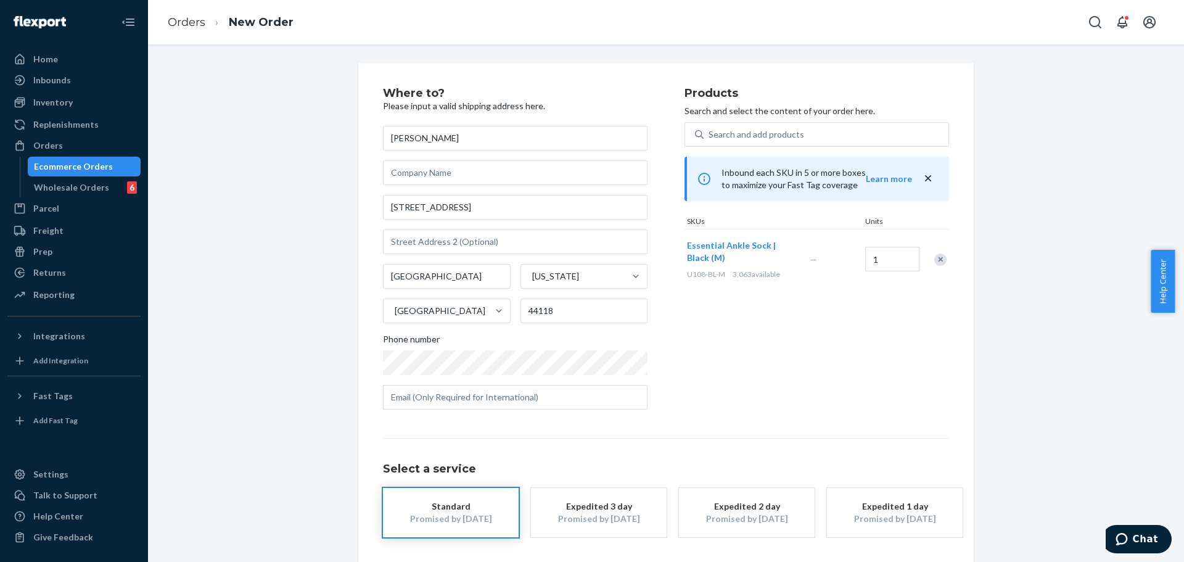
drag, startPoint x: 733, startPoint y: 382, endPoint x: 668, endPoint y: 362, distance: 67.7
click at [734, 383] on div "Products Search and select the content of your order here. Search and add produ…" at bounding box center [816, 254] width 264 height 332
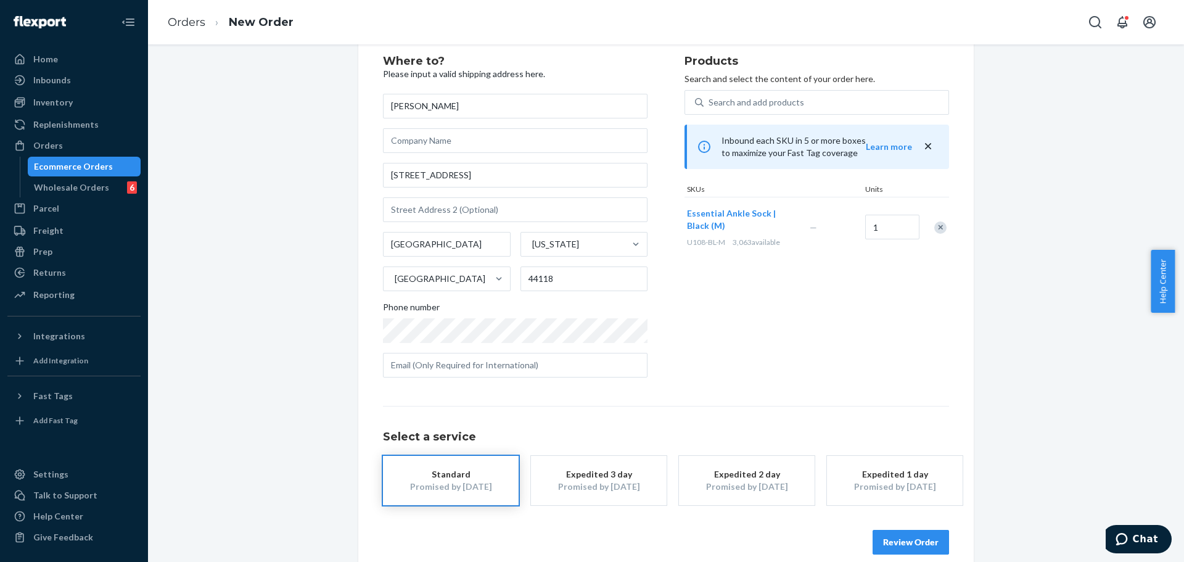
scroll to position [49, 0]
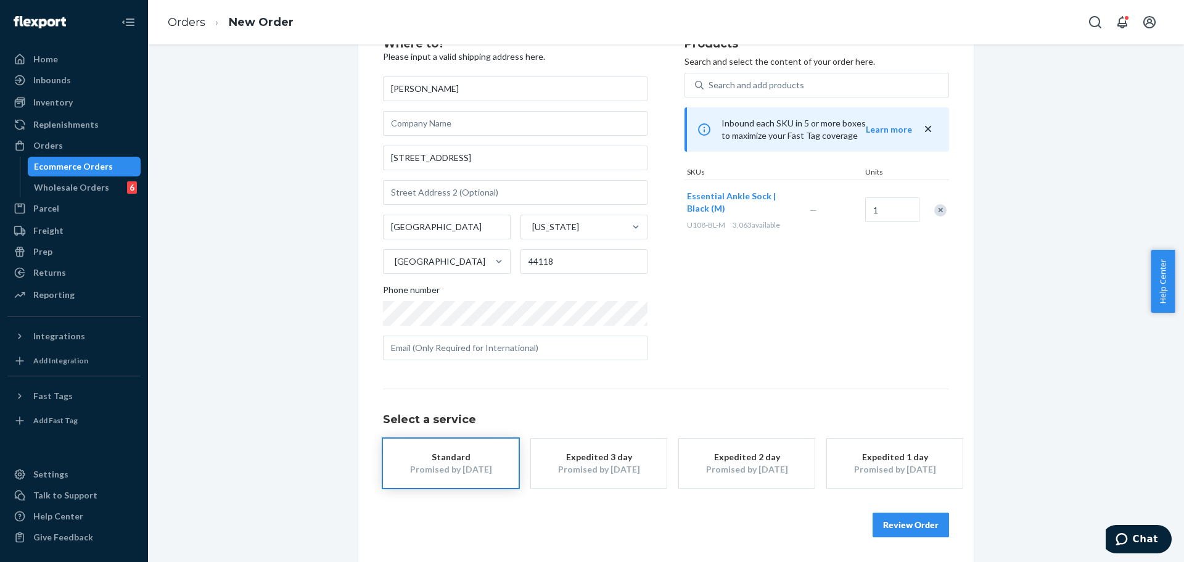
click at [796, 390] on div "Select a service Standard Promised by Oct 1, 2025 Expedited 3 day Promised by S…" at bounding box center [666, 437] width 566 height 99
click at [462, 483] on button "Standard Promised by Oct 1, 2025" at bounding box center [451, 462] width 136 height 49
click at [472, 473] on div "Promised by [DATE]" at bounding box center [450, 469] width 99 height 12
click at [899, 523] on button "Review Order" at bounding box center [910, 524] width 76 height 25
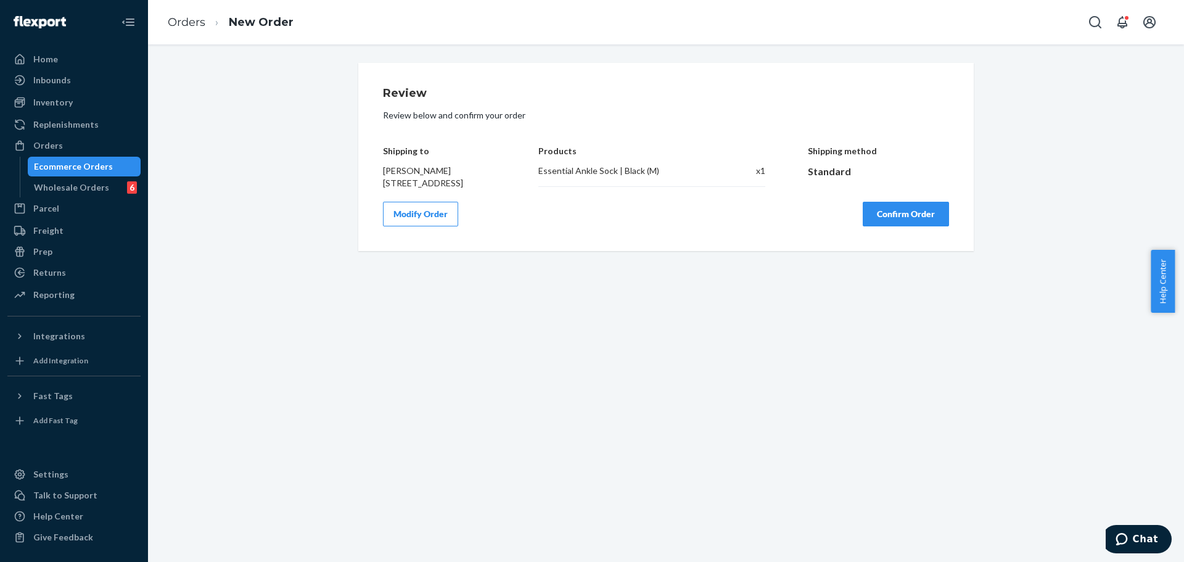
scroll to position [0, 0]
click at [907, 226] on button "Confirm Order" at bounding box center [905, 214] width 86 height 25
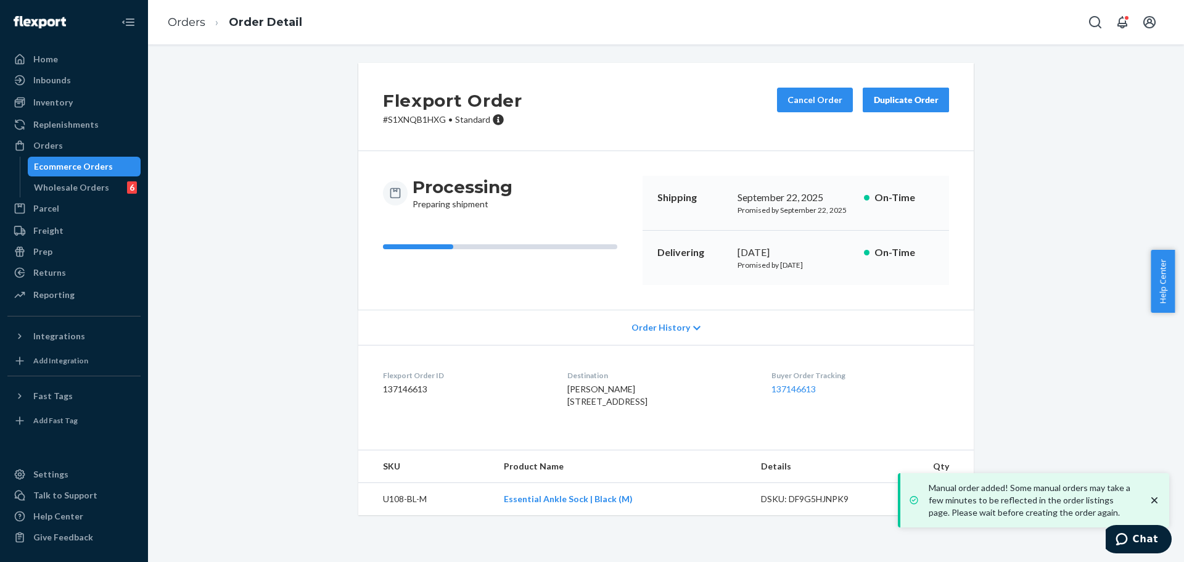
click at [645, 323] on span "Order History" at bounding box center [660, 327] width 59 height 12
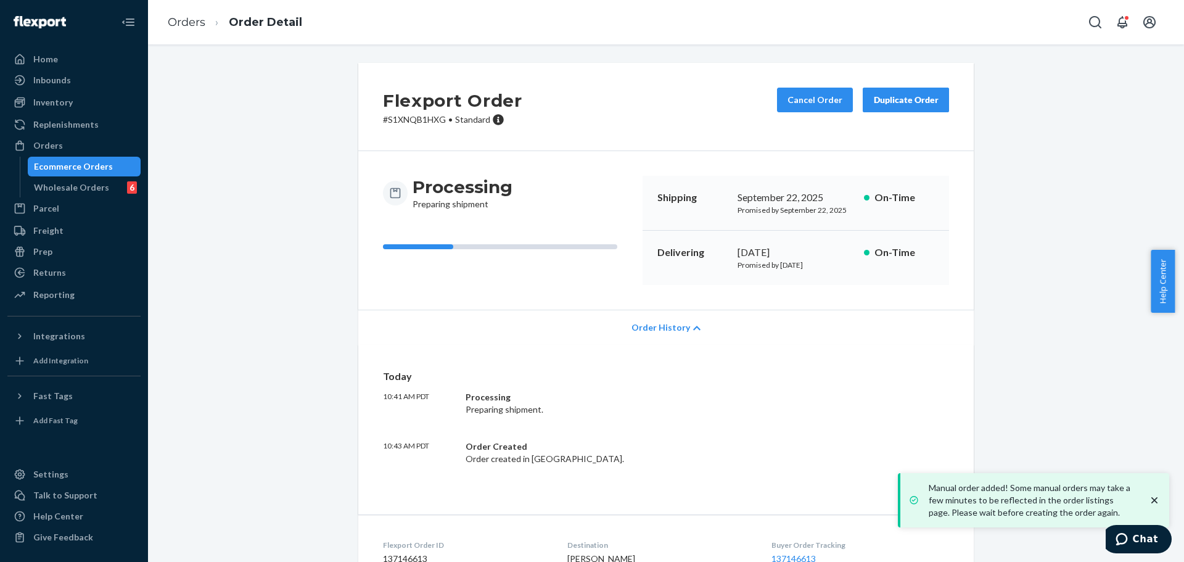
click at [646, 327] on span "Order History" at bounding box center [660, 327] width 59 height 12
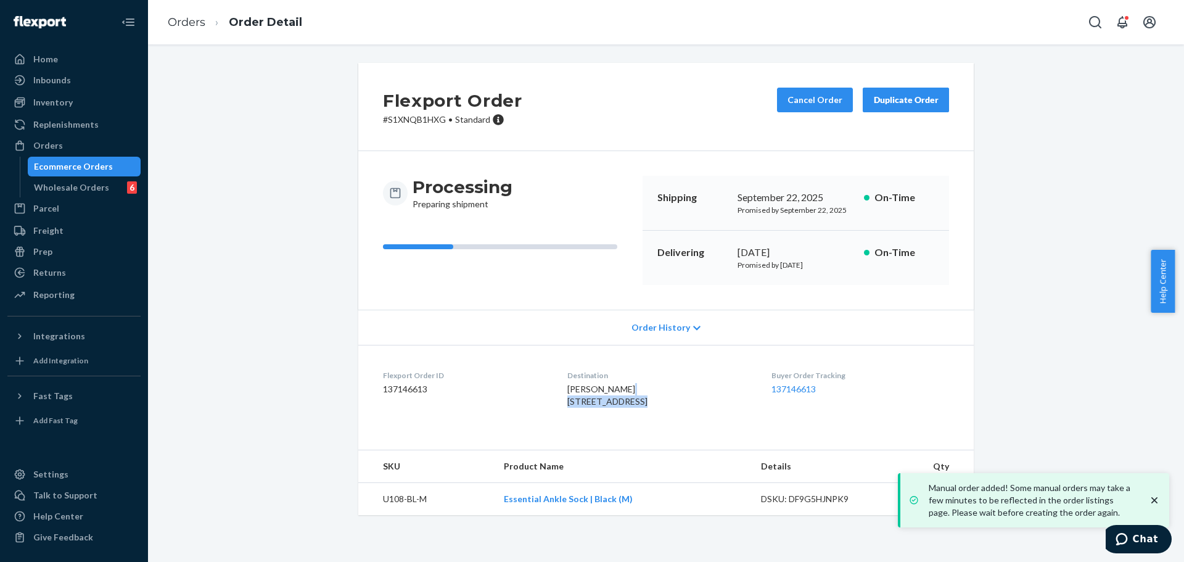
drag, startPoint x: 575, startPoint y: 402, endPoint x: 628, endPoint y: 402, distance: 53.0
click at [628, 402] on div "DAVID GARMAN 2885 Hampshire Rd Cleveland Heights, OH 44118-1614 US" at bounding box center [659, 395] width 184 height 25
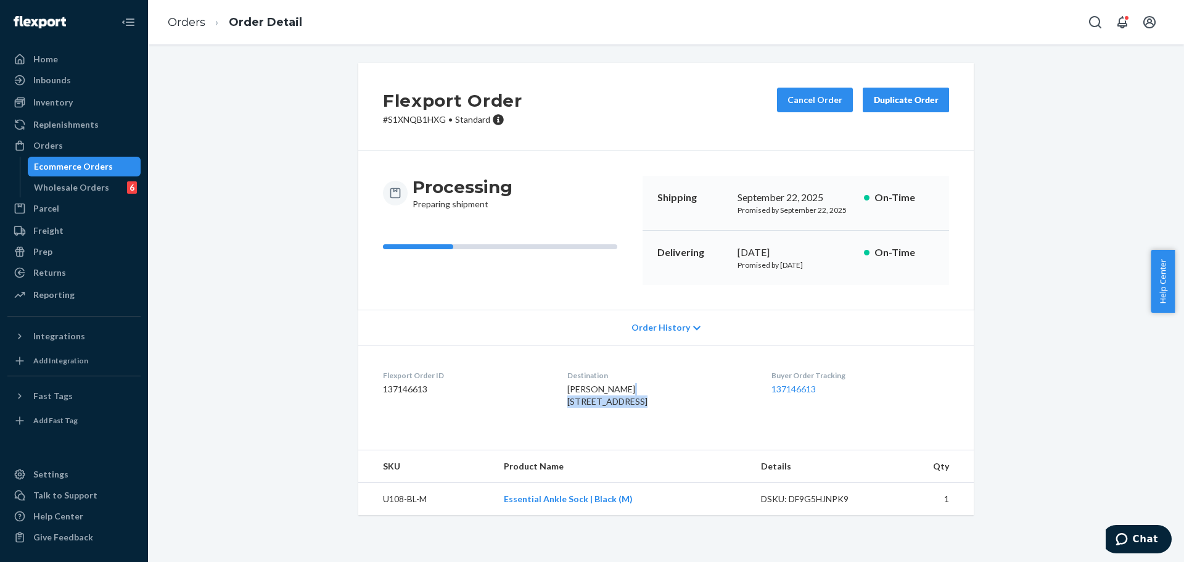
drag, startPoint x: 542, startPoint y: 414, endPoint x: 612, endPoint y: 414, distance: 69.0
click at [612, 414] on dl "Flexport Order ID 137146613 Destination DAVID GARMAN 2885 Hampshire Rd Clevelan…" at bounding box center [665, 391] width 615 height 92
click at [621, 406] on span "DAVID GARMAN 2885 Hampshire Rd Cleveland Heights, OH 44118-1614 US" at bounding box center [607, 394] width 80 height 23
click at [646, 406] on span "DAVID GARMAN 2885 Hampshire Rd Cleveland Heights, OH 44118-1614 US" at bounding box center [607, 394] width 80 height 23
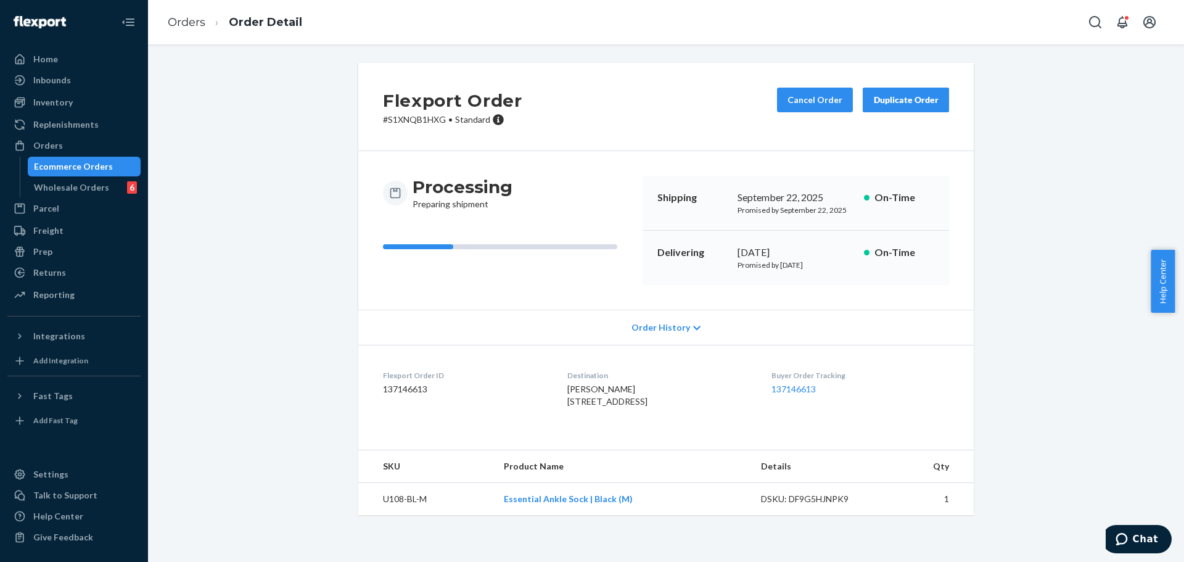
drag, startPoint x: 646, startPoint y: 413, endPoint x: 704, endPoint y: 415, distance: 58.0
click at [647, 406] on span "DAVID GARMAN 2885 Hampshire Rd Cleveland Heights, OH 44118-1614 US" at bounding box center [607, 394] width 80 height 23
click at [806, 107] on button "Cancel Order" at bounding box center [815, 100] width 76 height 25
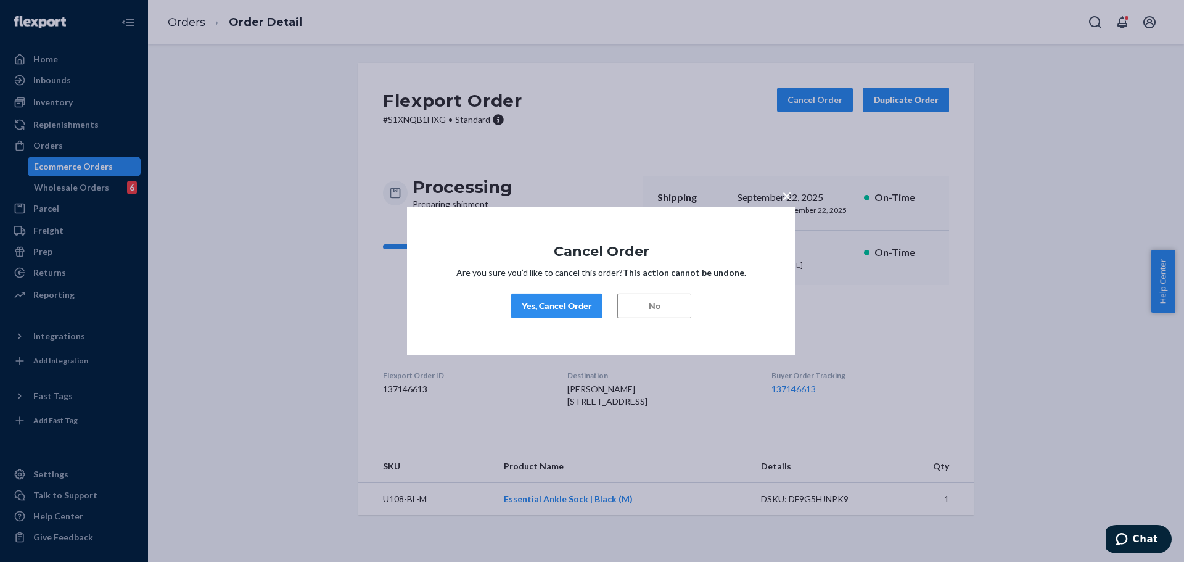
click at [592, 302] on button "Yes, Cancel Order" at bounding box center [556, 305] width 91 height 25
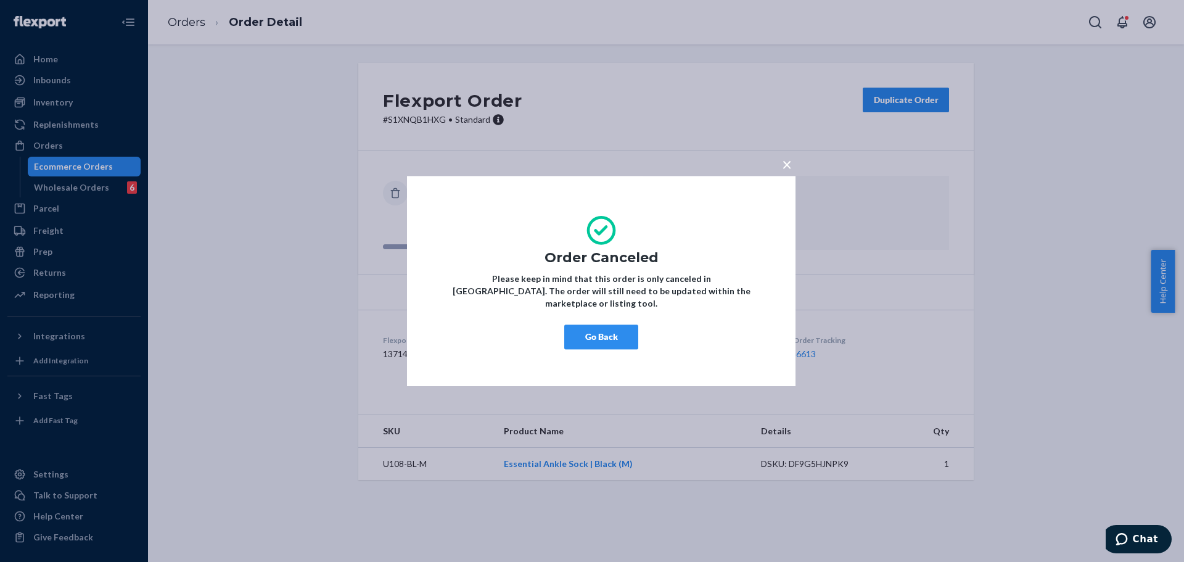
click at [599, 330] on button "Go Back" at bounding box center [601, 336] width 74 height 25
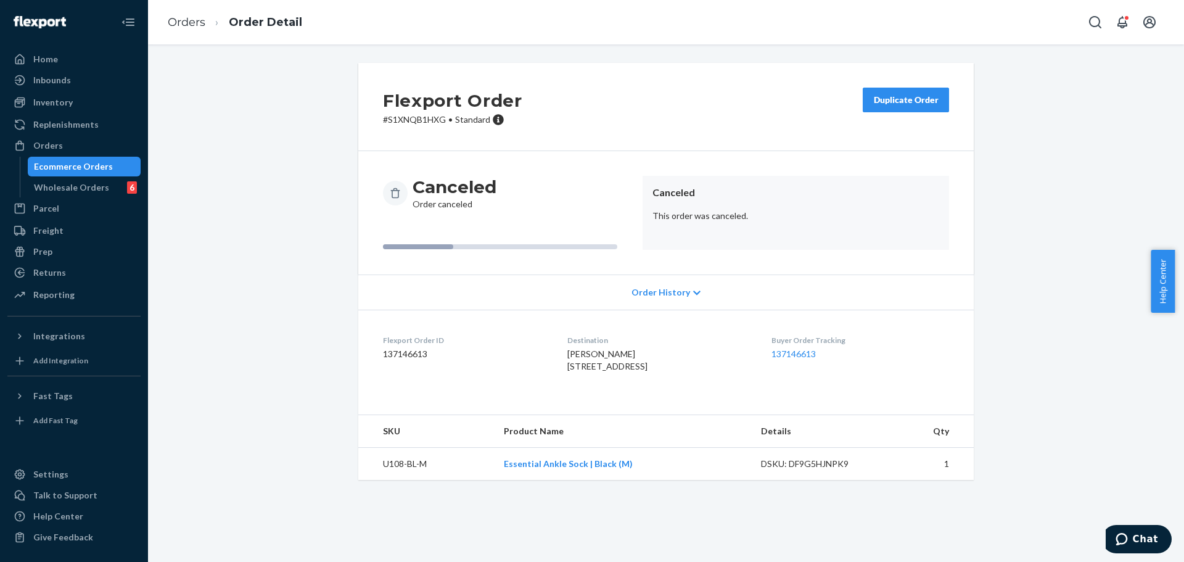
click at [941, 99] on button "Duplicate Order" at bounding box center [905, 100] width 86 height 25
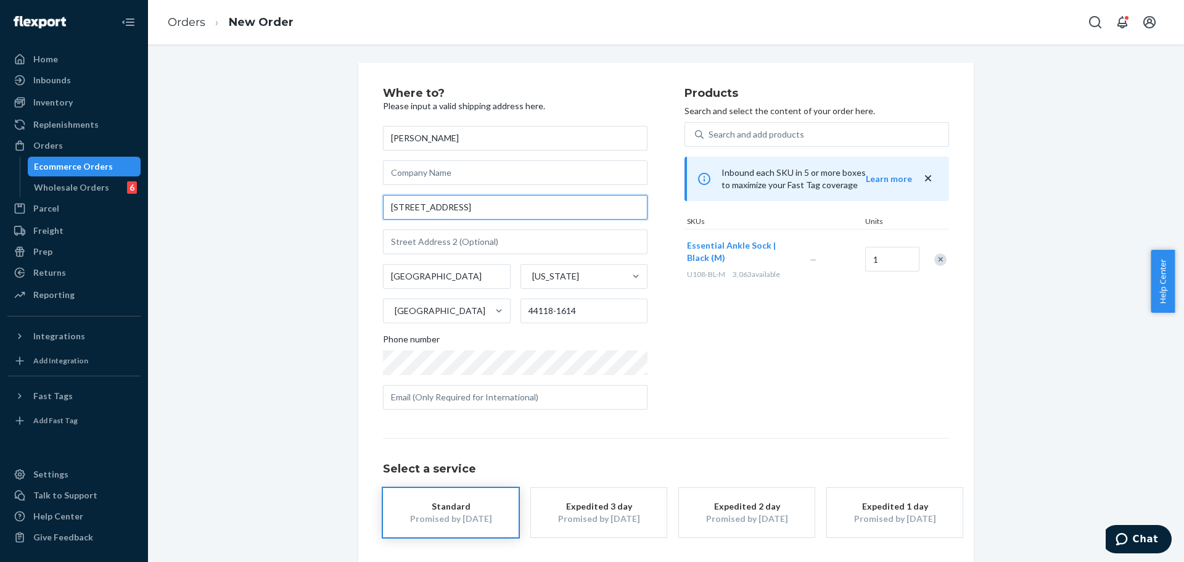
click at [541, 213] on input "2885 Hampshire Rd" at bounding box center [515, 207] width 264 height 25
paste input "0619 90 Ave Langley BC V1M 2N3 Canada"
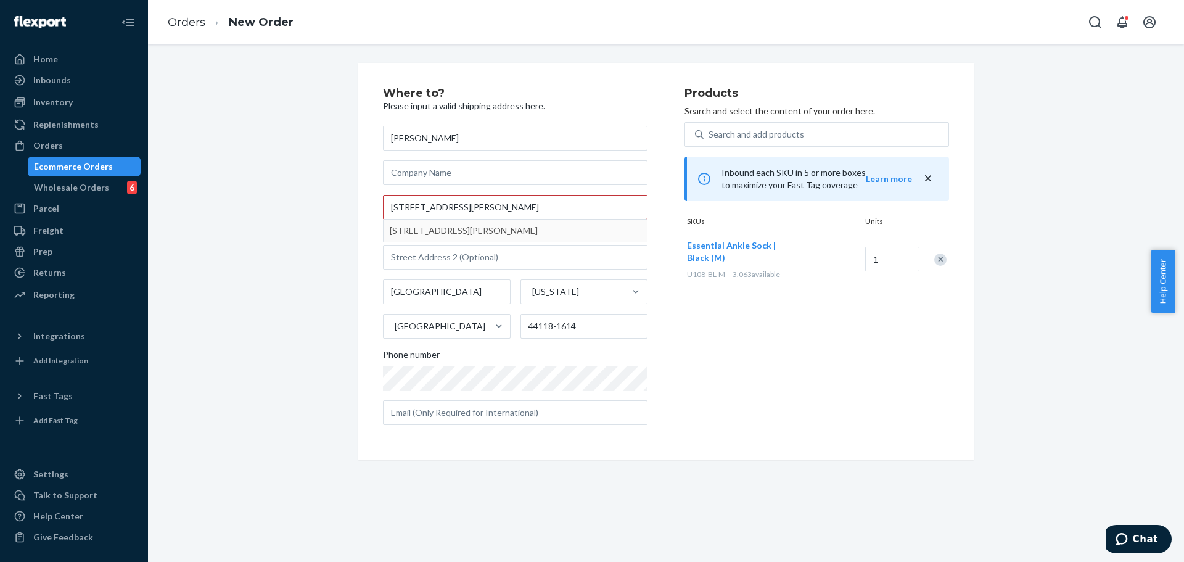
type input "20619 90 Ave"
type input "Langley Township"
type input "V1M 2N3"
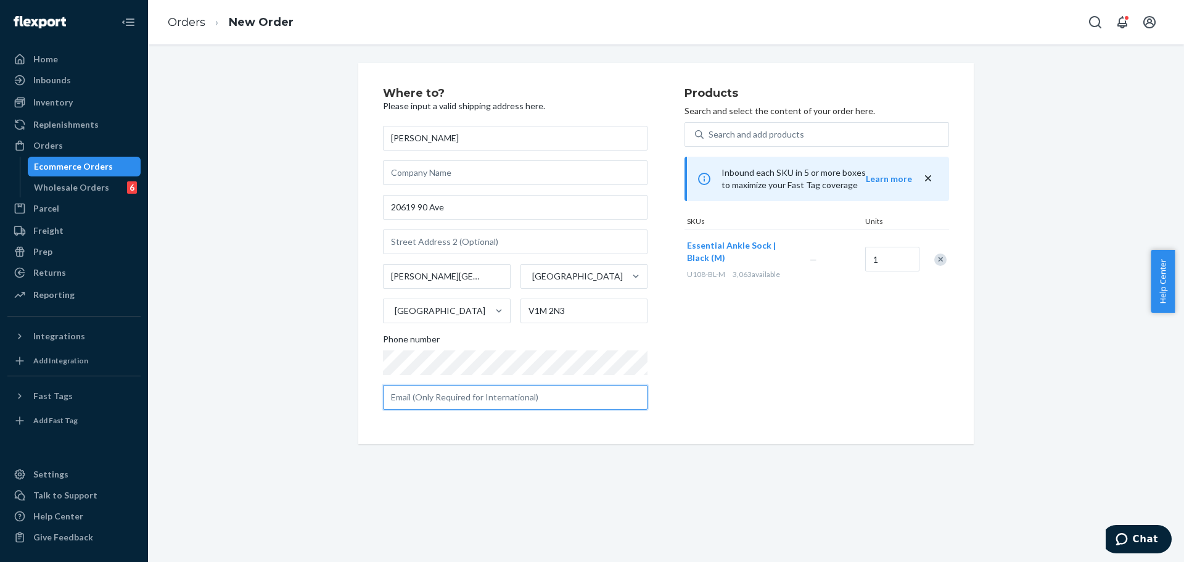
drag, startPoint x: 560, startPoint y: 398, endPoint x: 615, endPoint y: 393, distance: 55.1
click at [563, 399] on input "text" at bounding box center [515, 397] width 264 height 25
paste input "jacob_miller@telus.net"
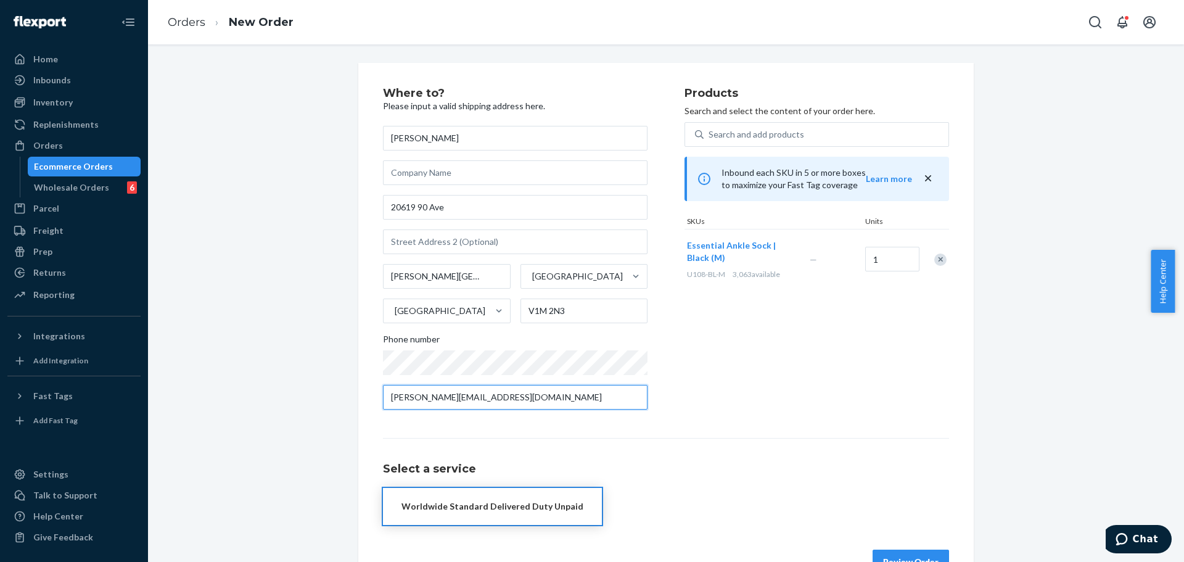
type input "jacob_miller@telus.net"
click at [696, 362] on div "Products Search and select the content of your order here. Search and add produ…" at bounding box center [816, 254] width 264 height 332
click at [549, 511] on div "Worldwide Standard Delivered Duty Unpaid" at bounding box center [492, 506] width 182 height 12
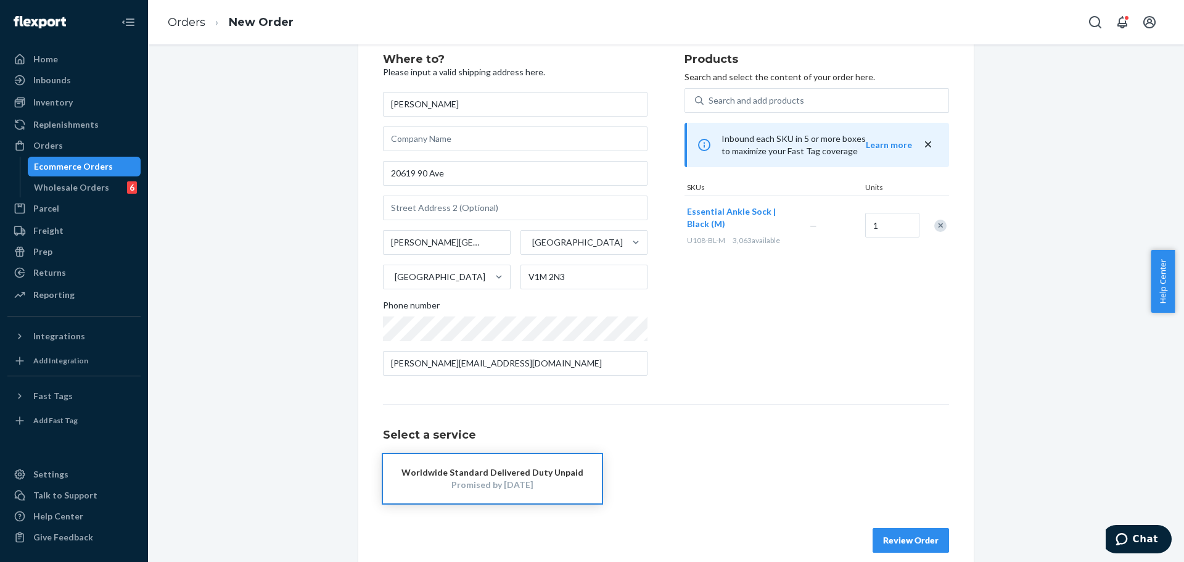
scroll to position [49, 0]
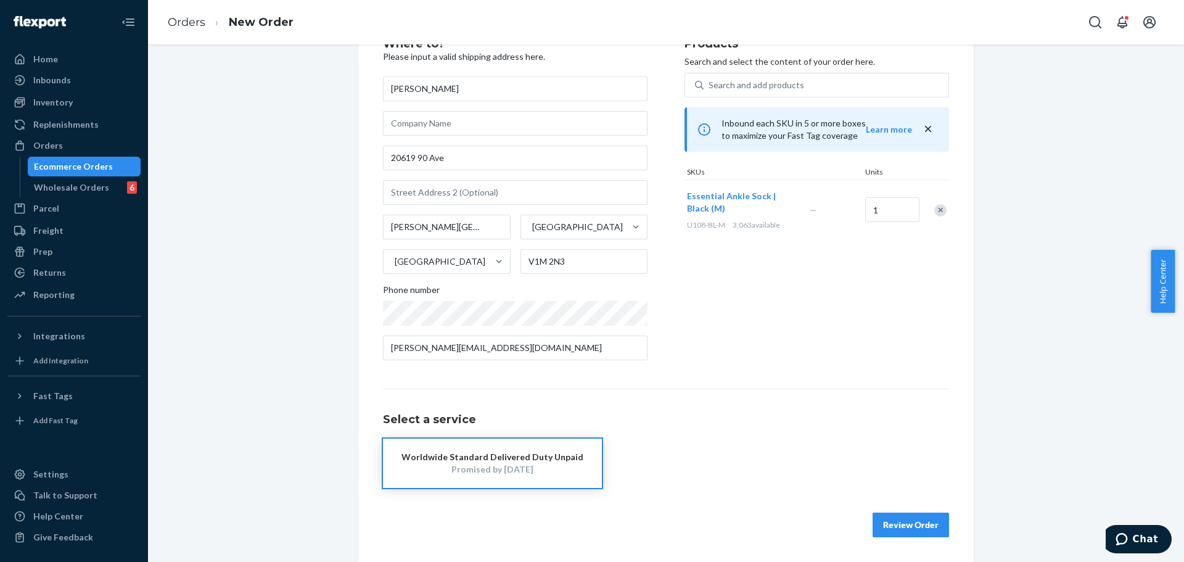
click at [938, 513] on button "Review Order" at bounding box center [910, 524] width 76 height 25
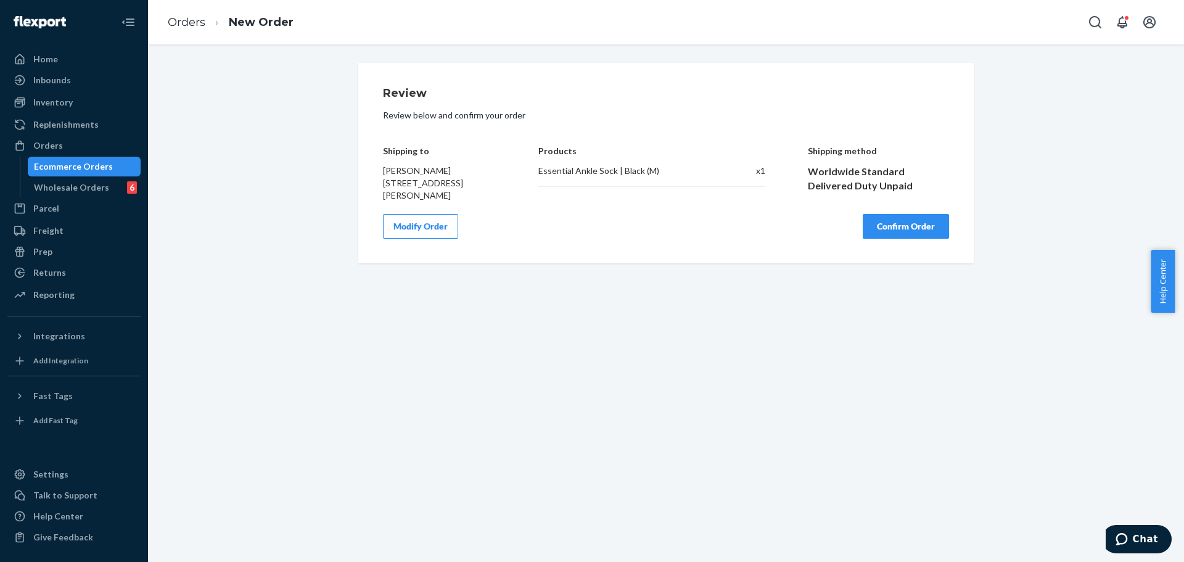
scroll to position [0, 0]
click at [917, 238] on button "Confirm Order" at bounding box center [905, 226] width 86 height 25
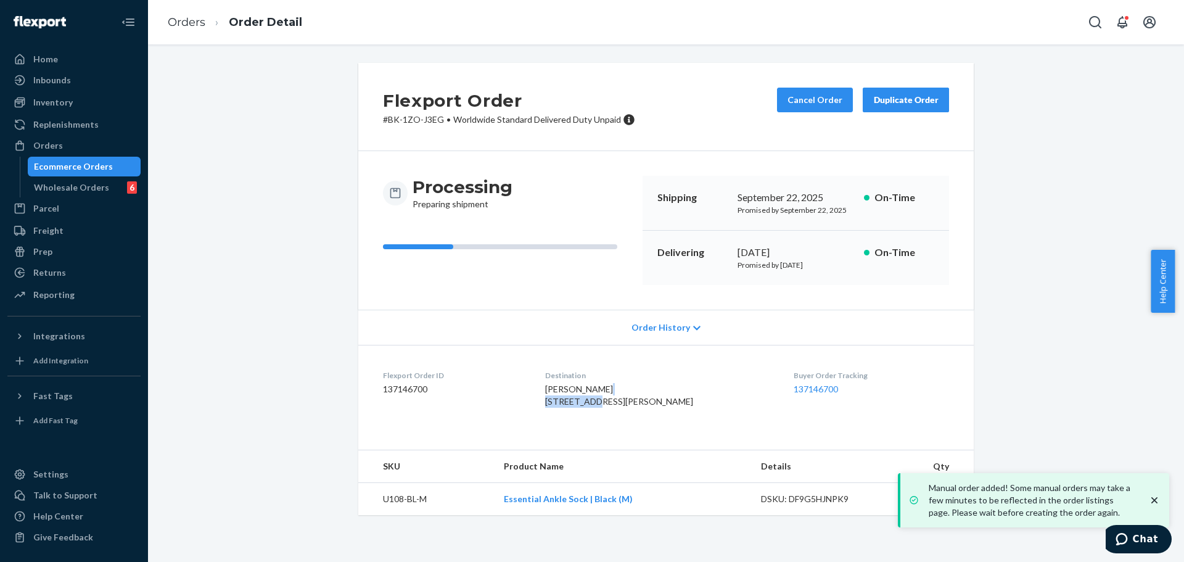
drag, startPoint x: 605, startPoint y: 399, endPoint x: 621, endPoint y: 399, distance: 16.0
click at [621, 399] on div "DAVID GARMAN 20619 90 AVE LANGLEY TWP, BC V1M 2N3 CA" at bounding box center [659, 395] width 229 height 25
click at [575, 406] on span "DAVID GARMAN 20619 90 AVE LANGLEY TWP, BC V1M 2N3 CA" at bounding box center [619, 394] width 148 height 23
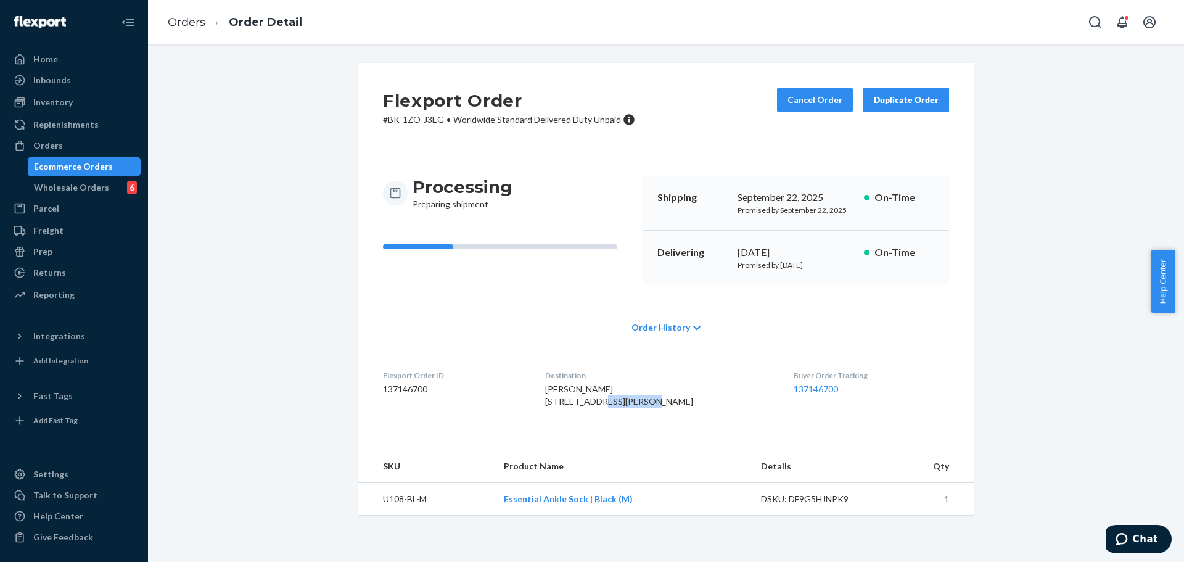
drag, startPoint x: 609, startPoint y: 413, endPoint x: 552, endPoint y: 413, distance: 56.7
click at [552, 406] on span "DAVID GARMAN 20619 90 AVE LANGLEY TWP, BC V1M 2N3 CA" at bounding box center [619, 394] width 148 height 23
drag, startPoint x: 629, startPoint y: 414, endPoint x: 681, endPoint y: 413, distance: 52.4
click at [681, 407] on div "DAVID GARMAN 20619 90 AVE LANGLEY TWP, BC V1M 2N3 CA" at bounding box center [659, 395] width 229 height 25
click at [795, 97] on button "Cancel Order" at bounding box center [815, 100] width 76 height 25
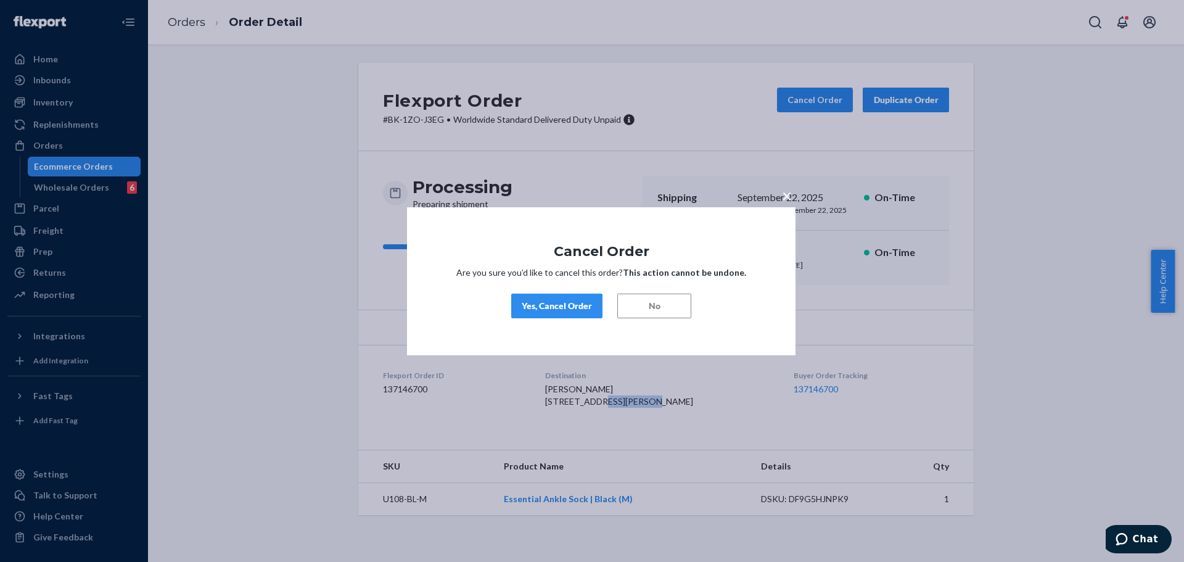
click at [579, 300] on div "Yes, Cancel Order" at bounding box center [557, 306] width 70 height 12
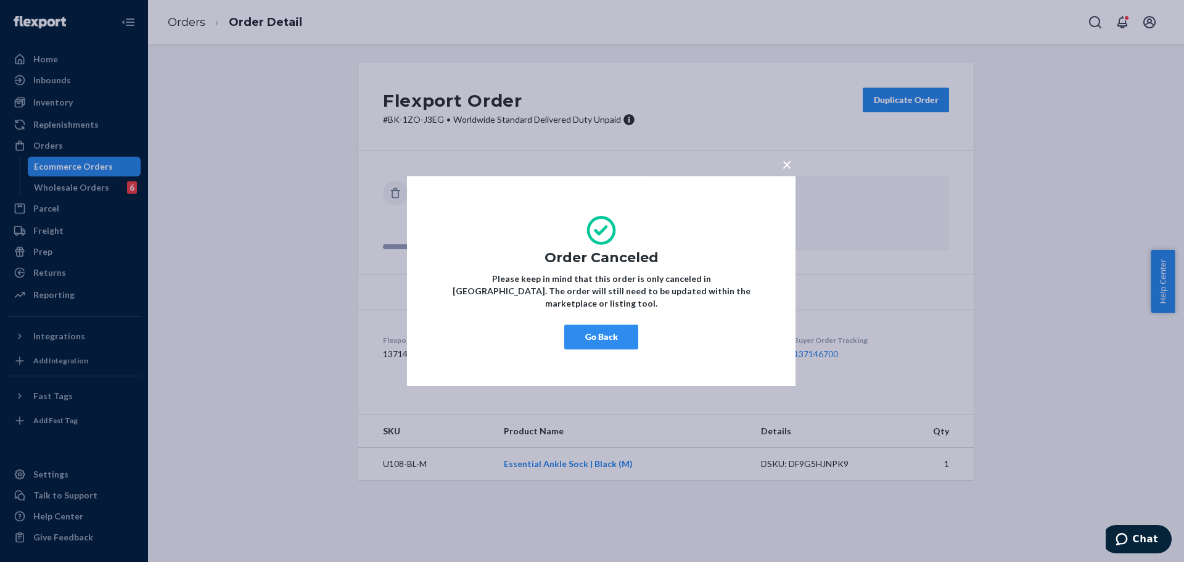
click at [788, 170] on span "×" at bounding box center [787, 163] width 10 height 21
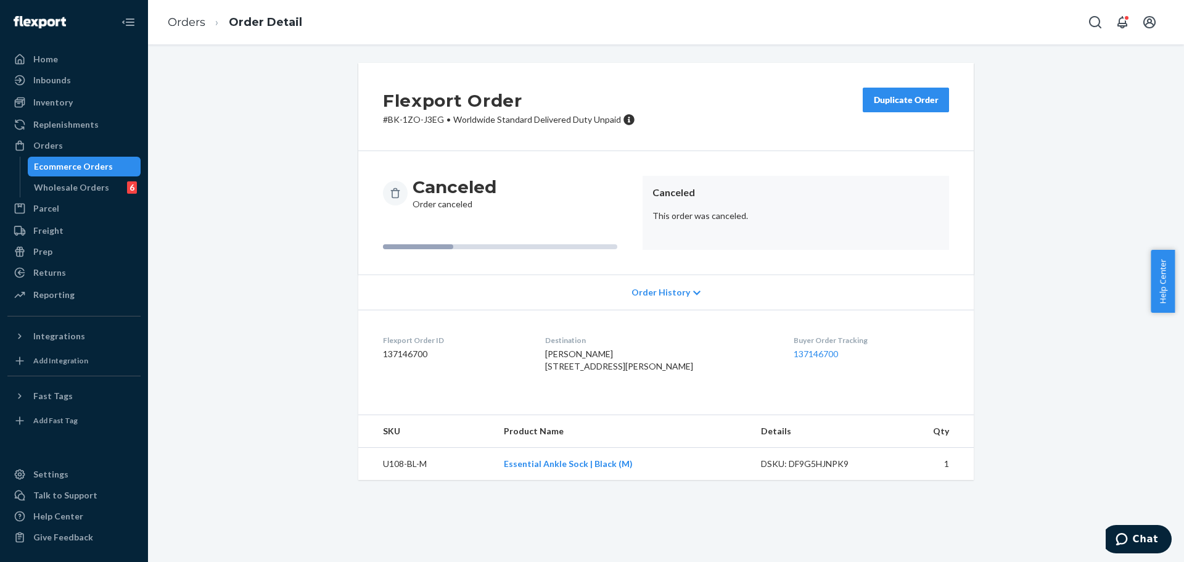
click at [888, 105] on button "Duplicate Order" at bounding box center [905, 100] width 86 height 25
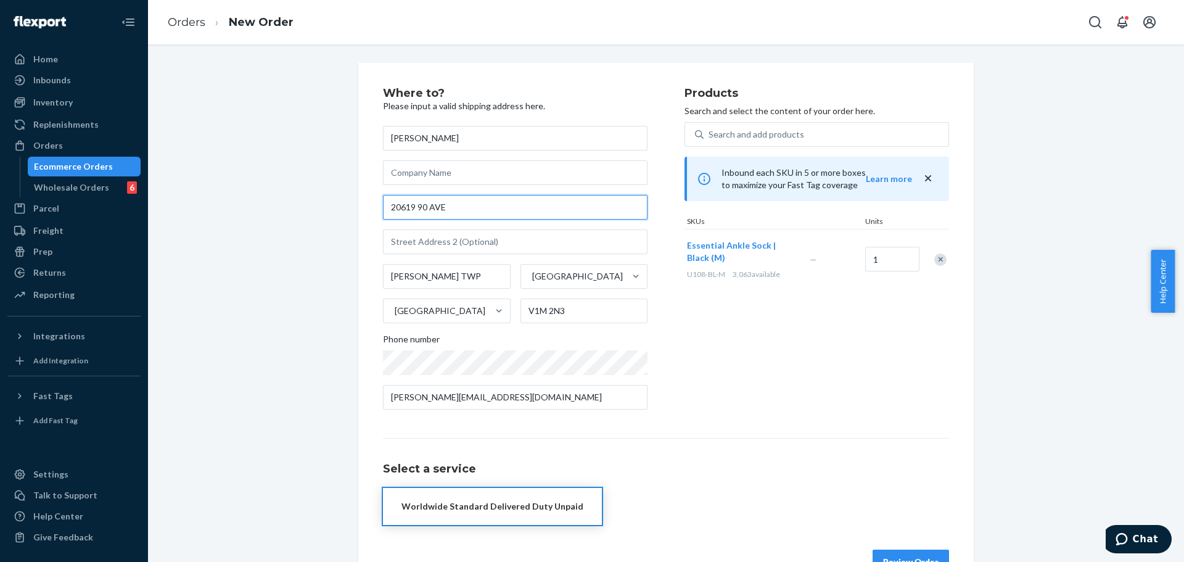
click at [576, 211] on input "20619 90 AVE" at bounding box center [515, 207] width 264 height 25
paste input "Pembroke College, Trumpington Street Cambridge CB2 1RF United Kingdom"
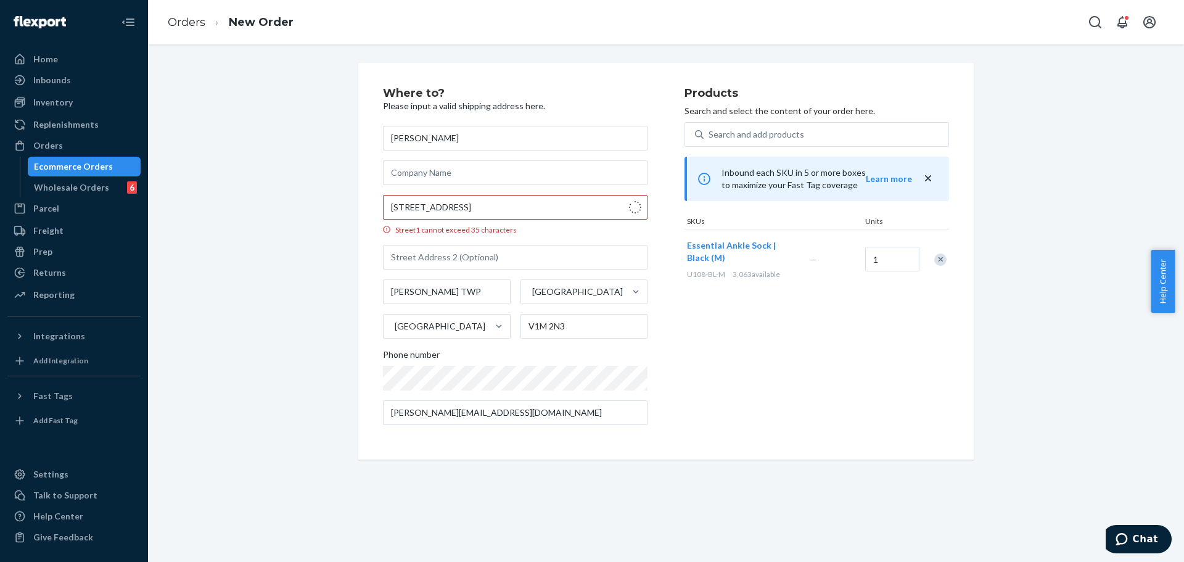
type input "Trumpington St"
type input "Cambridge"
type input "CB2 1RF"
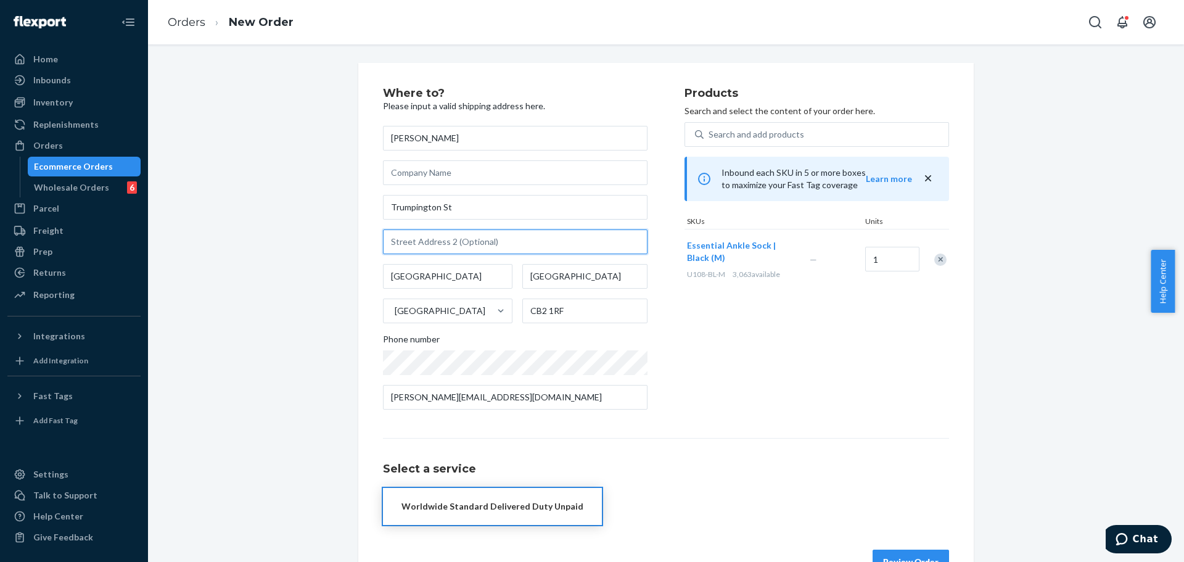
click at [460, 236] on input "text" at bounding box center [515, 241] width 264 height 25
paste input "Pembroke College"
click at [528, 244] on input "Pembroke College" at bounding box center [515, 241] width 264 height 25
type input "Pembroke College"
click at [697, 332] on div "Products Search and select the content of your order here. Search and add produ…" at bounding box center [816, 254] width 264 height 332
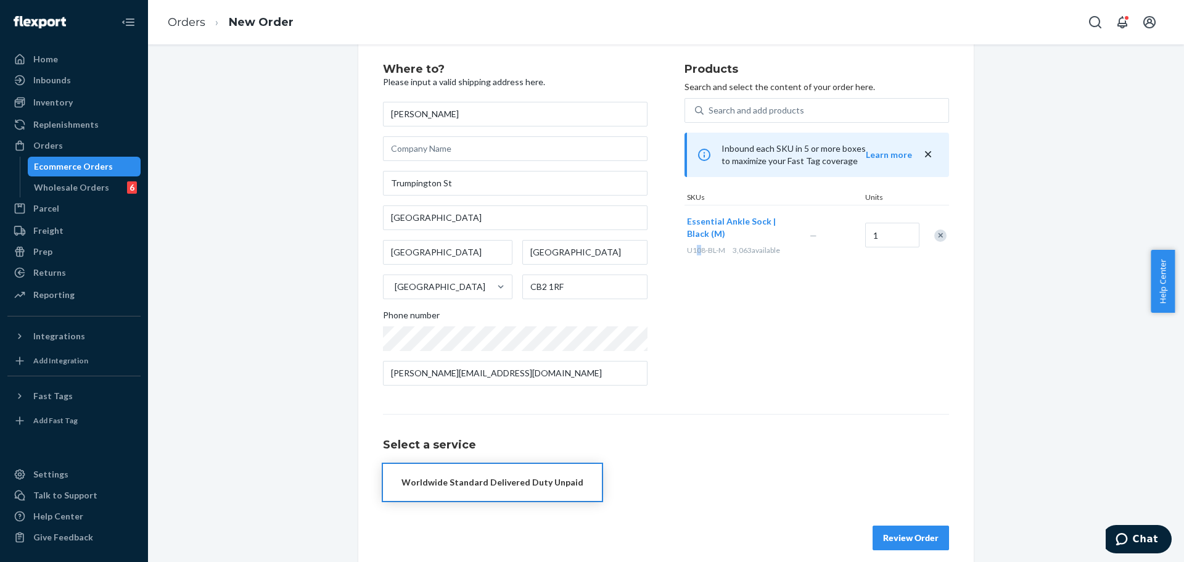
scroll to position [37, 0]
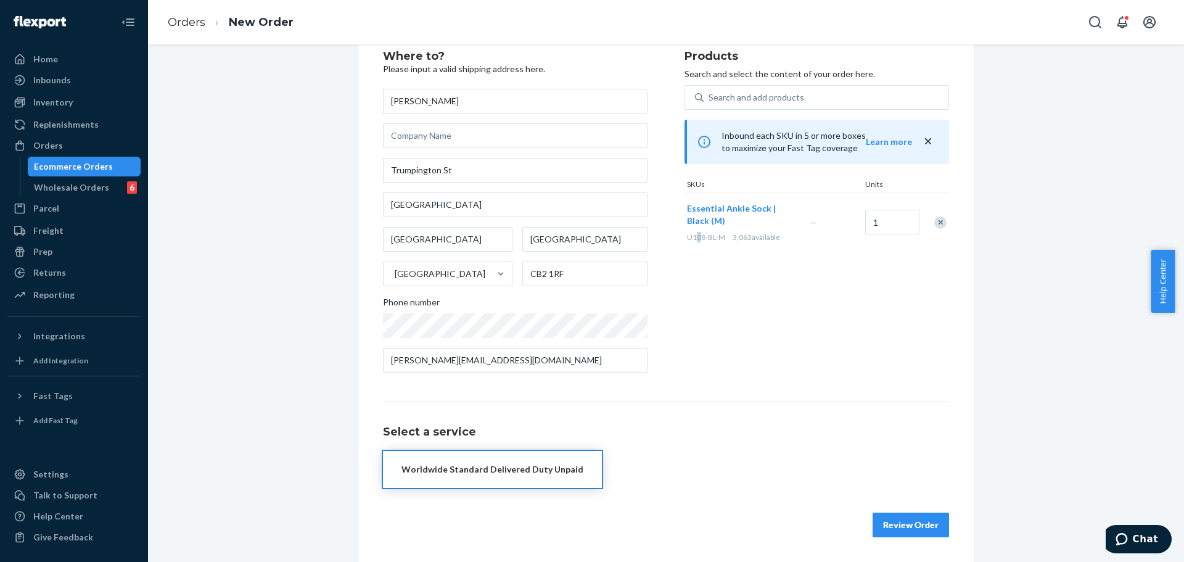
click at [554, 465] on div "Worldwide Standard Delivered Duty Unpaid" at bounding box center [492, 469] width 182 height 12
click at [914, 525] on button "Review Order" at bounding box center [910, 524] width 76 height 25
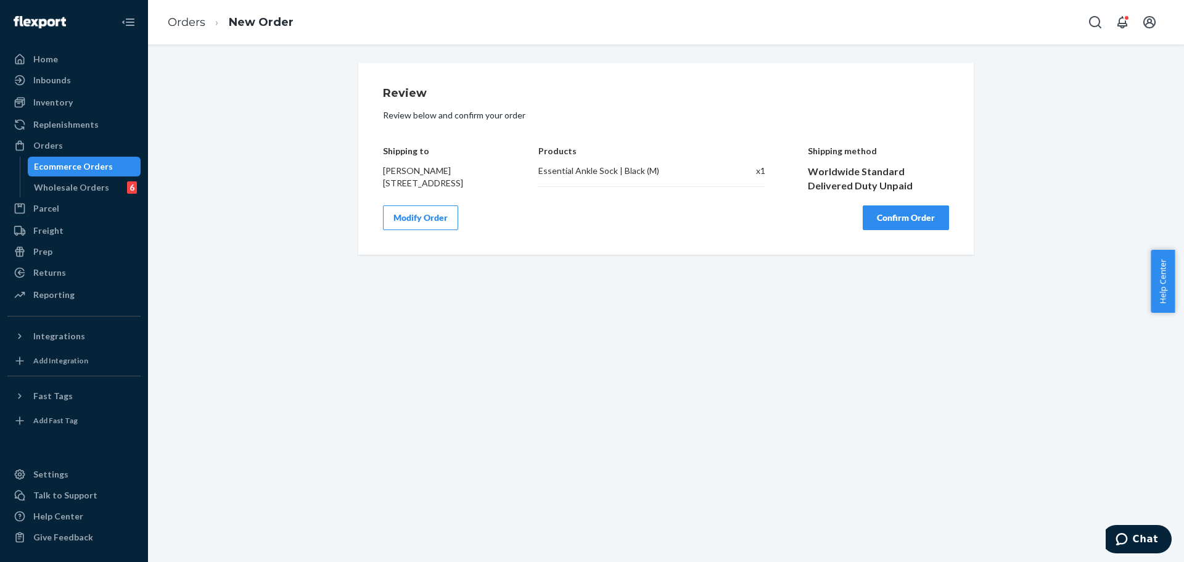
click at [902, 230] on button "Confirm Order" at bounding box center [905, 217] width 86 height 25
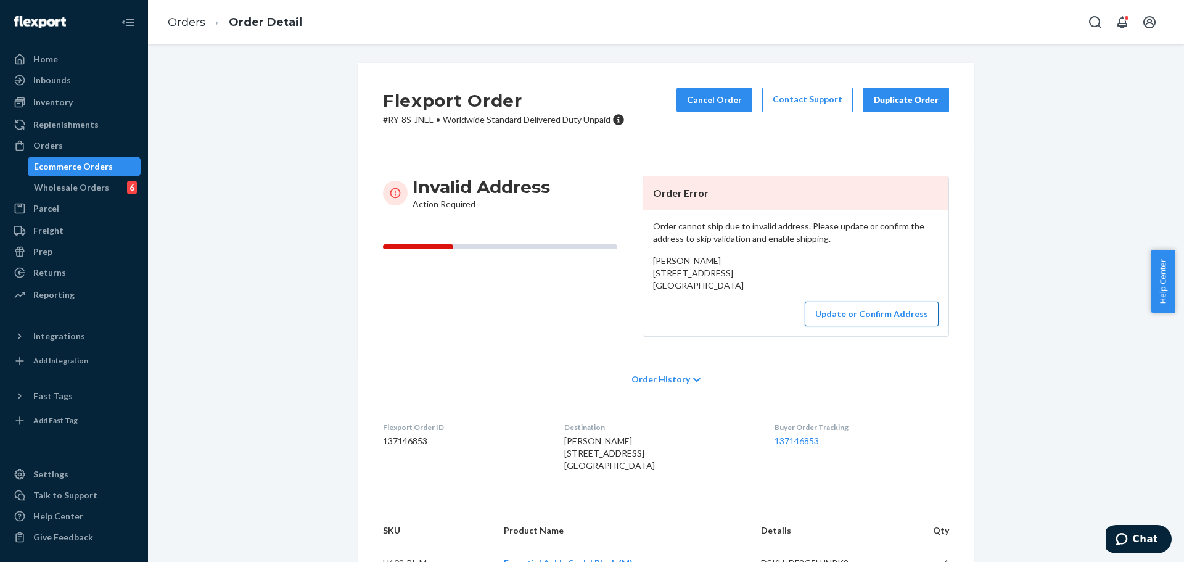
click at [871, 326] on button "Update or Confirm Address" at bounding box center [871, 313] width 134 height 25
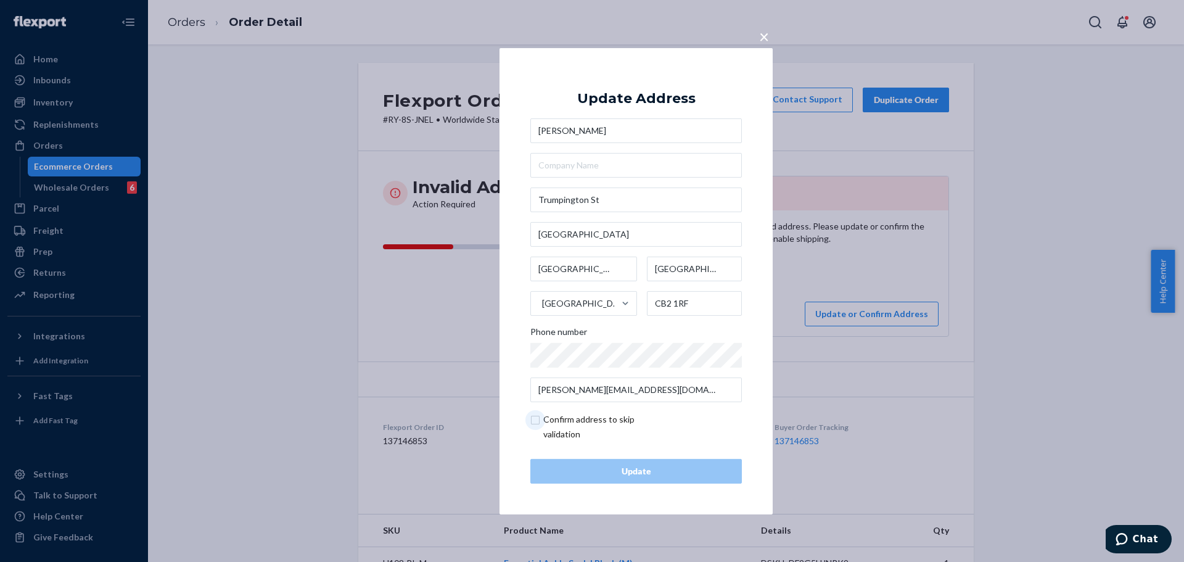
click at [587, 417] on input "checkbox" at bounding box center [601, 427] width 143 height 30
checkbox input "true"
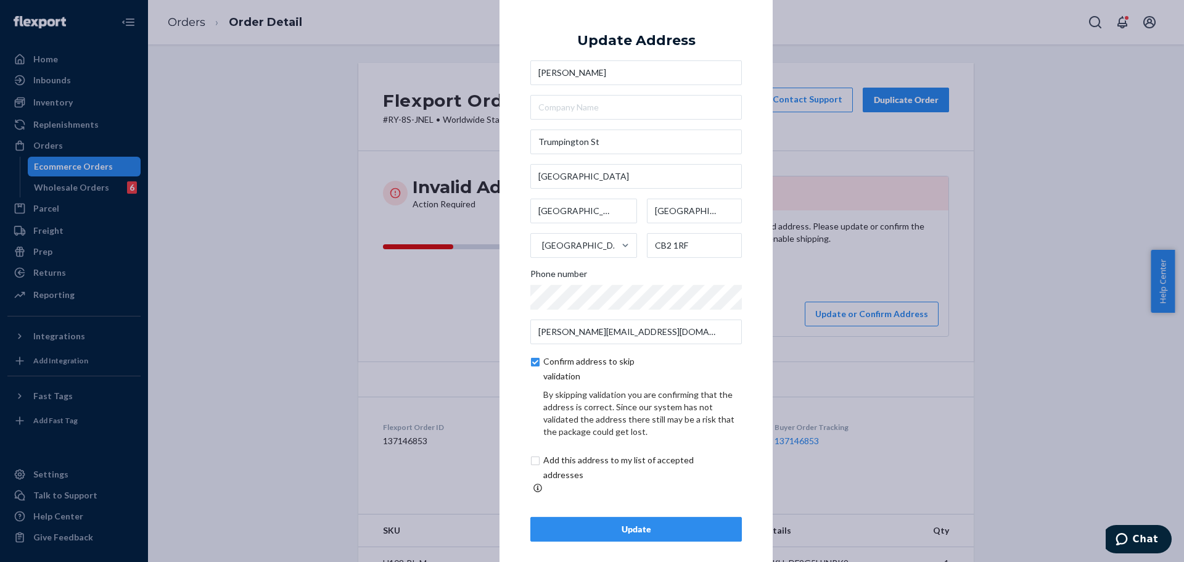
scroll to position [4, 0]
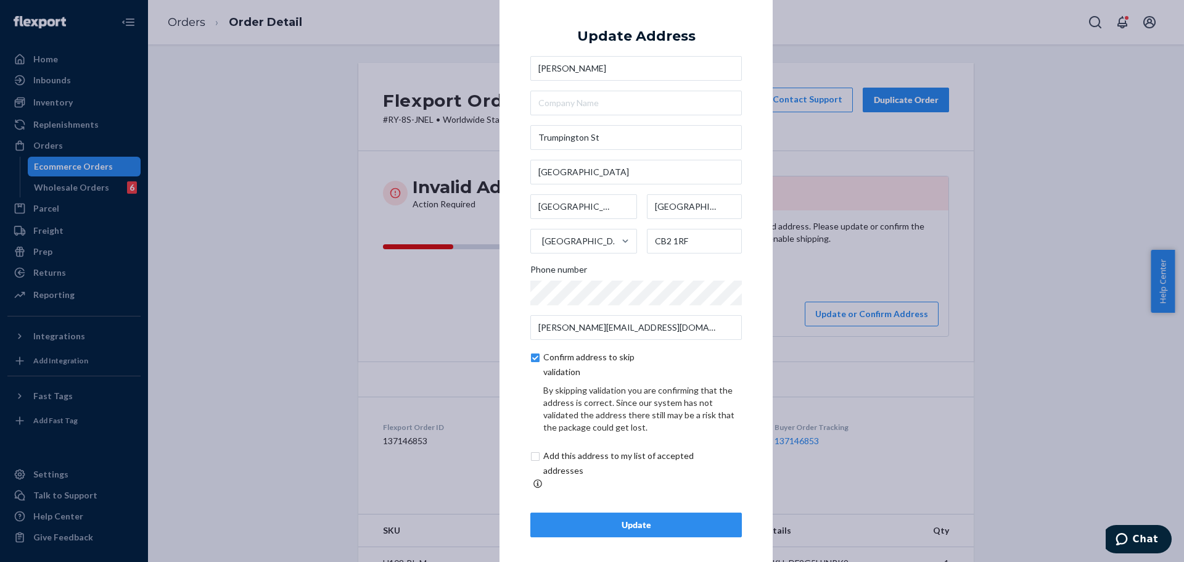
click at [603, 465] on input "checkbox" at bounding box center [632, 463] width 205 height 30
checkbox input "true"
click at [647, 518] on div "Update" at bounding box center [636, 524] width 190 height 12
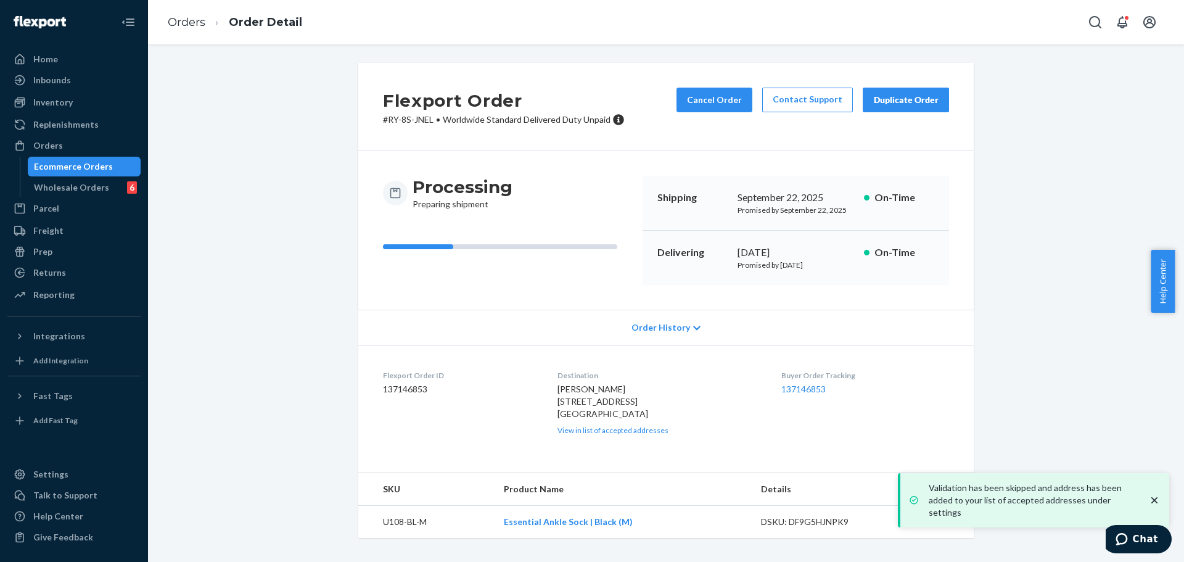
click at [552, 397] on dl "Flexport Order ID 137146853 Destination DAVID GARMAN Trumpington St Pembroke Co…" at bounding box center [665, 402] width 615 height 115
drag, startPoint x: 570, startPoint y: 403, endPoint x: 615, endPoint y: 403, distance: 45.0
click at [615, 403] on div "DAVID GARMAN Trumpington St Pembroke College Cambridge, England CB2 1RF GB View…" at bounding box center [659, 409] width 205 height 52
drag, startPoint x: 553, startPoint y: 414, endPoint x: 639, endPoint y: 414, distance: 86.3
click at [639, 414] on div "DAVID GARMAN Trumpington St Pembroke College Cambridge, England CB2 1RF GB View…" at bounding box center [659, 409] width 205 height 52
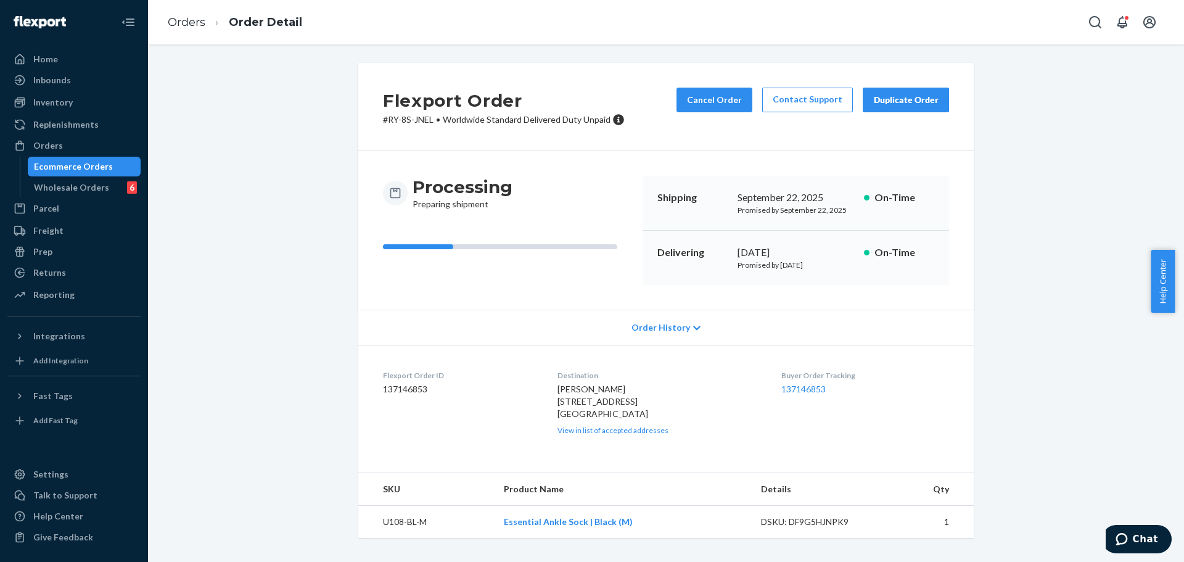
click at [571, 419] on span "DAVID GARMAN Trumpington St Pembroke College Cambridge, England CB2 1RF GB" at bounding box center [602, 400] width 91 height 35
click at [618, 419] on span "DAVID GARMAN Trumpington St Pembroke College Cambridge, England CB2 1RF GB" at bounding box center [602, 400] width 91 height 35
drag, startPoint x: 618, startPoint y: 427, endPoint x: 631, endPoint y: 427, distance: 12.9
click at [619, 419] on span "DAVID GARMAN Trumpington St Pembroke College Cambridge, England CB2 1RF GB" at bounding box center [602, 400] width 91 height 35
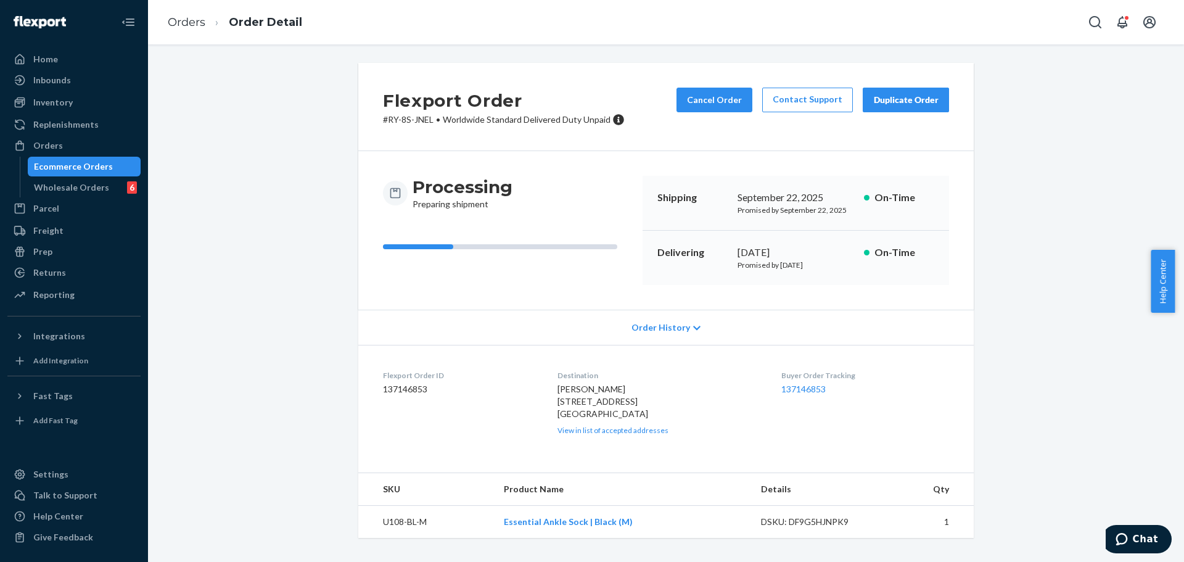
drag, startPoint x: 631, startPoint y: 427, endPoint x: 680, endPoint y: 427, distance: 49.3
click at [680, 427] on div "DAVID GARMAN Trumpington St Pembroke College Cambridge, England CB2 1RF GB View…" at bounding box center [659, 409] width 205 height 52
click at [721, 112] on button "Cancel Order" at bounding box center [714, 100] width 76 height 25
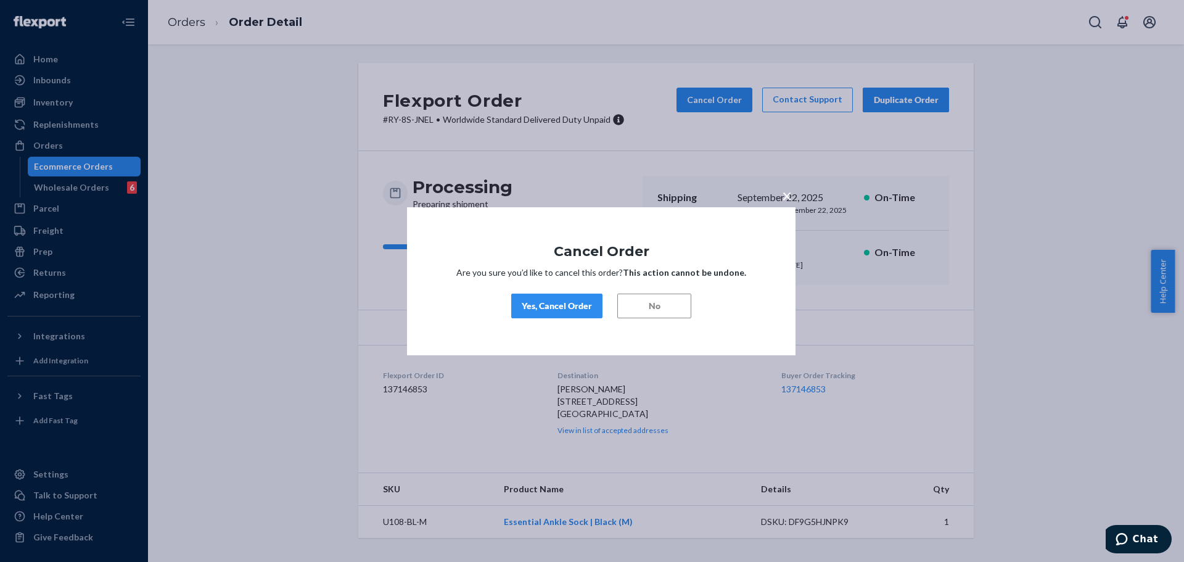
click at [574, 302] on div "Yes, Cancel Order" at bounding box center [557, 306] width 70 height 12
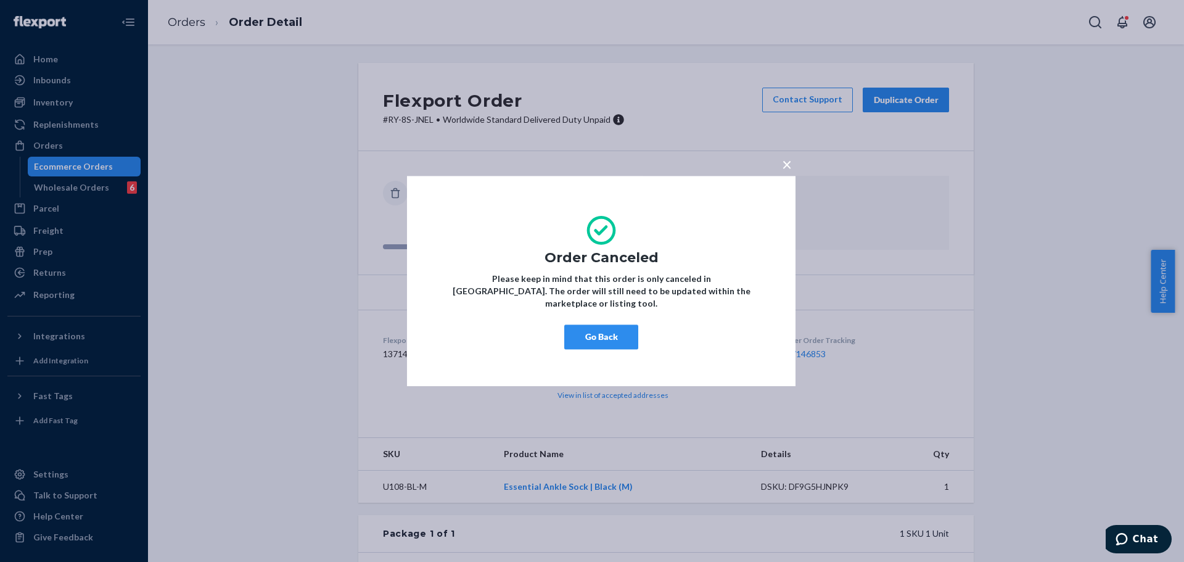
drag, startPoint x: 608, startPoint y: 324, endPoint x: 692, endPoint y: 298, distance: 87.7
click at [608, 325] on button "Go Back" at bounding box center [601, 336] width 74 height 25
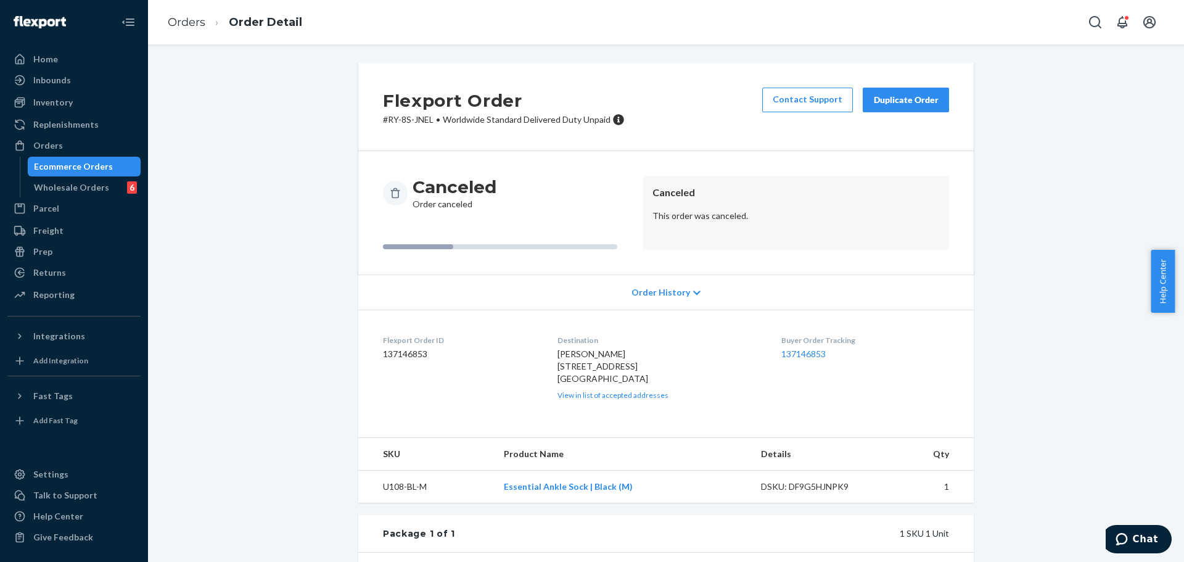
click at [930, 92] on button "Duplicate Order" at bounding box center [905, 100] width 86 height 25
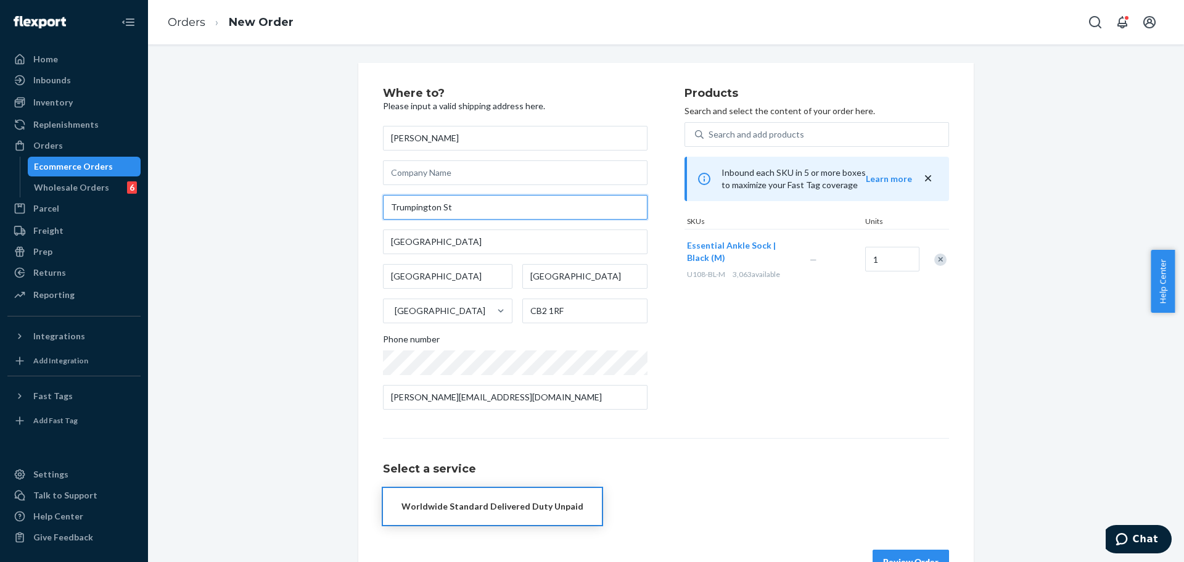
click at [517, 211] on input "Trumpington St" at bounding box center [515, 207] width 264 height 25
paste input "688 Shetland Dr St Johns FL 32259 United States"
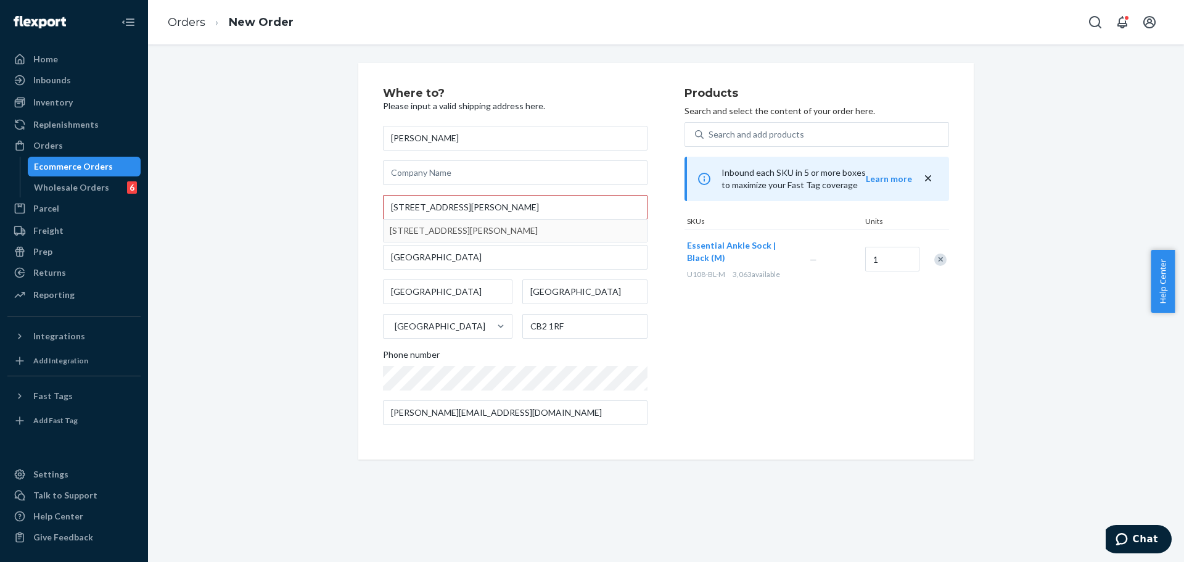
type input "688 Shetland Dr"
type input "Florida"
type input "32259"
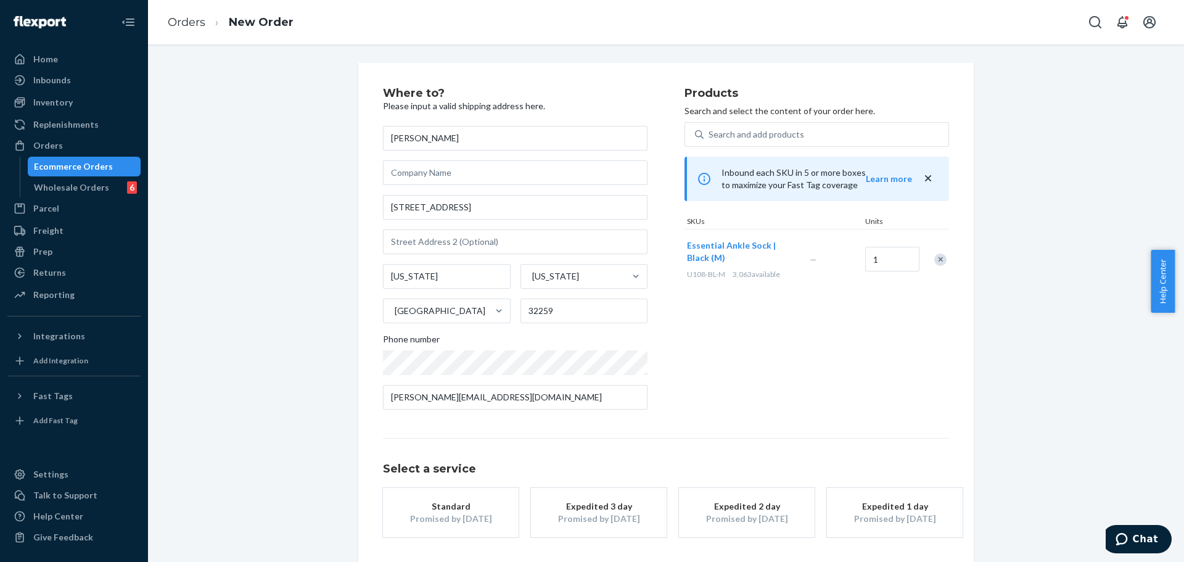
click at [687, 345] on div "Products Search and select the content of your order here. Search and add produ…" at bounding box center [816, 254] width 264 height 332
drag, startPoint x: 710, startPoint y: 340, endPoint x: 697, endPoint y: 364, distance: 26.8
click at [711, 343] on div "Products Search and select the content of your order here. Search and add produ…" at bounding box center [816, 254] width 264 height 332
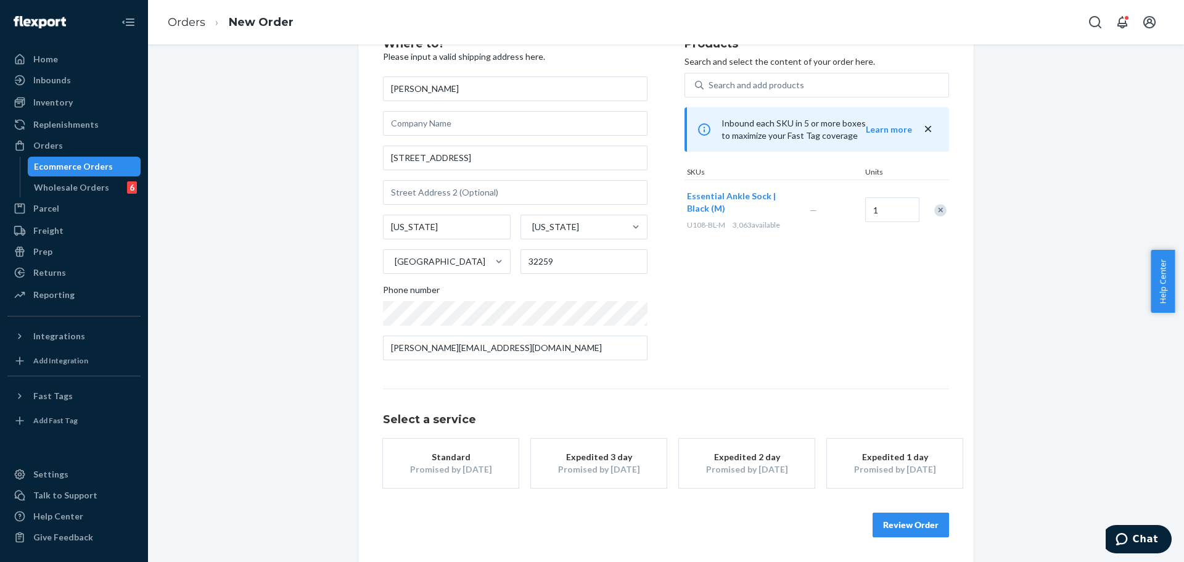
drag, startPoint x: 463, startPoint y: 477, endPoint x: 473, endPoint y: 472, distance: 10.8
click at [462, 479] on button "Standard Promised by Oct 1, 2025" at bounding box center [451, 462] width 136 height 49
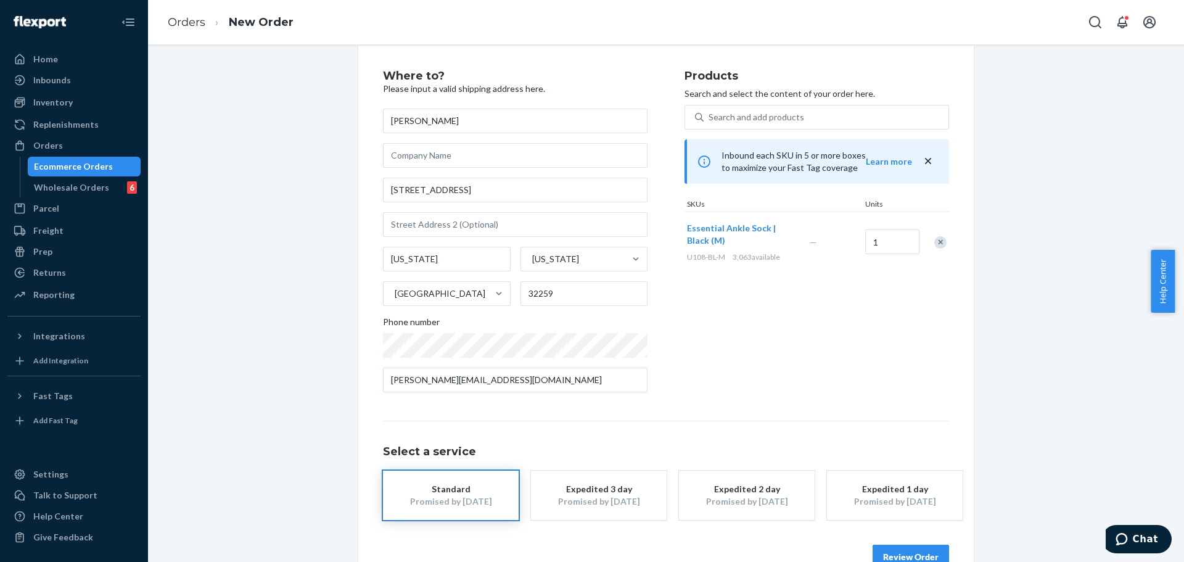
scroll to position [0, 0]
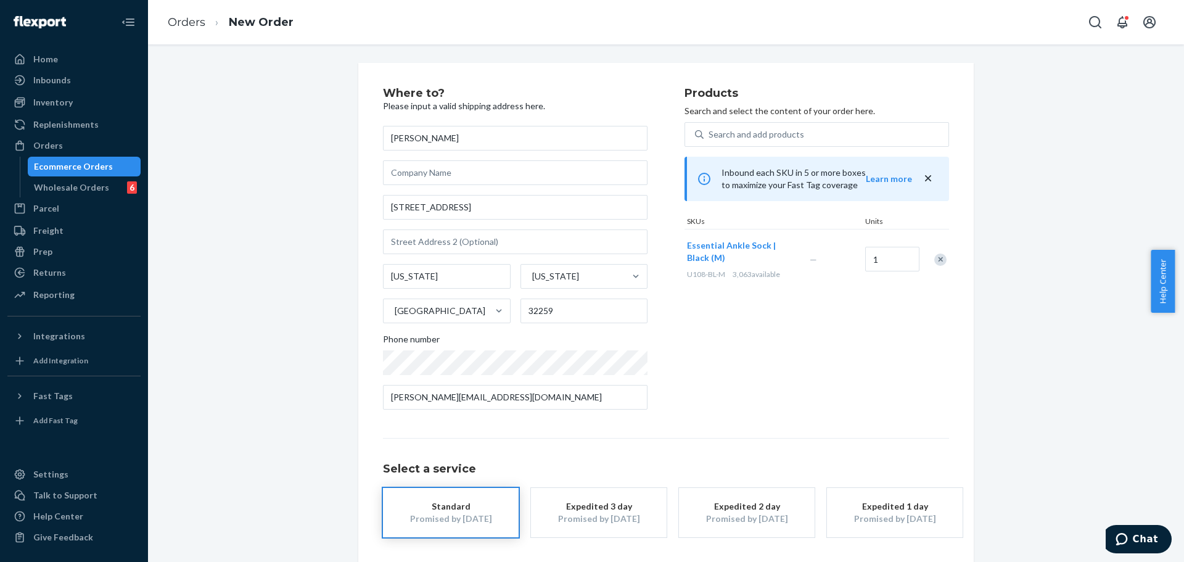
click at [736, 345] on div "Products Search and select the content of your order here. Search and add produ…" at bounding box center [816, 254] width 264 height 332
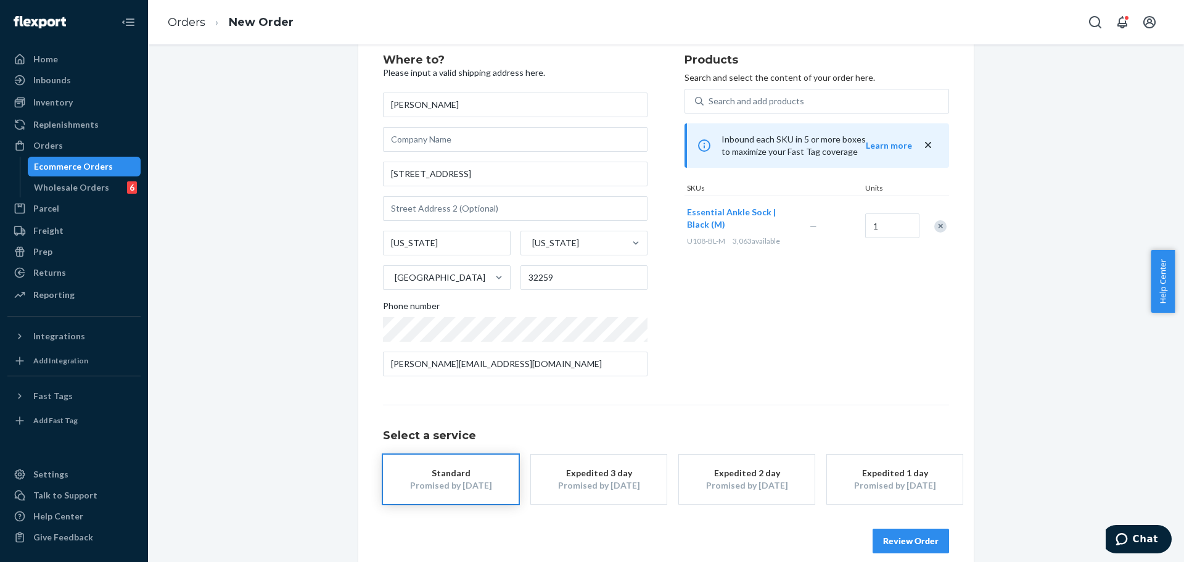
scroll to position [49, 0]
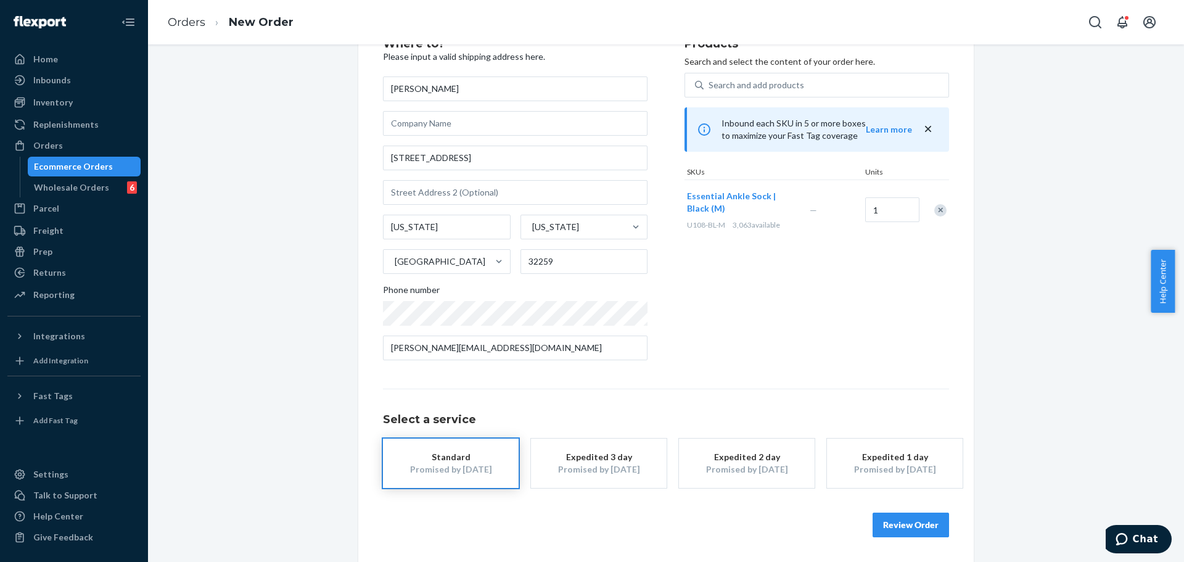
click at [904, 520] on button "Review Order" at bounding box center [910, 524] width 76 height 25
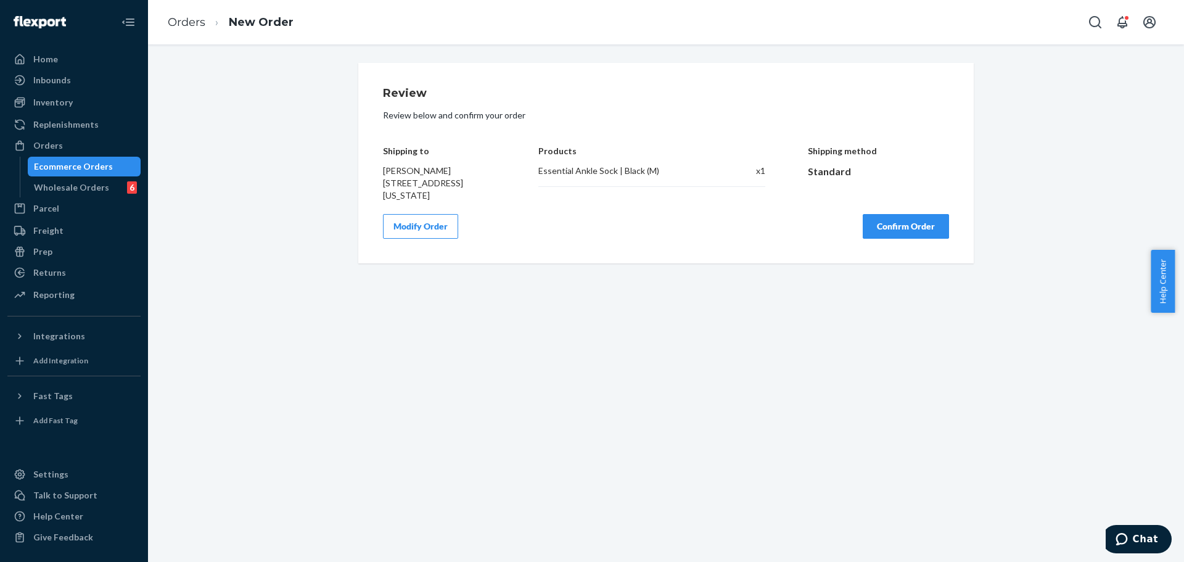
scroll to position [0, 0]
click at [896, 228] on button "Confirm Order" at bounding box center [905, 226] width 86 height 25
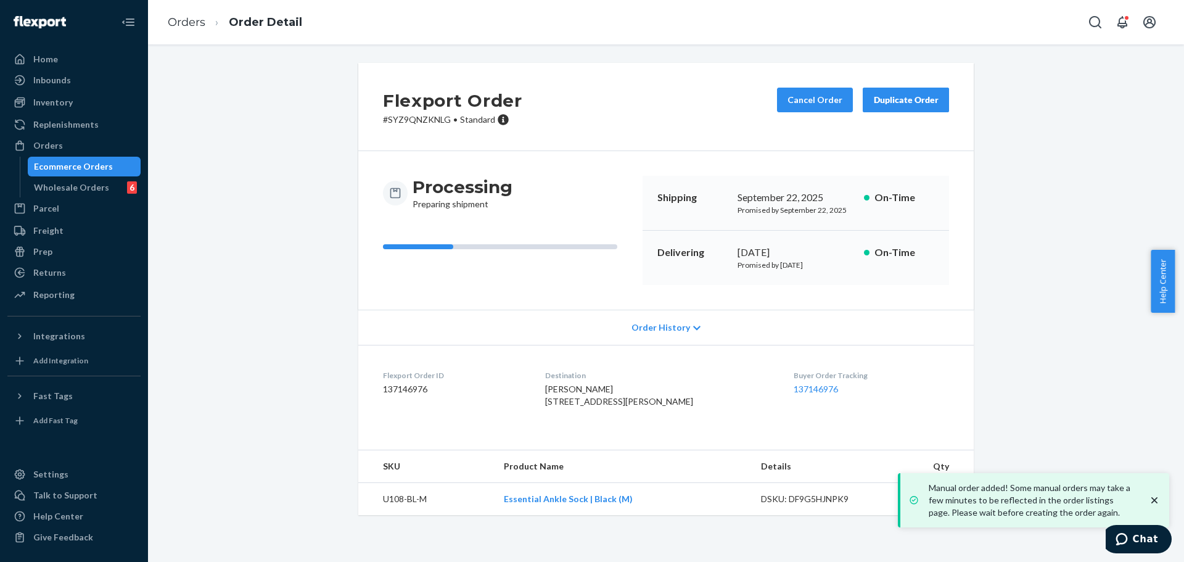
click at [620, 383] on span "DAVID GARMAN 688 Shetland Dr Saint Johns, FL 32259-6642 US" at bounding box center [619, 394] width 148 height 23
drag, startPoint x: 556, startPoint y: 403, endPoint x: 618, endPoint y: 404, distance: 61.7
click at [618, 404] on div "DAVID GARMAN 688 Shetland Dr Saint Johns, FL 32259-6642 US" at bounding box center [659, 395] width 229 height 25
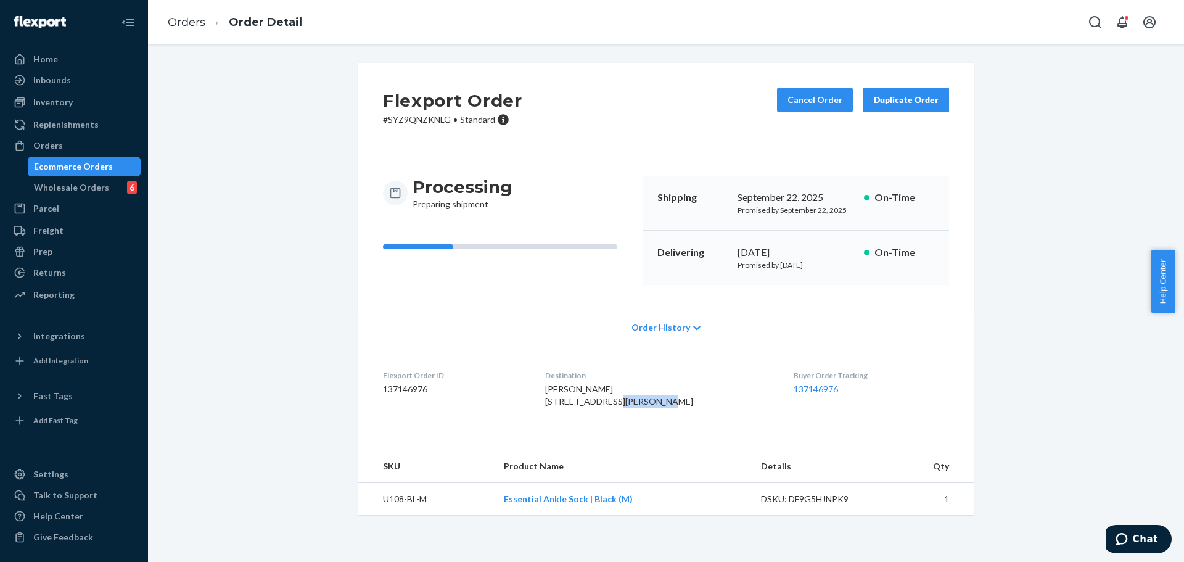
drag, startPoint x: 555, startPoint y: 413, endPoint x: 597, endPoint y: 417, distance: 42.8
click at [597, 406] on span "DAVID GARMAN 688 Shetland Dr Saint Johns, FL 32259-6642 US" at bounding box center [619, 394] width 148 height 23
click at [625, 406] on span "DAVID GARMAN 688 Shetland Dr Saint Johns, FL 32259-6642 US" at bounding box center [619, 394] width 148 height 23
click at [822, 104] on button "Cancel Order" at bounding box center [815, 100] width 76 height 25
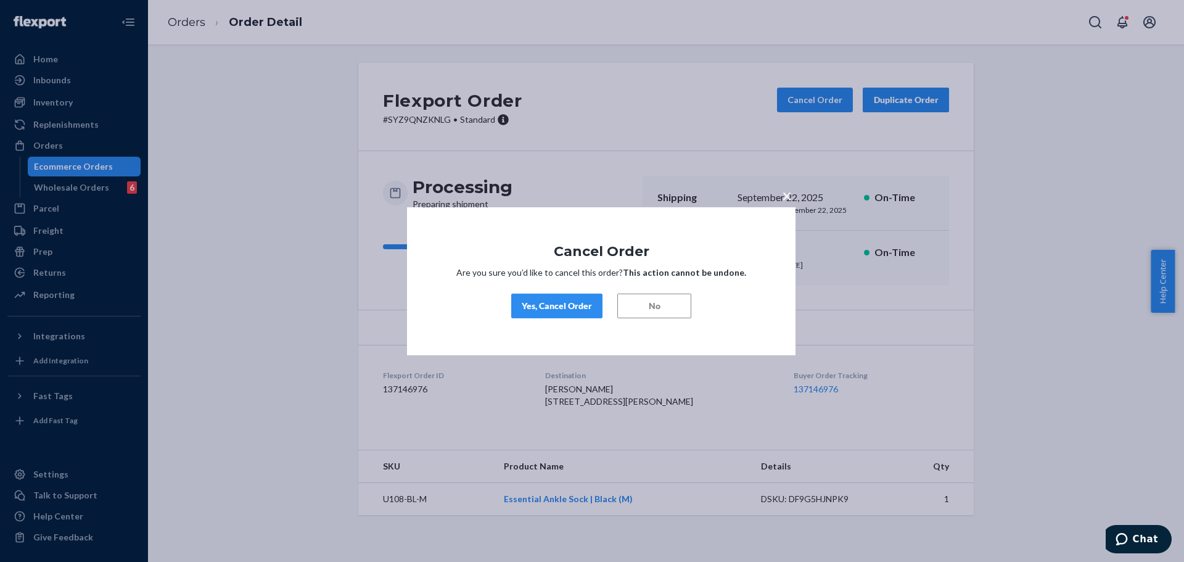
click at [548, 314] on button "Yes, Cancel Order" at bounding box center [556, 305] width 91 height 25
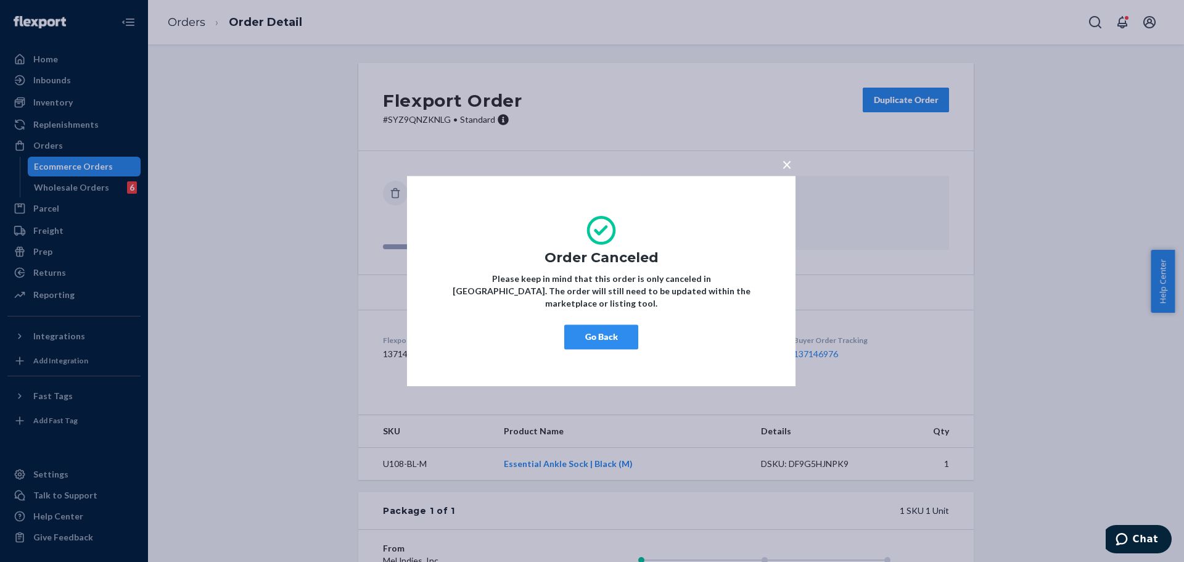
drag, startPoint x: 609, startPoint y: 320, endPoint x: 444, endPoint y: 6, distance: 354.3
click at [608, 324] on button "Go Back" at bounding box center [601, 336] width 74 height 25
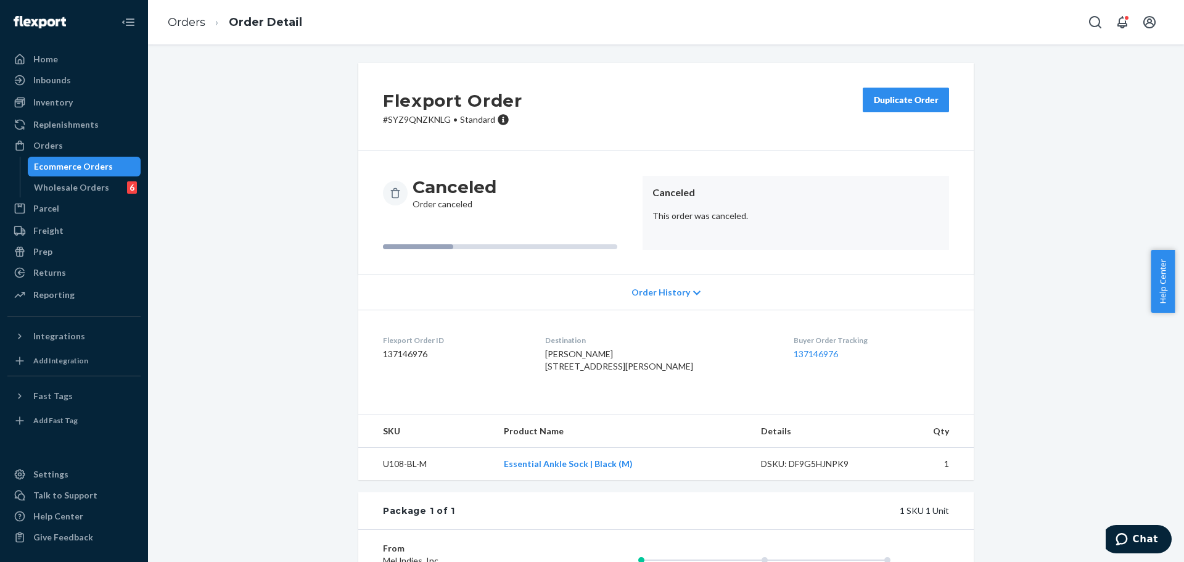
click at [894, 89] on button "Duplicate Order" at bounding box center [905, 100] width 86 height 25
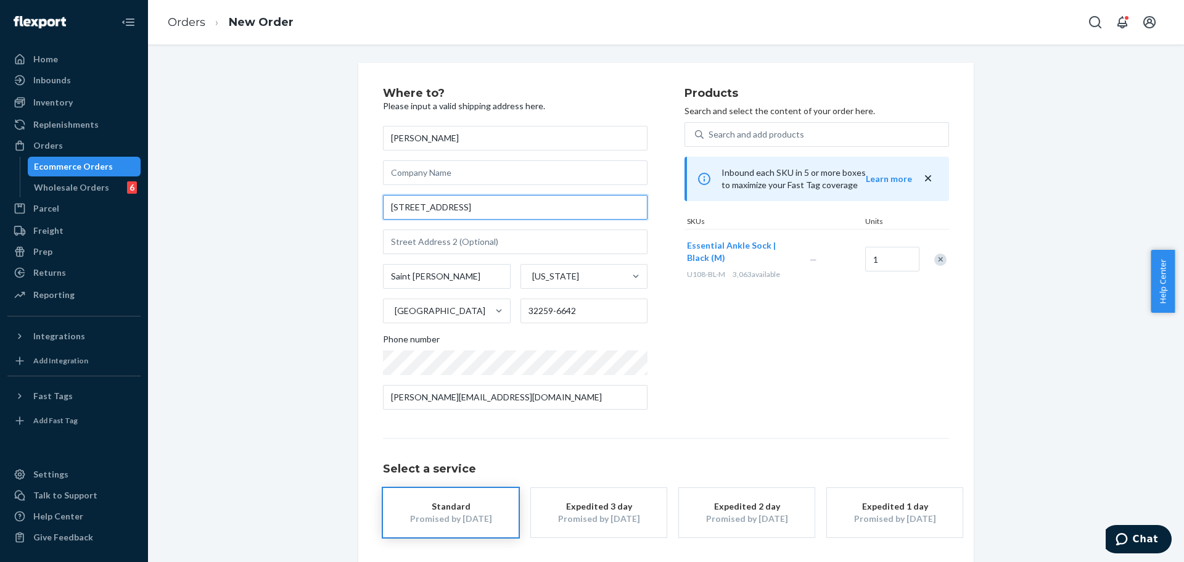
click at [589, 213] on input "688 Shetland Dr" at bounding box center [515, 207] width 264 height 25
paste input "1972 Murray Road Sooke BC V9Z 0E3 Canada"
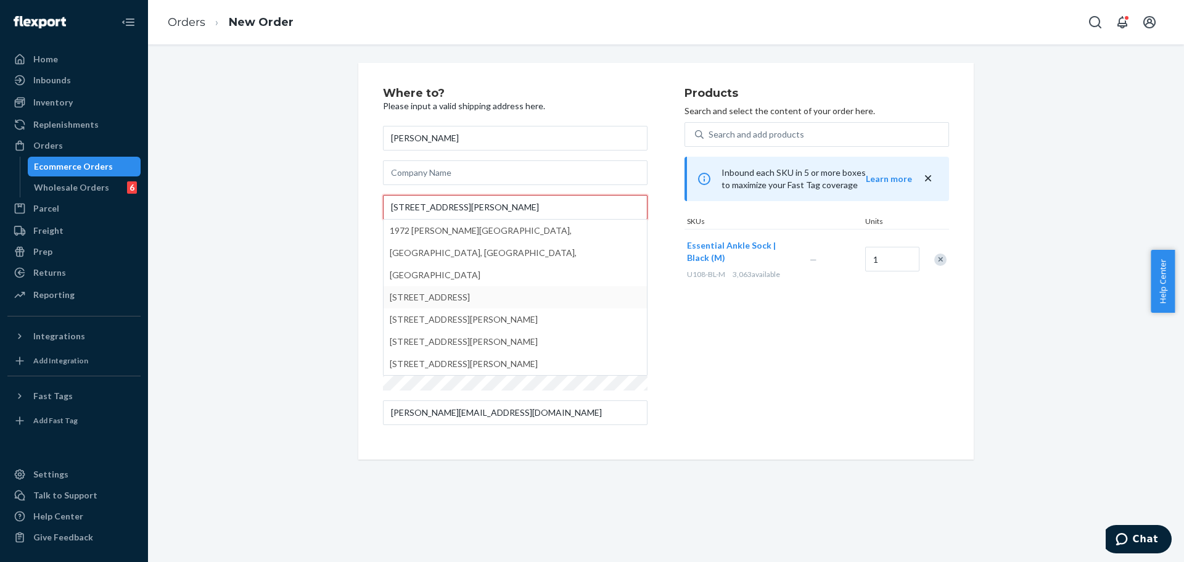
type input "1972 Murray Road Sooke BC V9Z 0E3 Canada"
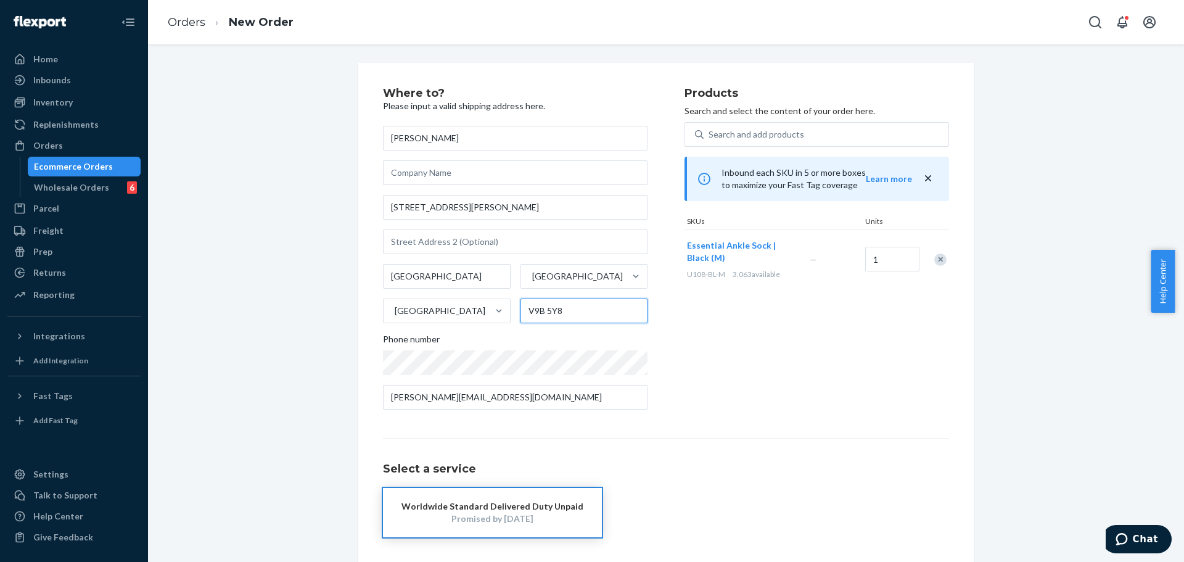
click at [592, 314] on input "32259-6642" at bounding box center [584, 310] width 128 height 25
click at [592, 314] on input "V9B 5Y8" at bounding box center [584, 310] width 128 height 25
paste input "V9Z 0E3"
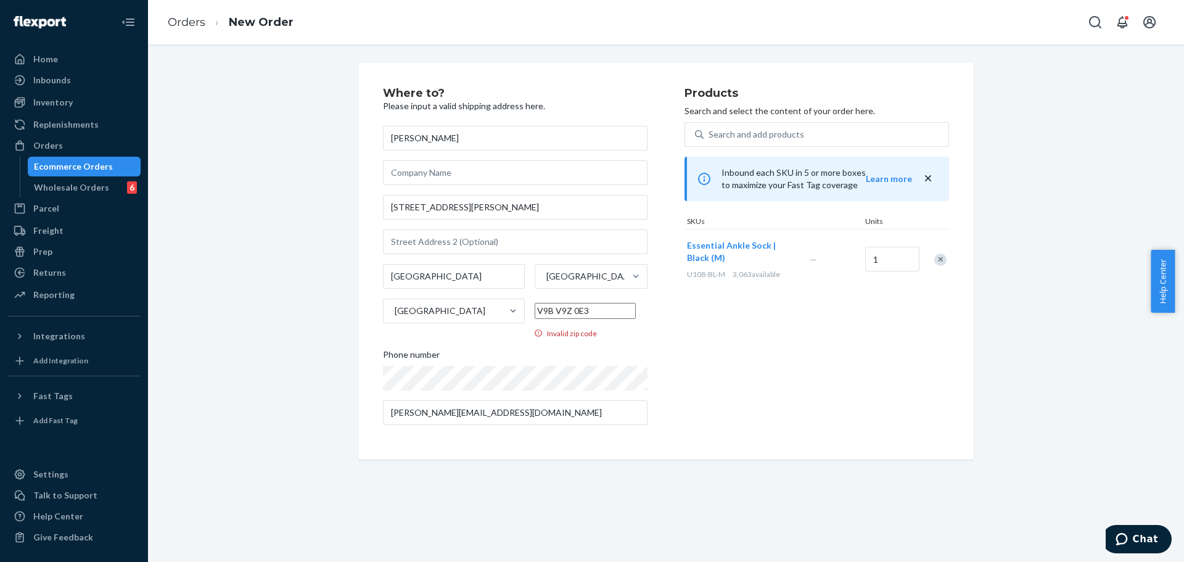
click at [592, 311] on input "V9B V9Z 0E3" at bounding box center [584, 311] width 101 height 16
paste input "text"
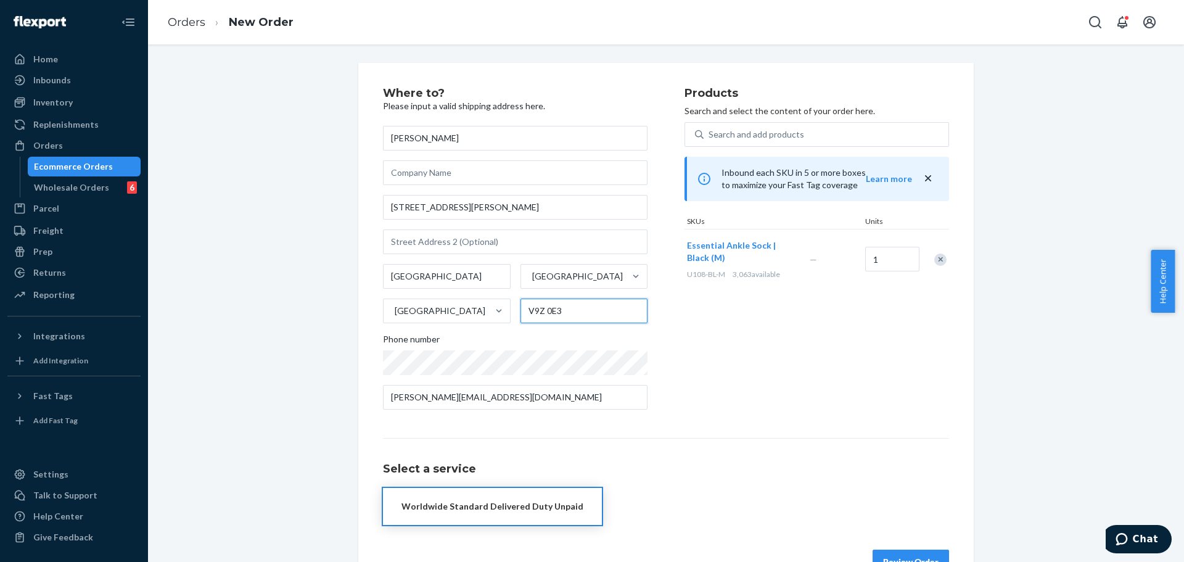
type input "V9Z 0E3"
click at [679, 321] on div "Where to? Please input a valid shipping address here. DAVID GARMAN 1972 Murray …" at bounding box center [533, 254] width 301 height 332
click at [804, 325] on div "Products Search and select the content of your order here. Search and add produ…" at bounding box center [816, 254] width 264 height 332
click at [717, 344] on div "Products Search and select the content of your order here. Search and add produ…" at bounding box center [816, 254] width 264 height 332
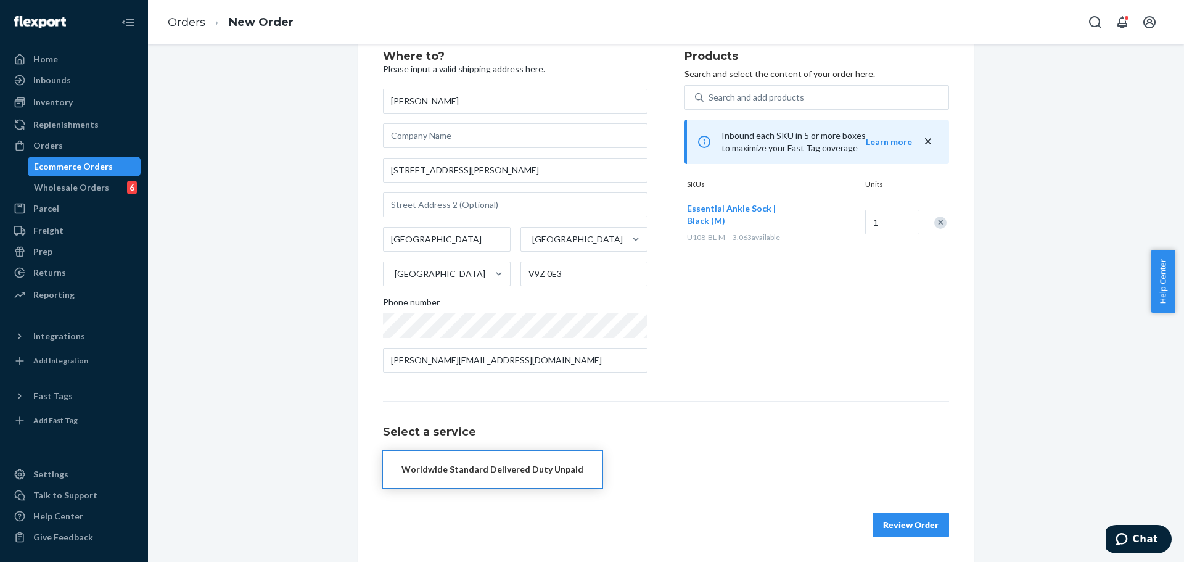
drag, startPoint x: 518, startPoint y: 476, endPoint x: 560, endPoint y: 459, distance: 45.3
click at [520, 476] on button "Worldwide Standard Delivered Duty Unpaid" at bounding box center [492, 469] width 219 height 37
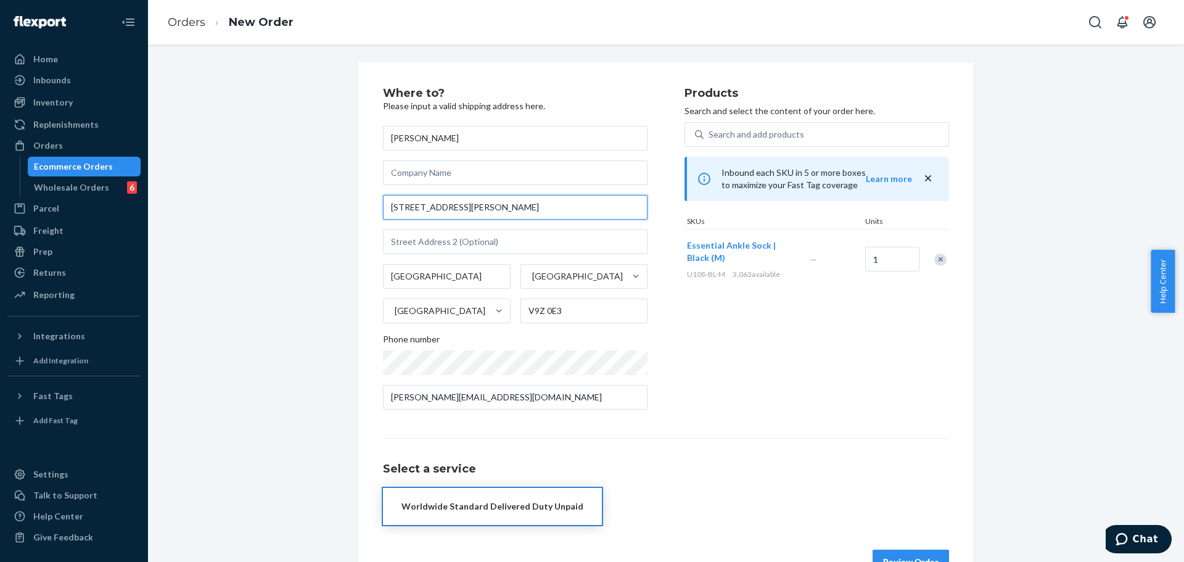
click at [531, 208] on input "1972 Murray Road Sooke BC V9Z 0E3 Canada" at bounding box center [515, 207] width 264 height 25
click at [531, 208] on input "1972 Sooke Rd" at bounding box center [515, 207] width 264 height 25
paste input "Murray Road Sooke BC V9Z 0E3 Canada"
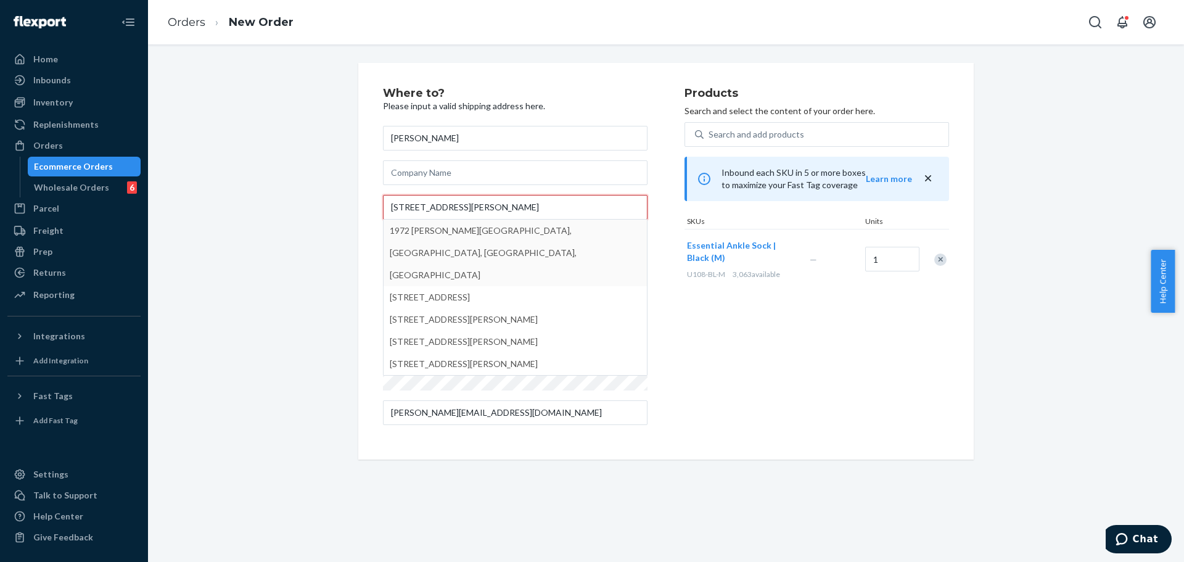
type input "1972 Murray Road Sooke BC V9Z 0E3 Canada"
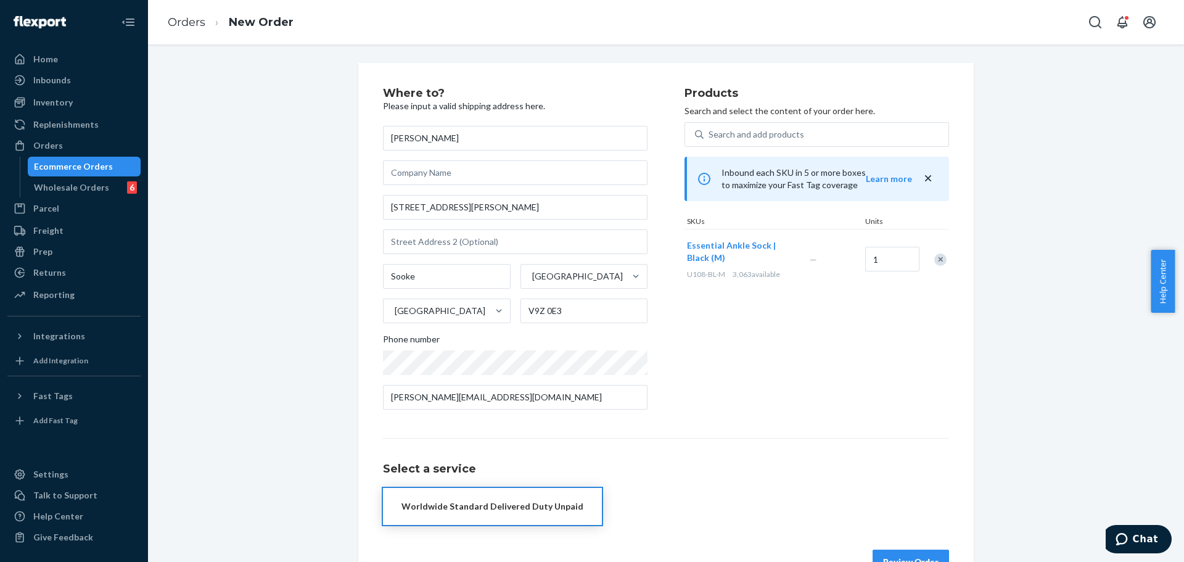
click at [782, 380] on div "Products Search and select the content of your order here. Search and add produ…" at bounding box center [816, 254] width 264 height 332
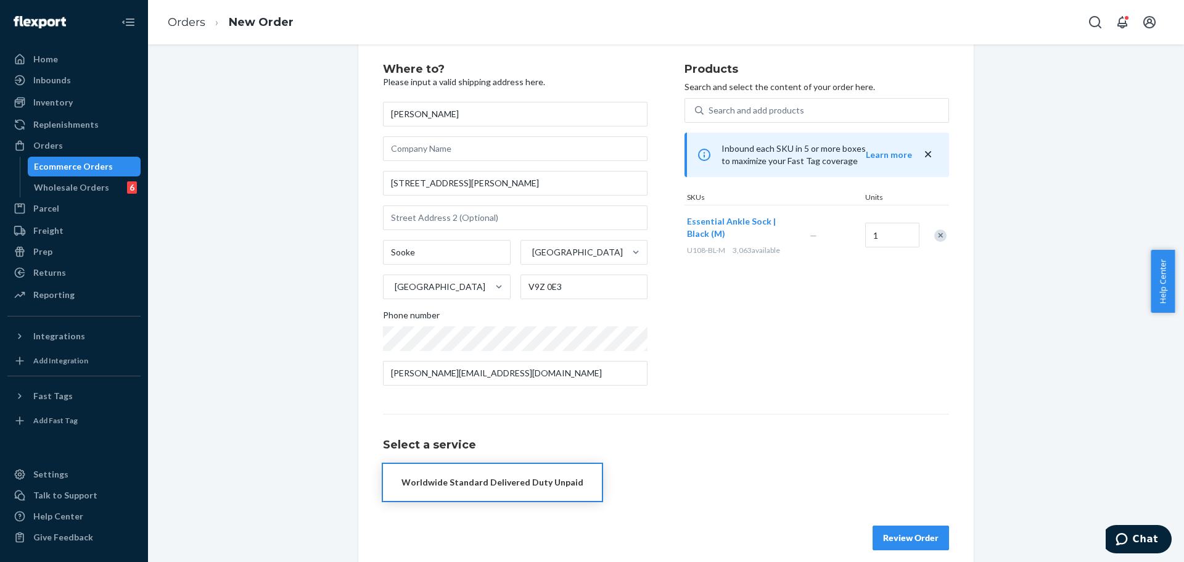
scroll to position [37, 0]
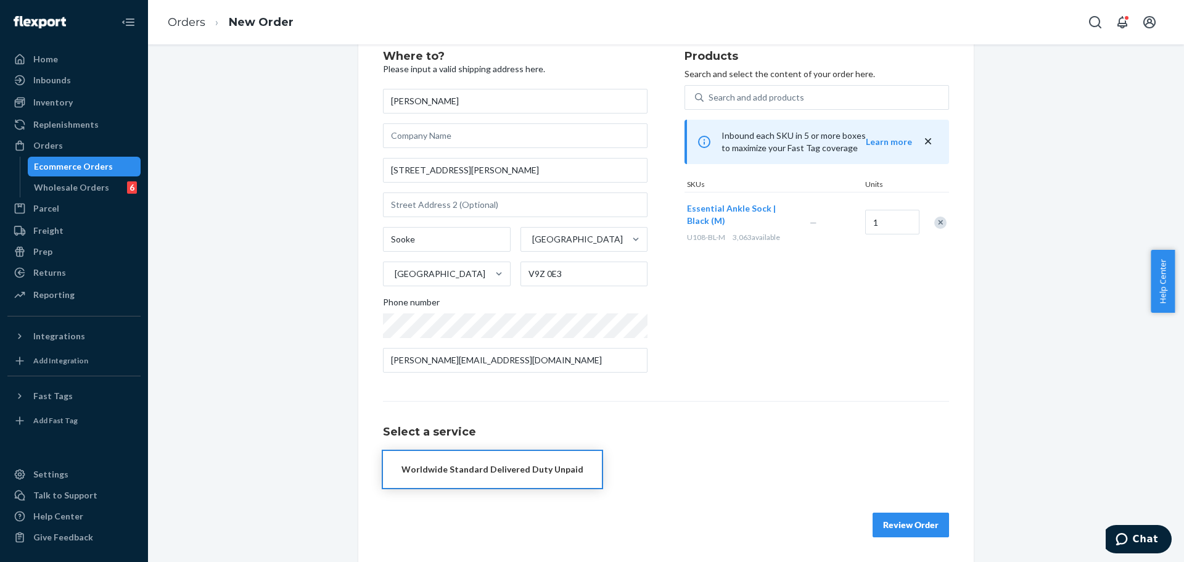
click at [567, 473] on div "Worldwide Standard Delivered Duty Unpaid" at bounding box center [492, 469] width 182 height 12
click at [912, 532] on button "Review Order" at bounding box center [910, 524] width 76 height 25
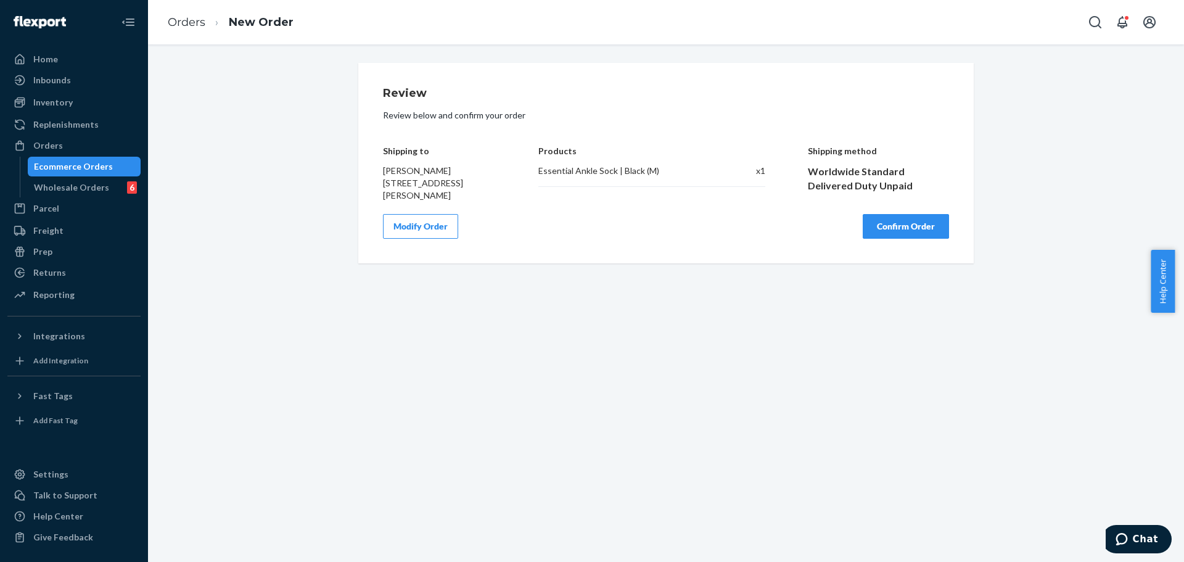
click at [925, 228] on button "Confirm Order" at bounding box center [905, 226] width 86 height 25
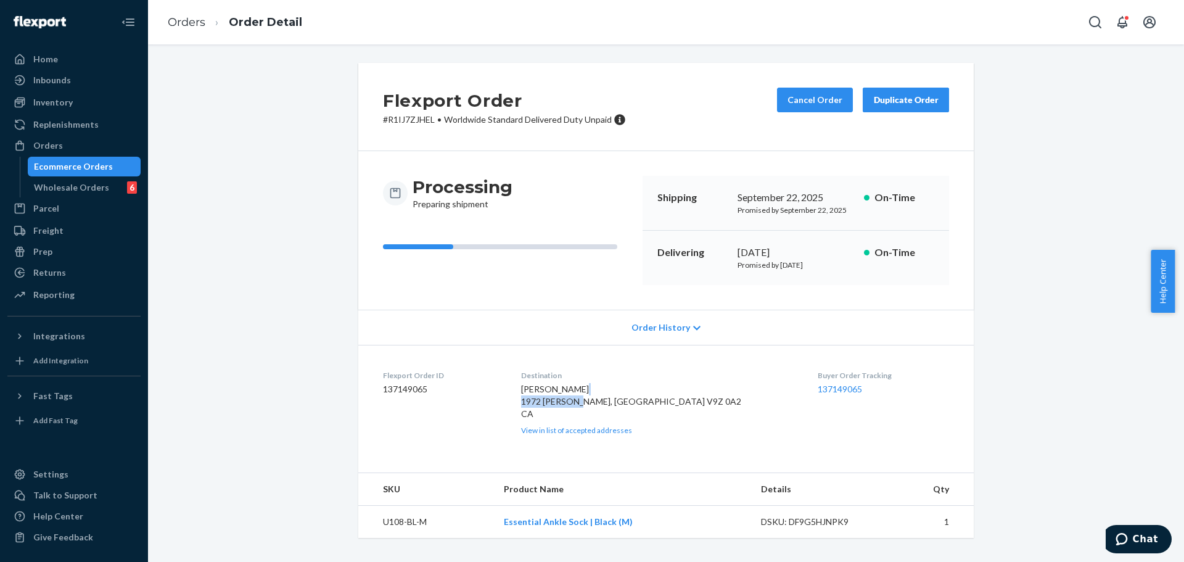
drag, startPoint x: 575, startPoint y: 401, endPoint x: 619, endPoint y: 401, distance: 44.4
click at [619, 401] on div "DAVID GARMAN 1972 Murray Rd Sooke, BC V9Z 0A2 CA View in list of accepted addre…" at bounding box center [659, 409] width 277 height 52
click at [562, 411] on span "DAVID GARMAN 1972 Murray Rd Sooke, BC V9Z 0A2 CA" at bounding box center [631, 400] width 220 height 35
drag, startPoint x: 562, startPoint y: 411, endPoint x: 578, endPoint y: 404, distance: 17.1
click at [562, 411] on span "DAVID GARMAN 1972 Murray Rd Sooke, BC V9Z 0A2 CA" at bounding box center [631, 400] width 220 height 35
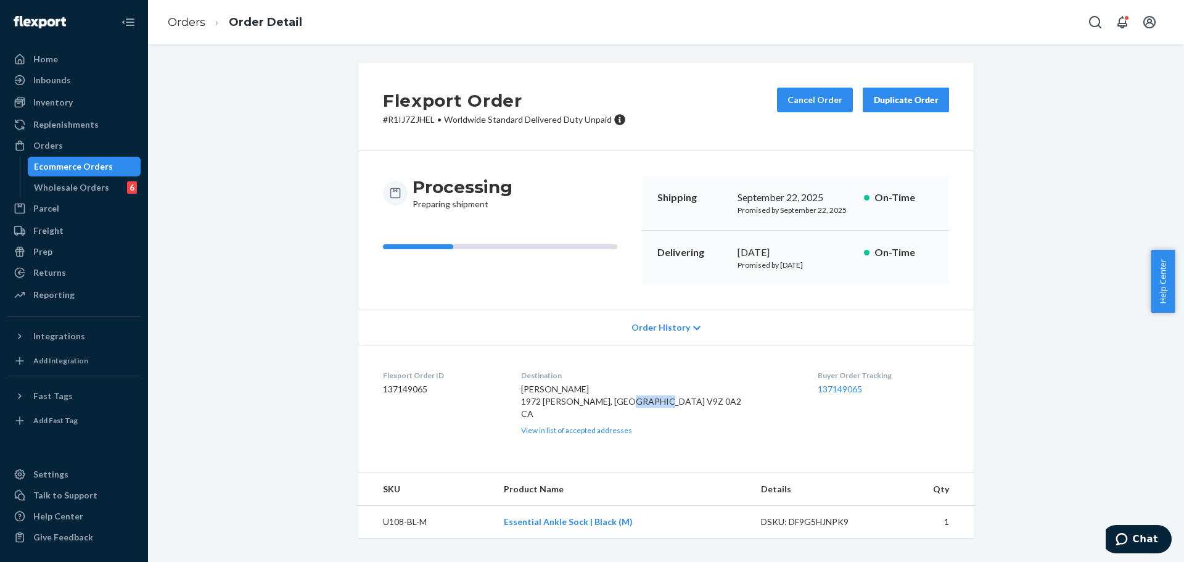
drag, startPoint x: 593, startPoint y: 414, endPoint x: 633, endPoint y: 414, distance: 40.1
click at [633, 414] on div "DAVID GARMAN 1972 Murray Rd Sooke, BC V9Z 0A2 CA View in list of accepted addre…" at bounding box center [659, 409] width 277 height 52
click at [814, 107] on button "Cancel Order" at bounding box center [815, 100] width 76 height 25
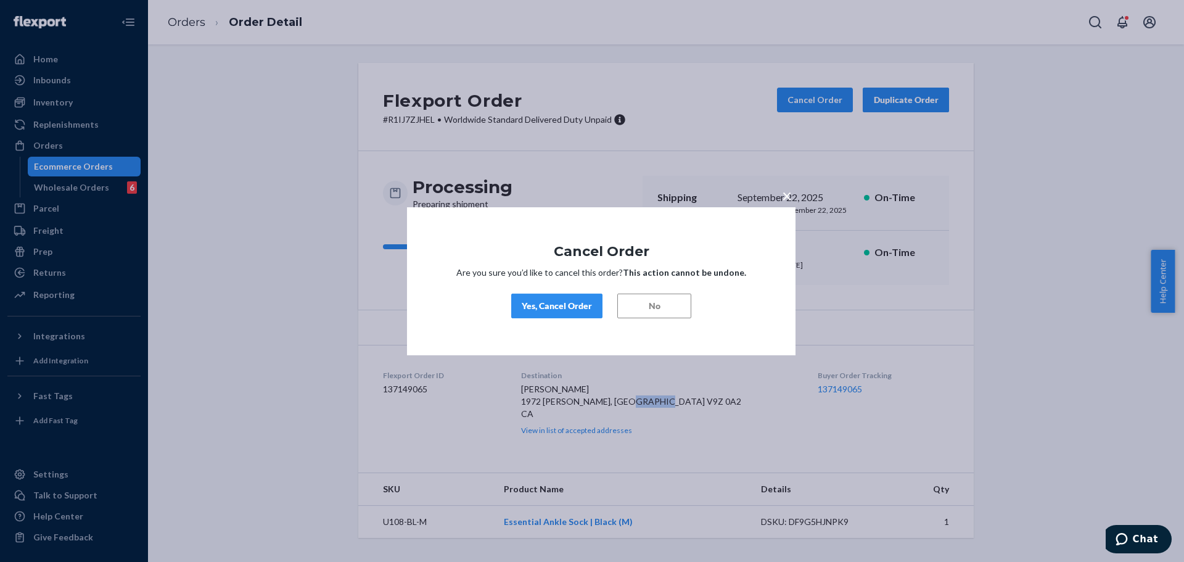
click at [567, 298] on button "Yes, Cancel Order" at bounding box center [556, 305] width 91 height 25
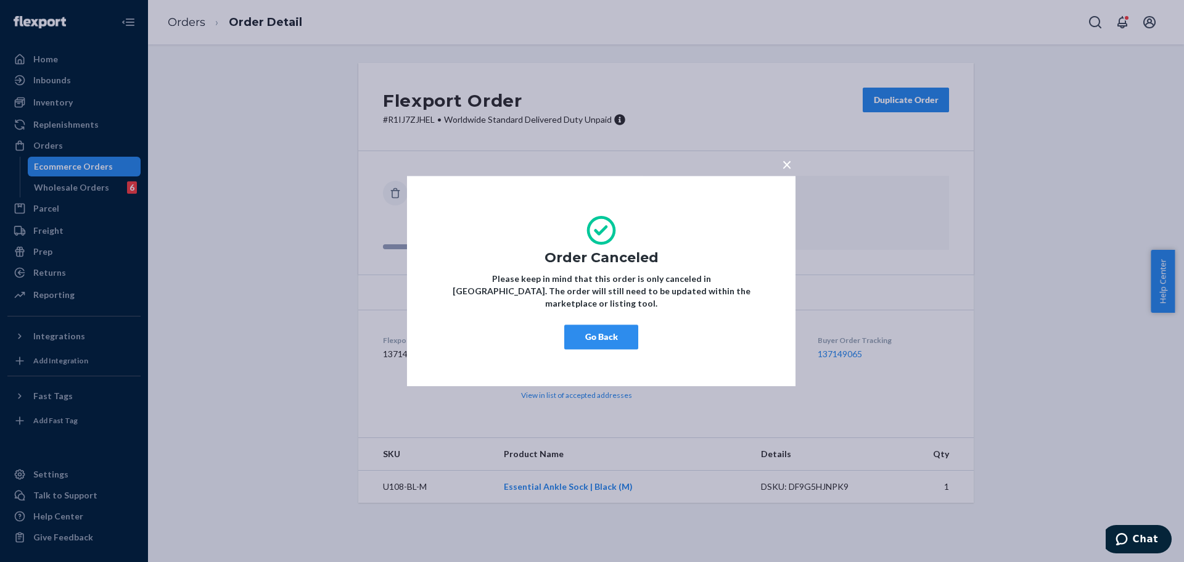
click at [788, 171] on span "×" at bounding box center [787, 163] width 10 height 21
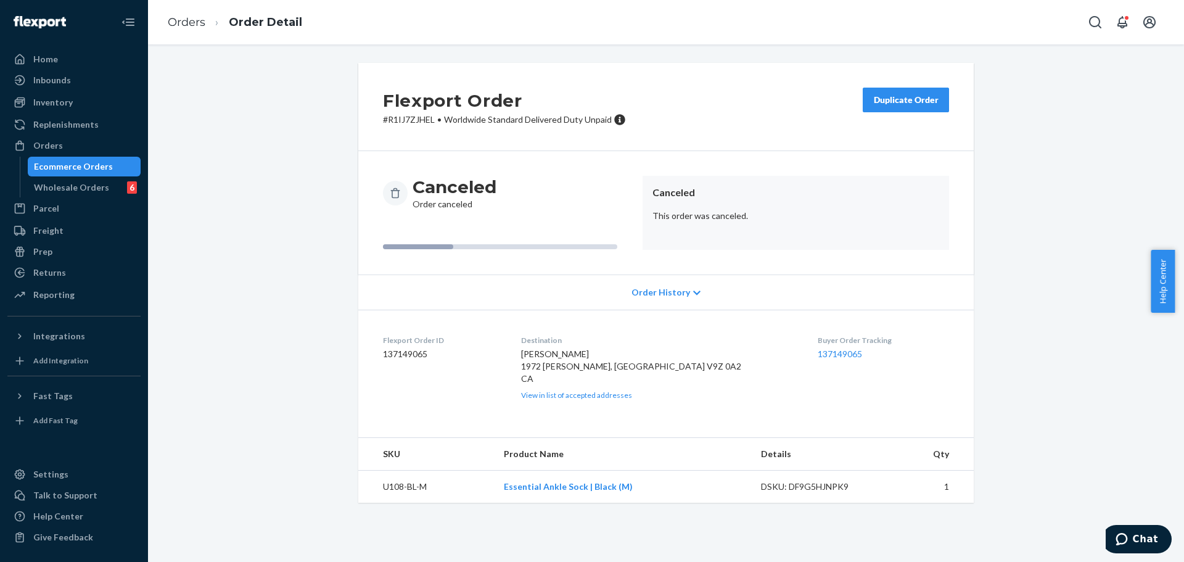
click at [915, 97] on div "Duplicate Order" at bounding box center [905, 100] width 65 height 12
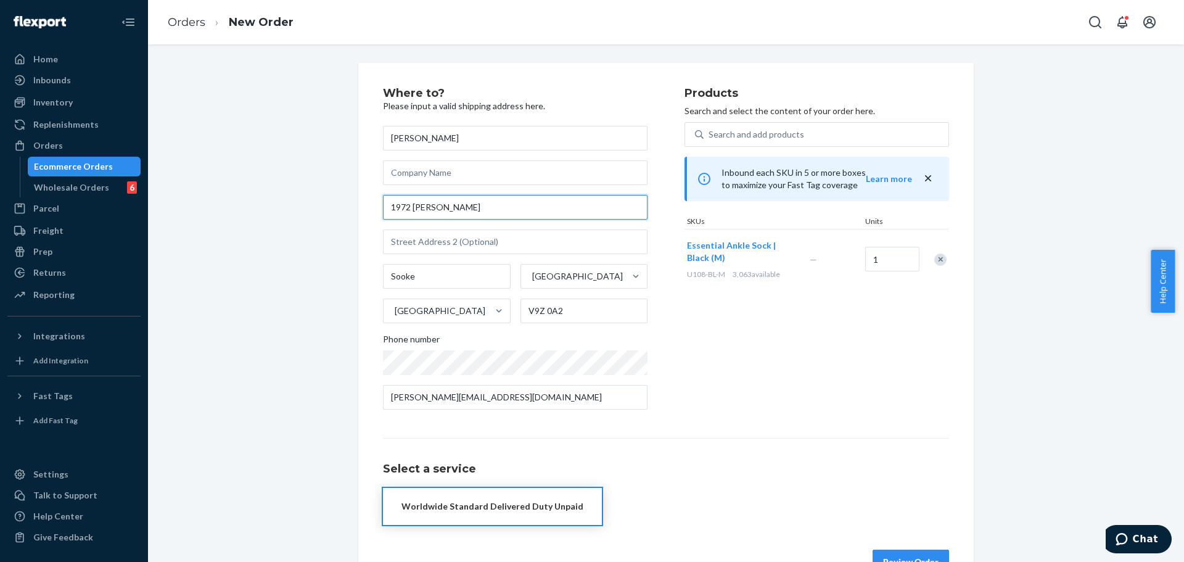
click at [547, 214] on input "1972 Murray Rd" at bounding box center [515, 207] width 264 height 25
paste input "PO Box 327 Coleman AB T0K0M0 Canada"
type input "PO Box 327 Coleman AB T0K0M0 Canada"
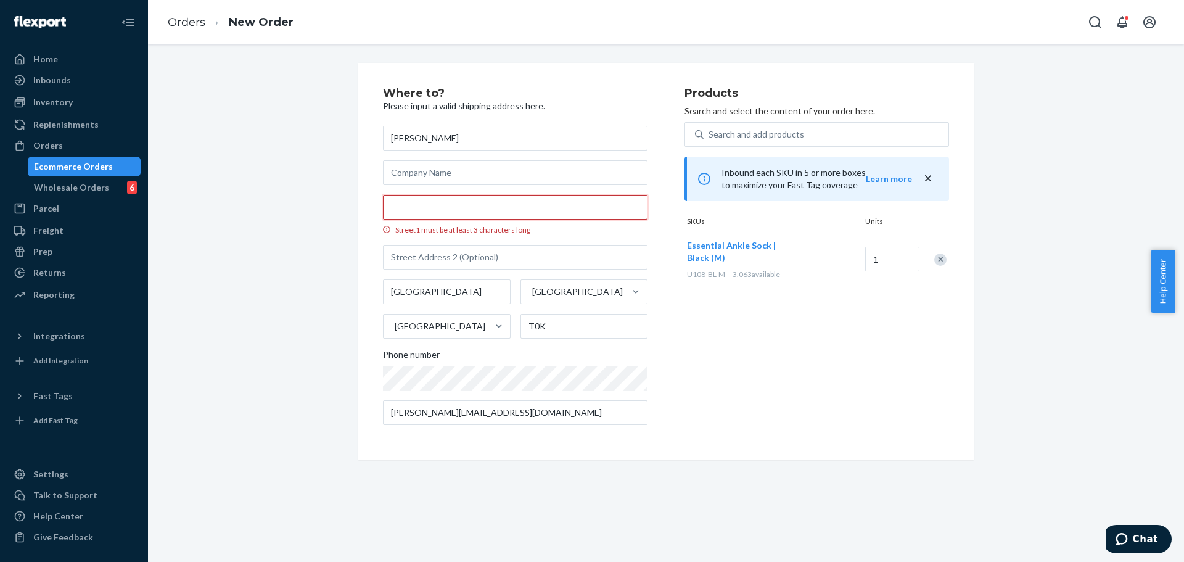
click at [506, 206] on input "Street1 must be at least 3 characters long" at bounding box center [515, 207] width 264 height 25
paste input "PO Box 327"
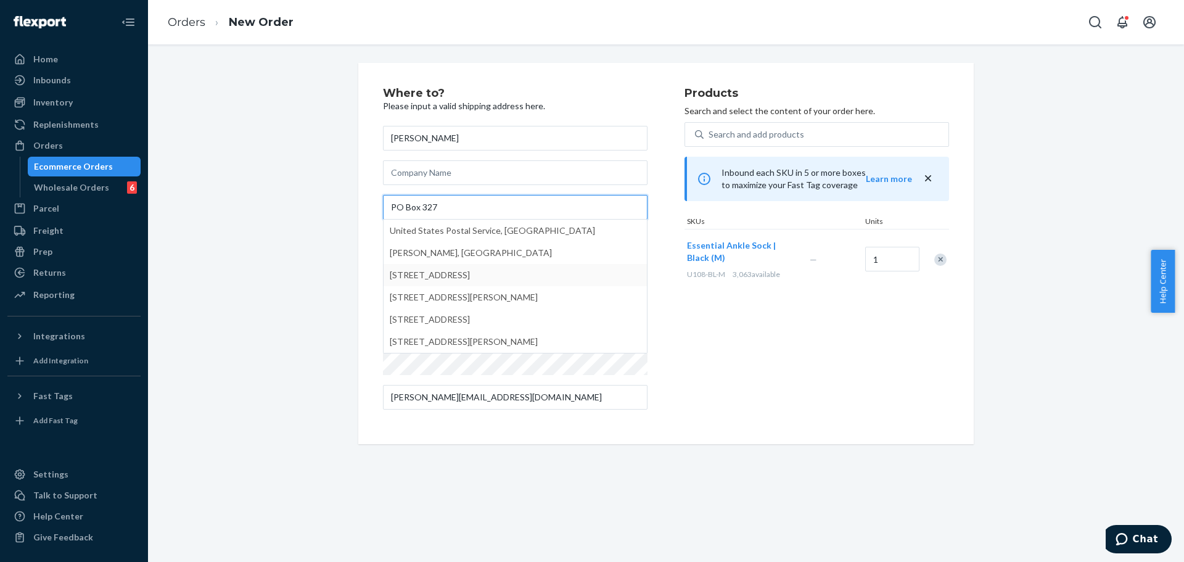
type input "PO Box 327"
click at [742, 359] on div "Products Search and select the content of your order here. Search and add produ…" at bounding box center [816, 254] width 264 height 332
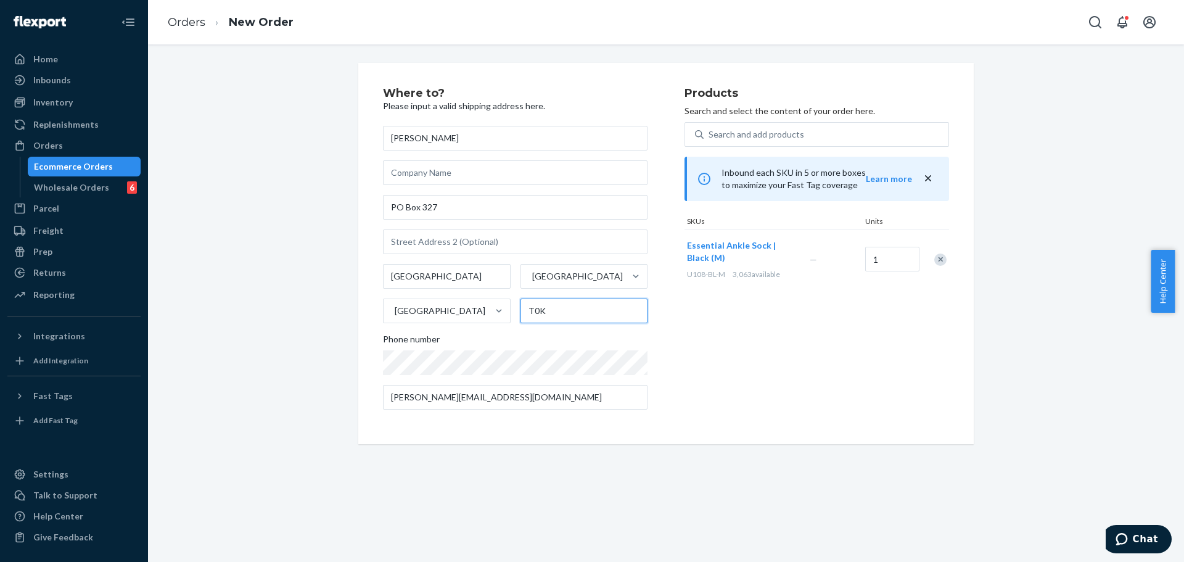
click at [608, 306] on input "V9Z 0A2" at bounding box center [584, 310] width 128 height 25
click at [608, 306] on input "T0K" at bounding box center [584, 310] width 128 height 25
click at [608, 307] on input "T0K" at bounding box center [584, 310] width 128 height 25
paste input "0M0"
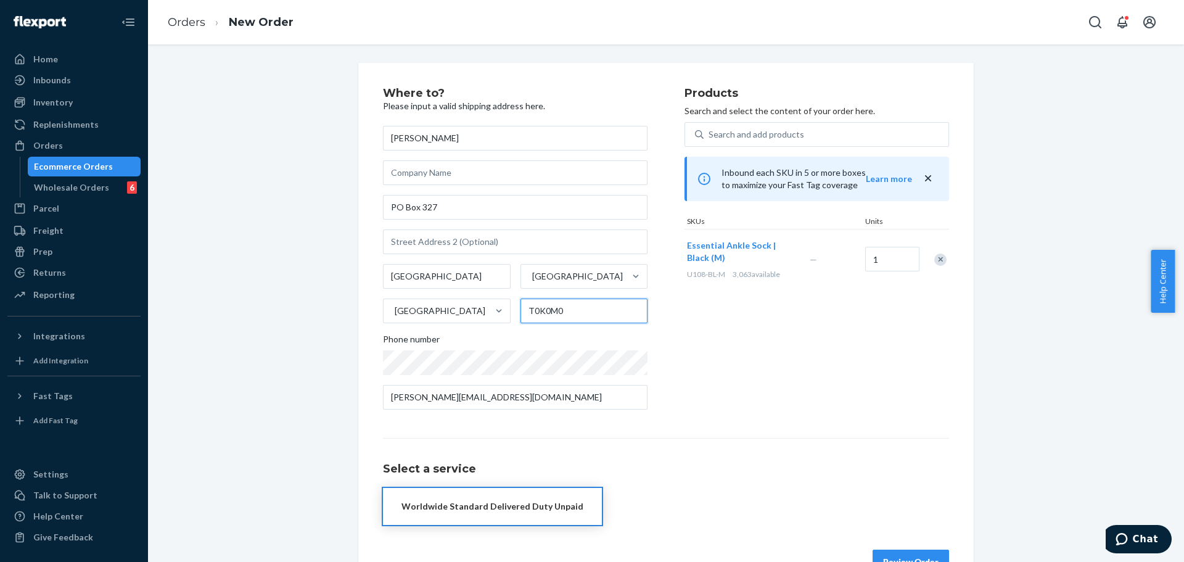
type input "T0K0M0"
click at [695, 313] on div "Products Search and select the content of your order here. Search and add produ…" at bounding box center [816, 254] width 264 height 332
click at [530, 500] on div "Worldwide Standard Delivered Duty Unpaid" at bounding box center [492, 506] width 182 height 12
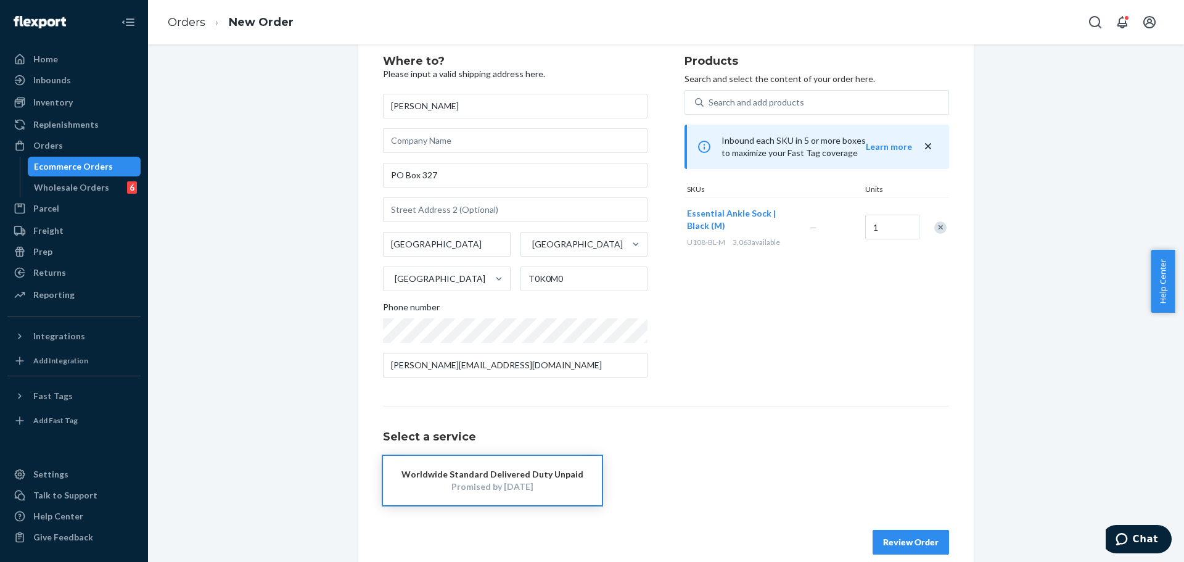
scroll to position [49, 0]
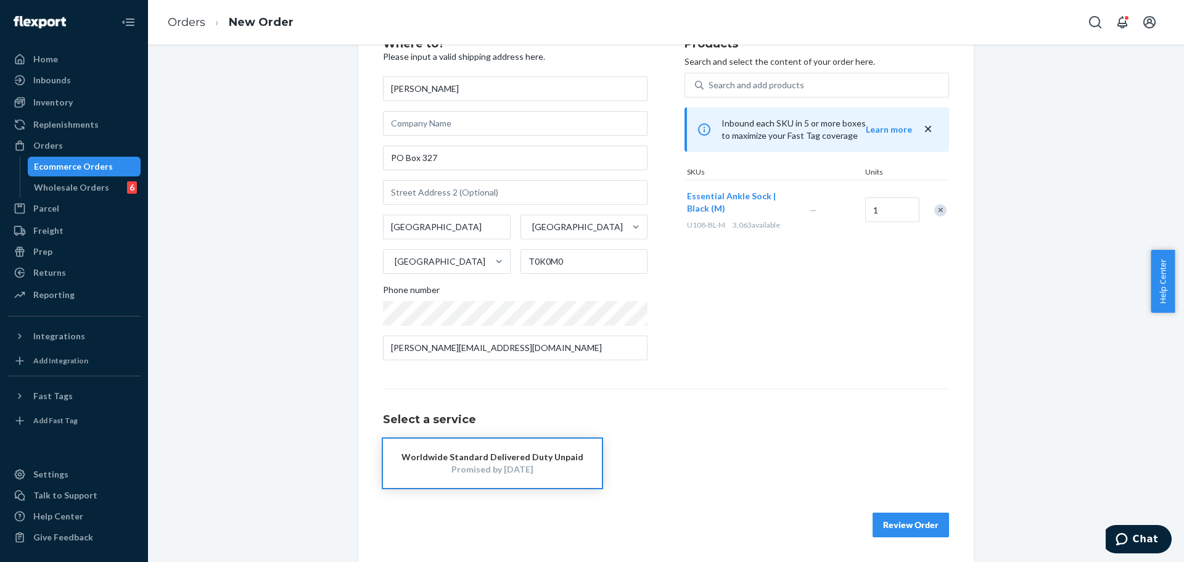
drag, startPoint x: 572, startPoint y: 450, endPoint x: 639, endPoint y: 413, distance: 76.7
click at [571, 450] on button "Worldwide Standard Delivered Duty Unpaid Promised by Oct 14, 2025" at bounding box center [492, 462] width 219 height 49
click at [522, 89] on input "DAVID GARMAN" at bounding box center [515, 88] width 264 height 25
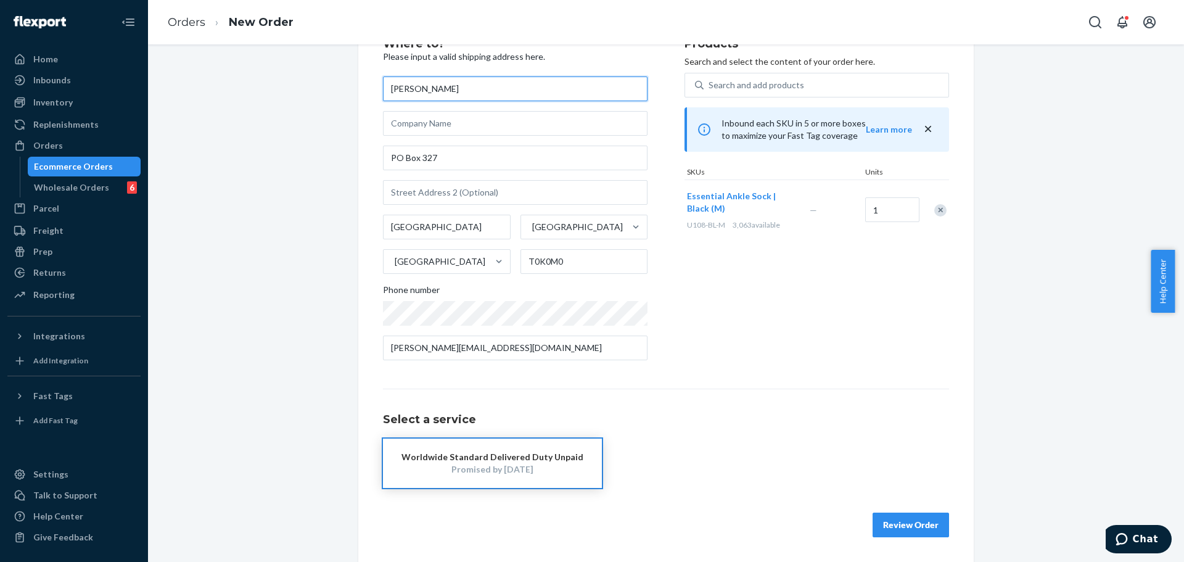
paste input "Jayme Greencorn"
type input "Jayme Greencorn"
click at [801, 316] on div "Products Search and select the content of your order here. Search and add produ…" at bounding box center [816, 204] width 264 height 332
drag, startPoint x: 578, startPoint y: 452, endPoint x: 674, endPoint y: 452, distance: 96.2
click at [578, 452] on button "Worldwide Standard Delivered Duty Unpaid Promised by Oct 14, 2025" at bounding box center [492, 462] width 219 height 49
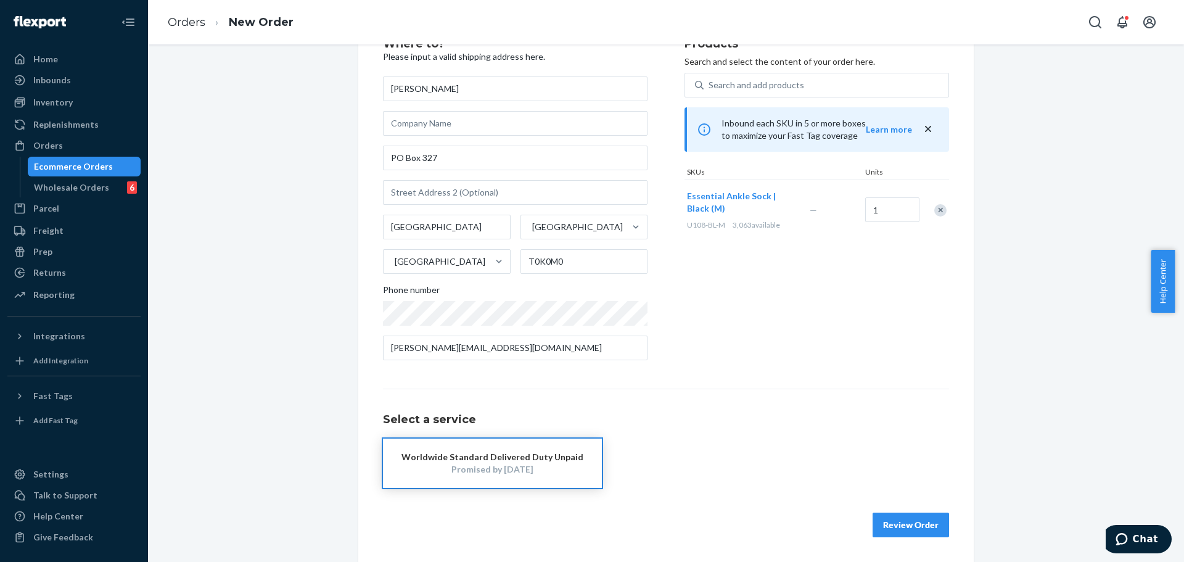
click at [921, 528] on button "Review Order" at bounding box center [910, 524] width 76 height 25
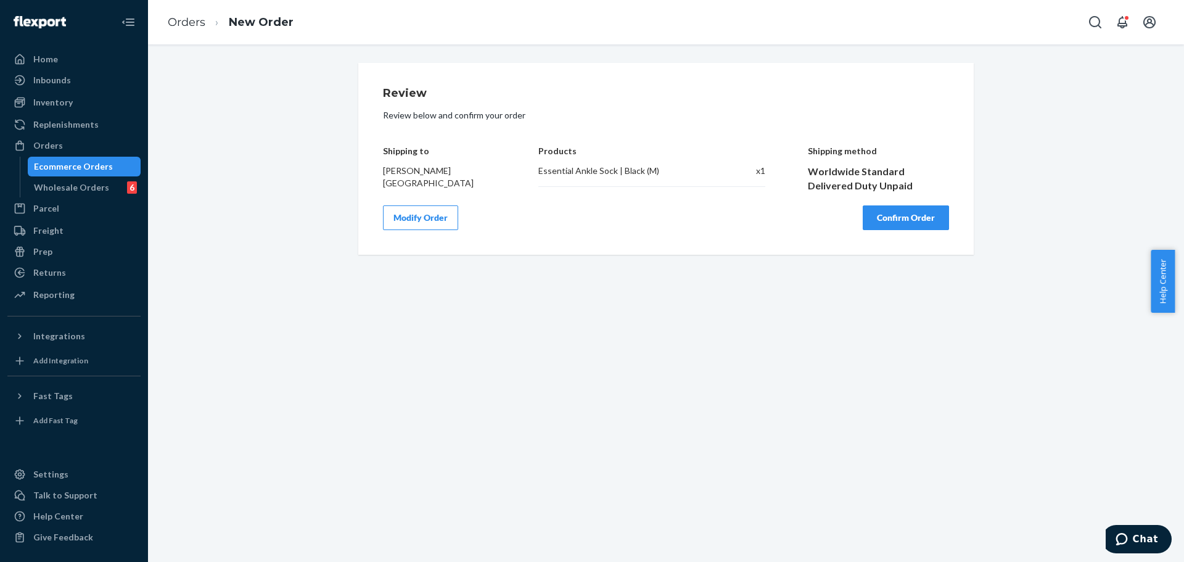
click at [925, 229] on button "Confirm Order" at bounding box center [905, 217] width 86 height 25
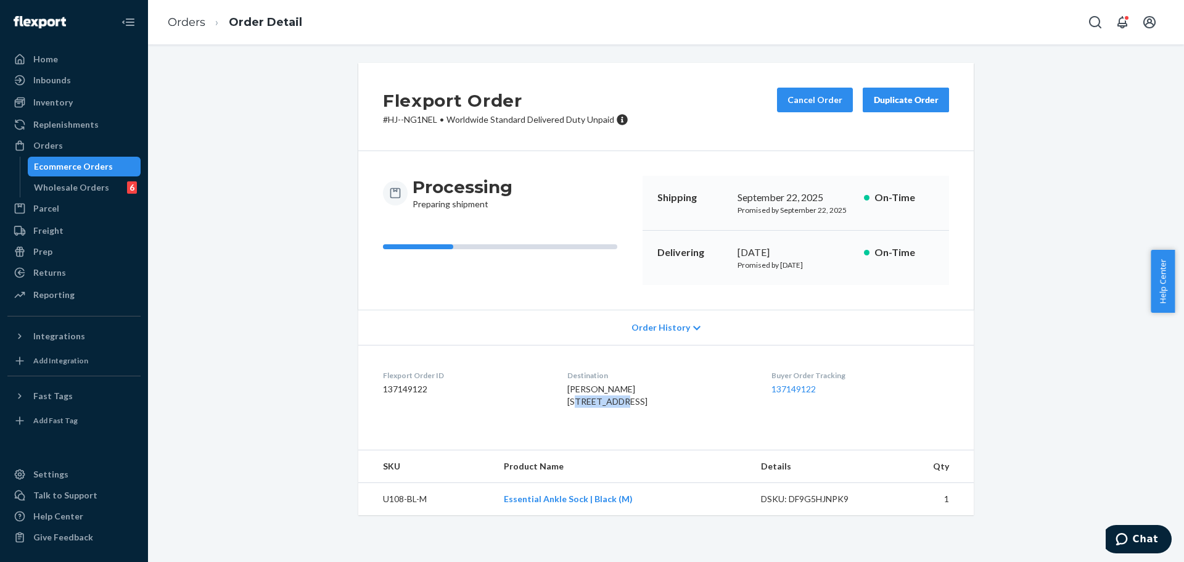
drag, startPoint x: 562, startPoint y: 403, endPoint x: 628, endPoint y: 401, distance: 66.0
click at [628, 401] on div "JAYME GREENCORN PO BOX 327 ALBERTA, AB T0K0M0 CA" at bounding box center [659, 395] width 184 height 25
click at [574, 406] on span "JAYME GREENCORN PO BOX 327 ALBERTA, AB T0K0M0 CA" at bounding box center [607, 394] width 80 height 23
drag, startPoint x: 574, startPoint y: 415, endPoint x: 674, endPoint y: 415, distance: 100.5
click at [575, 406] on span "JAYME GREENCORN PO BOX 327 ALBERTA, AB T0K0M0 CA" at bounding box center [607, 394] width 80 height 23
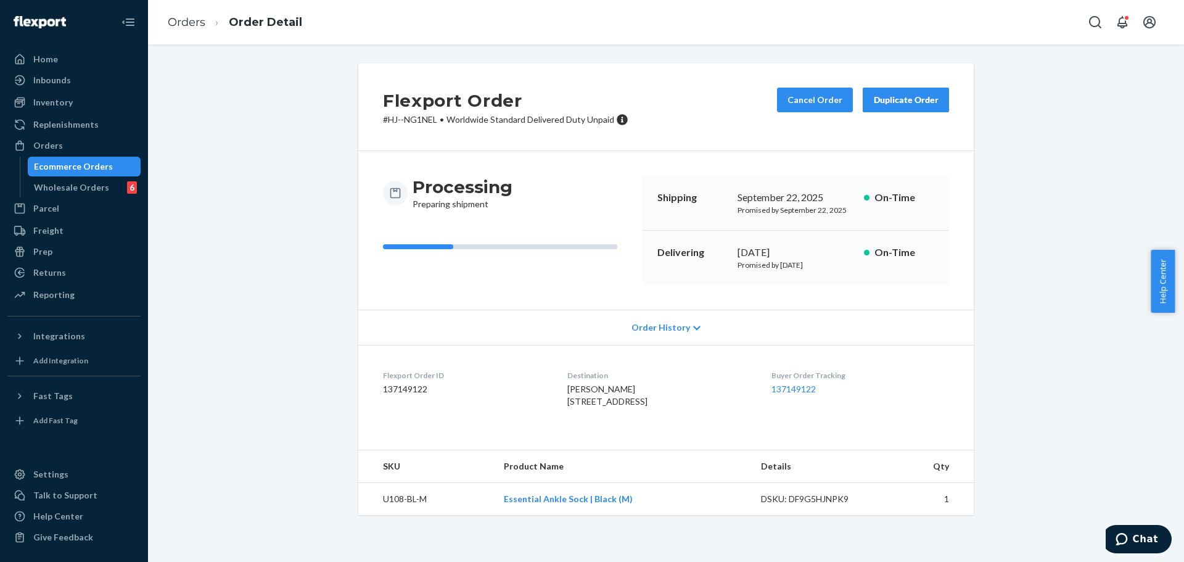
click at [605, 406] on span "JAYME GREENCORN PO BOX 327 ALBERTA, AB T0K0M0 CA" at bounding box center [607, 394] width 80 height 23
drag, startPoint x: 605, startPoint y: 414, endPoint x: 630, endPoint y: 414, distance: 24.7
click at [605, 406] on span "JAYME GREENCORN PO BOX 327 ALBERTA, AB T0K0M0 CA" at bounding box center [607, 394] width 80 height 23
click at [639, 406] on span "JAYME GREENCORN PO BOX 327 ALBERTA, AB T0K0M0 CA" at bounding box center [607, 394] width 80 height 23
click at [642, 406] on span "JAYME GREENCORN PO BOX 327 ALBERTA, AB T0K0M0 CA" at bounding box center [607, 394] width 80 height 23
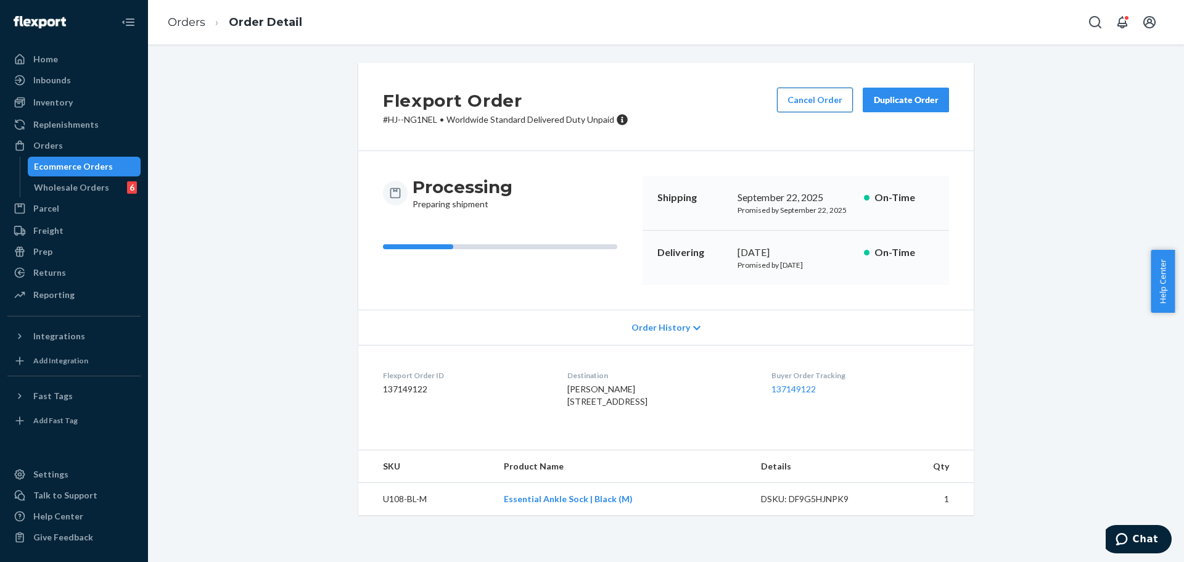
click at [812, 100] on button "Cancel Order" at bounding box center [815, 100] width 76 height 25
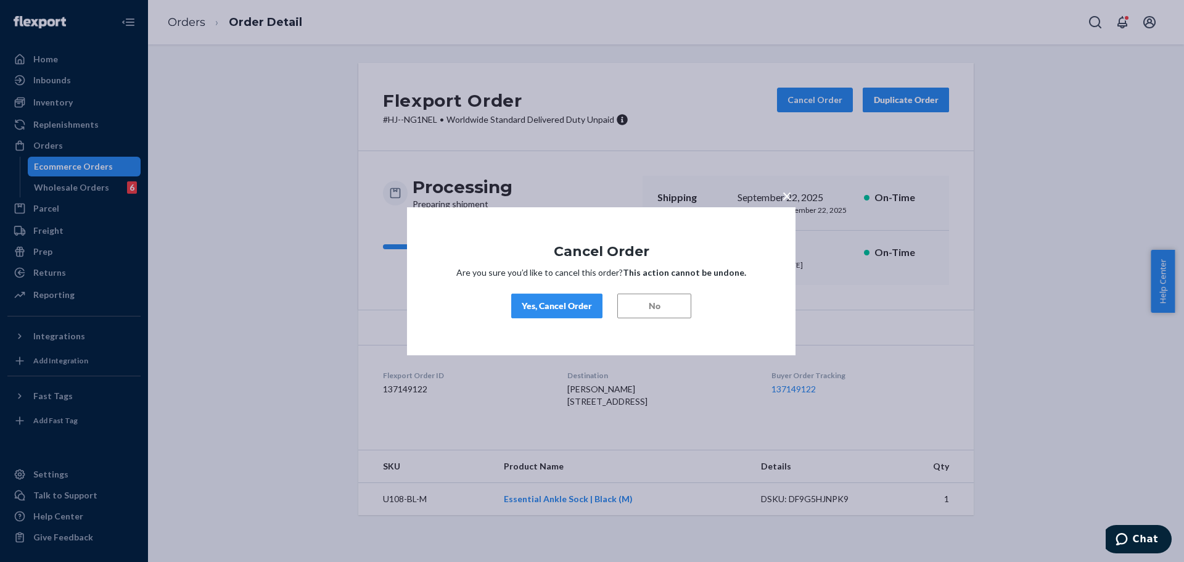
click at [576, 307] on div "Yes, Cancel Order" at bounding box center [557, 306] width 70 height 12
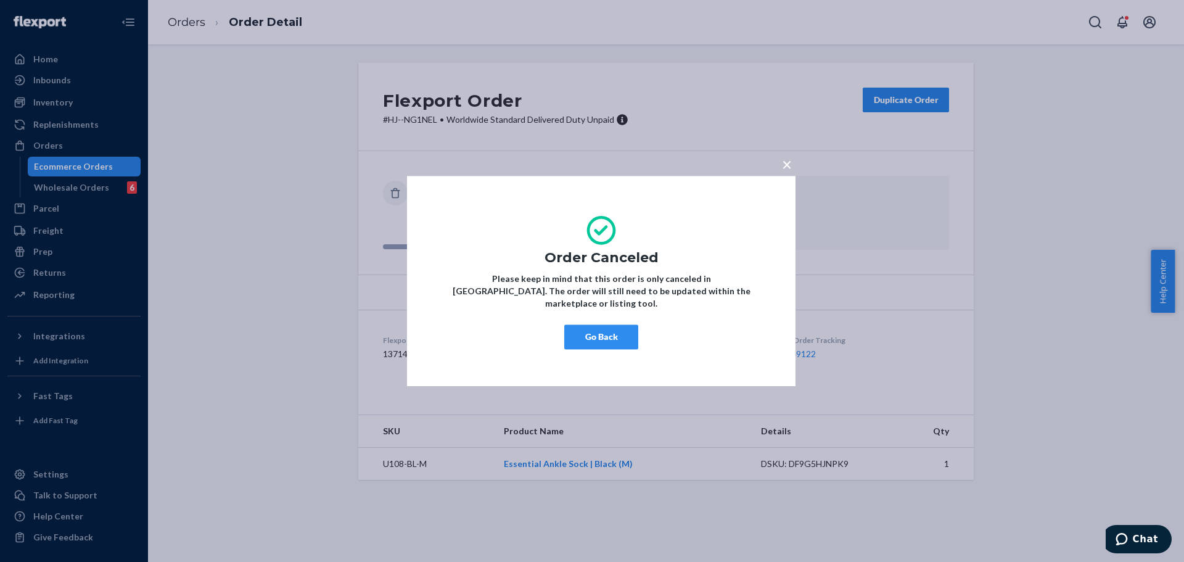
click at [786, 171] on span "×" at bounding box center [787, 163] width 10 height 21
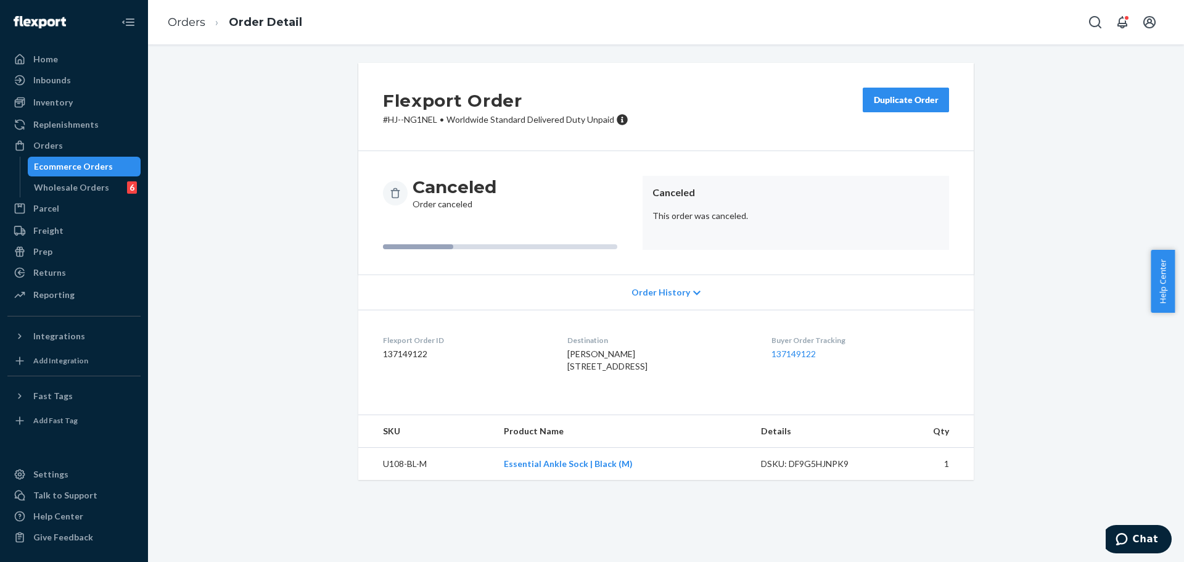
click at [908, 104] on div "Duplicate Order" at bounding box center [905, 100] width 65 height 12
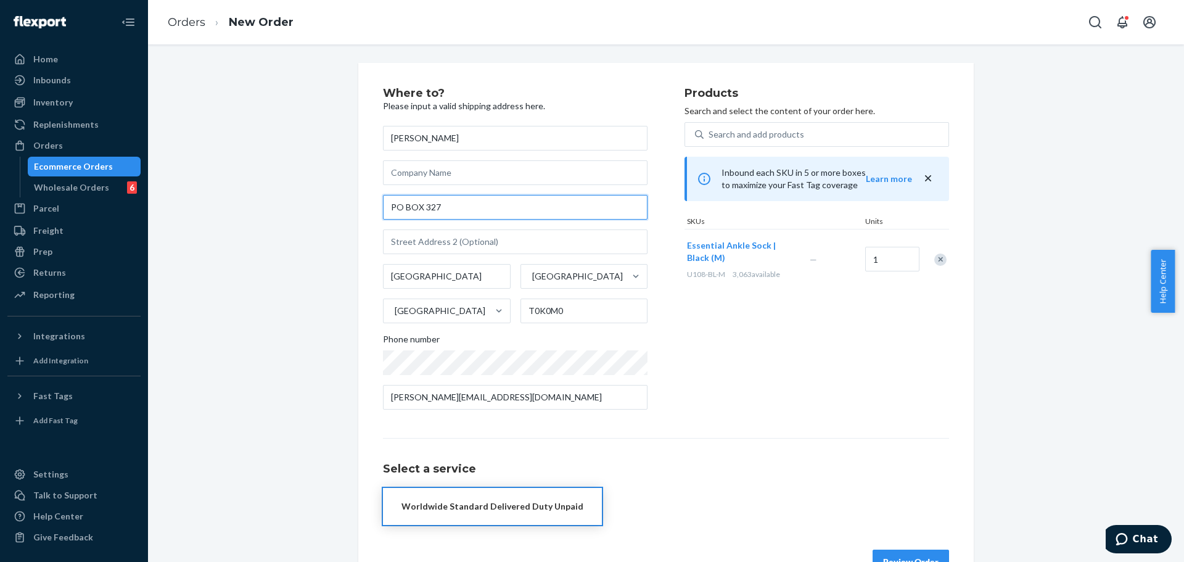
click at [565, 210] on input "PO BOX 327" at bounding box center [515, 207] width 264 height 25
paste input "MU02415608293"
click at [506, 208] on input "MU02415608293" at bounding box center [515, 207] width 264 height 25
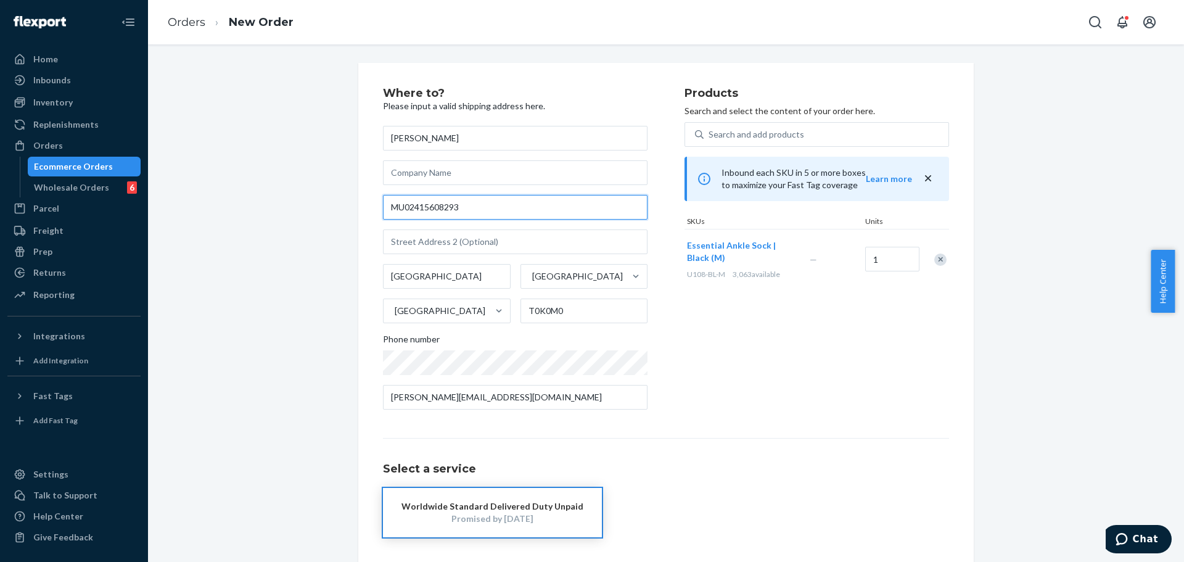
click at [506, 208] on input "MU02415608293" at bounding box center [515, 207] width 264 height 25
paste input "PSC 45"
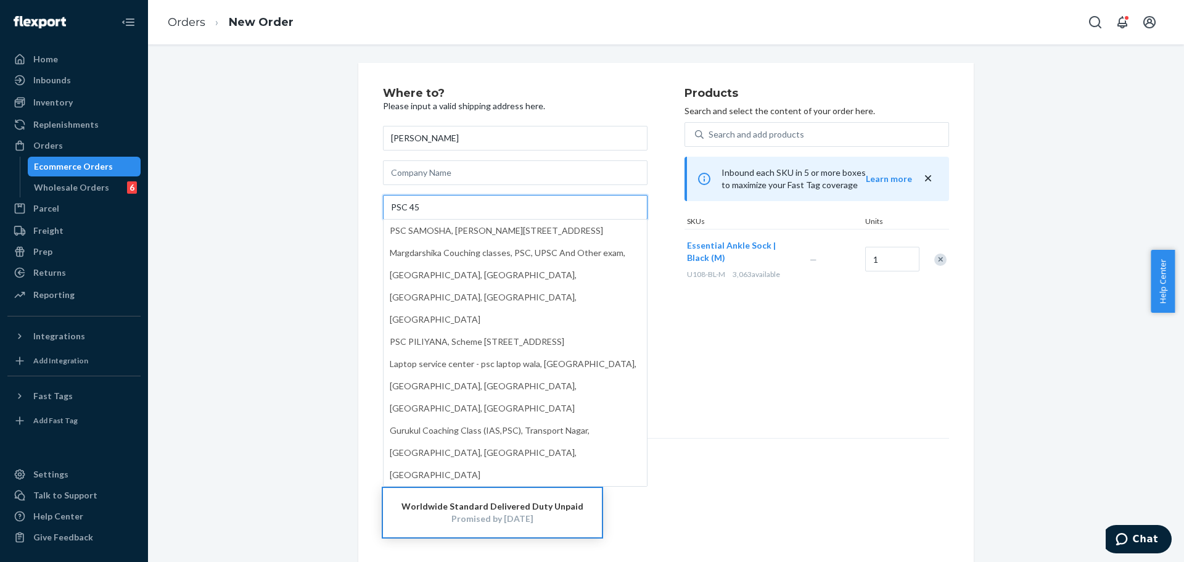
type input "PSC 45"
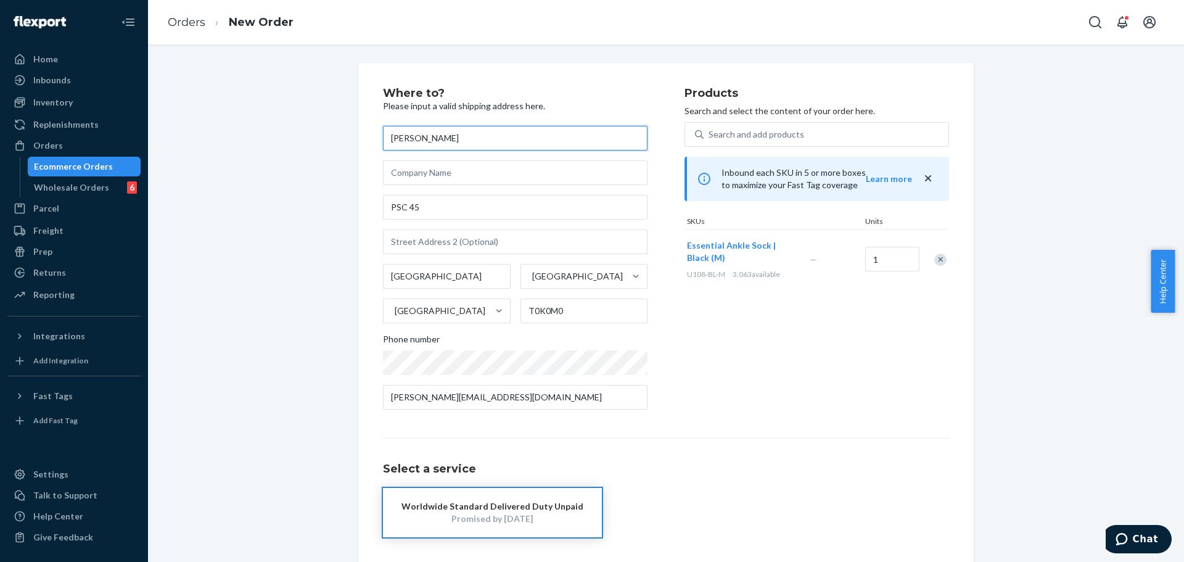
click at [559, 140] on input "JAYME GREENCORN" at bounding box center [515, 138] width 264 height 25
paste input "Hannah DeWaters"
type input "Hannah DeWaters"
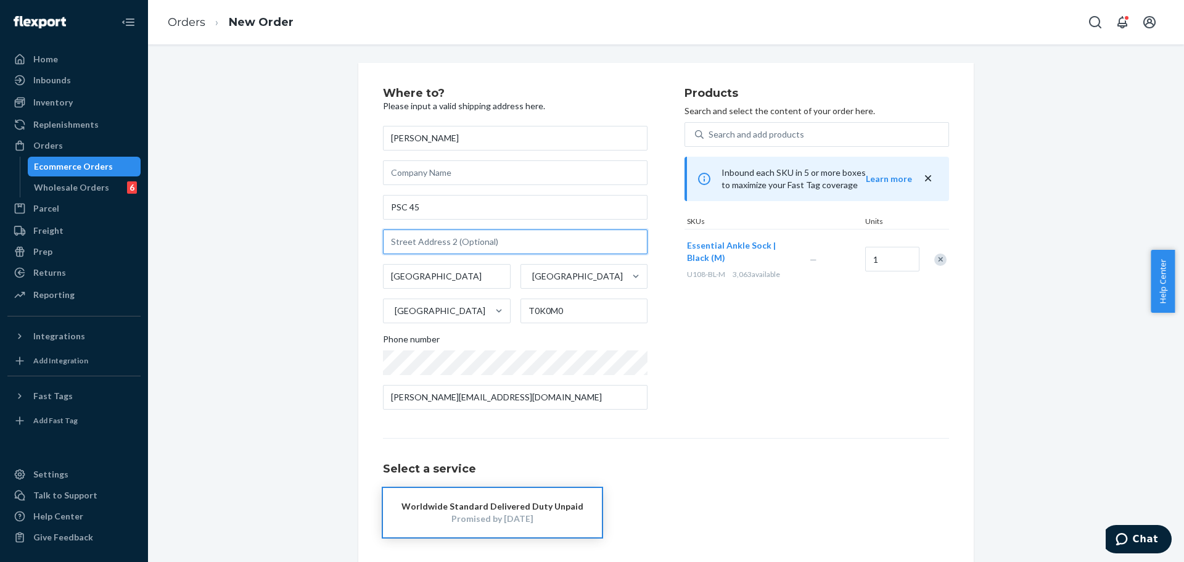
click at [442, 240] on input "text" at bounding box center [515, 241] width 264 height 25
paste input "P.o. box 437"
click at [402, 241] on input "P.o. box 437" at bounding box center [515, 241] width 264 height 25
type input "PO Box 437"
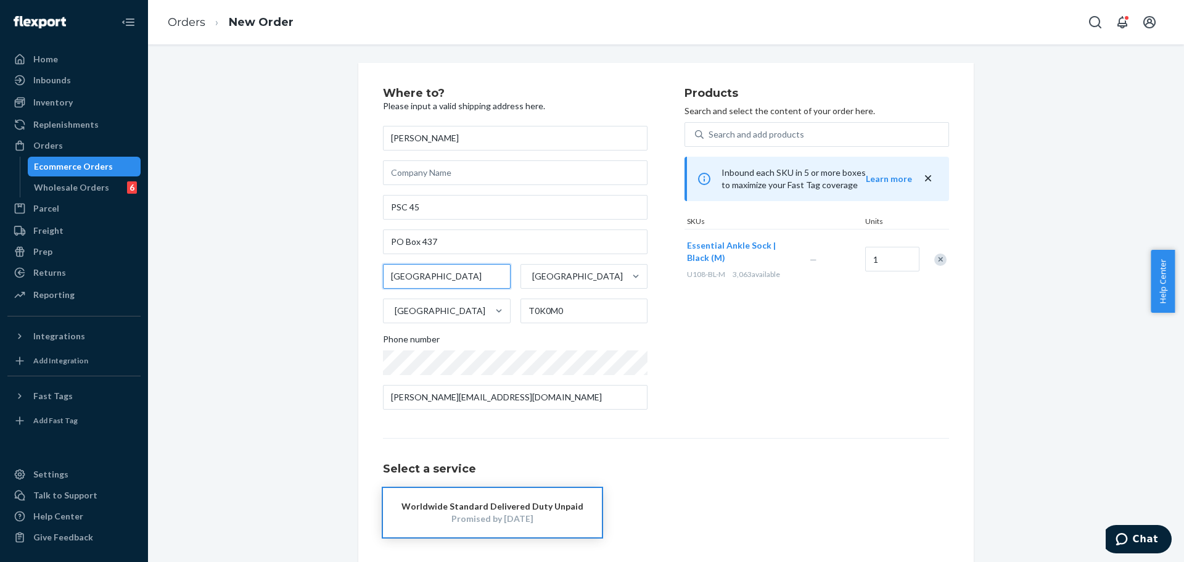
click at [455, 276] on input "ALBERTA" at bounding box center [447, 276] width 128 height 25
click at [455, 275] on input "ALBERTA" at bounding box center [447, 276] width 128 height 25
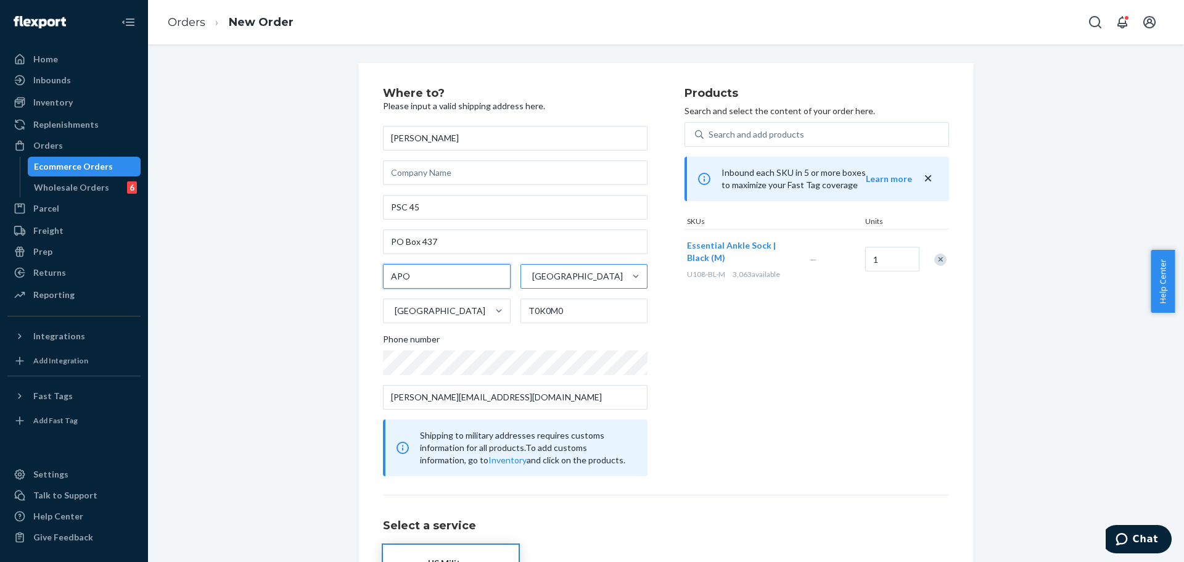
type input "APO"
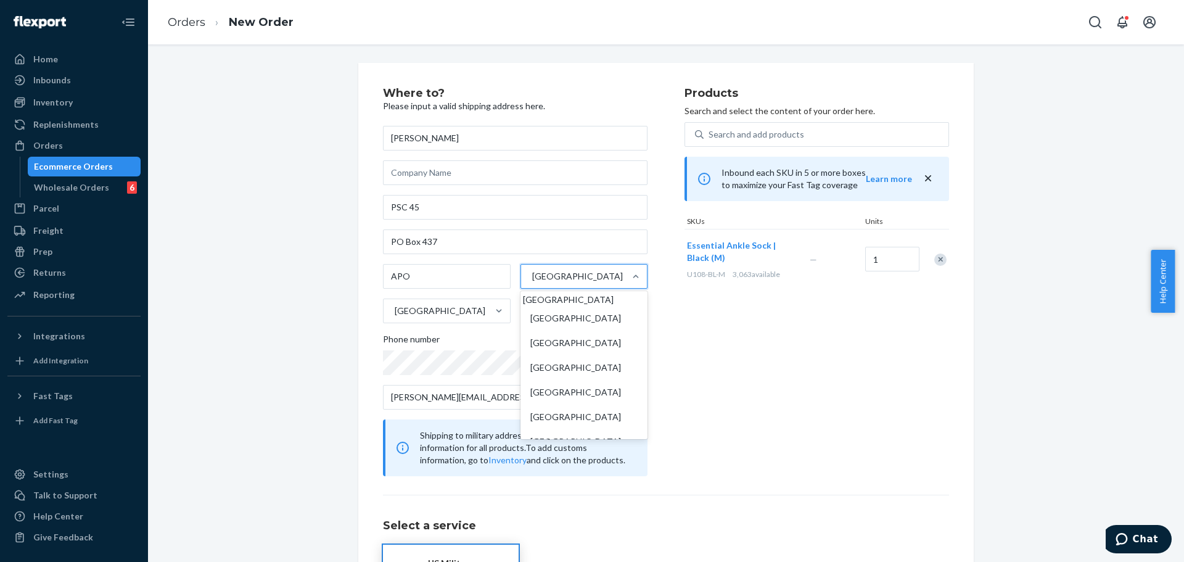
click at [560, 283] on div "Alberta" at bounding box center [573, 276] width 104 height 25
click at [532, 282] on input "option Alberta focused, 1 of 13. 13 results available. Use Up and Down to choos…" at bounding box center [531, 276] width 1 height 12
click at [457, 317] on div "[GEOGRAPHIC_DATA]" at bounding box center [435, 310] width 104 height 25
click at [395, 317] on input "[GEOGRAPHIC_DATA]" at bounding box center [393, 311] width 1 height 12
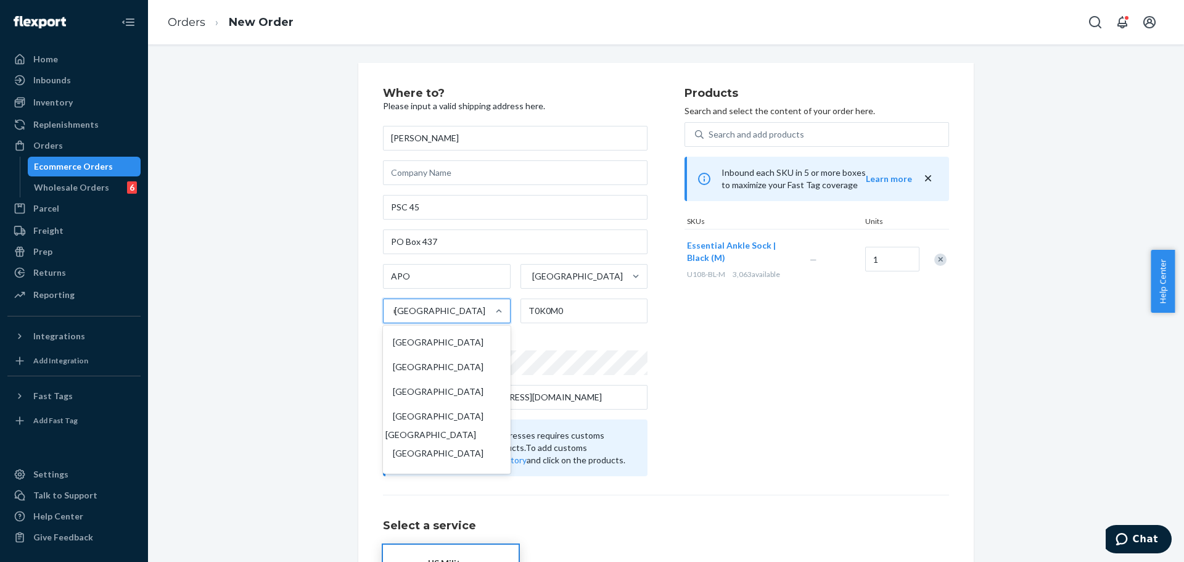
scroll to position [10, 0]
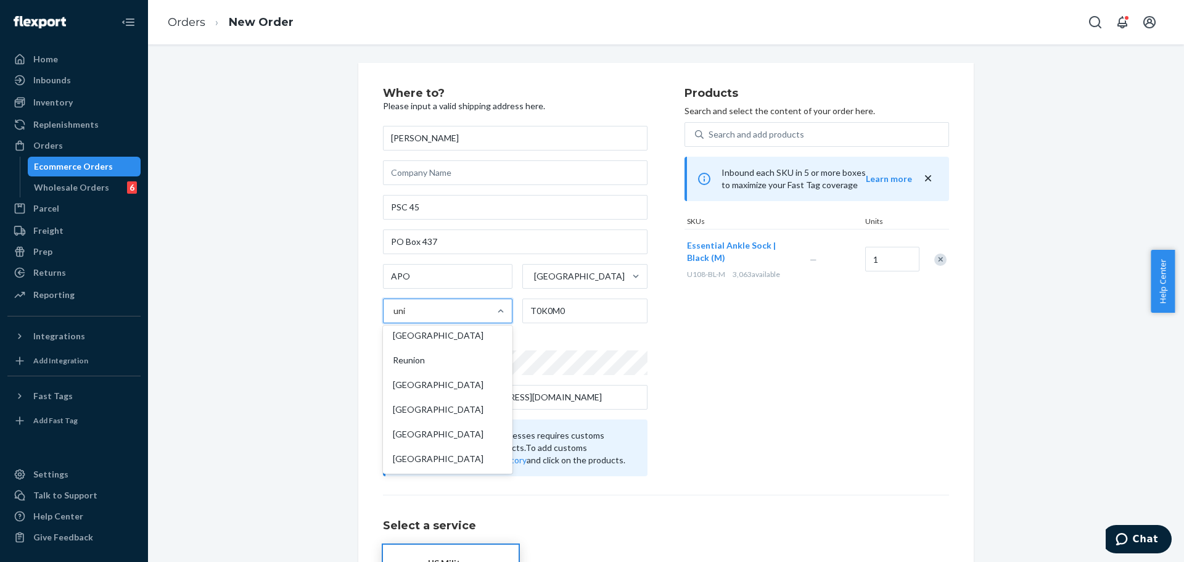
type input "unit"
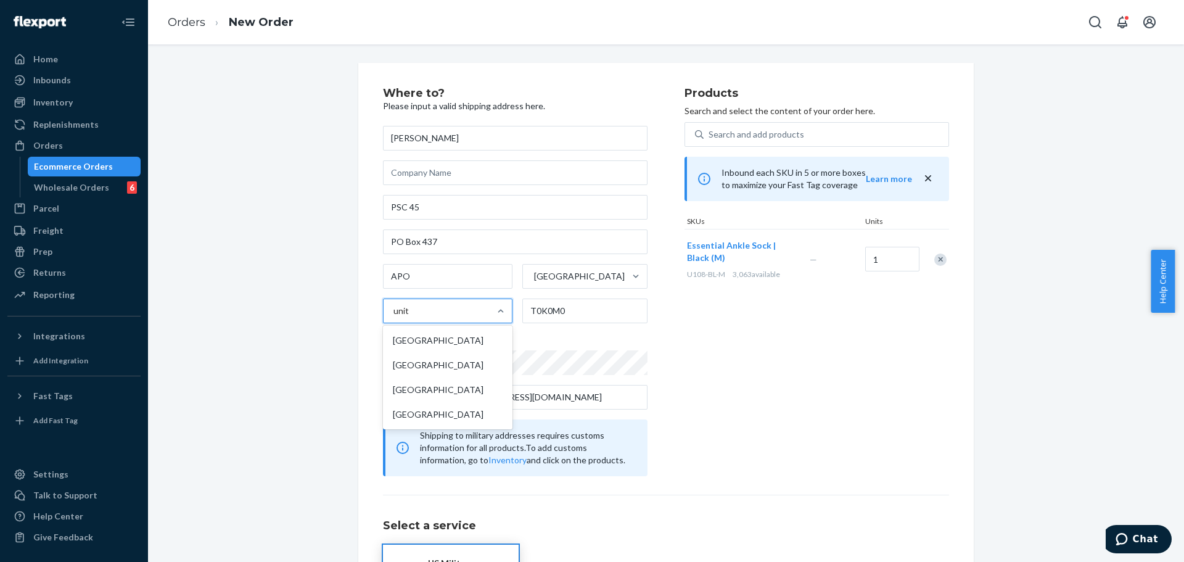
scroll to position [0, 0]
click at [488, 338] on div "[GEOGRAPHIC_DATA]" at bounding box center [447, 340] width 125 height 25
click at [409, 317] on input "unit" at bounding box center [401, 311] width 16 height 12
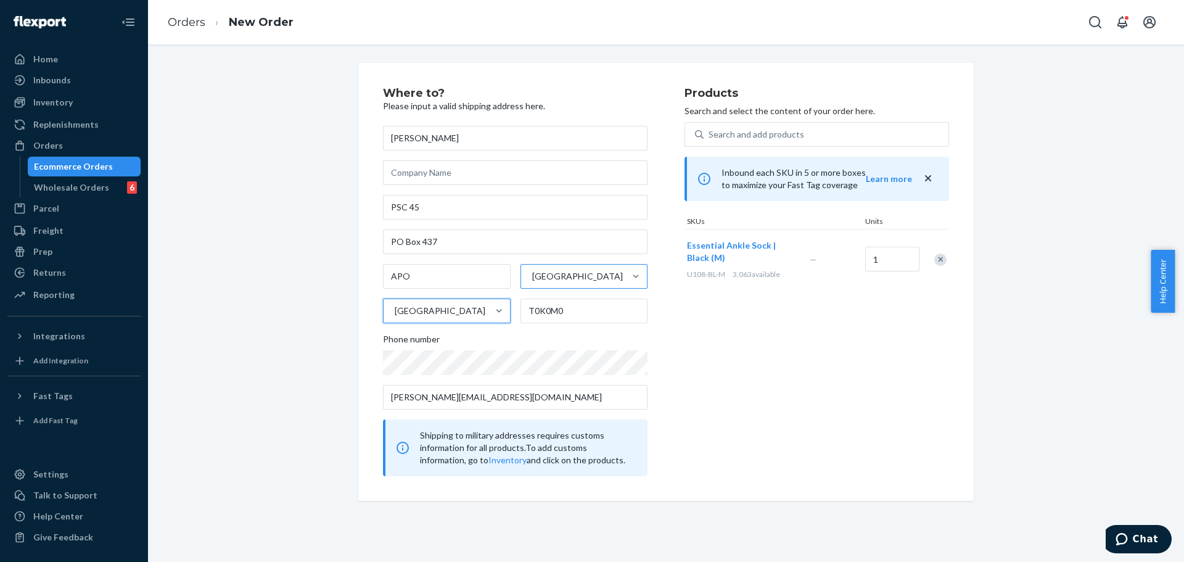
click at [557, 287] on div "Alberta" at bounding box center [573, 276] width 104 height 25
click at [532, 282] on input "Alberta" at bounding box center [531, 276] width 1 height 12
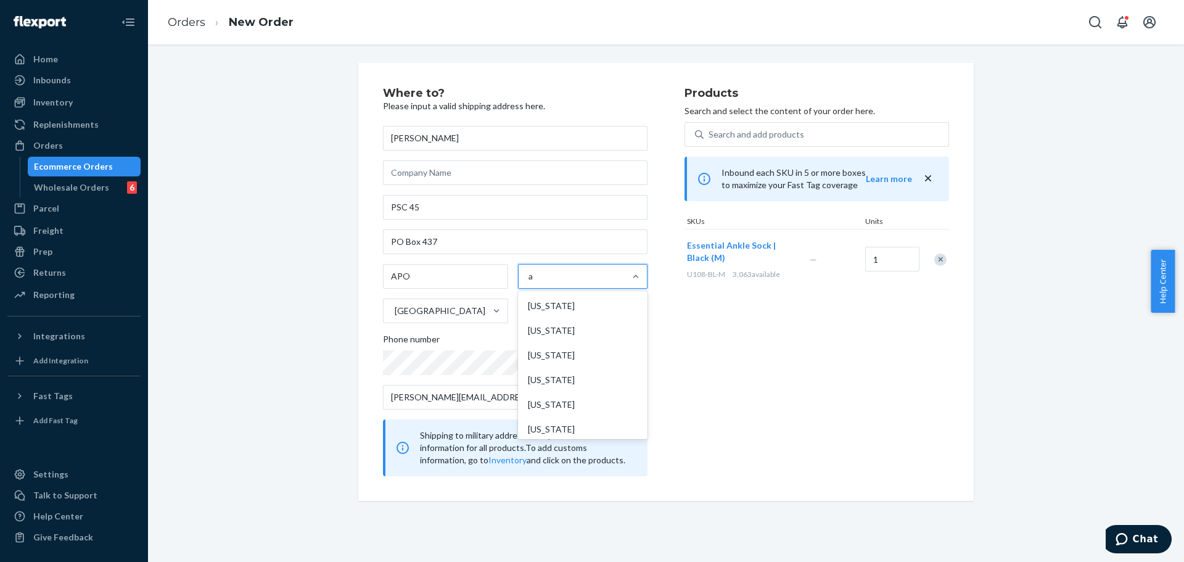
type input "ae"
drag, startPoint x: 568, startPoint y: 308, endPoint x: 685, endPoint y: 335, distance: 119.8
click at [572, 308] on div "Armed Forces Europe (AE)" at bounding box center [582, 305] width 125 height 25
click at [538, 282] on input "ae" at bounding box center [533, 276] width 10 height 12
click at [724, 342] on div "Products Search and select the content of your order here. Search and add produ…" at bounding box center [816, 282] width 264 height 388
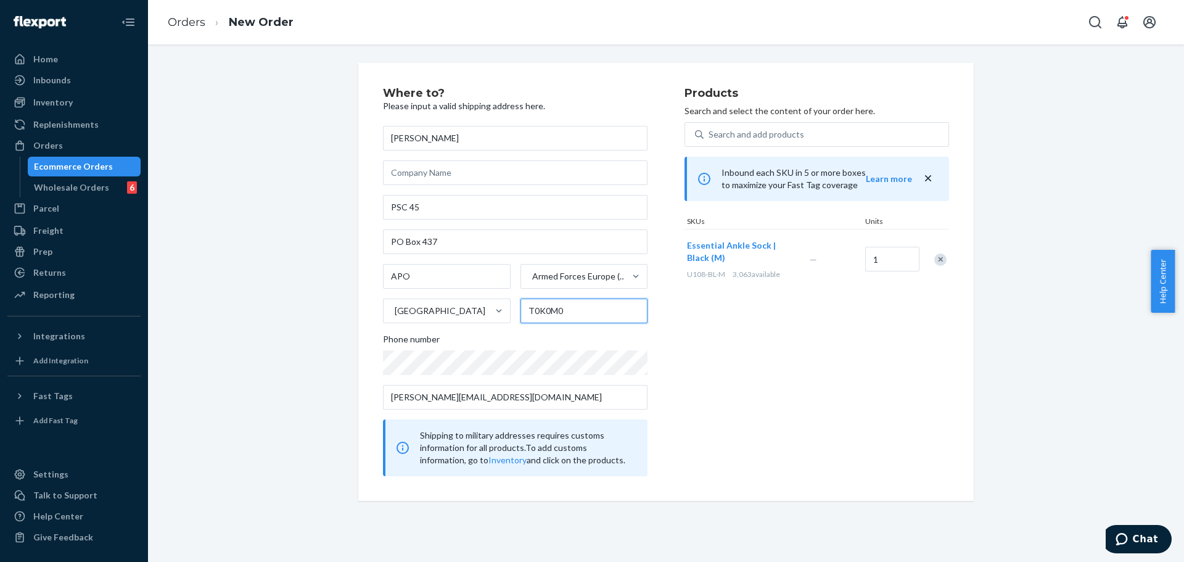
click at [570, 306] on input "T0K0M0" at bounding box center [584, 310] width 128 height 25
paste input "09468"
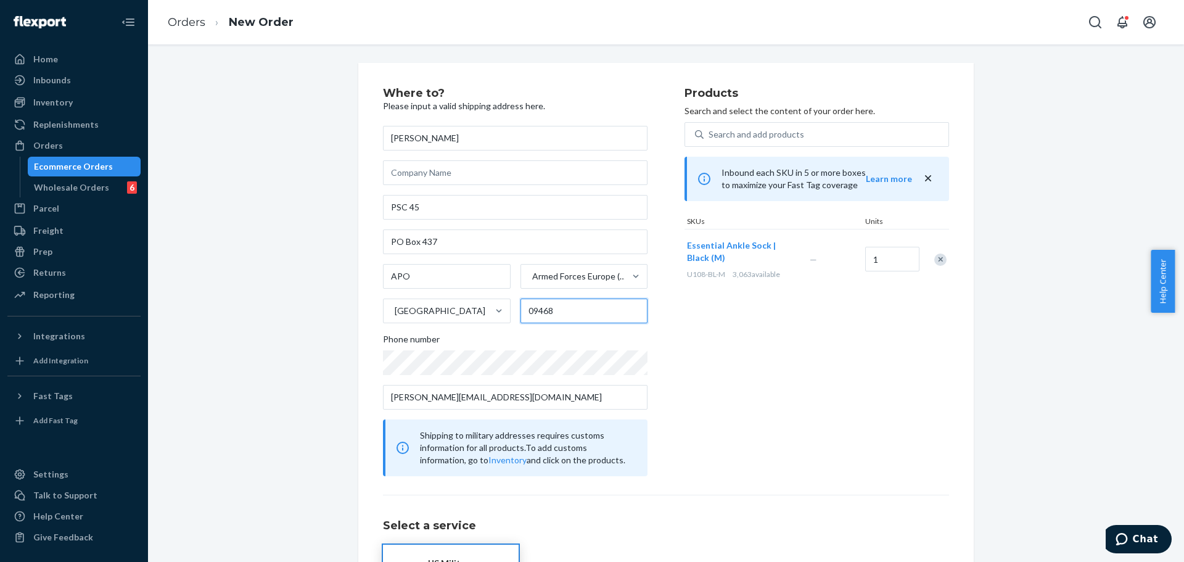
type input "09468"
click at [670, 324] on div "Where to? Please input a valid shipping address here. Hannah DeWaters PSC 45 PO…" at bounding box center [533, 282] width 301 height 388
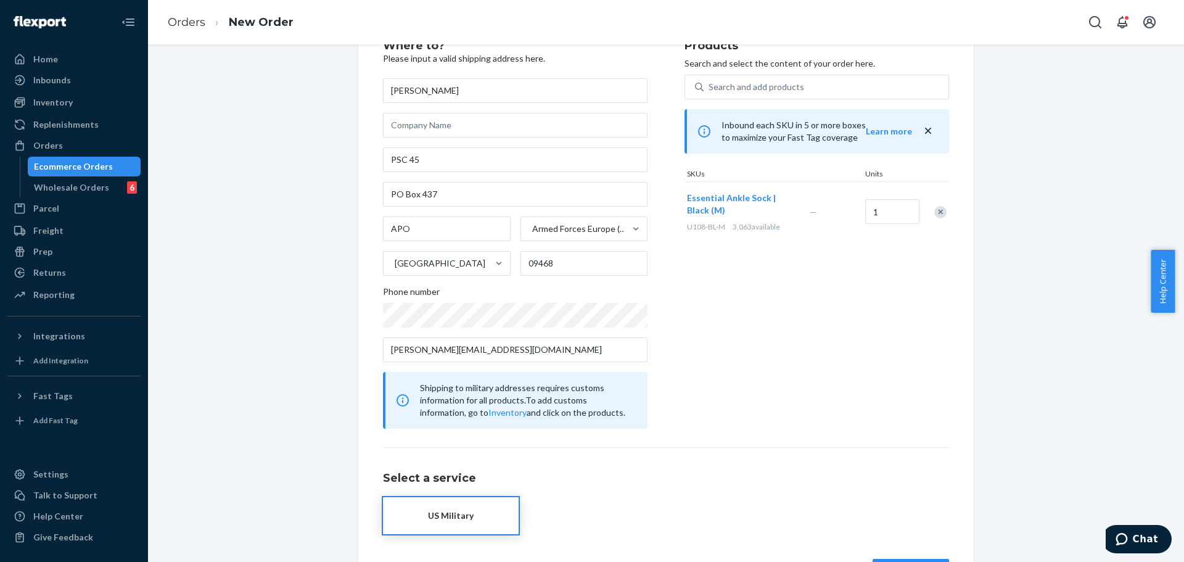
scroll to position [111, 0]
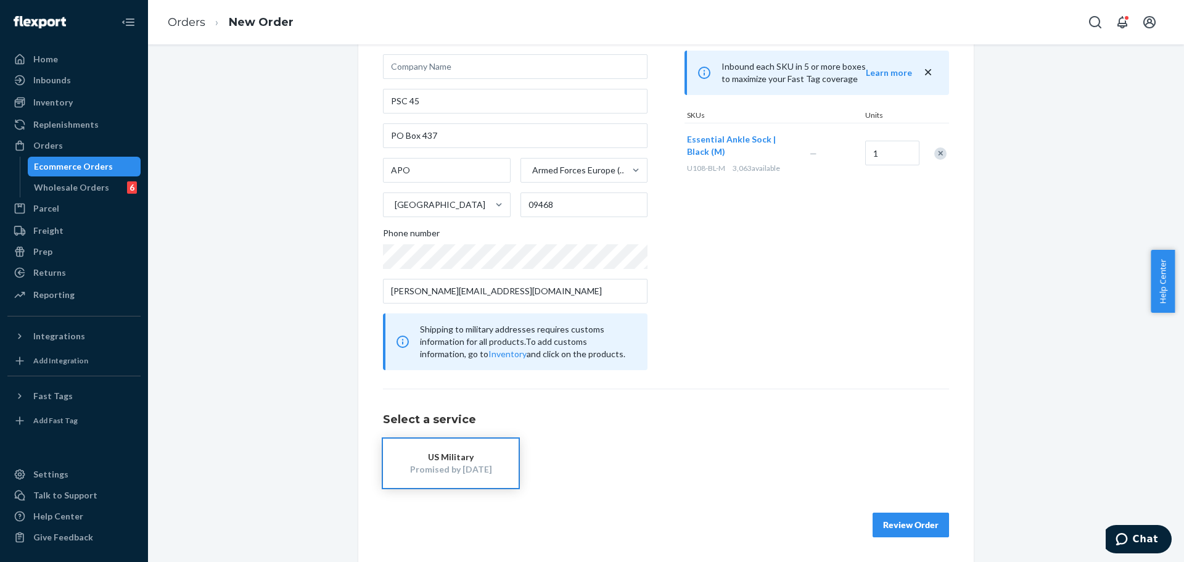
drag, startPoint x: 492, startPoint y: 467, endPoint x: 626, endPoint y: 345, distance: 180.7
click at [493, 463] on div "US Military" at bounding box center [450, 457] width 99 height 12
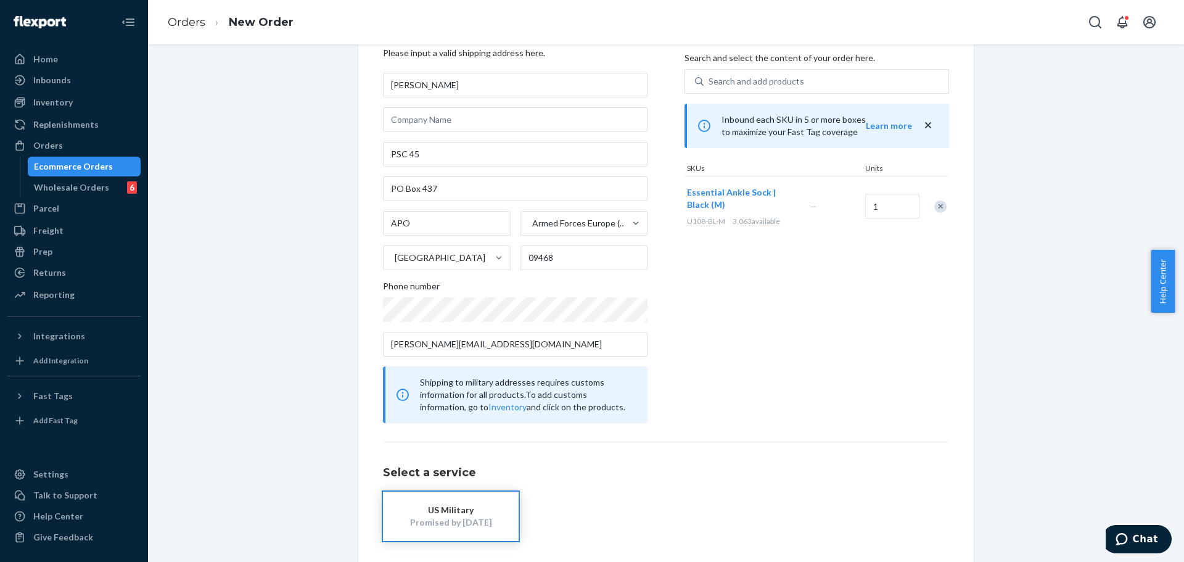
scroll to position [123, 0]
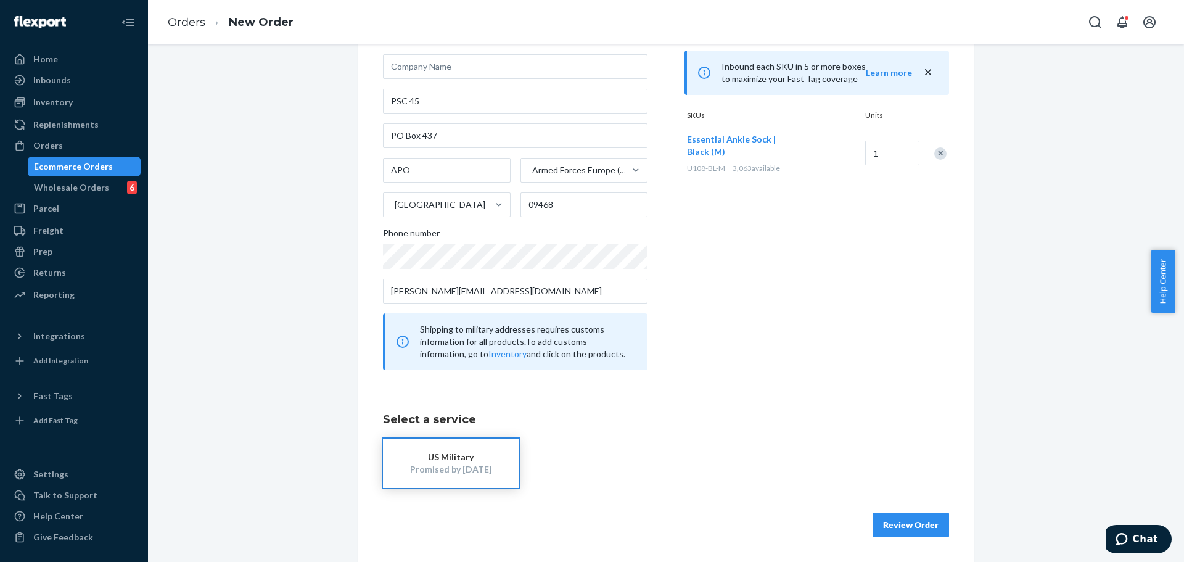
click at [922, 518] on button "Review Order" at bounding box center [910, 524] width 76 height 25
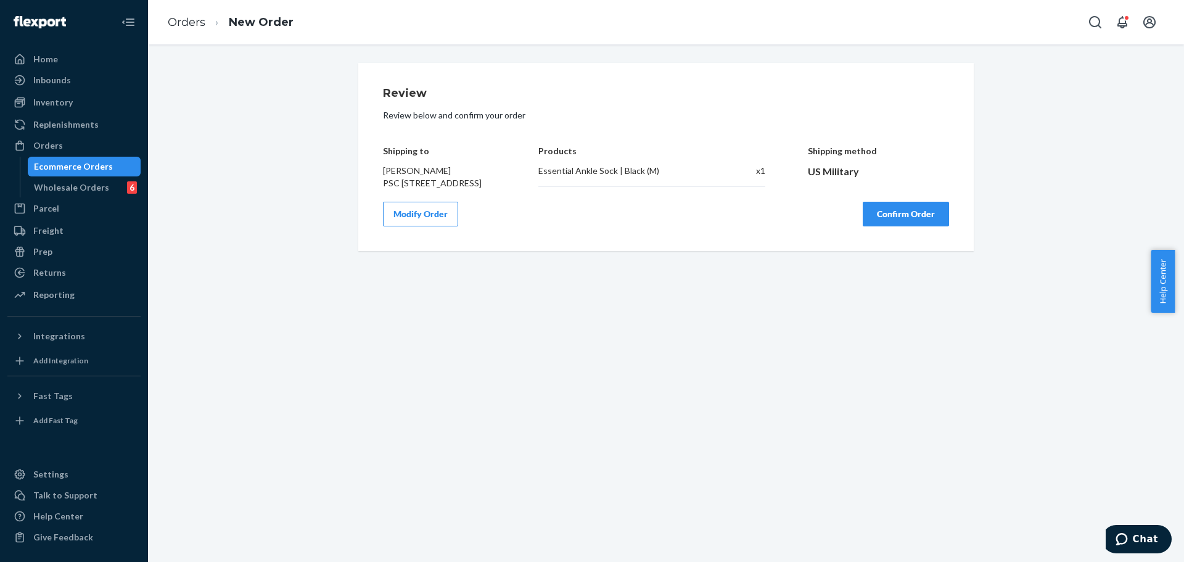
click at [919, 226] on button "Confirm Order" at bounding box center [905, 214] width 86 height 25
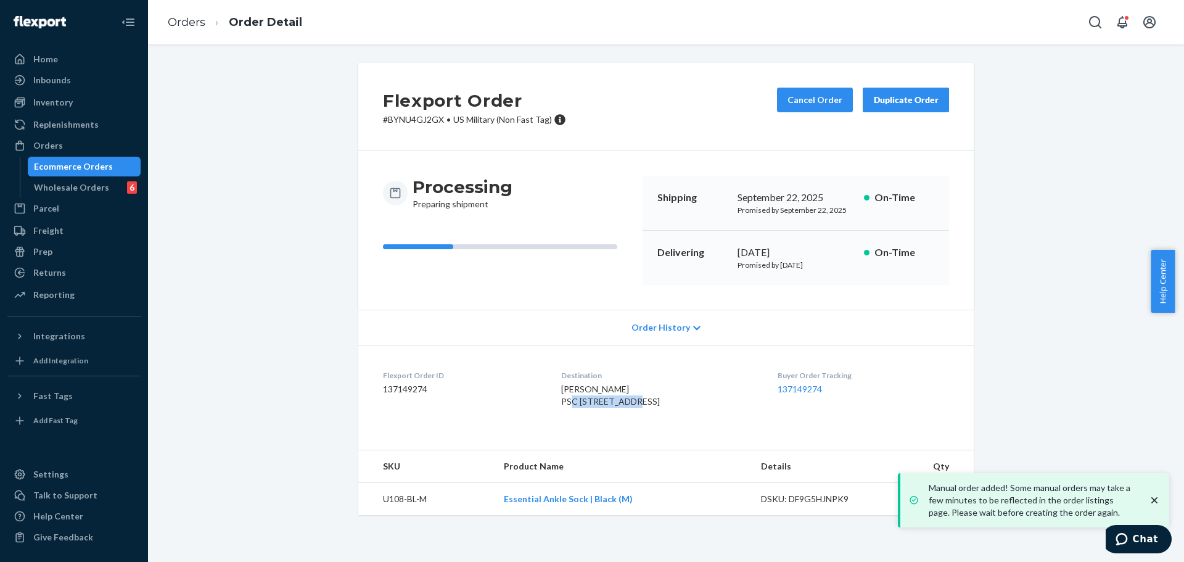
drag, startPoint x: 561, startPoint y: 402, endPoint x: 623, endPoint y: 399, distance: 61.7
click at [623, 399] on dl "Flexport Order ID 137149274 Destination Hannah DeWaters PSC 45 Box 437 PO Box 4…" at bounding box center [665, 391] width 615 height 92
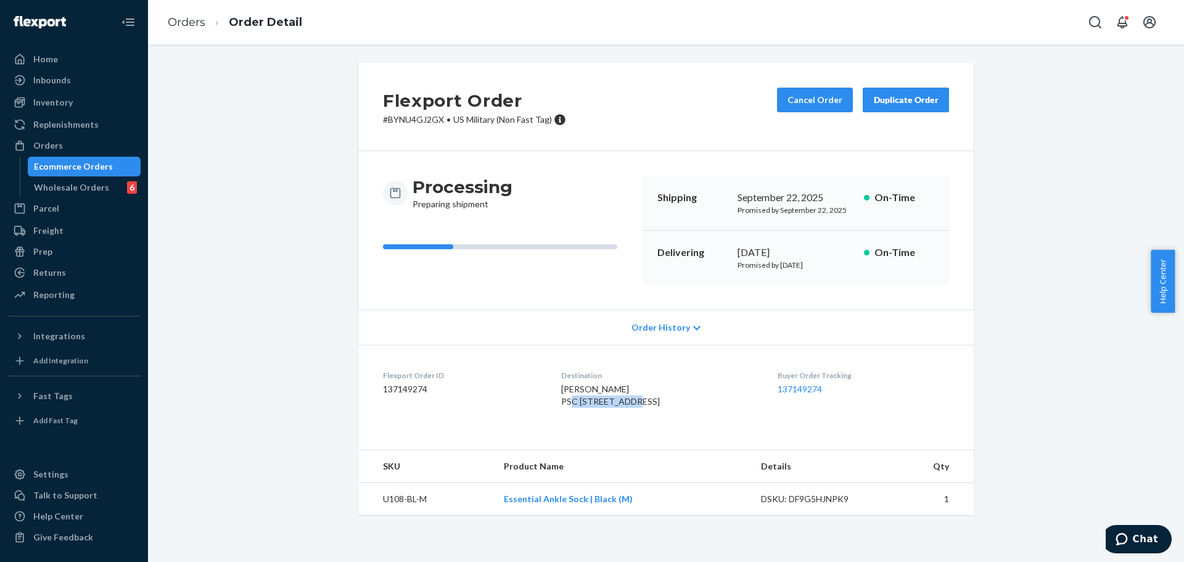
drag, startPoint x: 562, startPoint y: 414, endPoint x: 609, endPoint y: 414, distance: 46.9
click at [609, 407] on div "Hannah DeWaters PSC 45 Box 437 PO Box 437 APO, AE 09468-0005 US" at bounding box center [659, 395] width 196 height 25
click at [567, 406] on span "Hannah DeWaters PSC 45 Box 437 PO Box 437 APO, AE 09468-0005 US" at bounding box center [610, 394] width 99 height 23
click at [588, 406] on span "Hannah DeWaters PSC 45 Box 437 PO Box 437 APO, AE 09468-0005 US" at bounding box center [610, 394] width 99 height 23
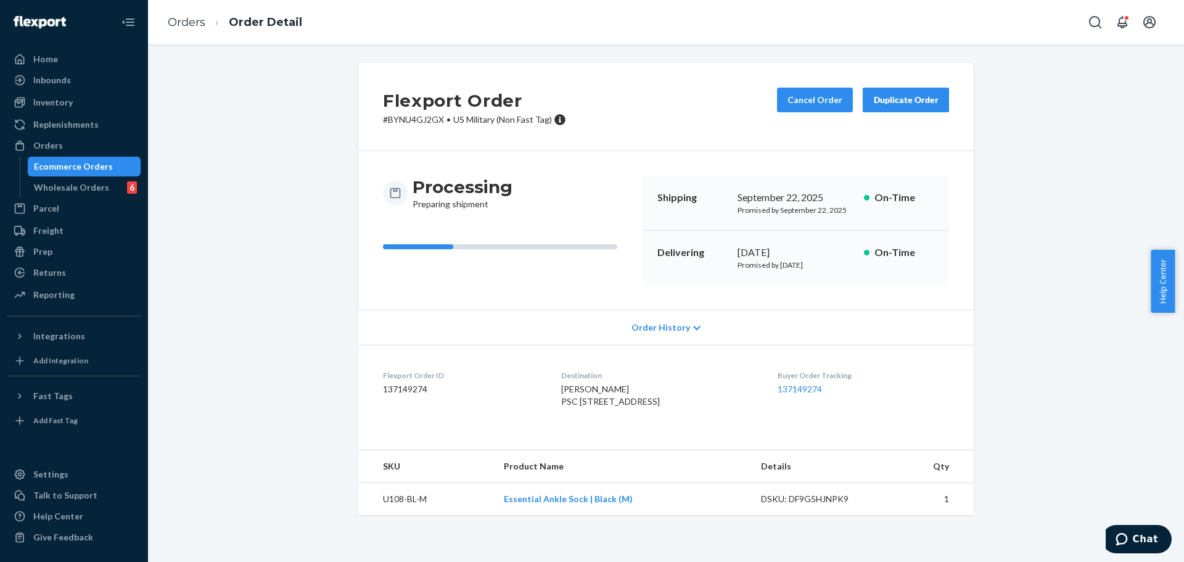
drag, startPoint x: 588, startPoint y: 427, endPoint x: 727, endPoint y: 430, distance: 139.4
click at [604, 406] on span "Hannah DeWaters PSC 45 Box 437 PO Box 437 APO, AE 09468-0005 US" at bounding box center [610, 394] width 99 height 23
click at [602, 406] on span "Hannah DeWaters PSC 45 Box 437 PO Box 437 APO, AE 09468-0005 US" at bounding box center [610, 394] width 99 height 23
click at [816, 104] on button "Cancel Order" at bounding box center [815, 100] width 76 height 25
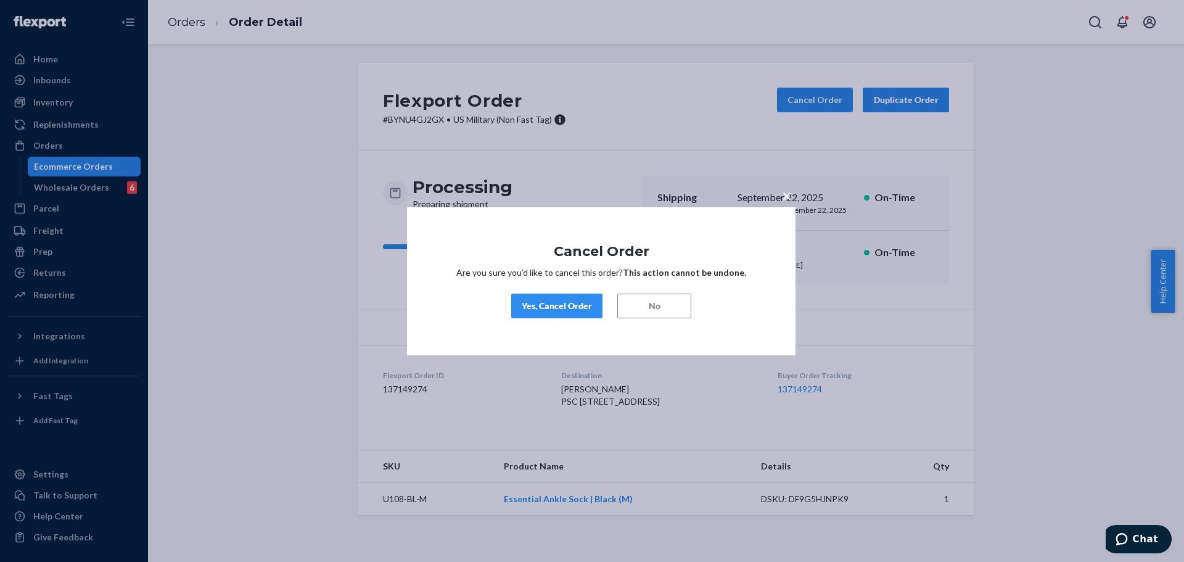
click at [556, 298] on button "Yes, Cancel Order" at bounding box center [556, 305] width 91 height 25
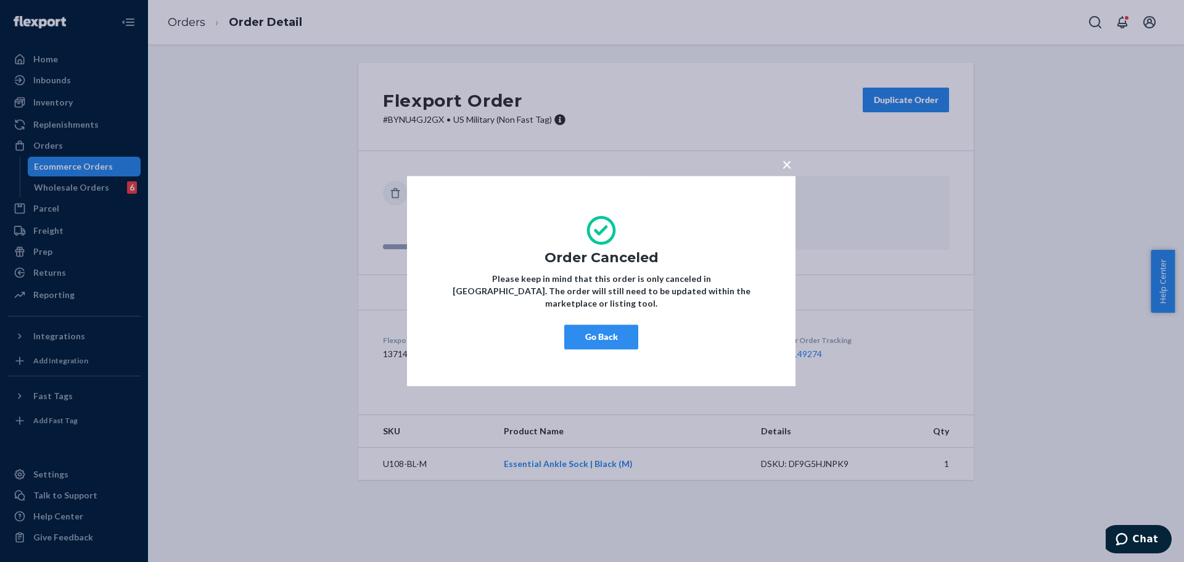
click at [613, 329] on button "Go Back" at bounding box center [601, 336] width 74 height 25
